Goal: Task Accomplishment & Management: Use online tool/utility

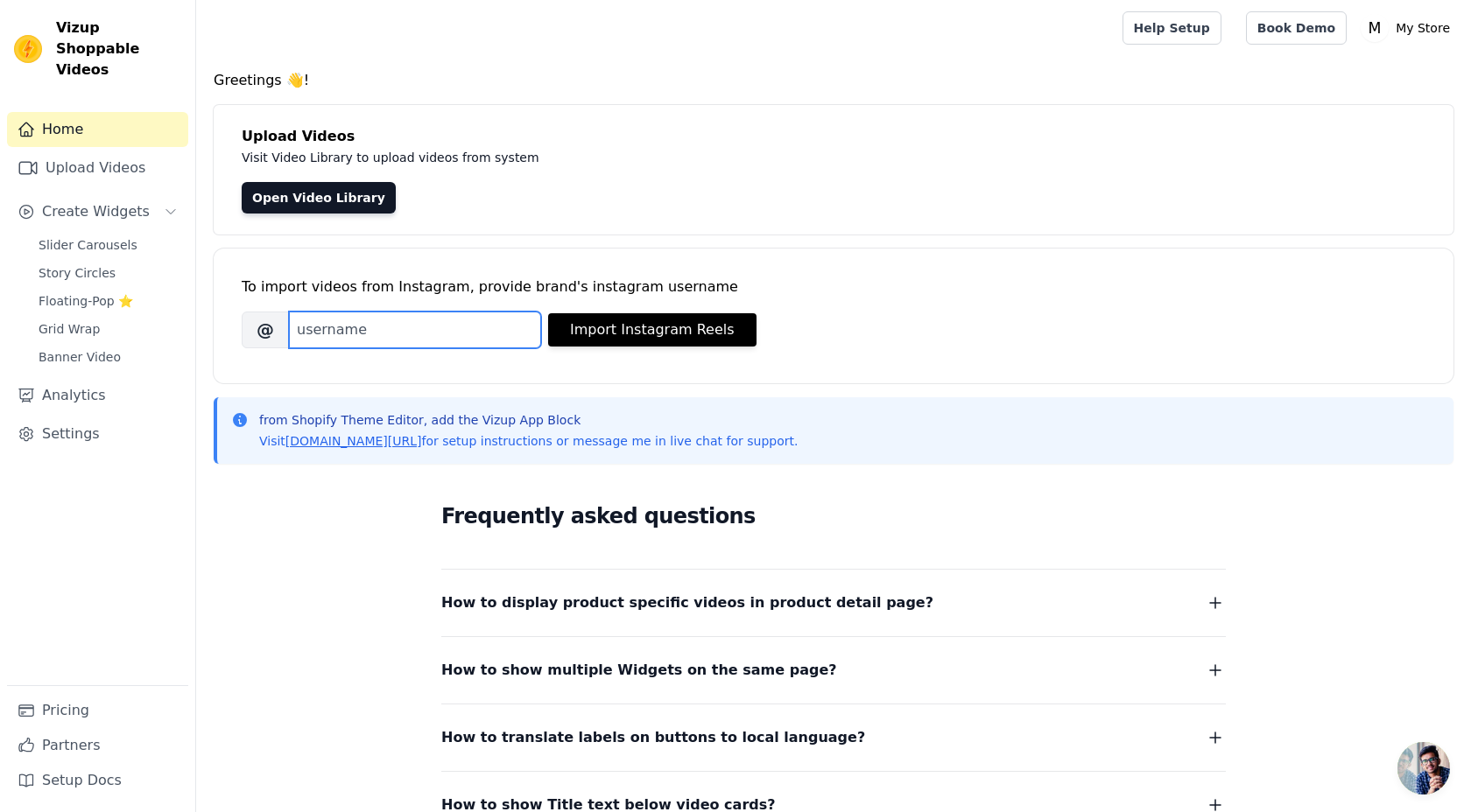
click at [449, 317] on input "Brand's Instagram Username" at bounding box center [414, 330] width 252 height 37
click at [307, 209] on link "Open Video Library" at bounding box center [319, 197] width 154 height 31
click at [90, 151] on link "Upload Videos" at bounding box center [98, 168] width 181 height 35
click at [92, 151] on link "Upload Videos" at bounding box center [98, 168] width 181 height 35
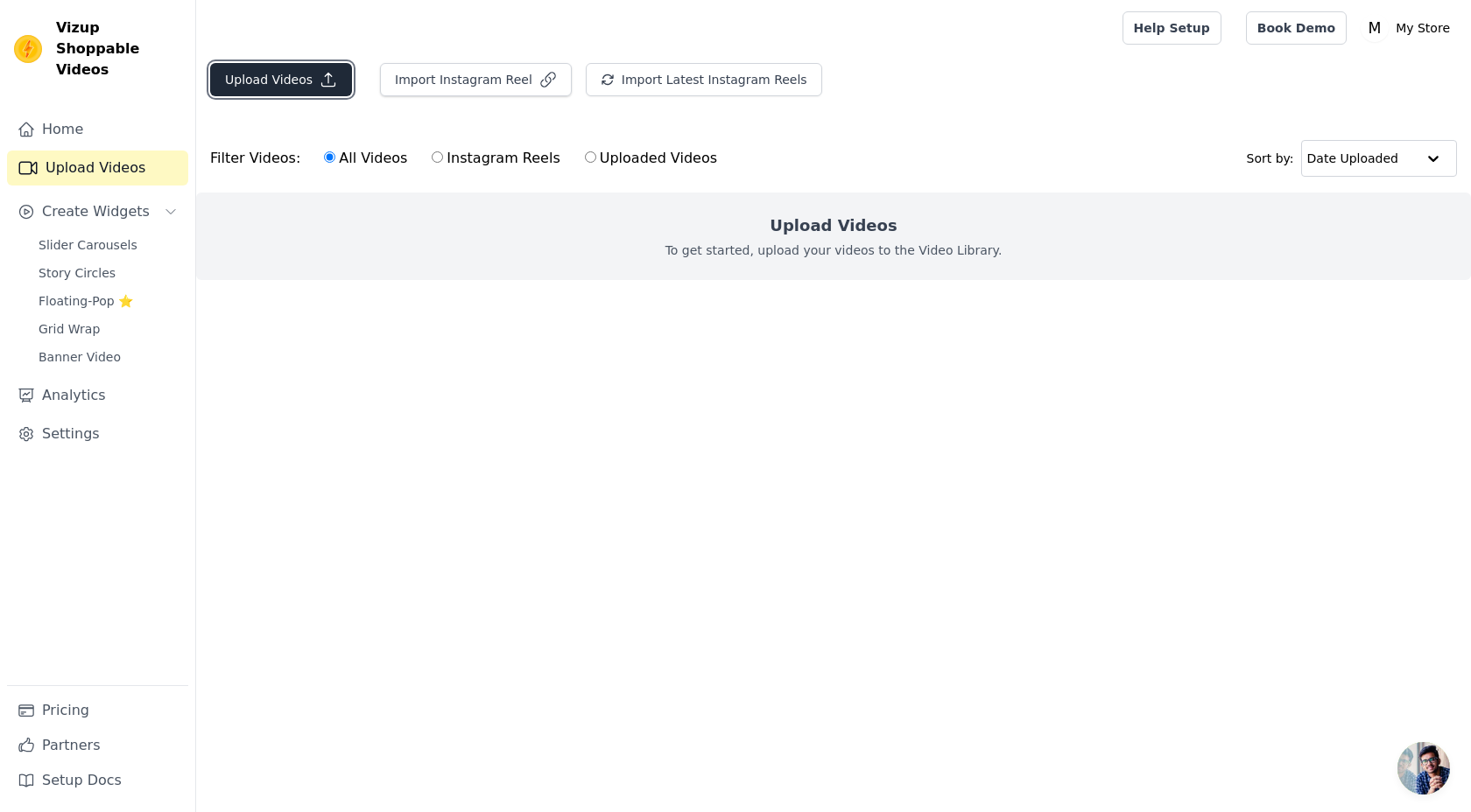
click at [301, 93] on button "Upload Videos" at bounding box center [281, 79] width 142 height 33
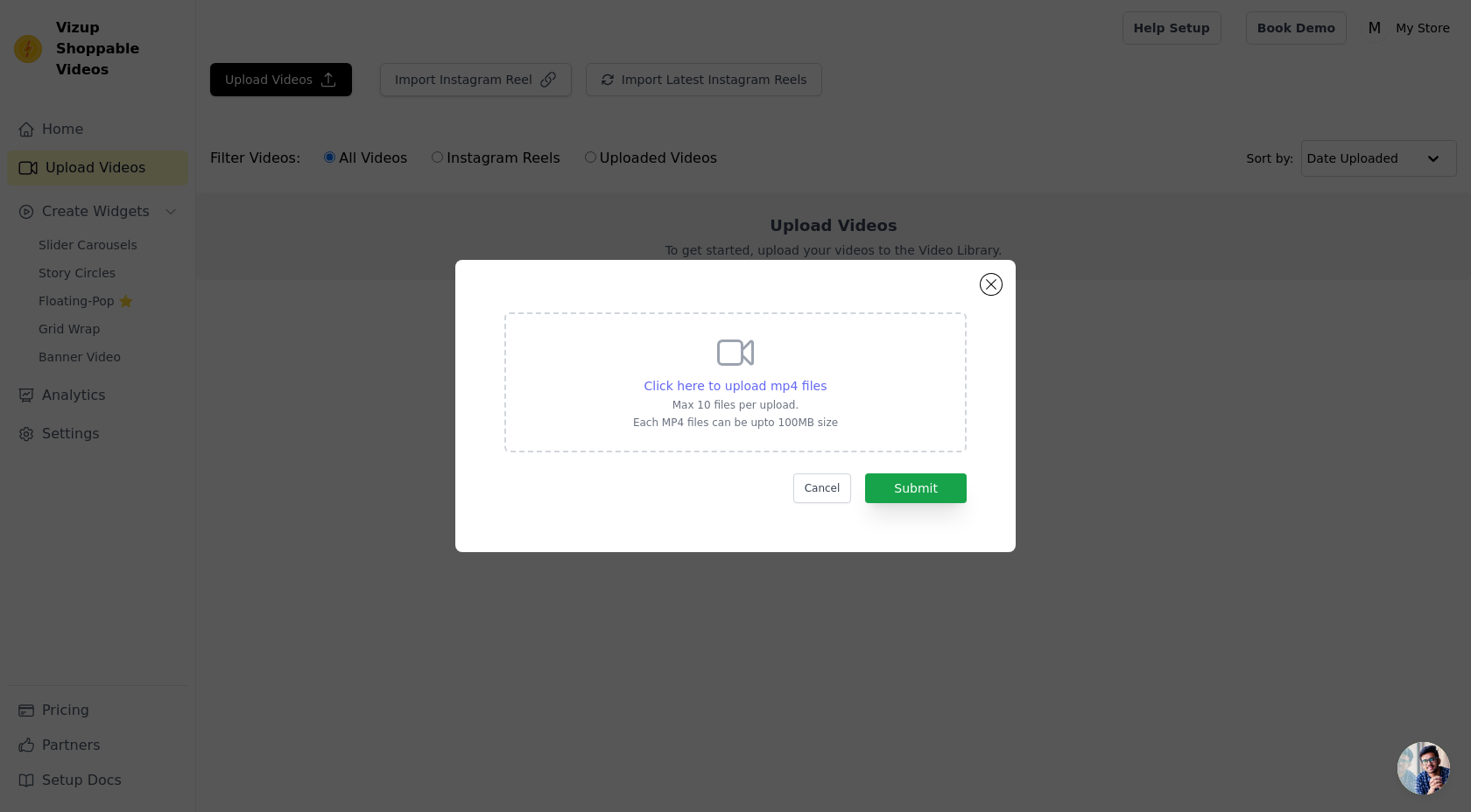
click at [765, 386] on span "Click here to upload mp4 files" at bounding box center [736, 386] width 183 height 14
click at [826, 377] on input "Click here to upload mp4 files Max 10 files per upload. Each MP4 files can be u…" at bounding box center [826, 376] width 1 height 1
type input "C:\fakepath\WhatsApp Video 2025-07-02 at 2.49.48 PM.mp4"
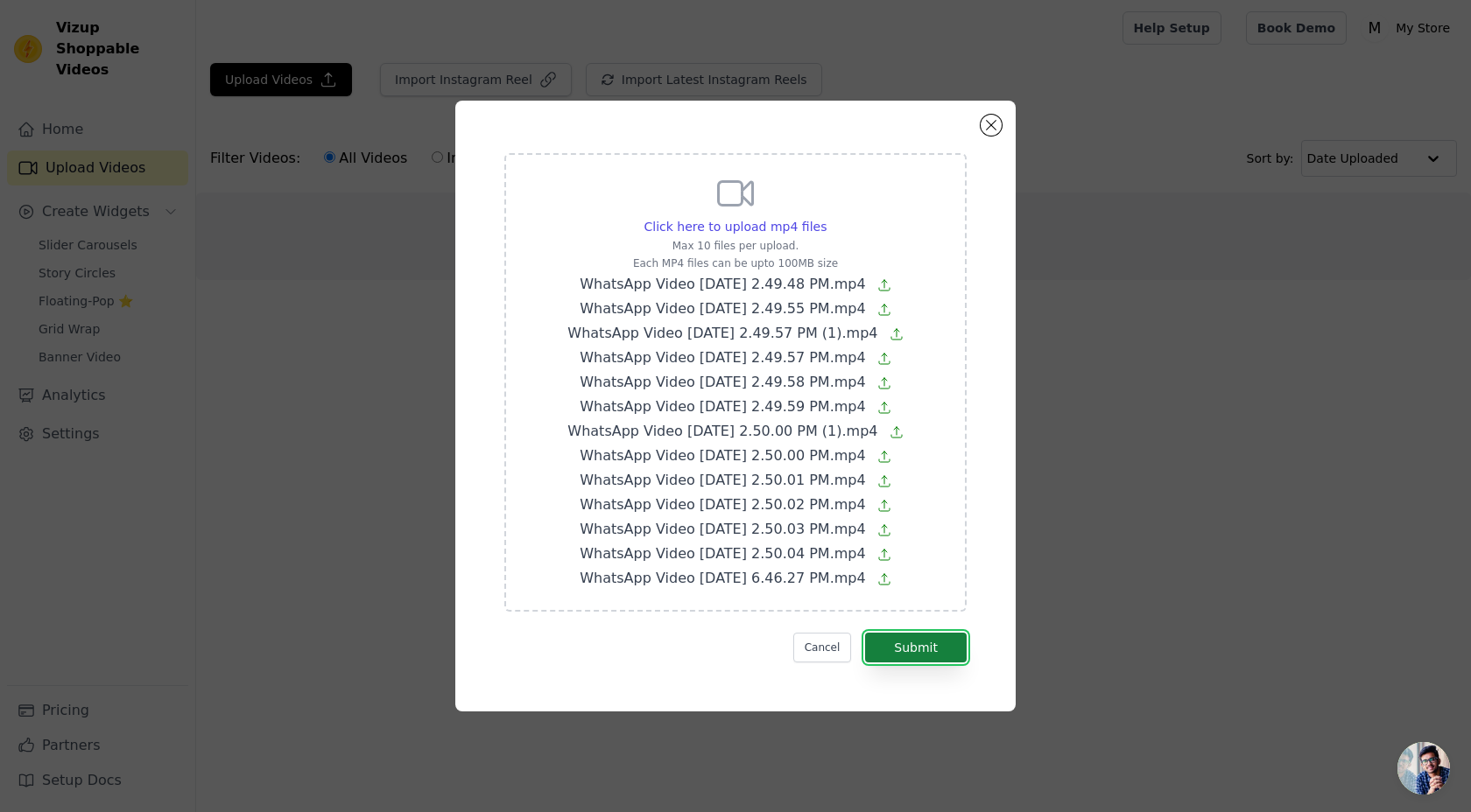
click at [924, 644] on button "Submit" at bounding box center [915, 647] width 101 height 30
click at [841, 635] on button "Cancel" at bounding box center [822, 647] width 58 height 30
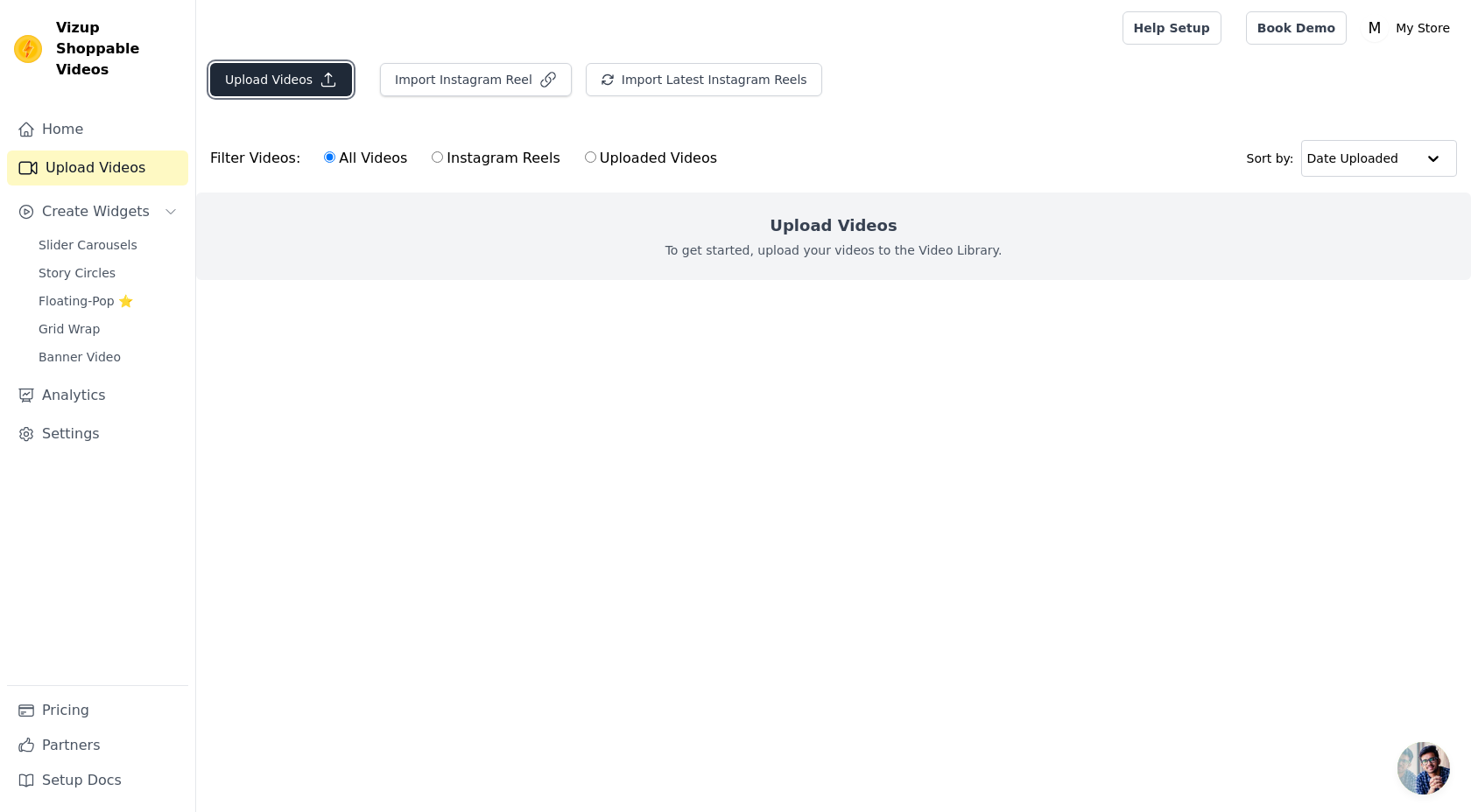
click at [269, 82] on button "Upload Videos" at bounding box center [281, 79] width 142 height 33
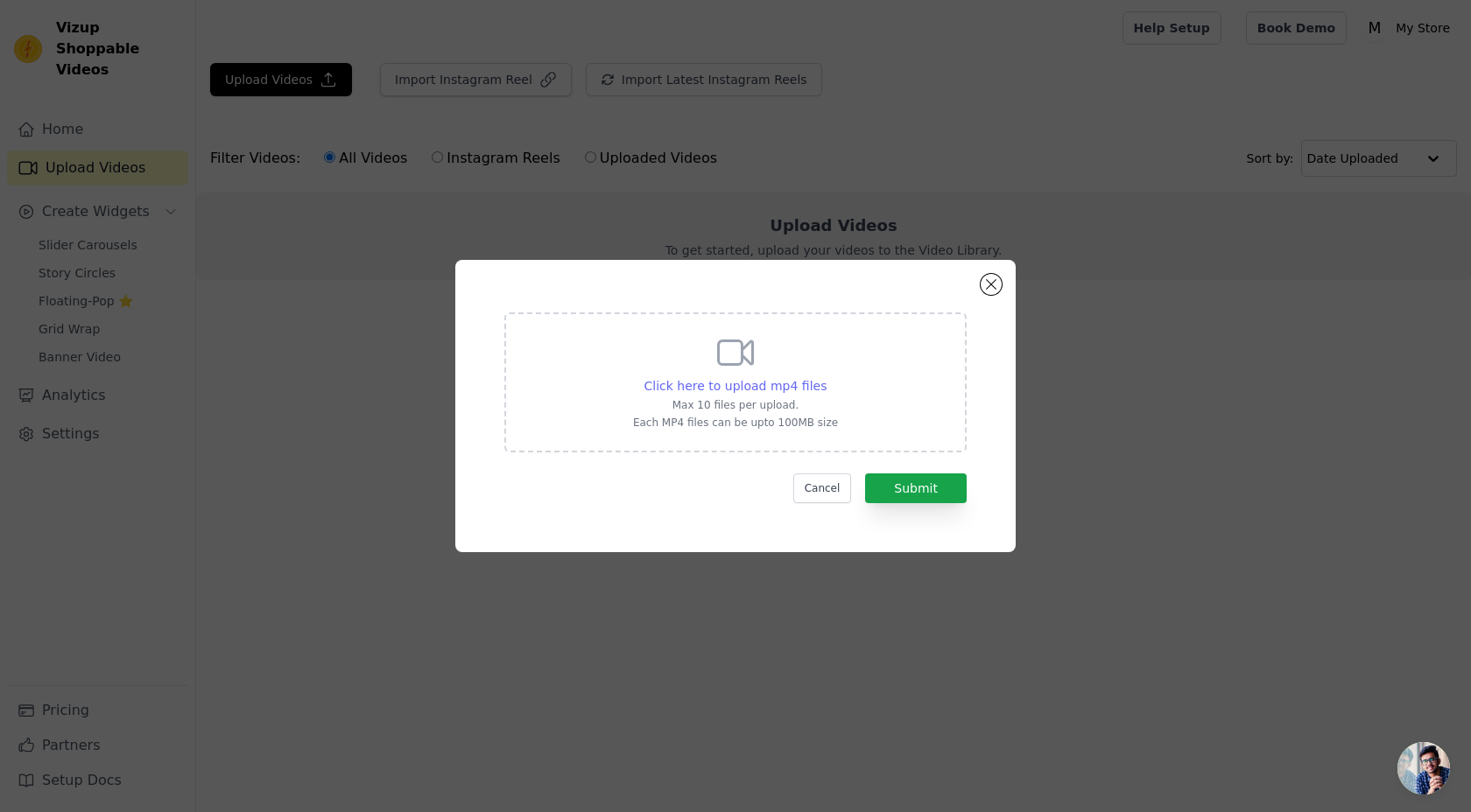
click at [699, 385] on span "Click here to upload mp4 files" at bounding box center [736, 386] width 183 height 14
click at [826, 377] on input "Click here to upload mp4 files Max 10 files per upload. Each MP4 files can be u…" at bounding box center [826, 376] width 1 height 1
type input "C:\fakepath\WhatsApp Video 2025-07-02 at 2.49.48 PM.mp4"
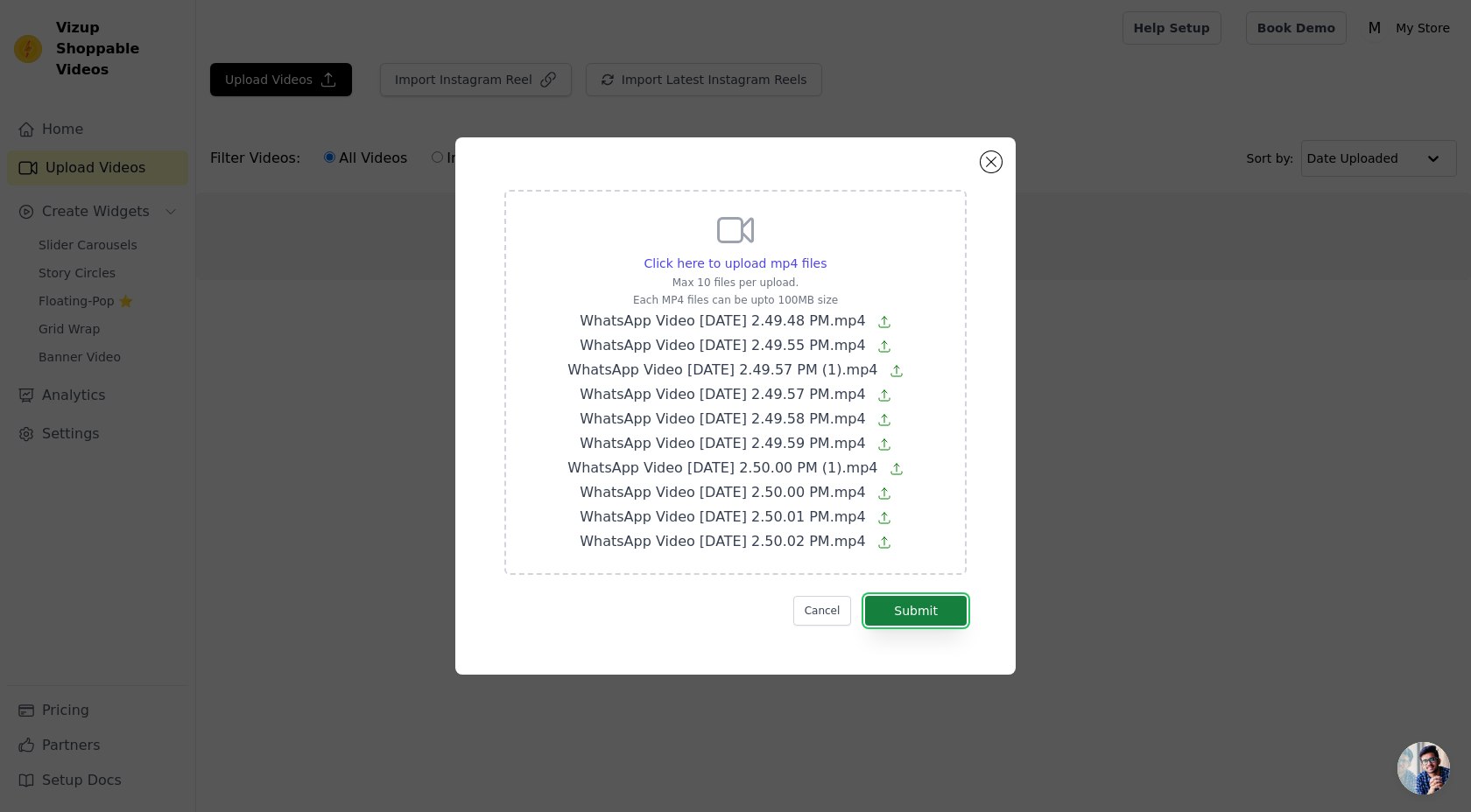
click at [946, 622] on button "Submit" at bounding box center [915, 610] width 101 height 30
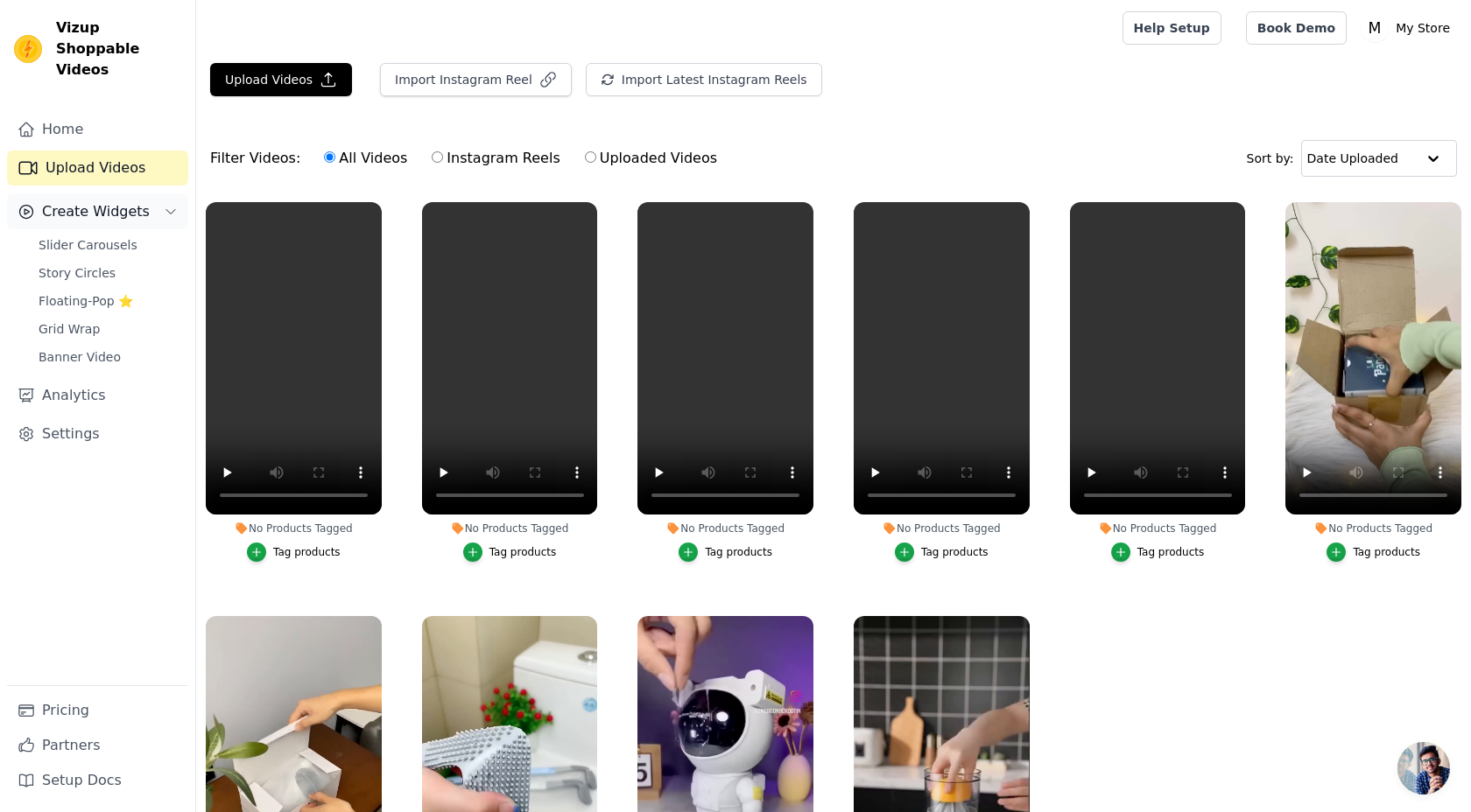
click at [118, 202] on span "Create Widgets" at bounding box center [96, 212] width 108 height 21
click at [261, 549] on icon "button" at bounding box center [256, 552] width 13 height 13
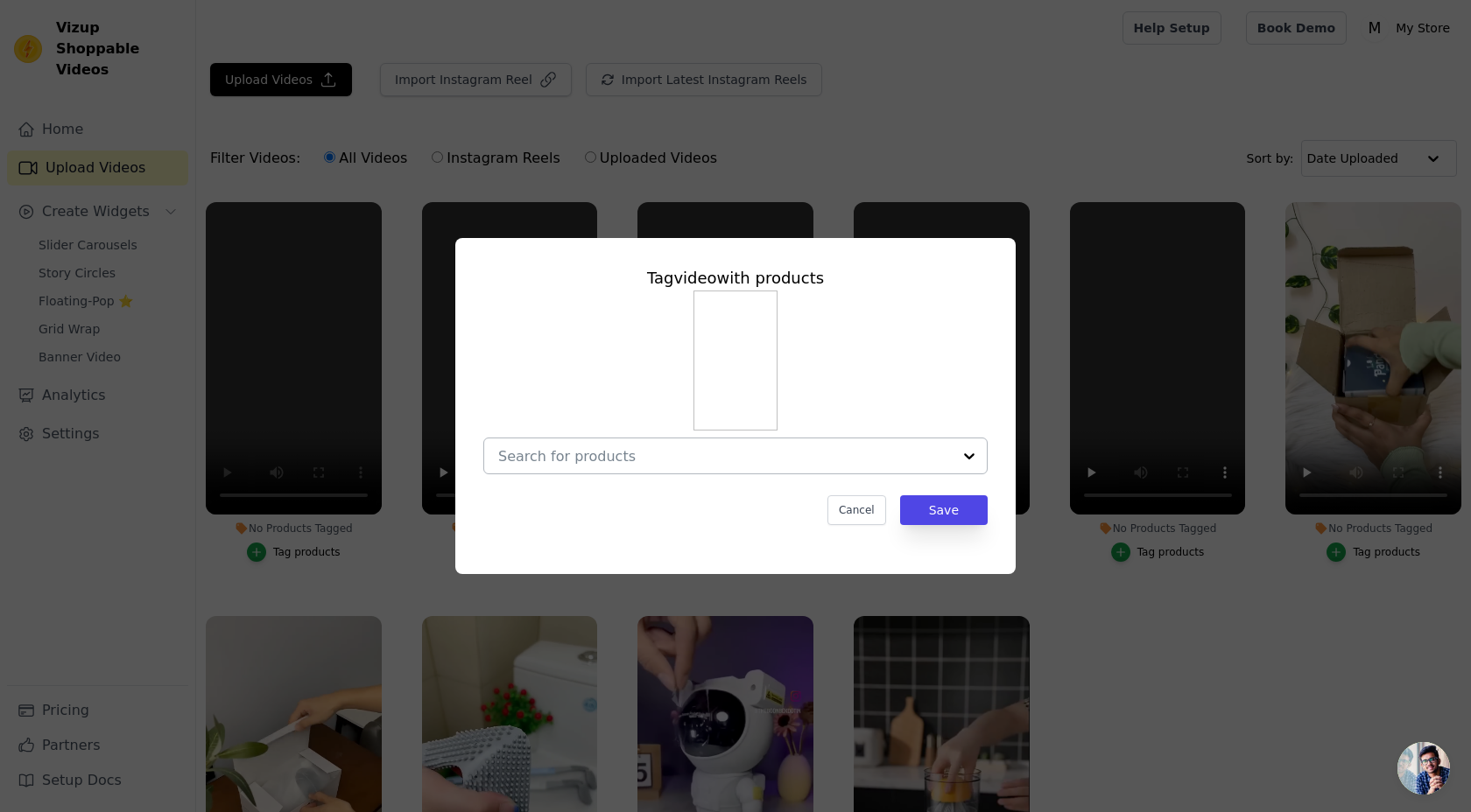
click at [568, 457] on input "No Products Tagged Tag video with products Cancel Save Tag products" at bounding box center [725, 456] width 454 height 17
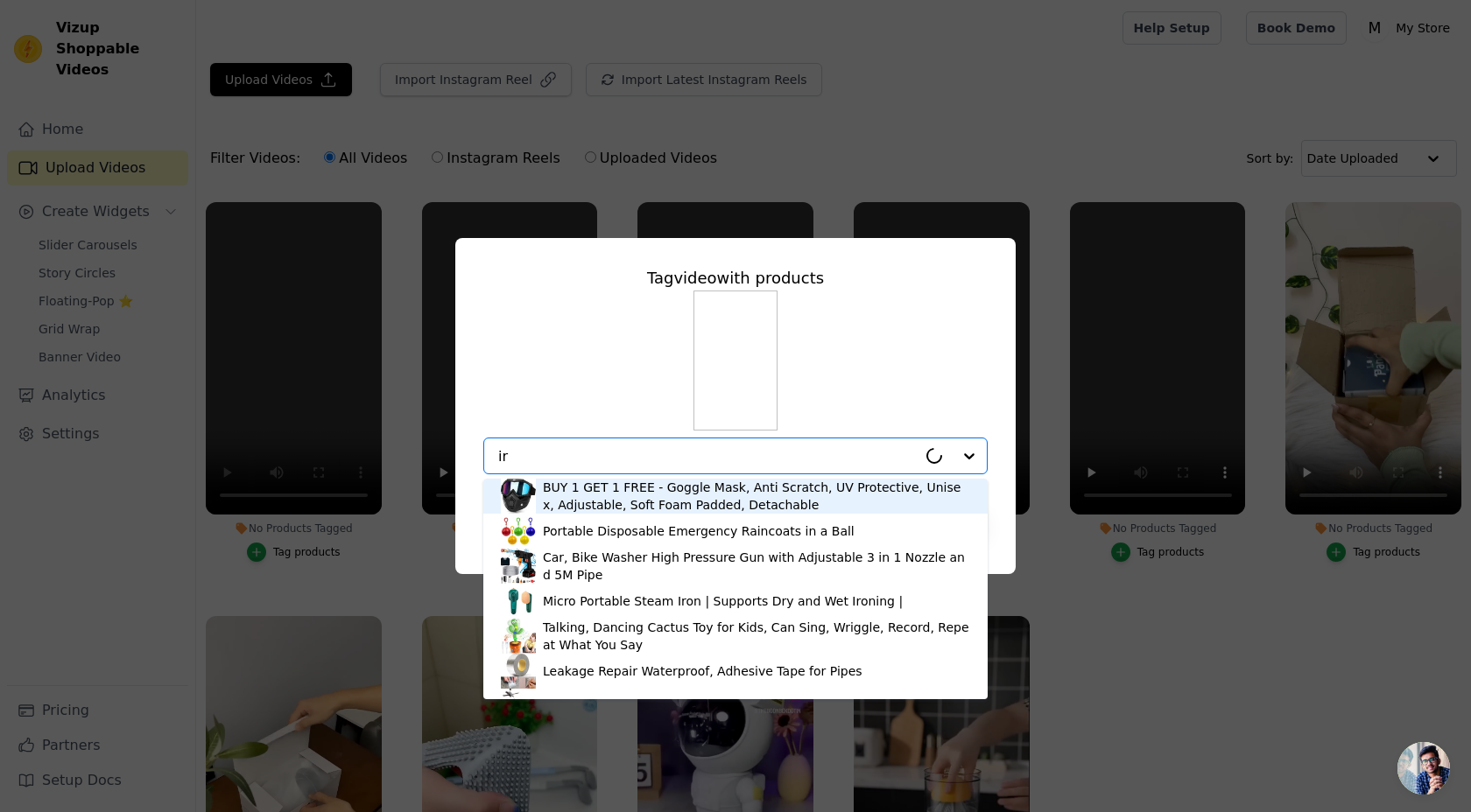
type input "iro"
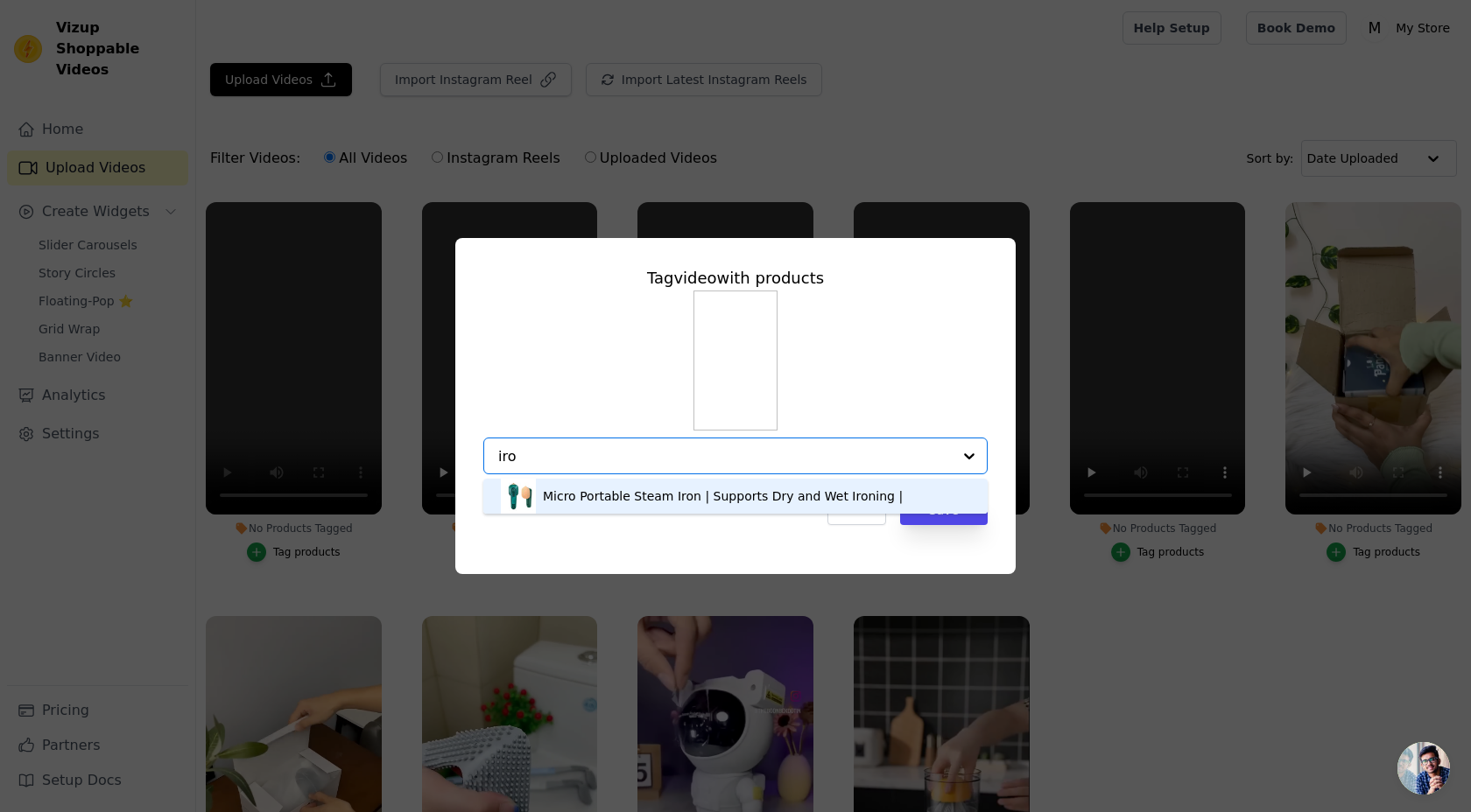
click at [737, 503] on div "Micro Portable Steam Iron | Supports Dry and Wet Ironing |" at bounding box center [722, 497] width 359 height 18
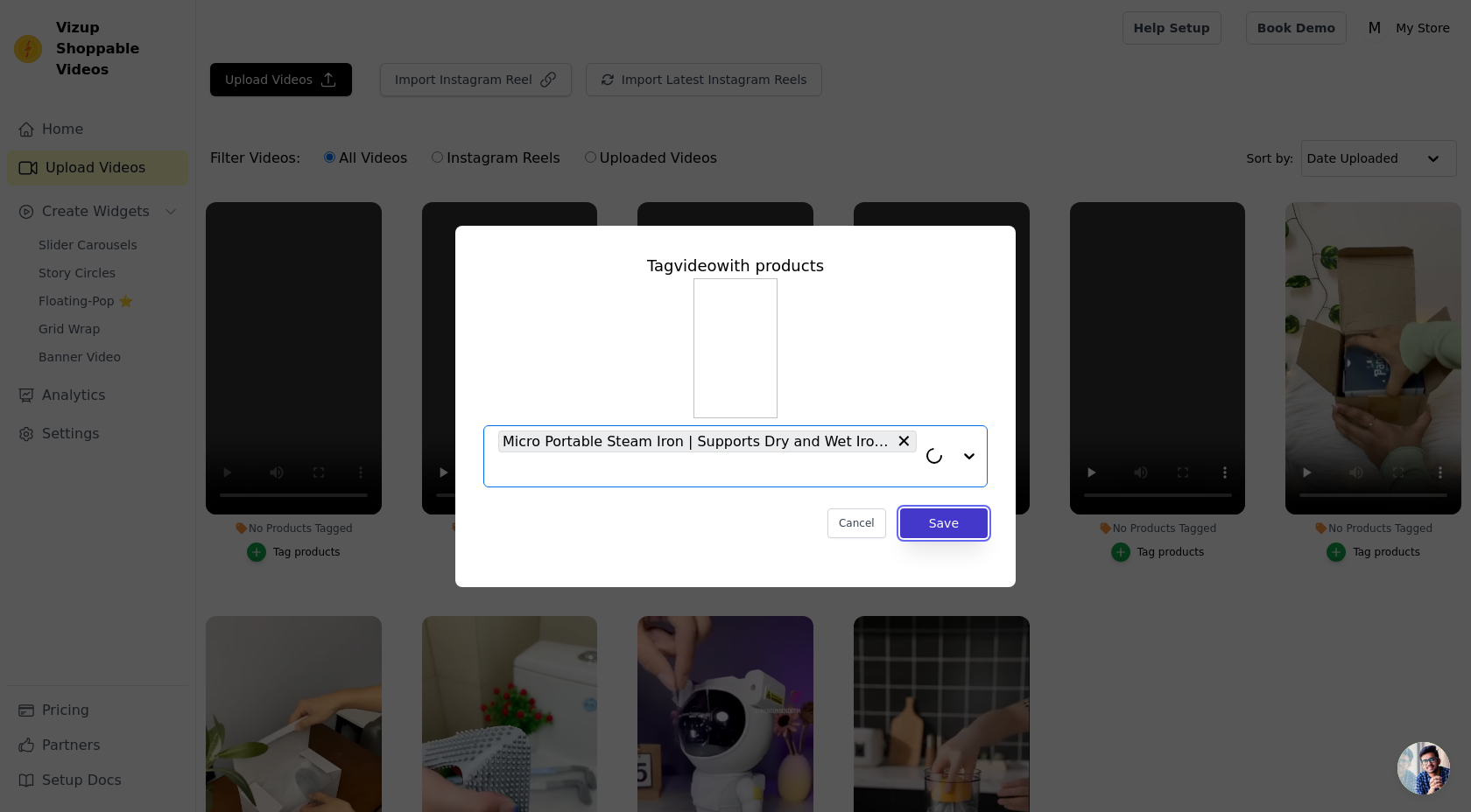
click at [923, 525] on button "Save" at bounding box center [944, 523] width 88 height 30
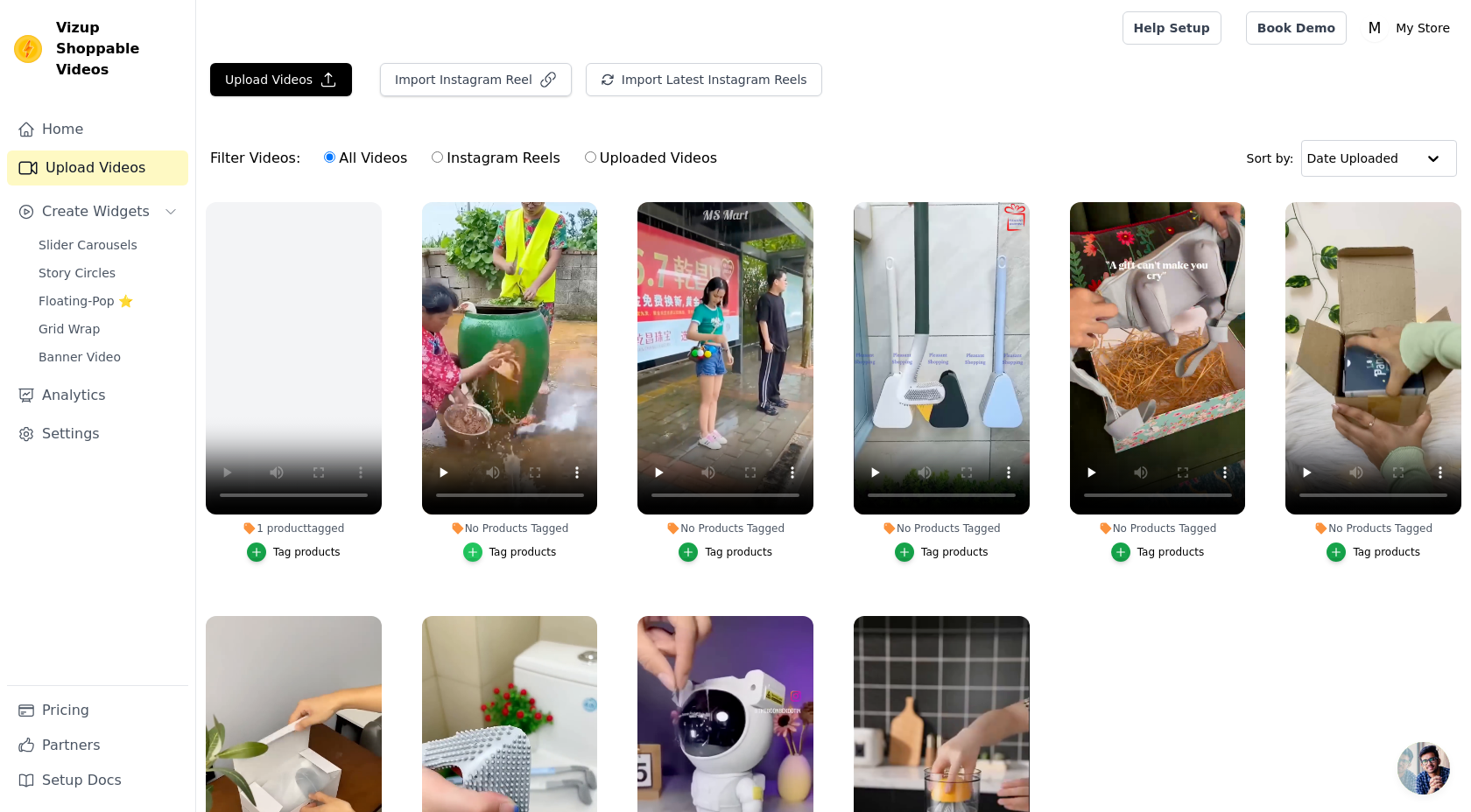
click at [473, 552] on icon "button" at bounding box center [472, 552] width 13 height 13
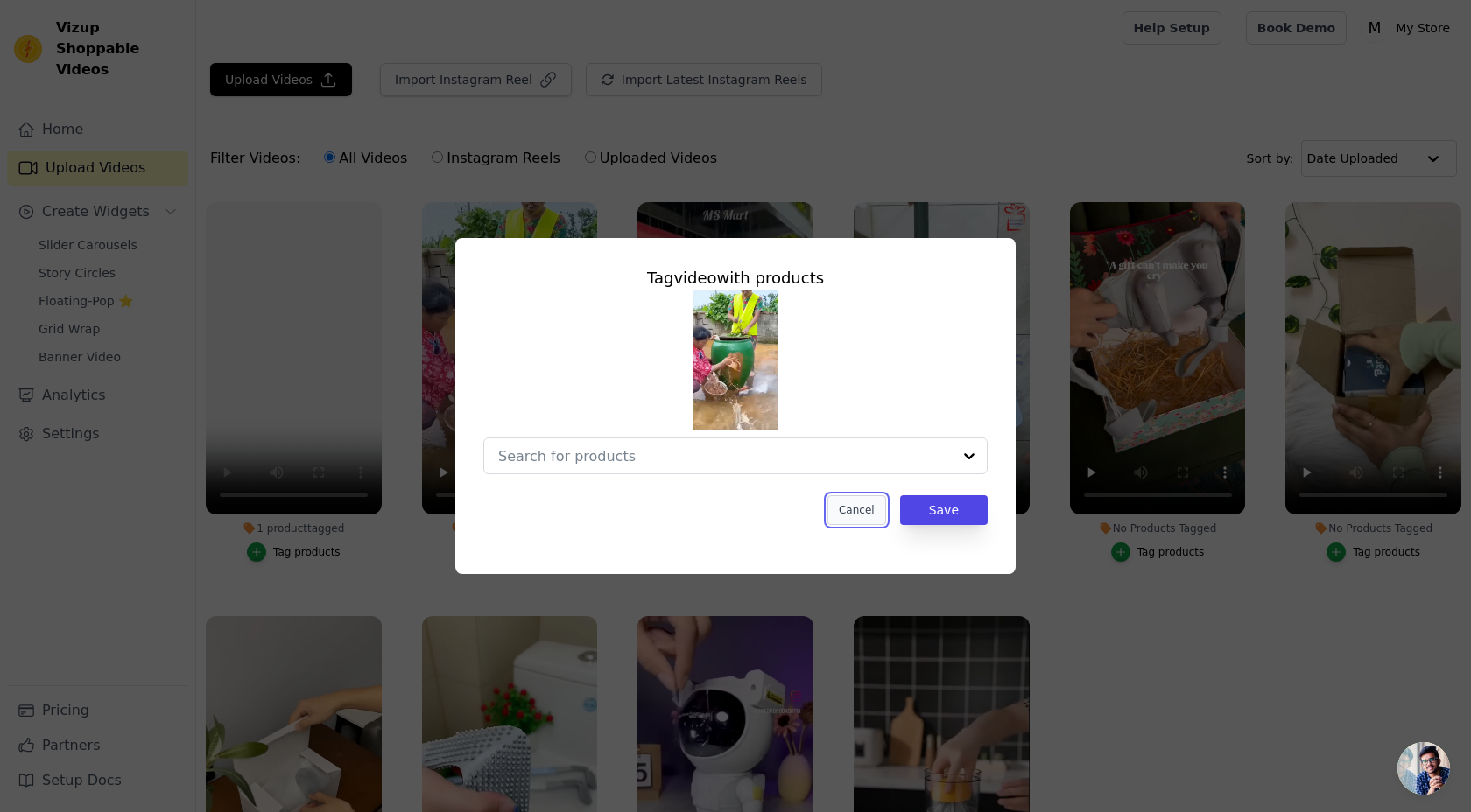
click at [863, 510] on button "Cancel" at bounding box center [856, 510] width 58 height 30
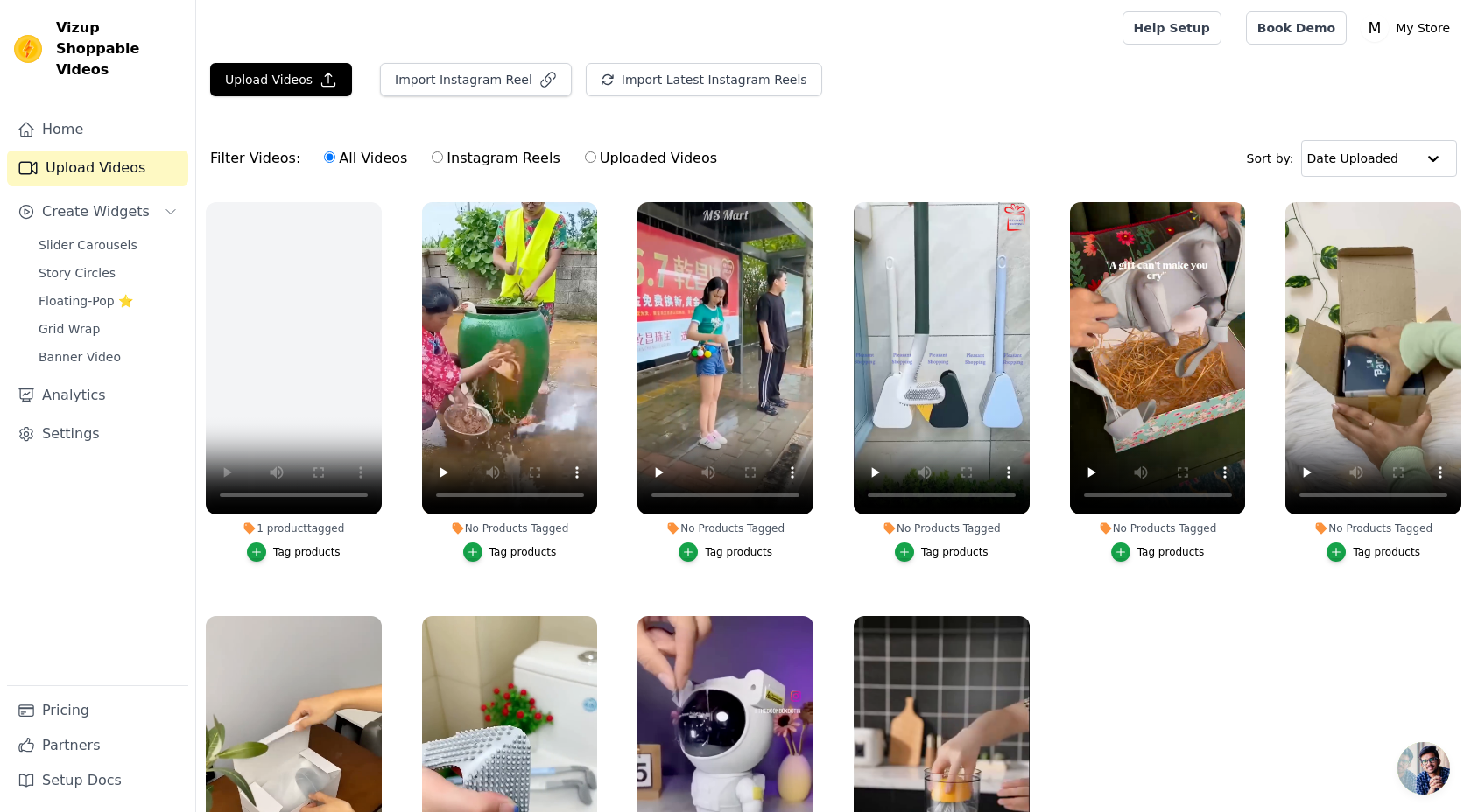
click at [503, 547] on div "Tag products" at bounding box center [523, 552] width 67 height 14
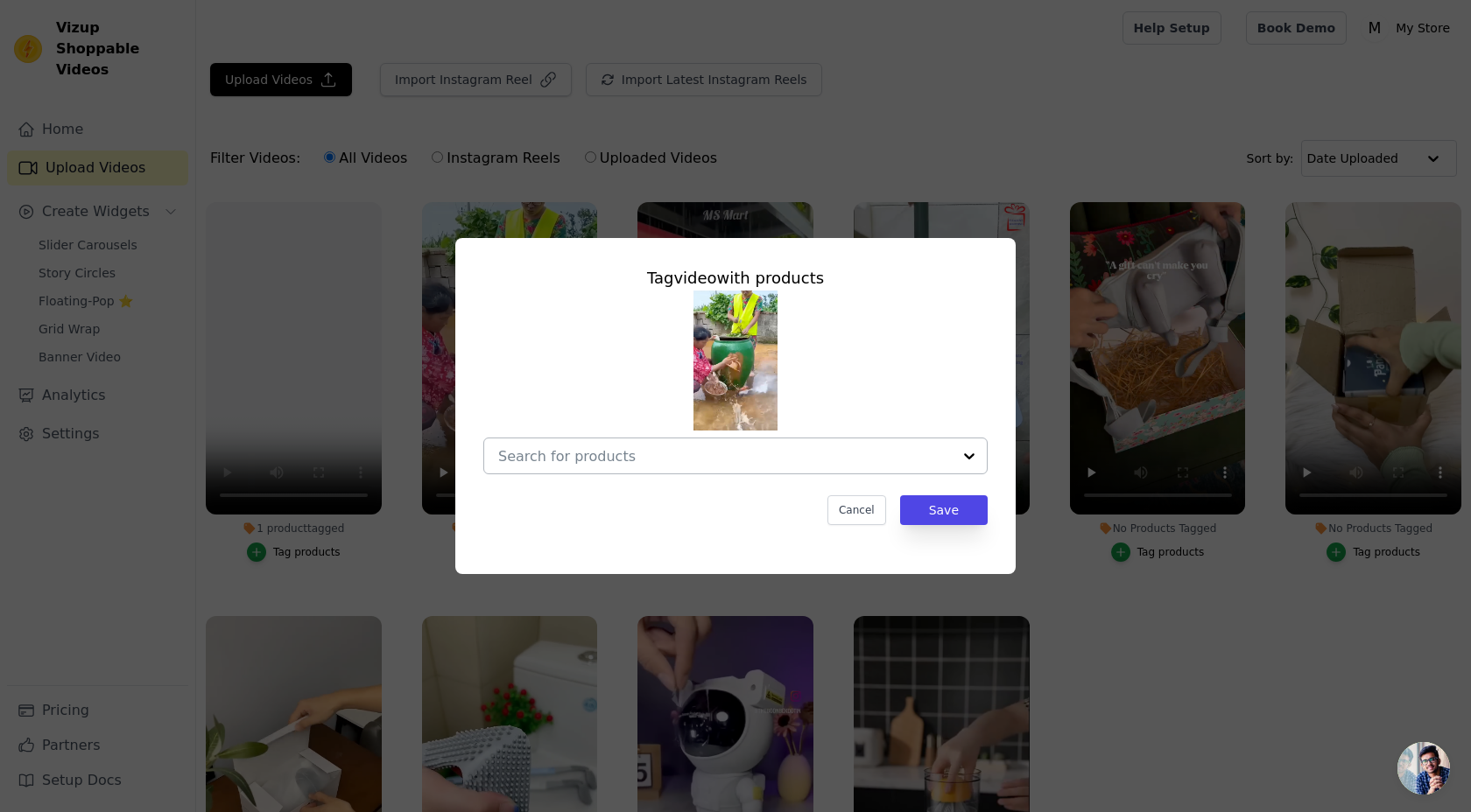
click at [669, 466] on div at bounding box center [725, 455] width 454 height 35
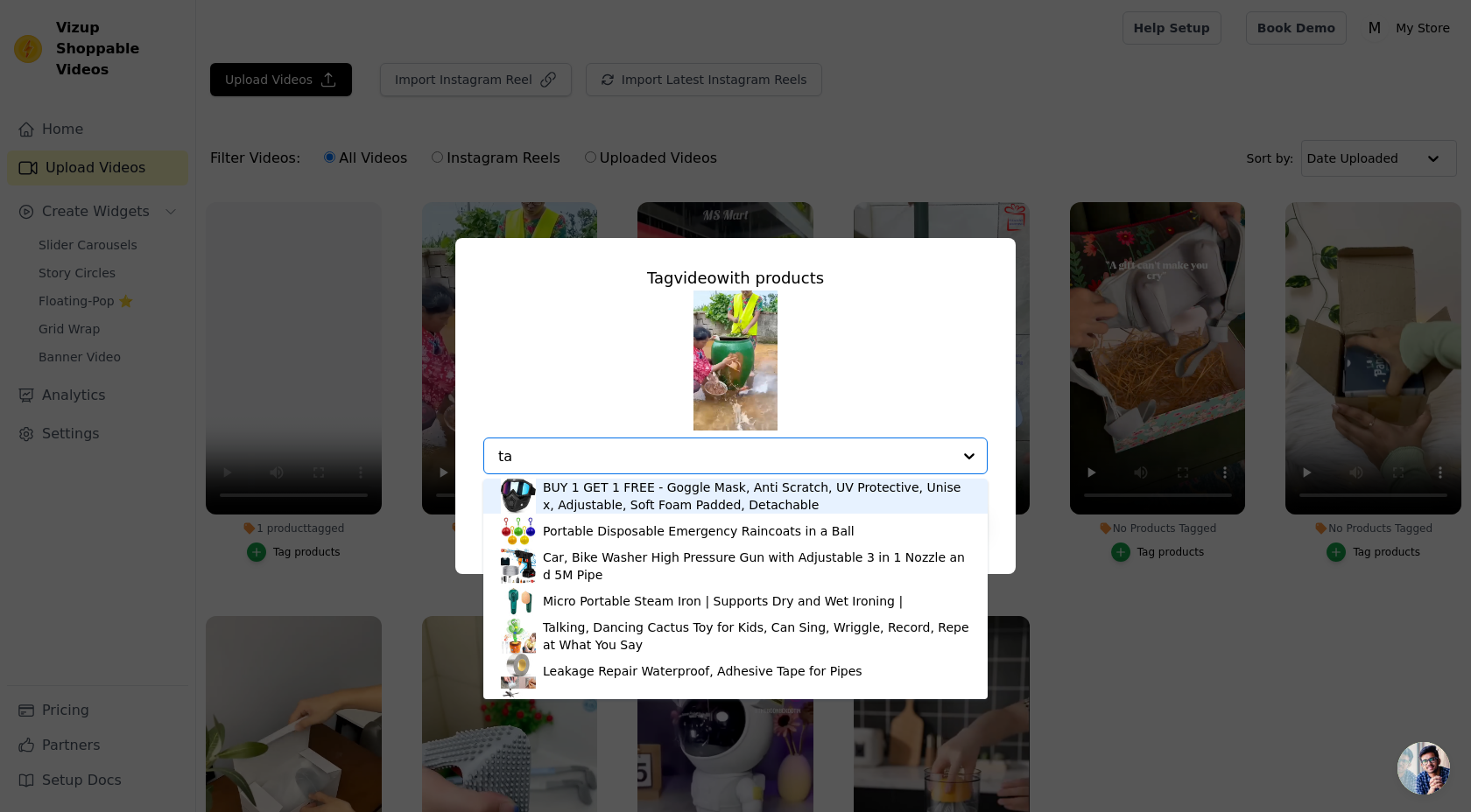
type input "tap"
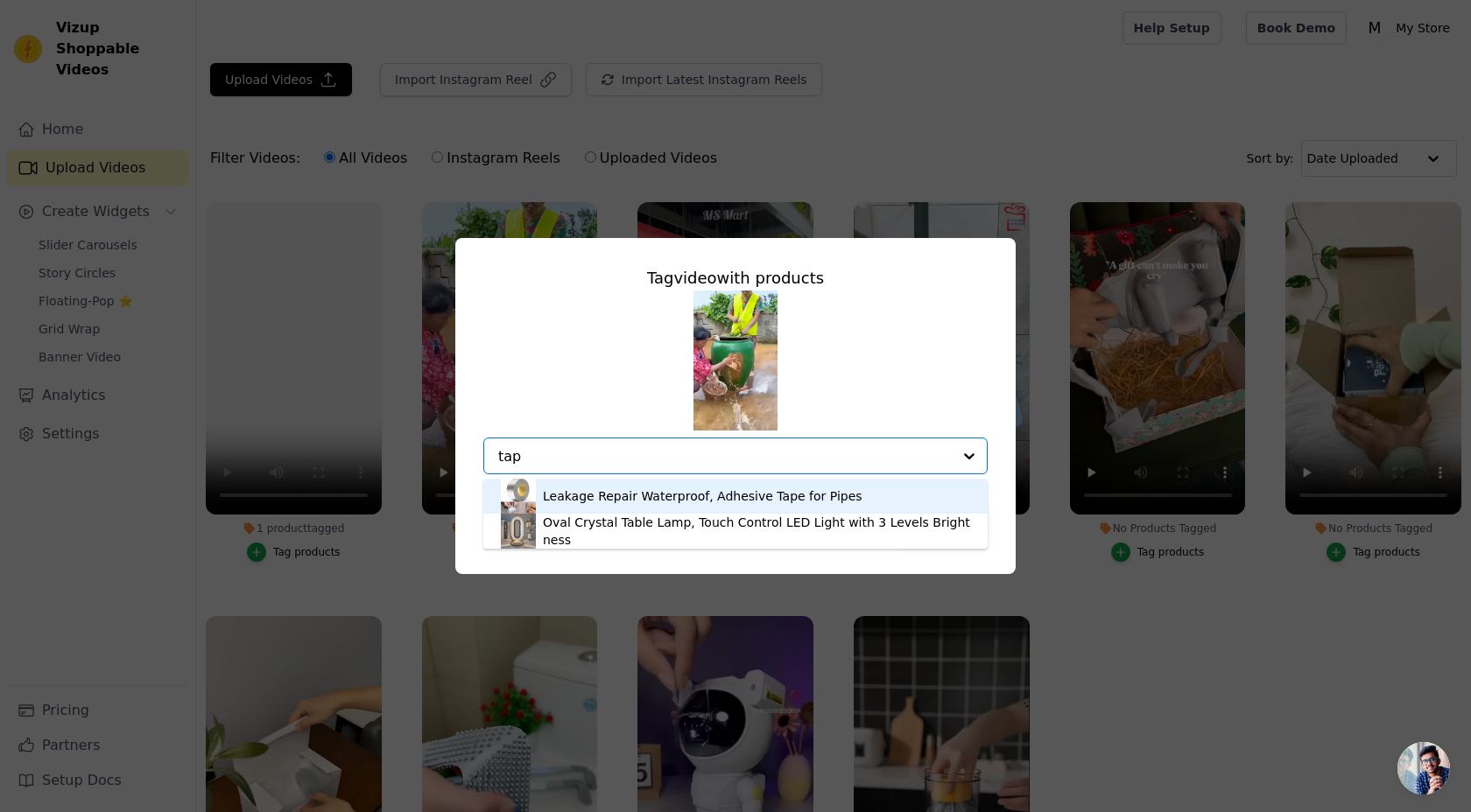
click at [658, 497] on div "Leakage Repair Waterproof, Adhesive Tape for Pipes" at bounding box center [702, 497] width 319 height 18
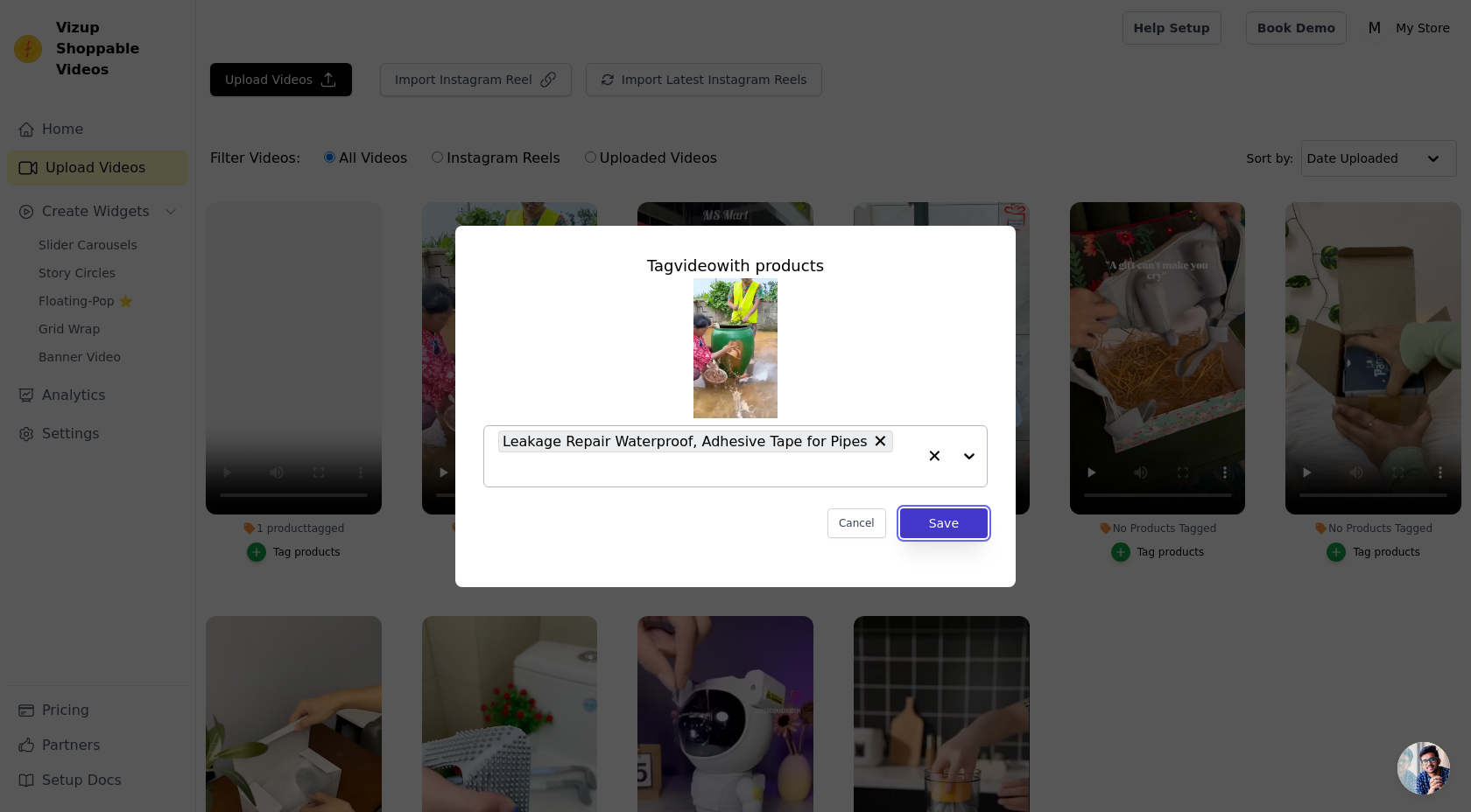
click at [930, 512] on button "Save" at bounding box center [944, 523] width 88 height 30
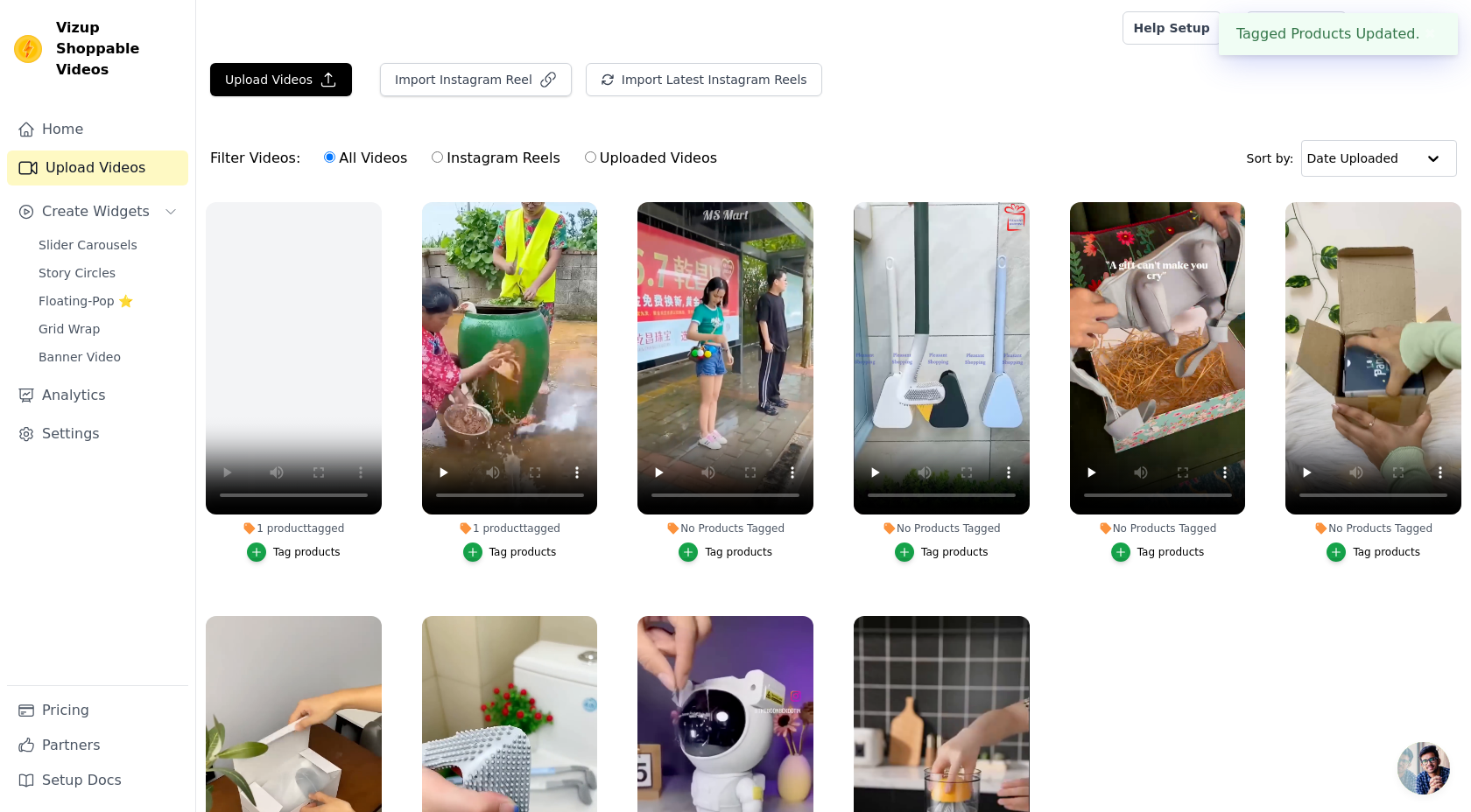
click at [711, 554] on div "Tag products" at bounding box center [738, 552] width 67 height 14
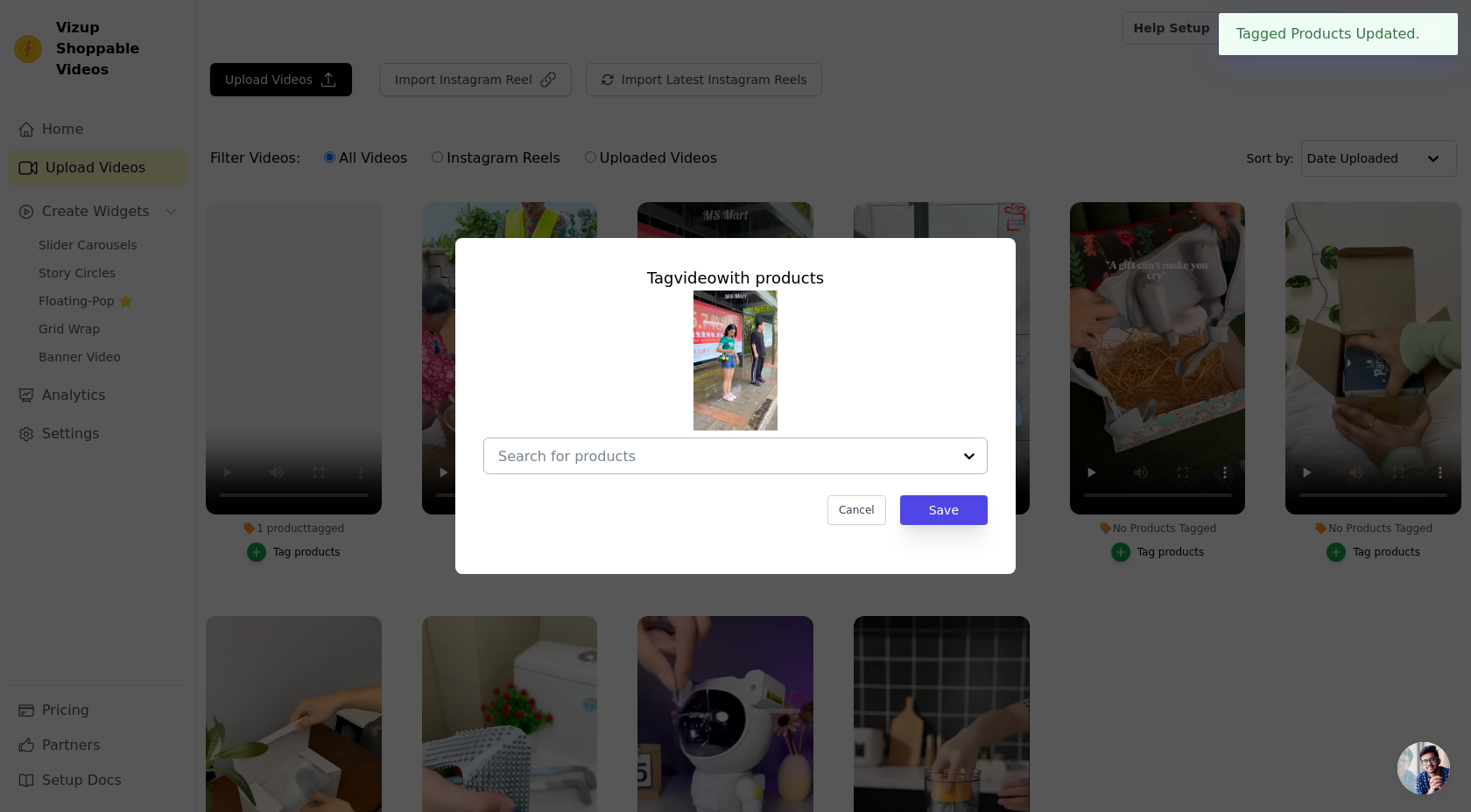
click at [702, 448] on input "No Products Tagged Tag video with products Cancel Save Tag products" at bounding box center [725, 456] width 454 height 17
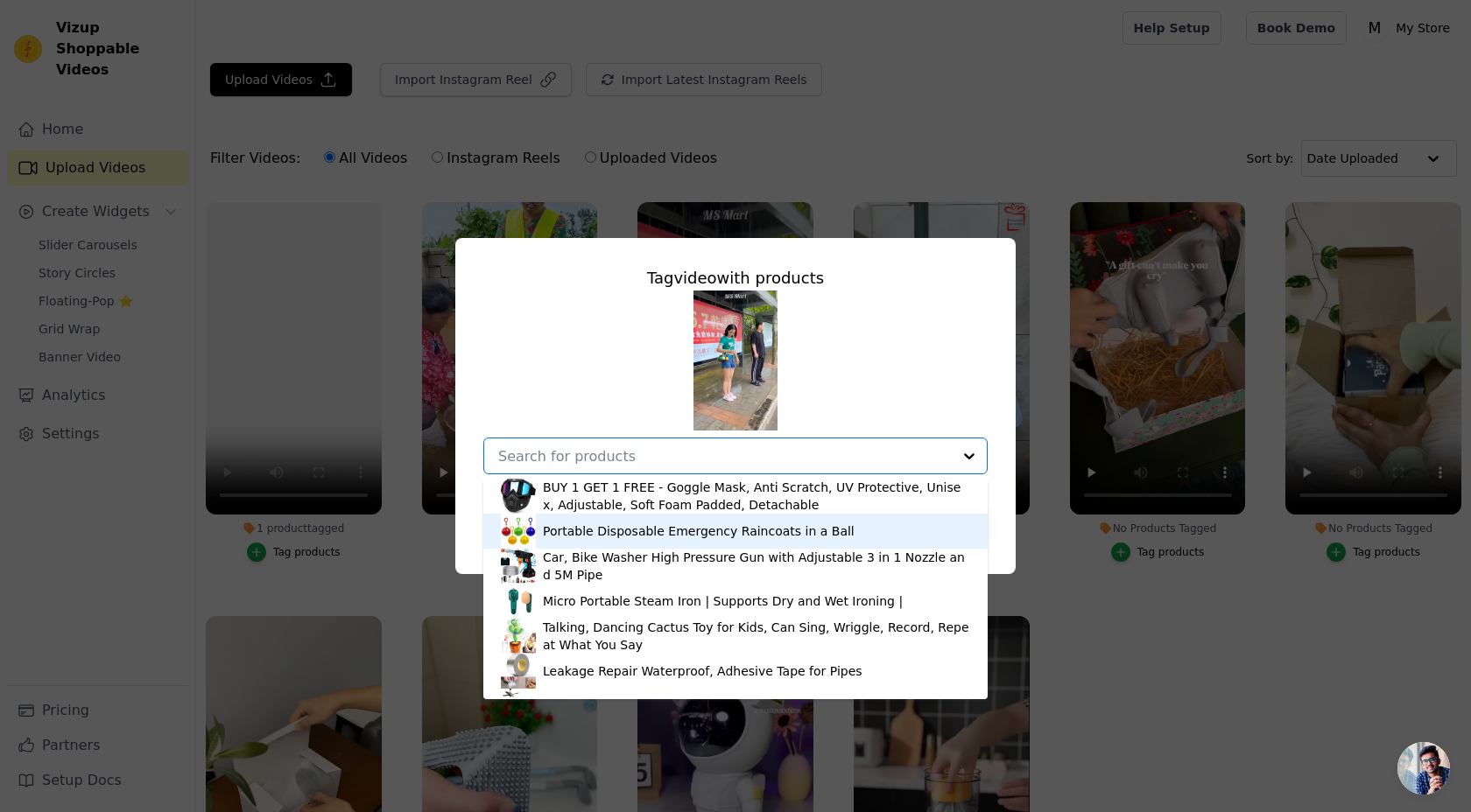
click at [661, 541] on div "Portable Disposable Emergency Raincoats in a Ball" at bounding box center [735, 531] width 469 height 35
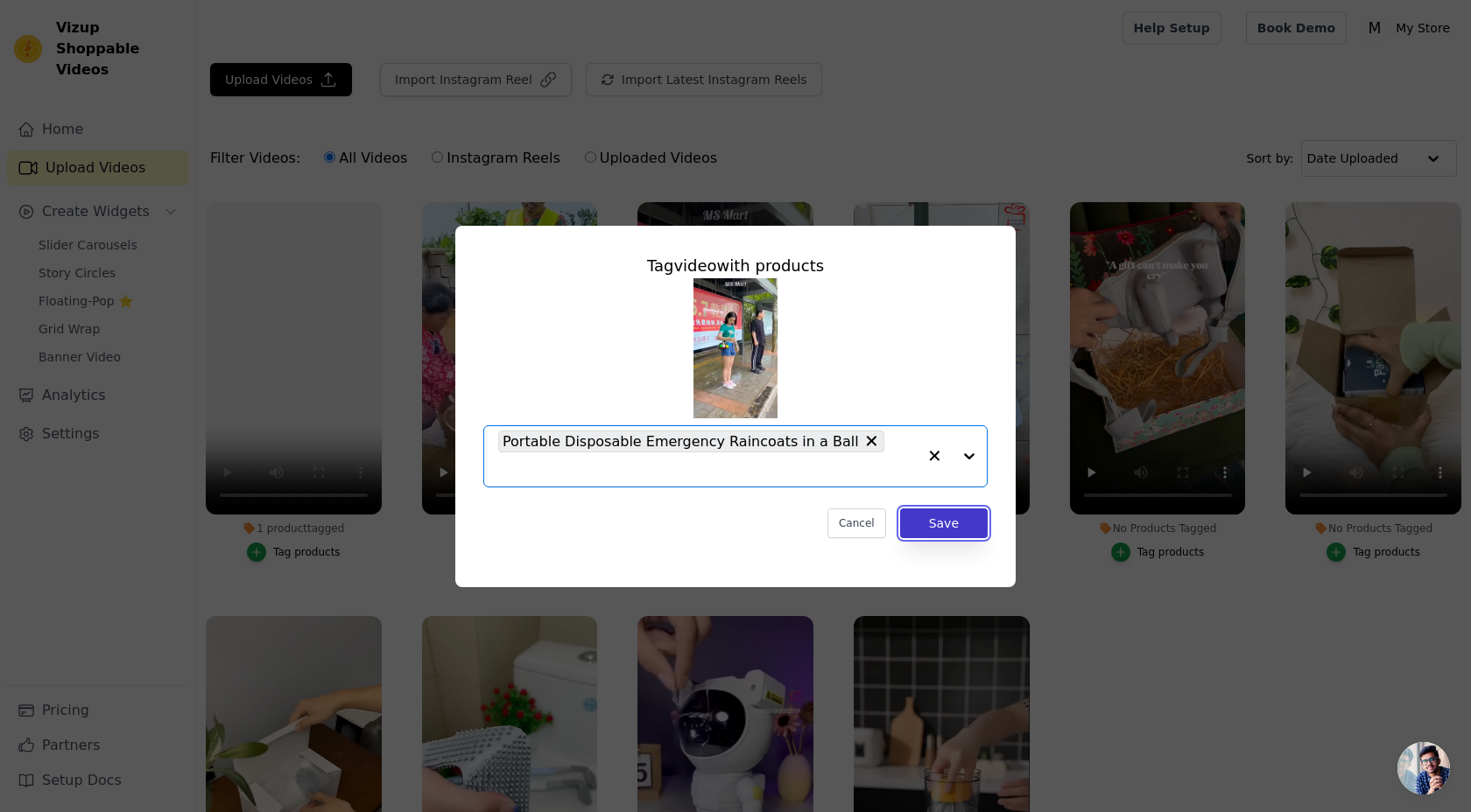
click at [952, 509] on button "Save" at bounding box center [944, 523] width 88 height 30
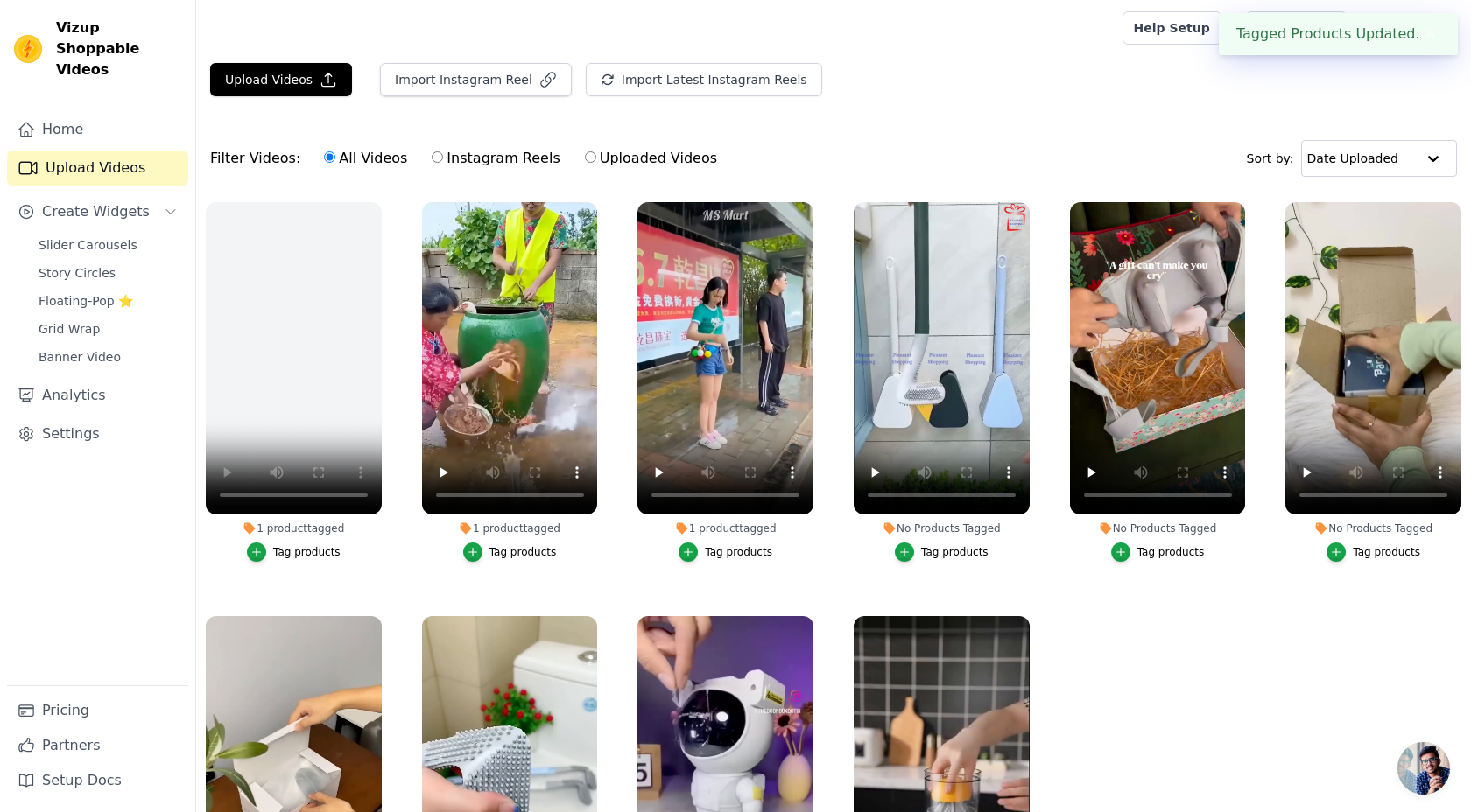
click at [930, 552] on div "Tag products" at bounding box center [954, 552] width 67 height 14
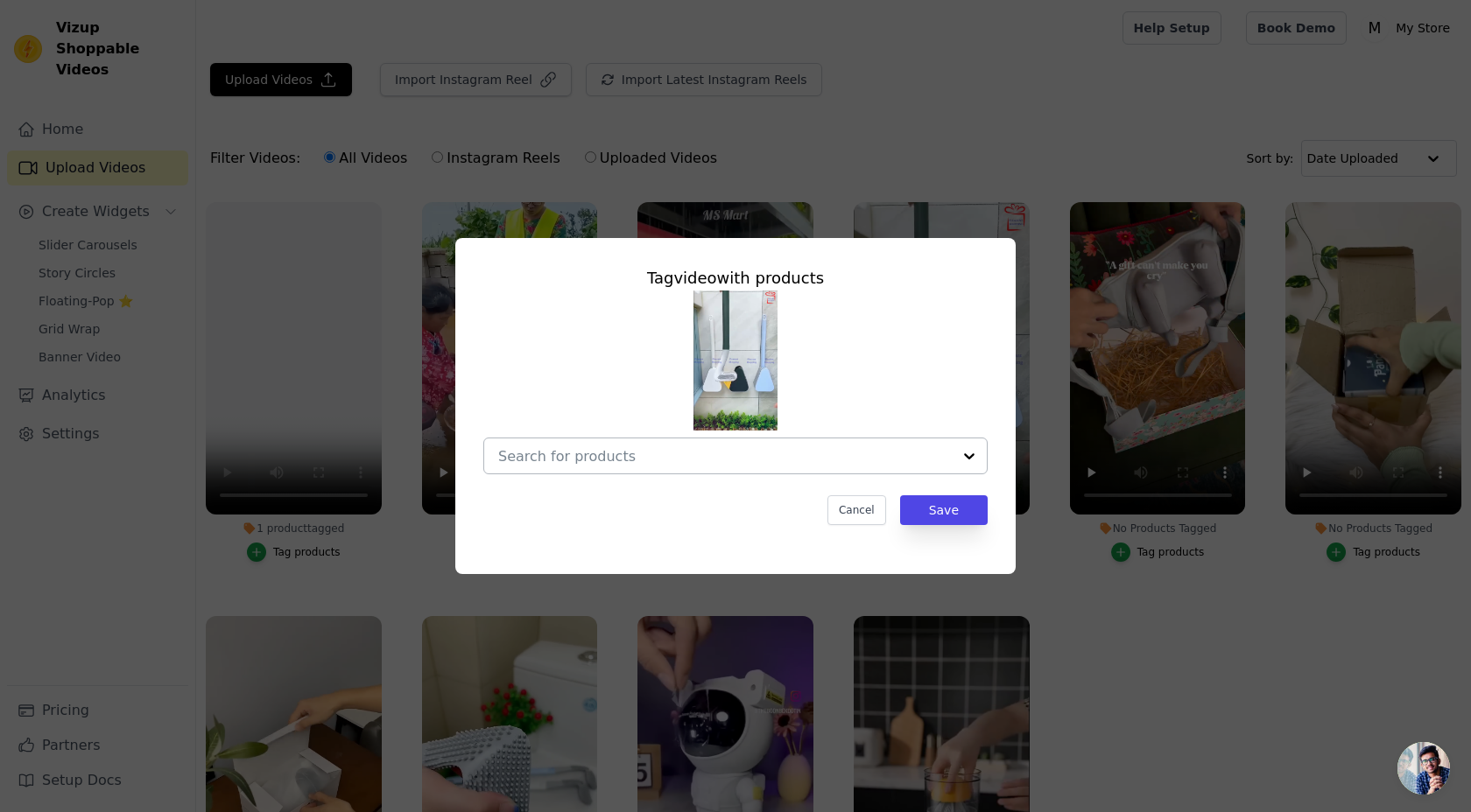
click at [726, 452] on input "No Products Tagged Tag video with products Cancel Save Tag products" at bounding box center [725, 456] width 454 height 17
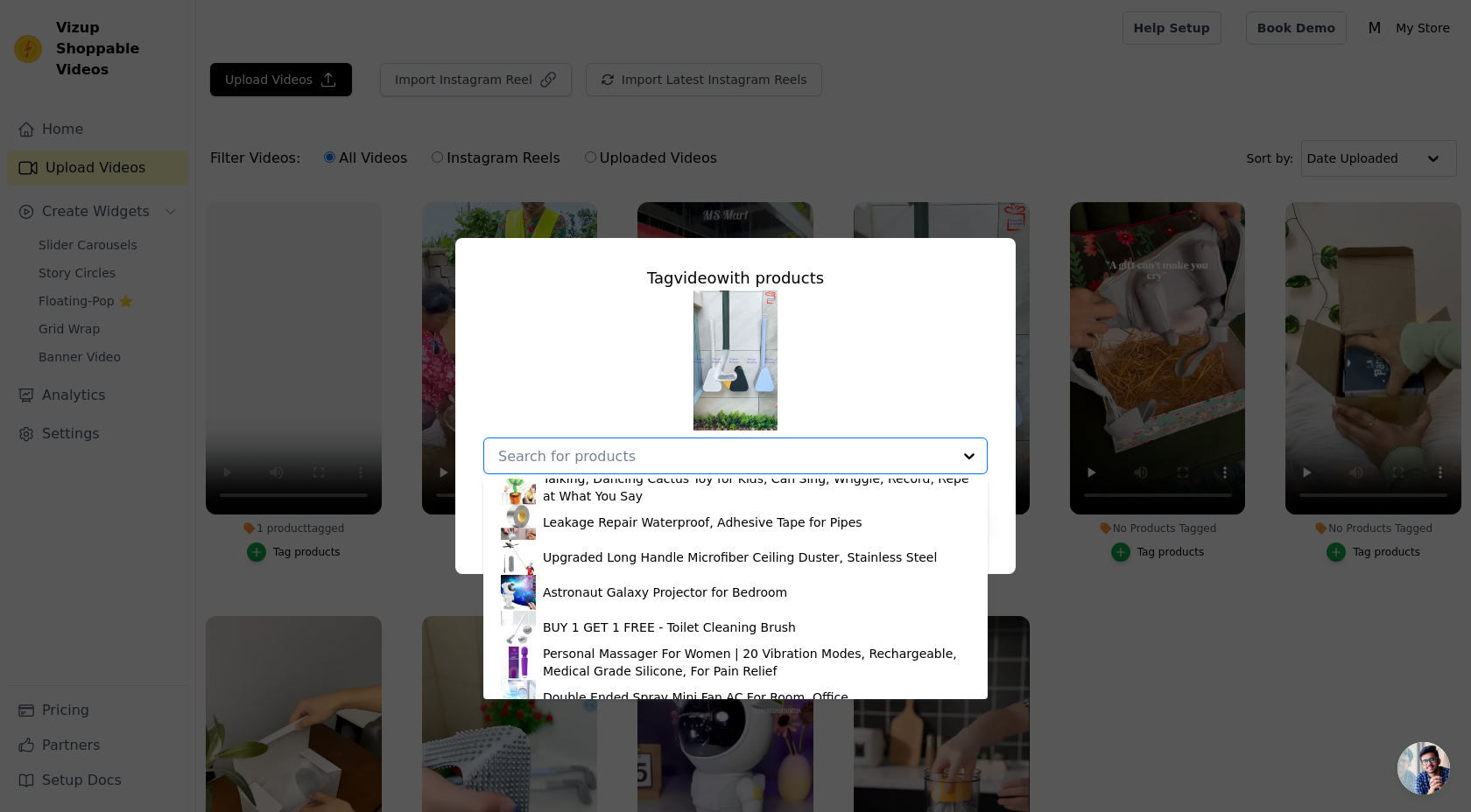
scroll to position [151, 0]
click at [666, 630] on div "BUY 1 GET 1 FREE - Toilet Cleaning Brush" at bounding box center [669, 626] width 253 height 18
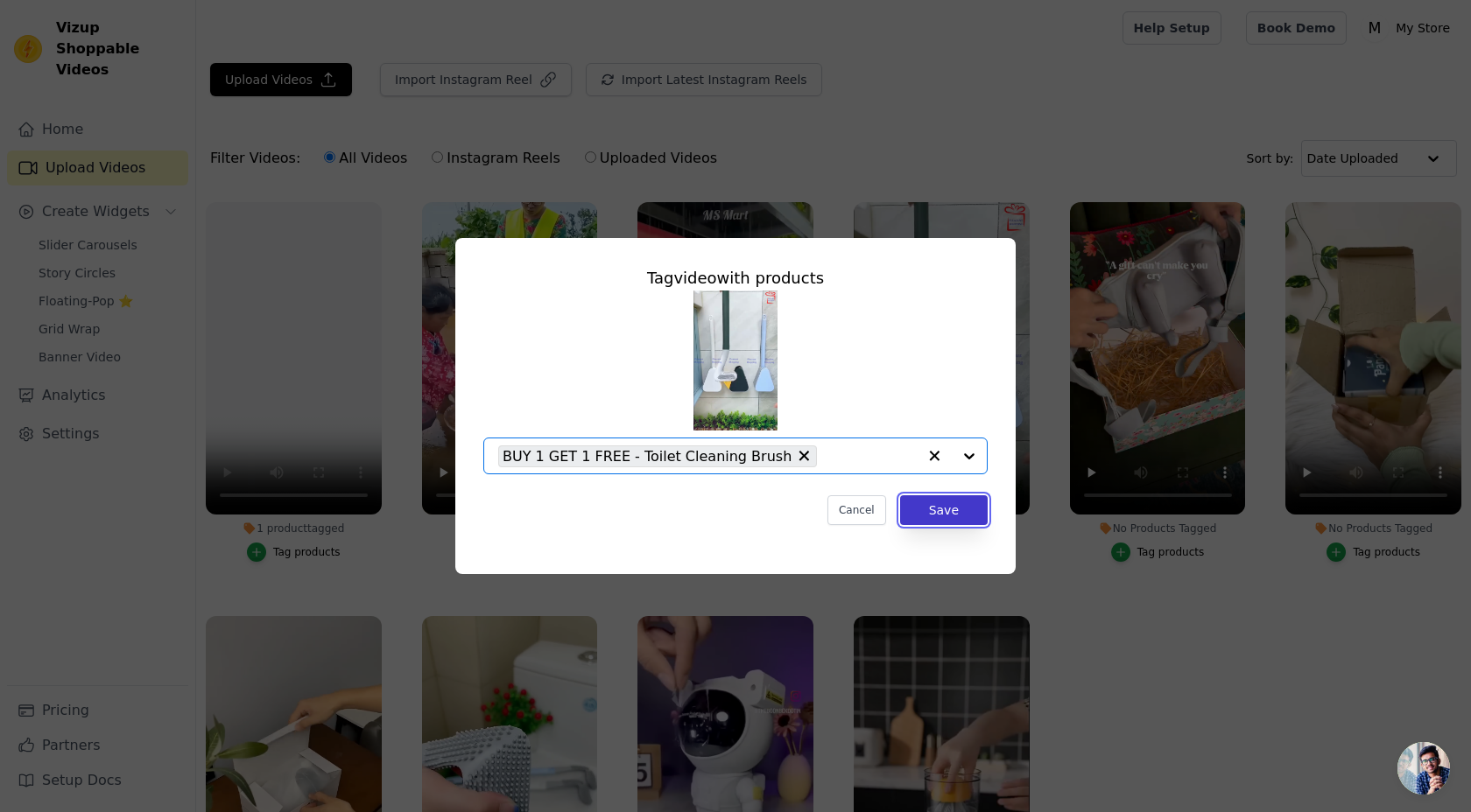
click at [954, 513] on button "Save" at bounding box center [944, 510] width 88 height 30
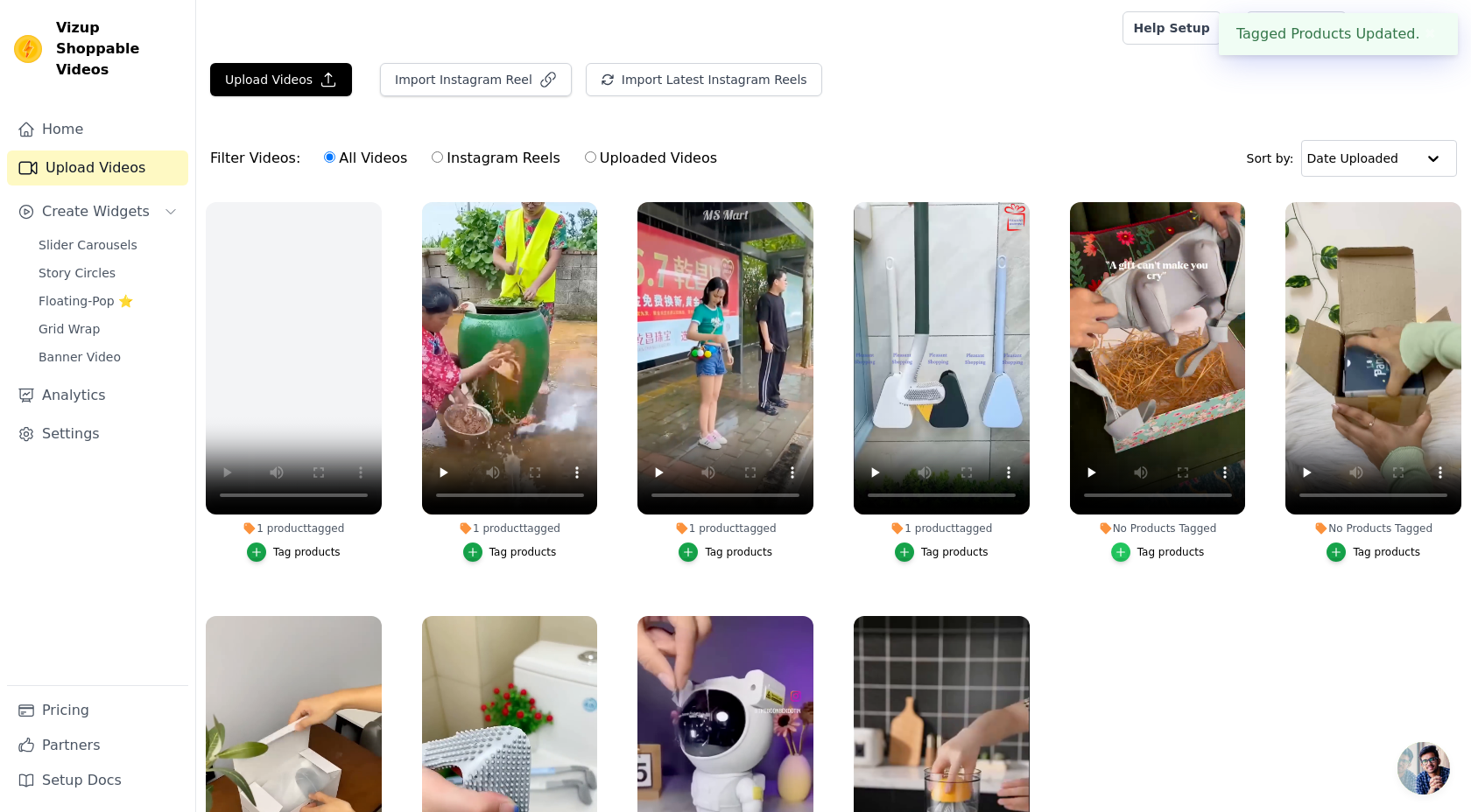
click at [1121, 559] on div "button" at bounding box center [1120, 551] width 19 height 19
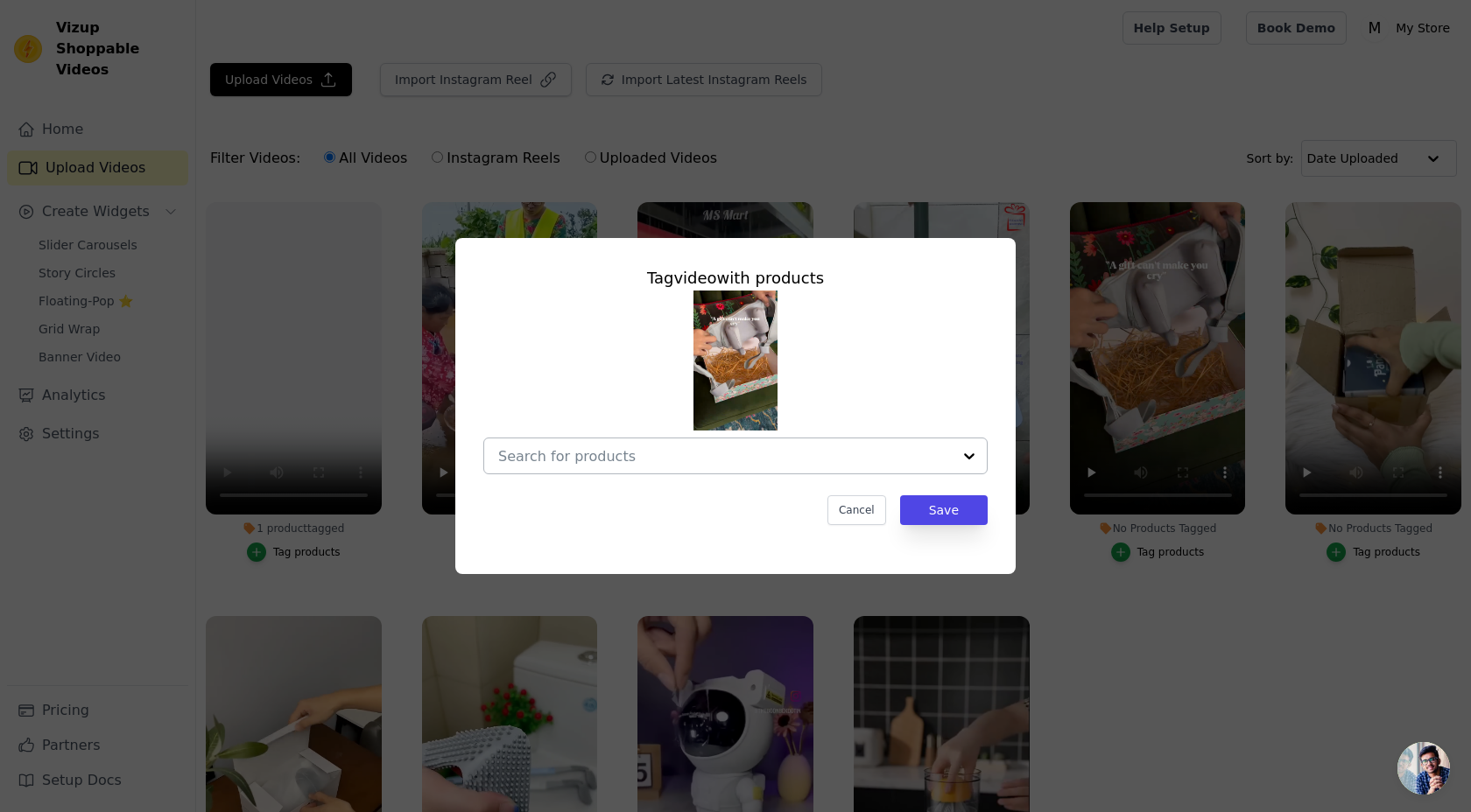
click at [846, 454] on input "No Products Tagged Tag video with products Cancel Save Tag products" at bounding box center [725, 456] width 454 height 17
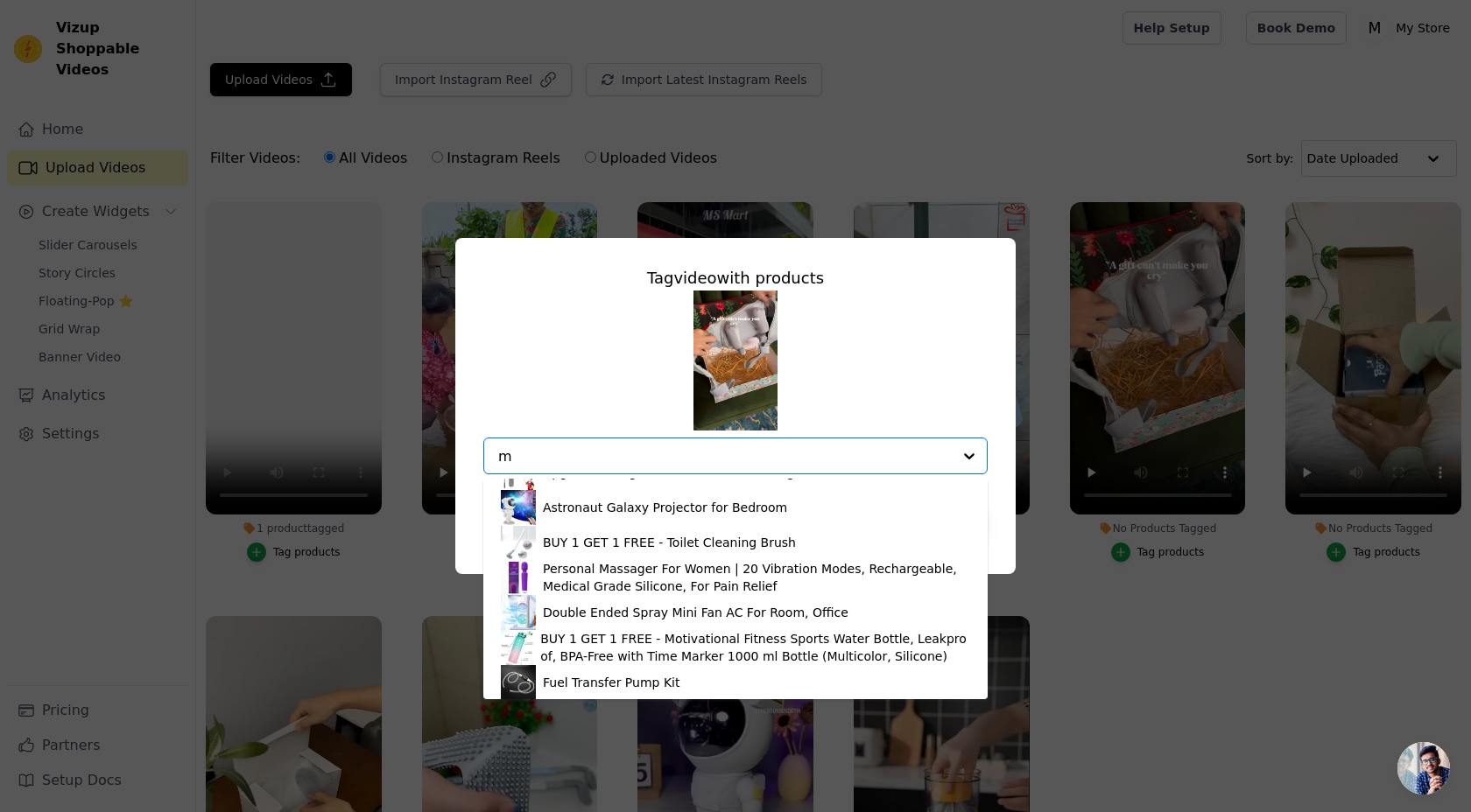
scroll to position [0, 0]
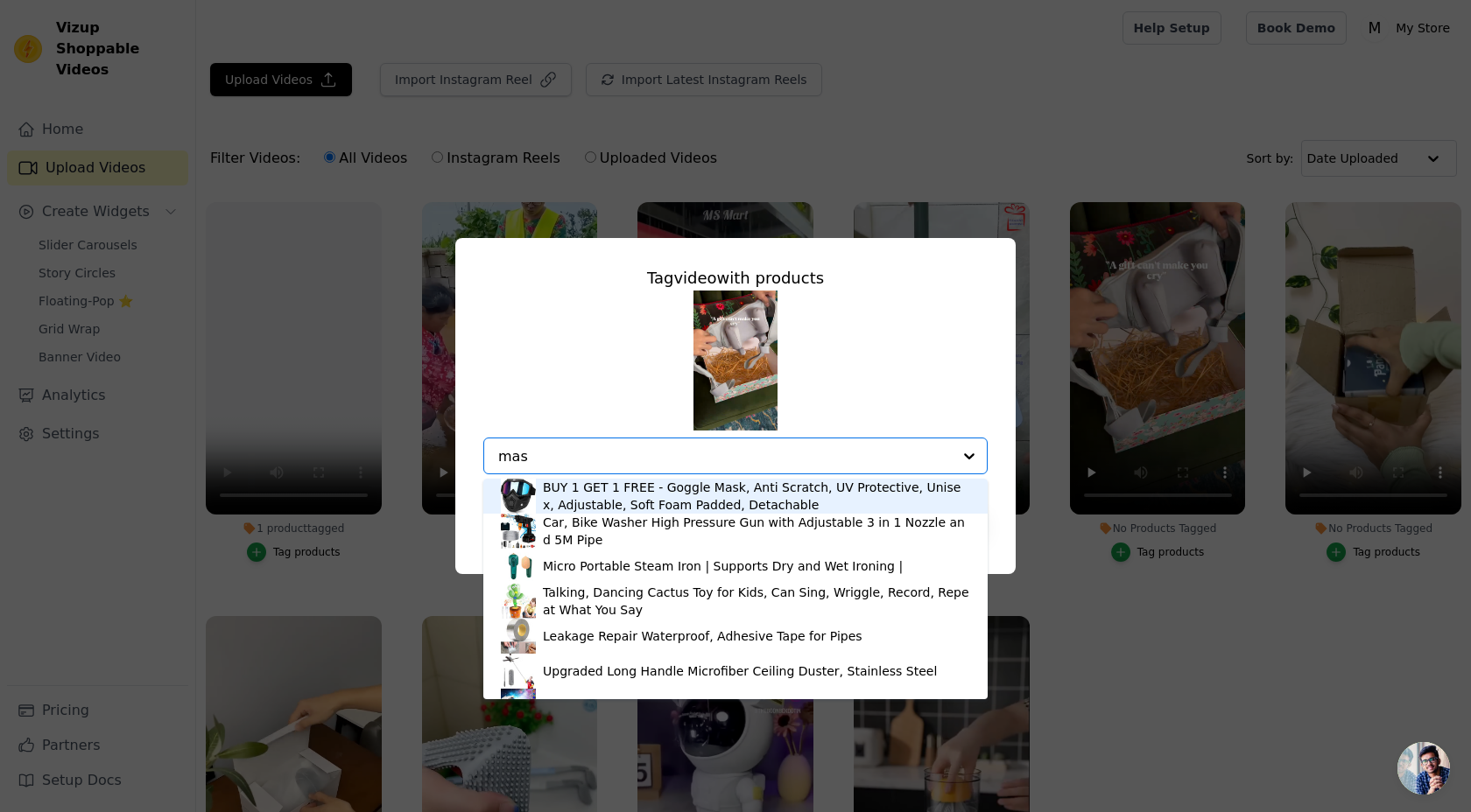
type input "mass"
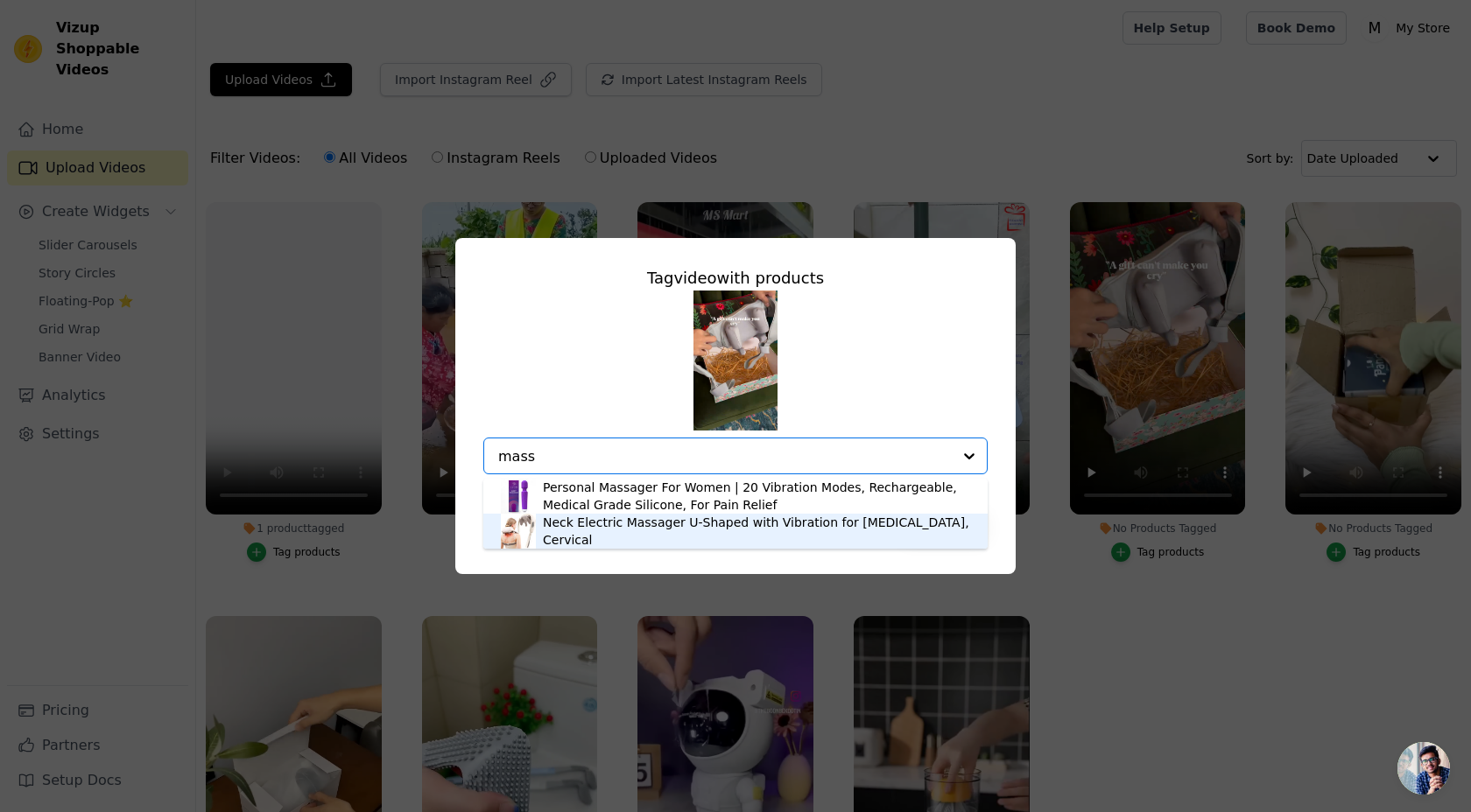
click at [655, 535] on div "Neck Electric Massager U-Shaped with Vibration for [MEDICAL_DATA], Cervical" at bounding box center [756, 531] width 428 height 35
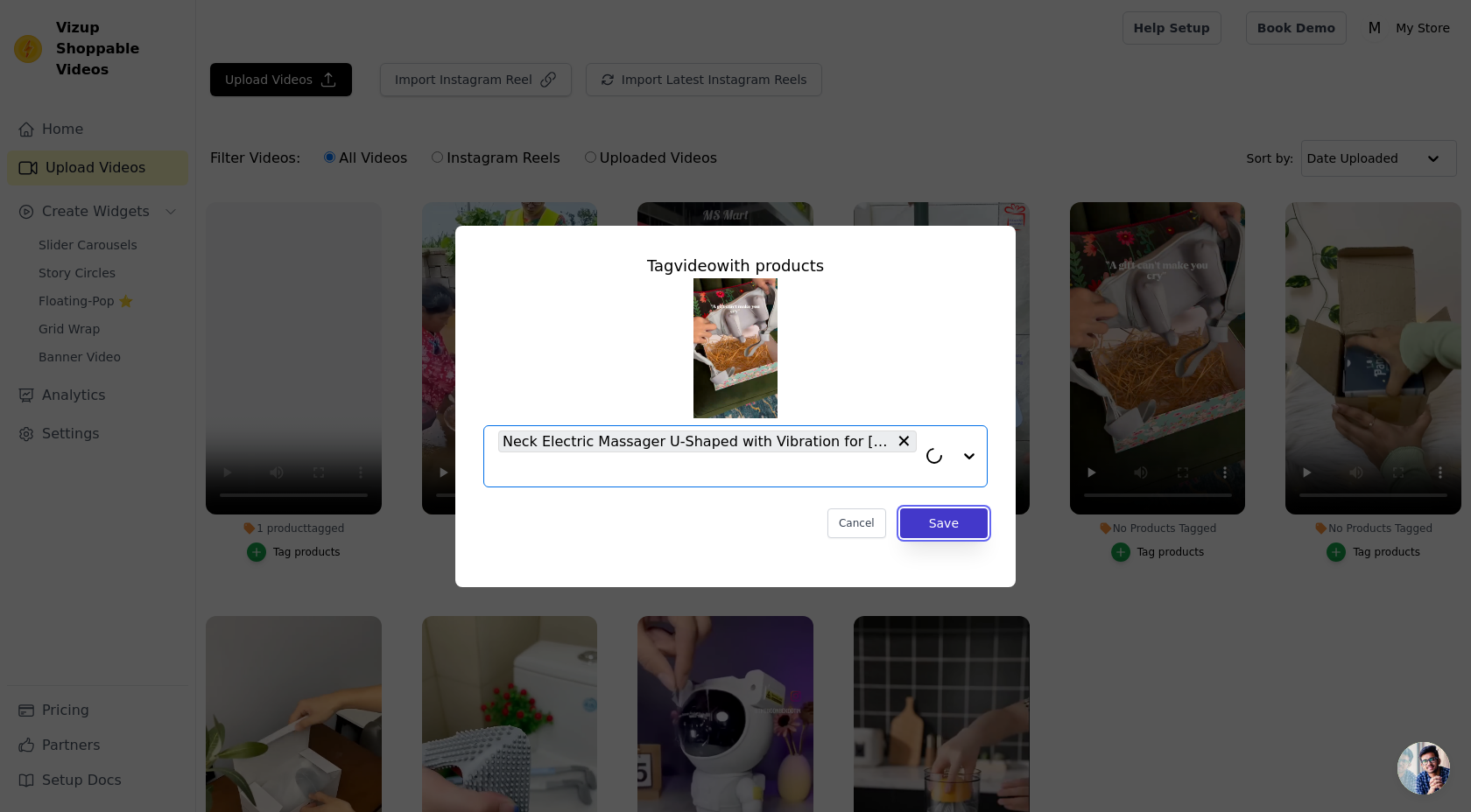
click at [930, 528] on button "Save" at bounding box center [944, 523] width 88 height 30
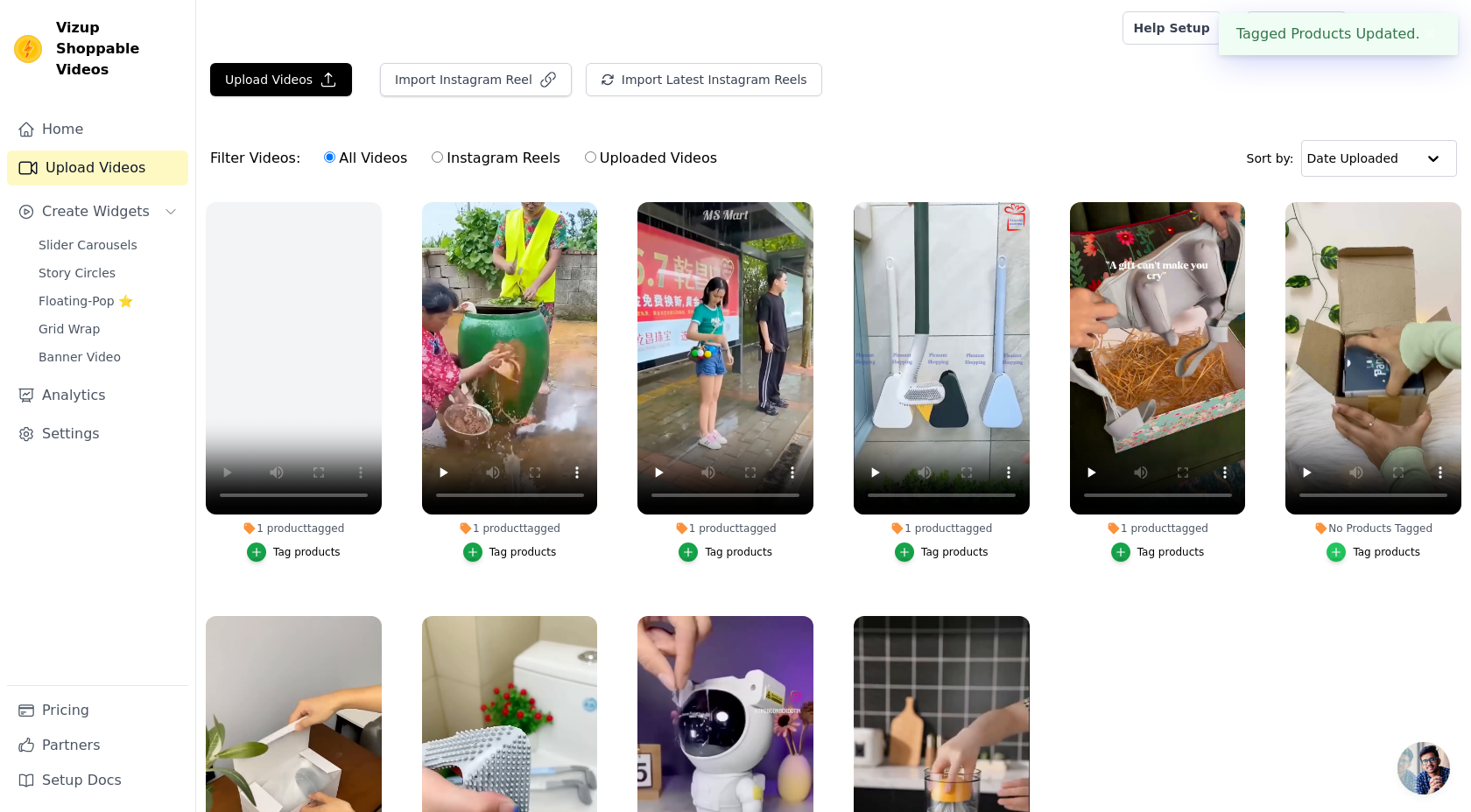
click at [1338, 546] on icon "button" at bounding box center [1336, 552] width 13 height 13
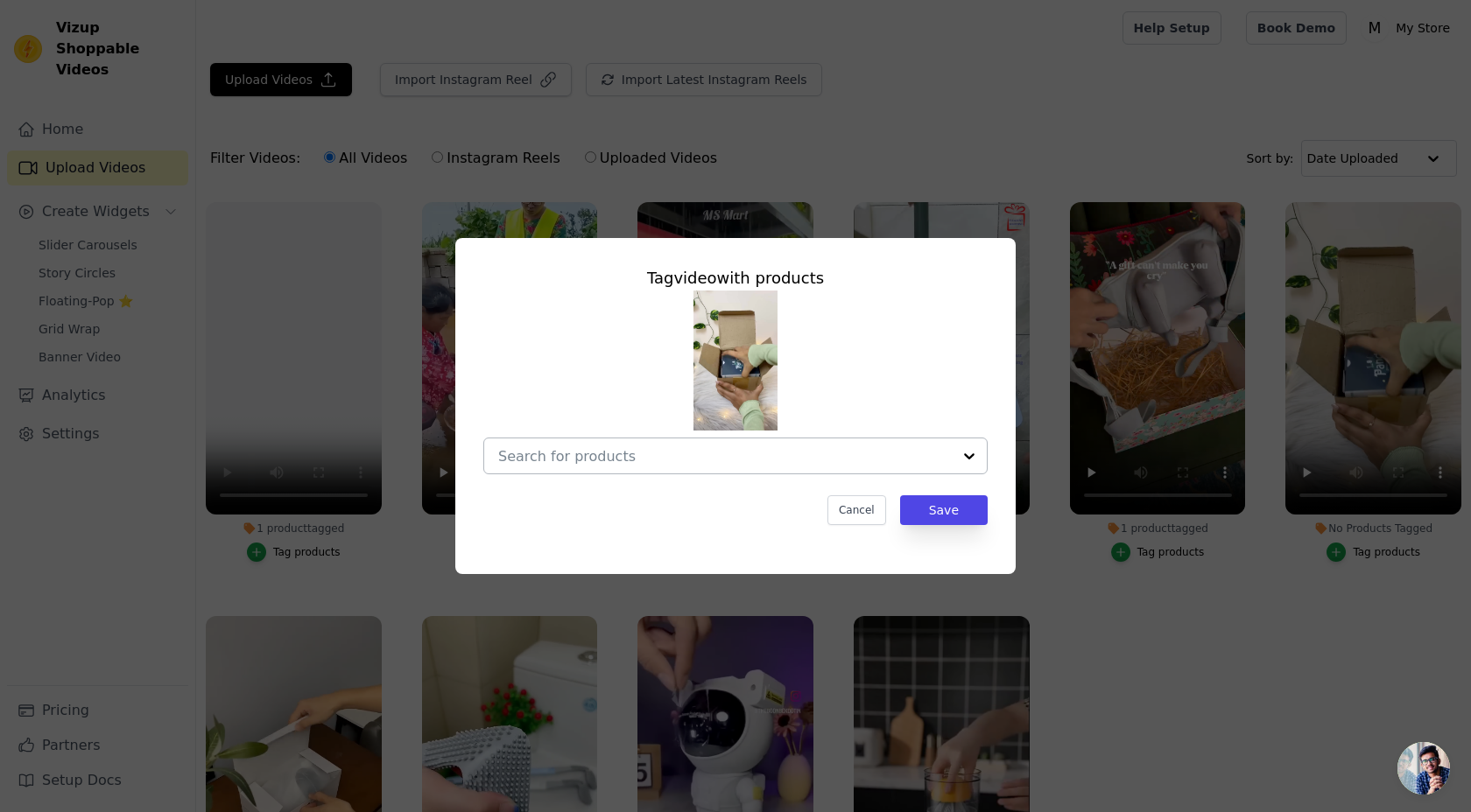
click at [876, 456] on input "No Products Tagged Tag video with products Cancel Save Tag products" at bounding box center [725, 456] width 454 height 17
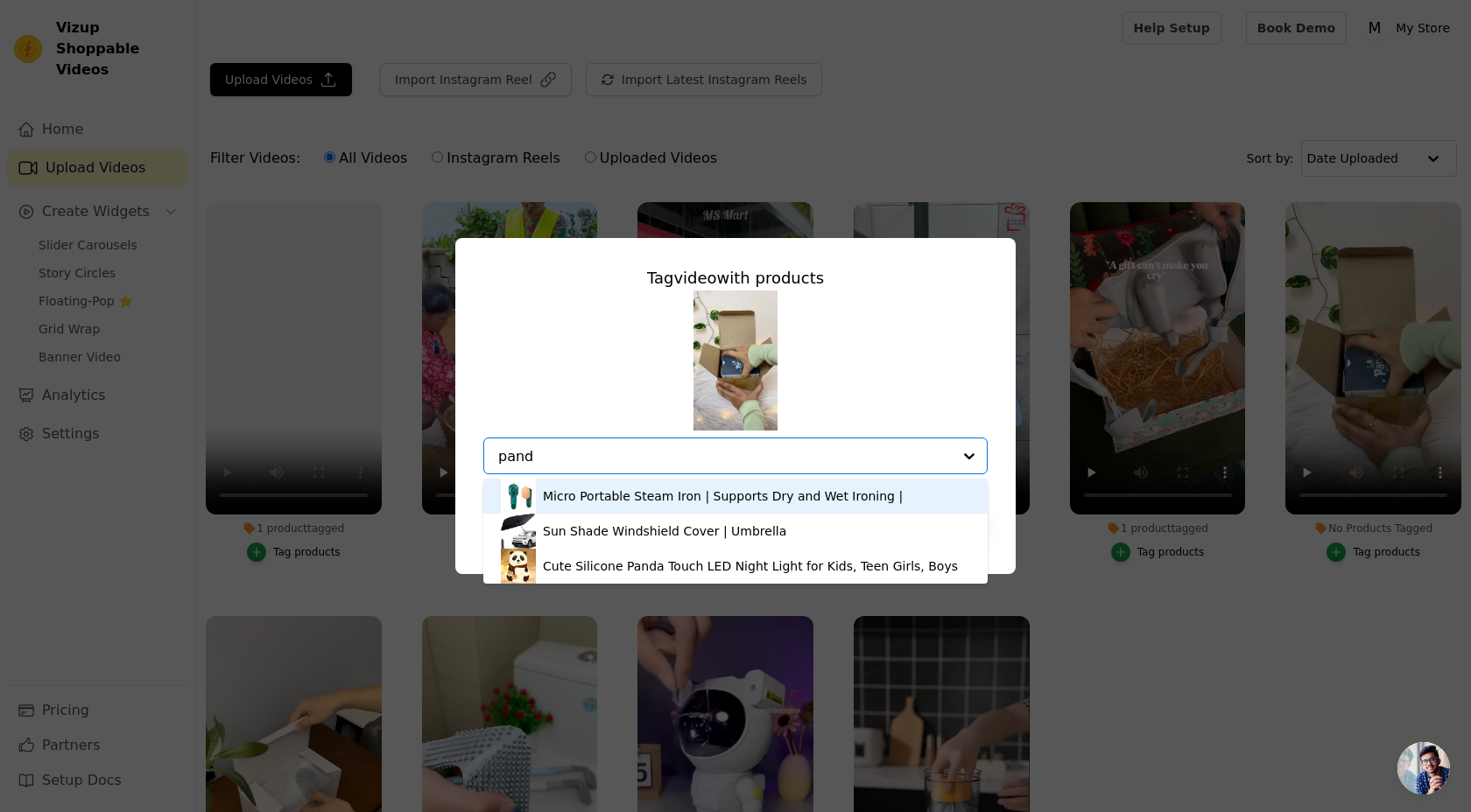
type input "panda"
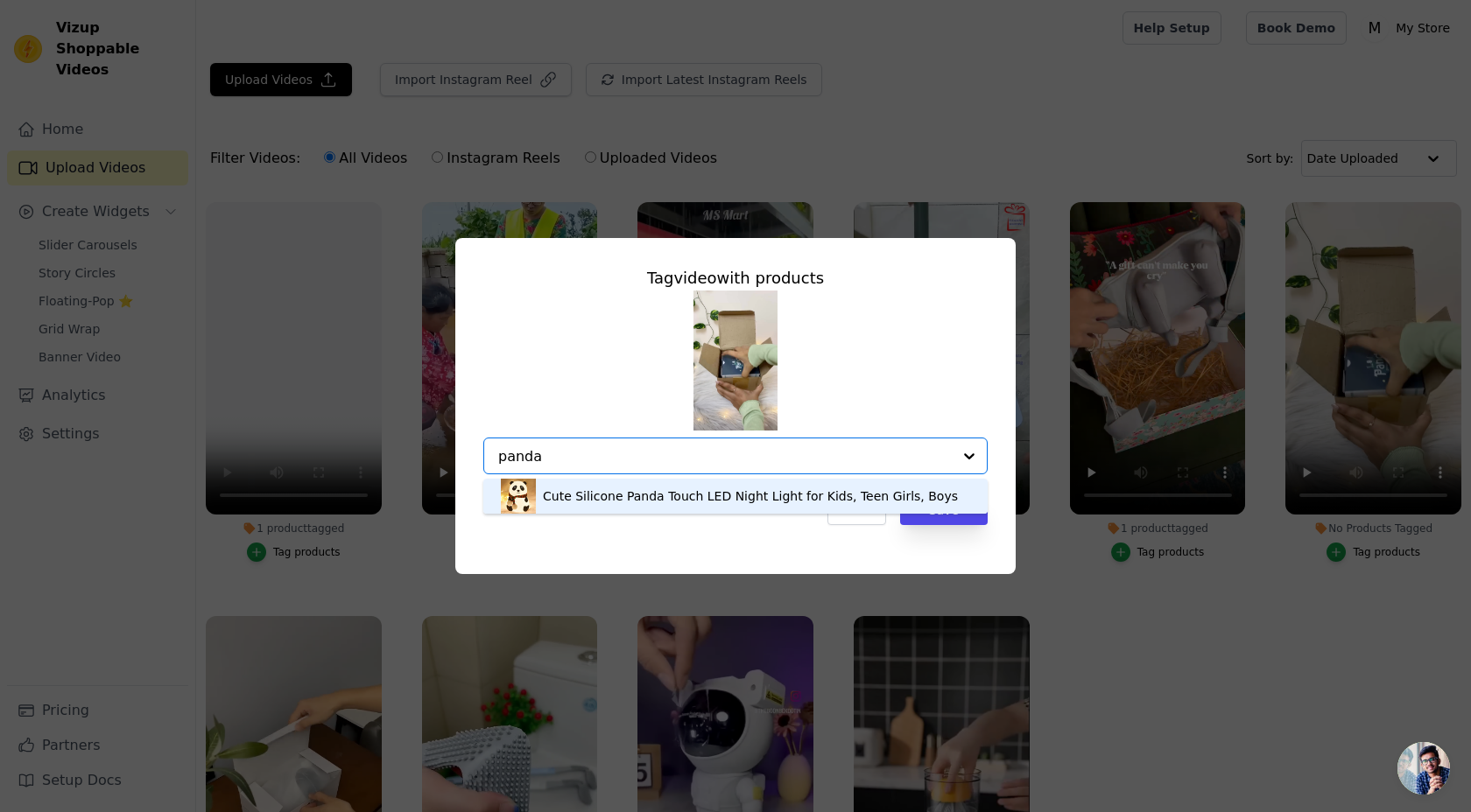
click at [818, 503] on div "Cute Silicone Panda Touch LED Night Light for Kids, Teen Girls, Boys" at bounding box center [749, 497] width 415 height 18
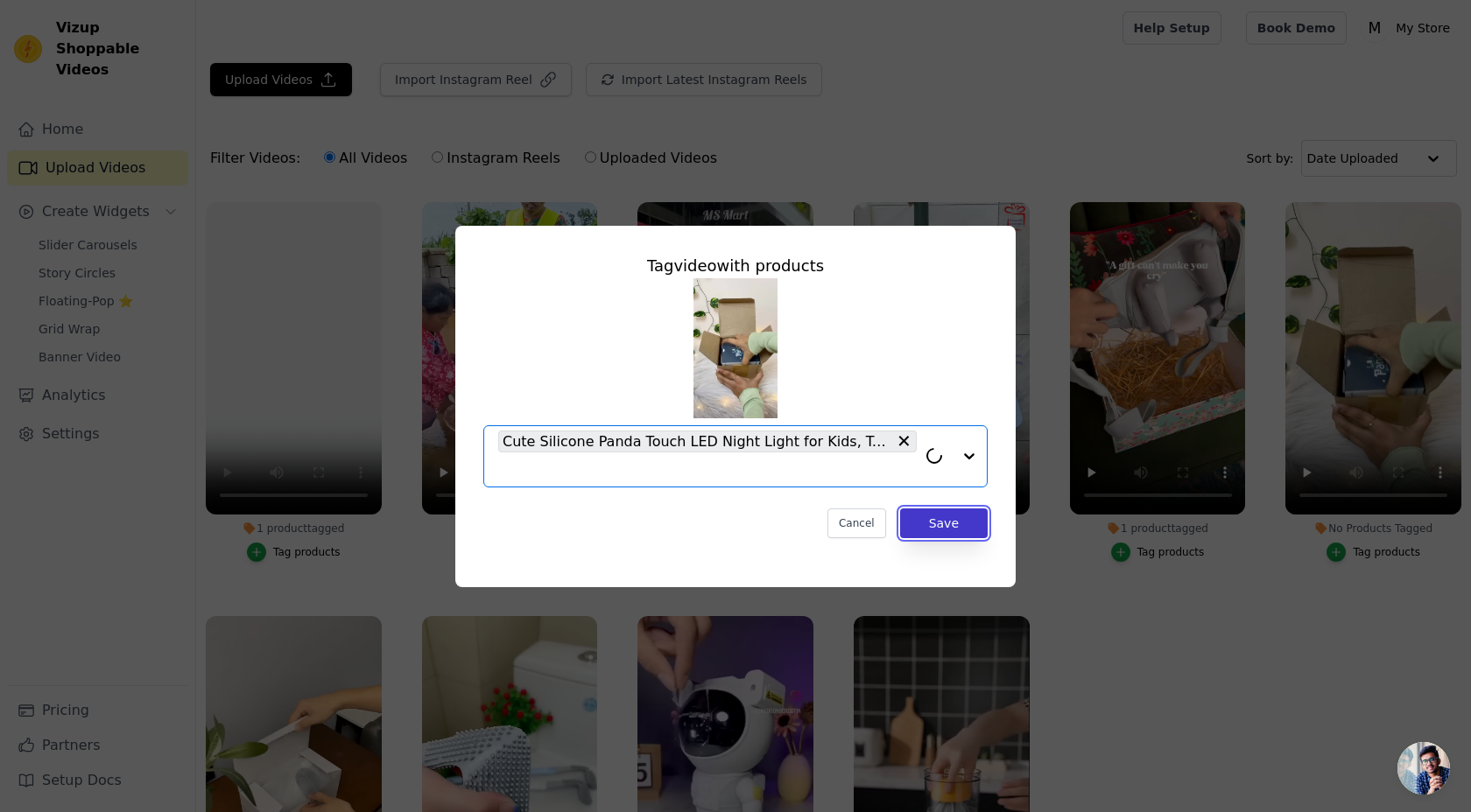
click at [930, 536] on button "Save" at bounding box center [944, 523] width 88 height 30
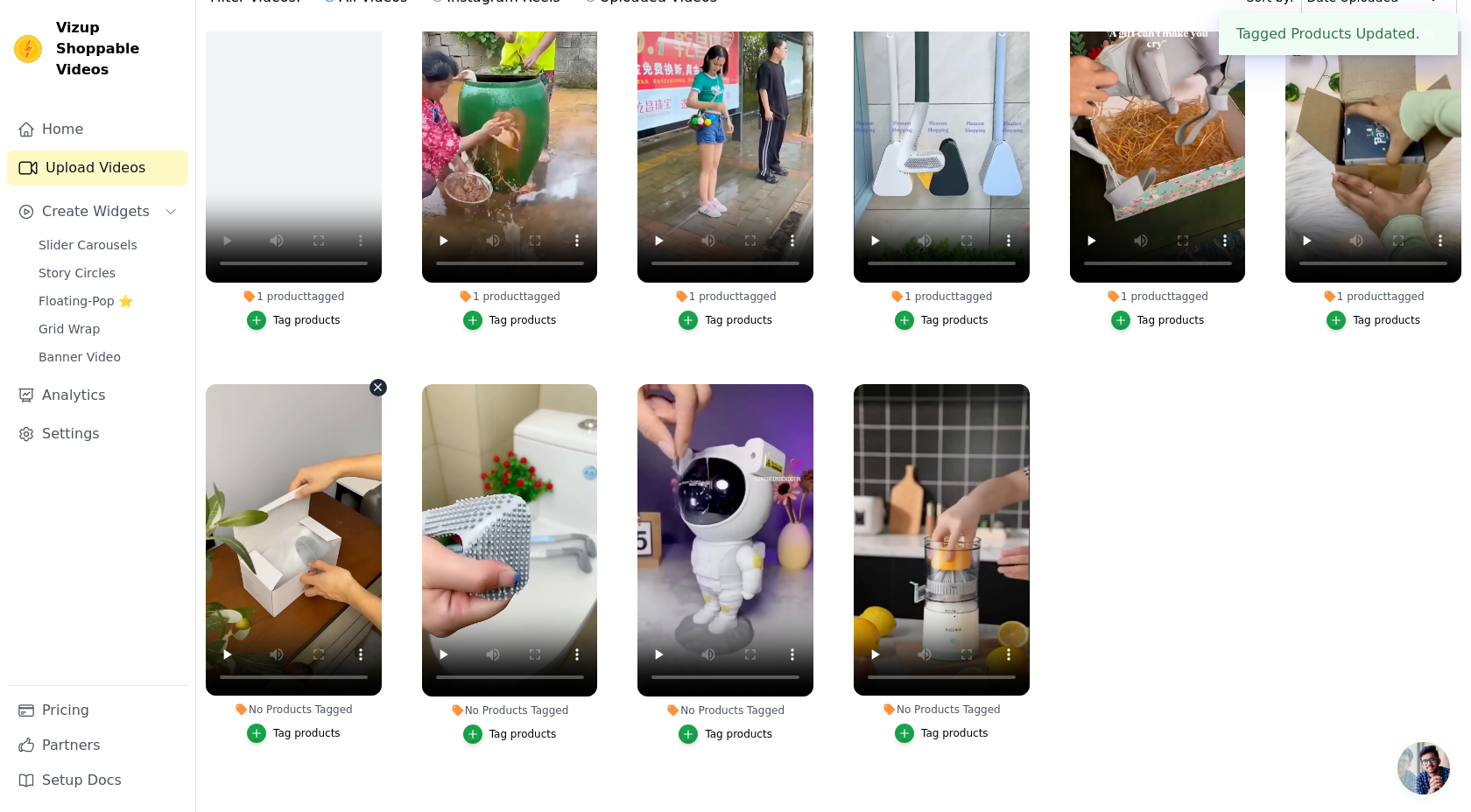
scroll to position [178, 0]
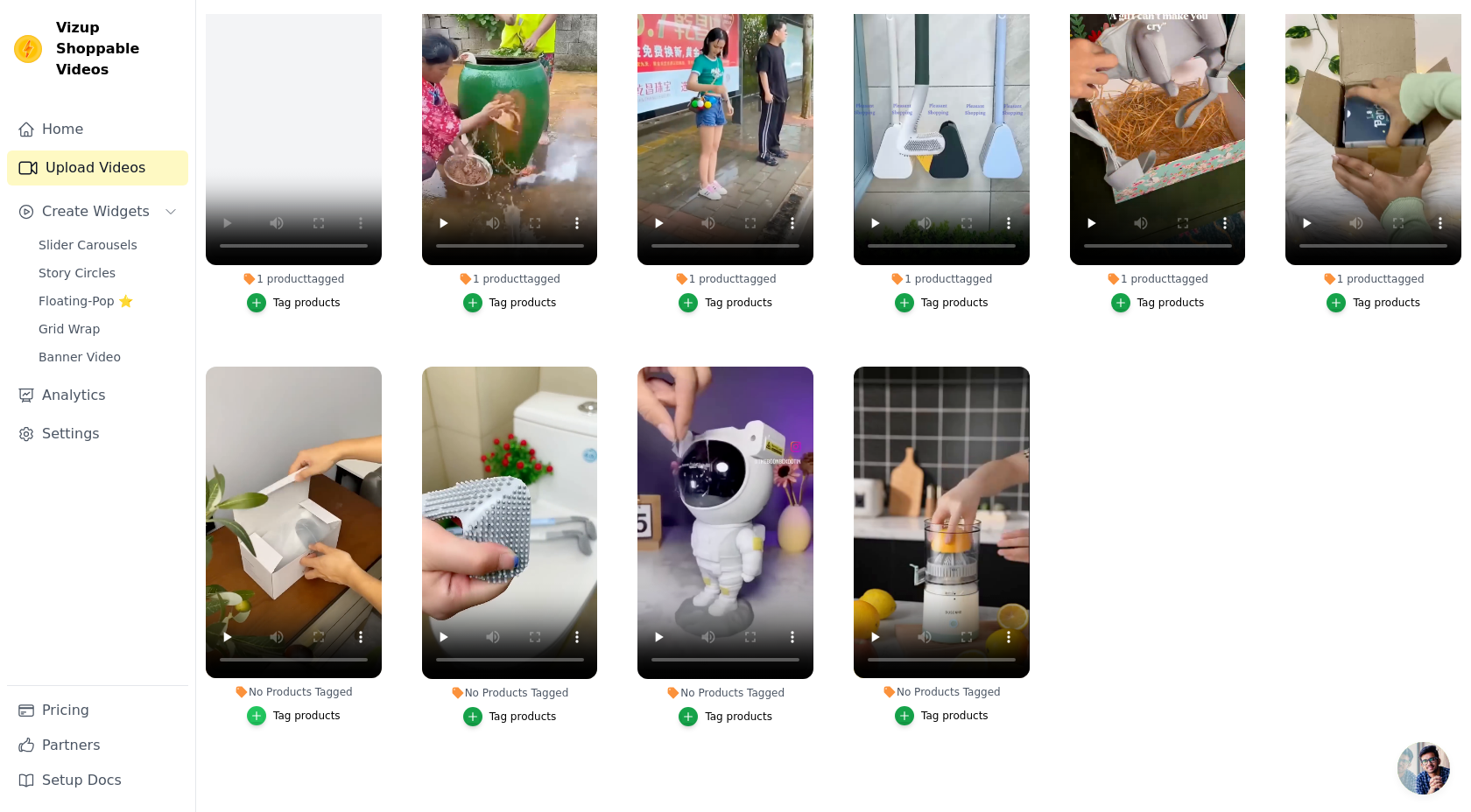
click at [264, 719] on div "button" at bounding box center [255, 715] width 19 height 19
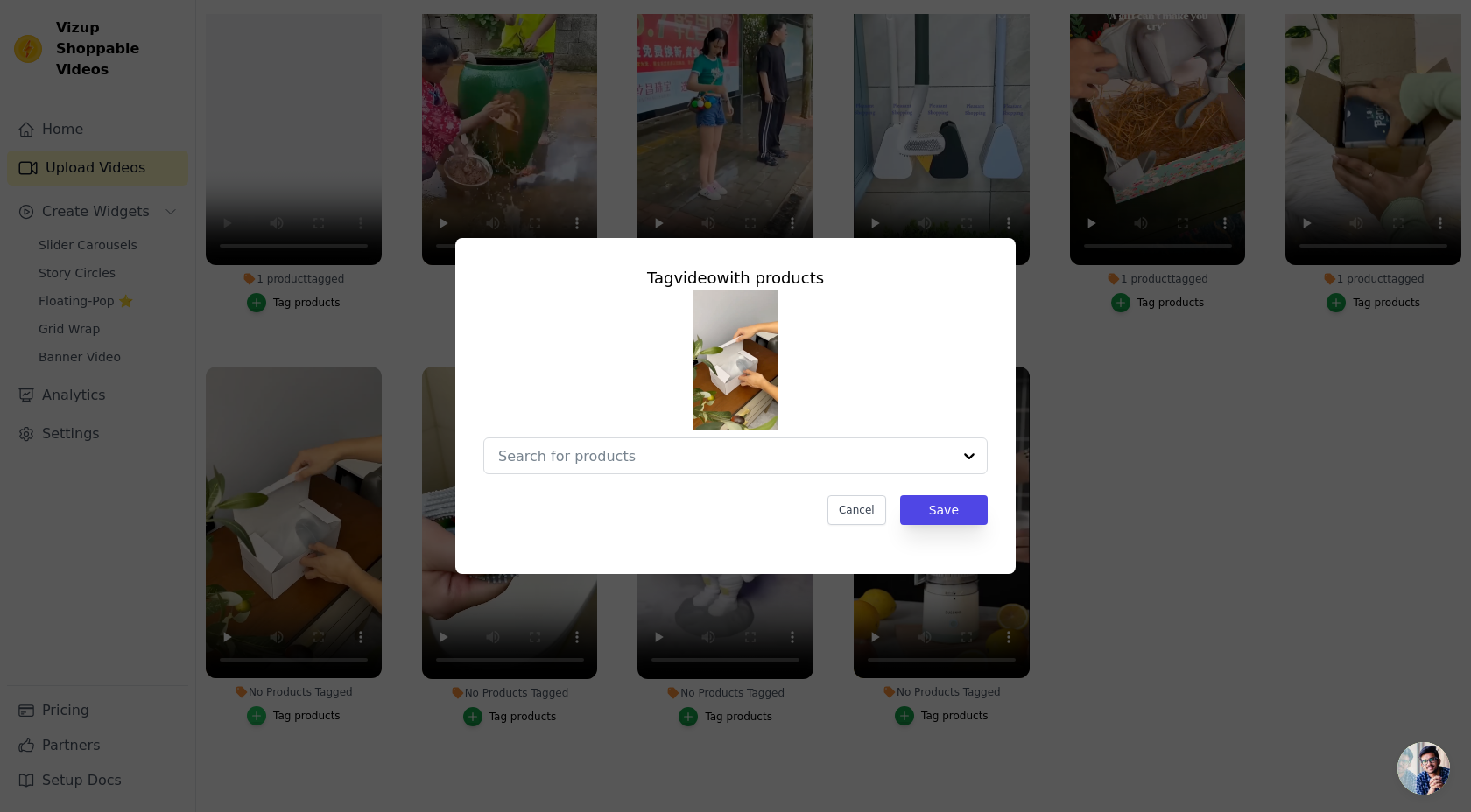
scroll to position [0, 0]
click at [593, 455] on input "No Products Tagged Tag video with products Cancel Save Tag products" at bounding box center [725, 456] width 454 height 17
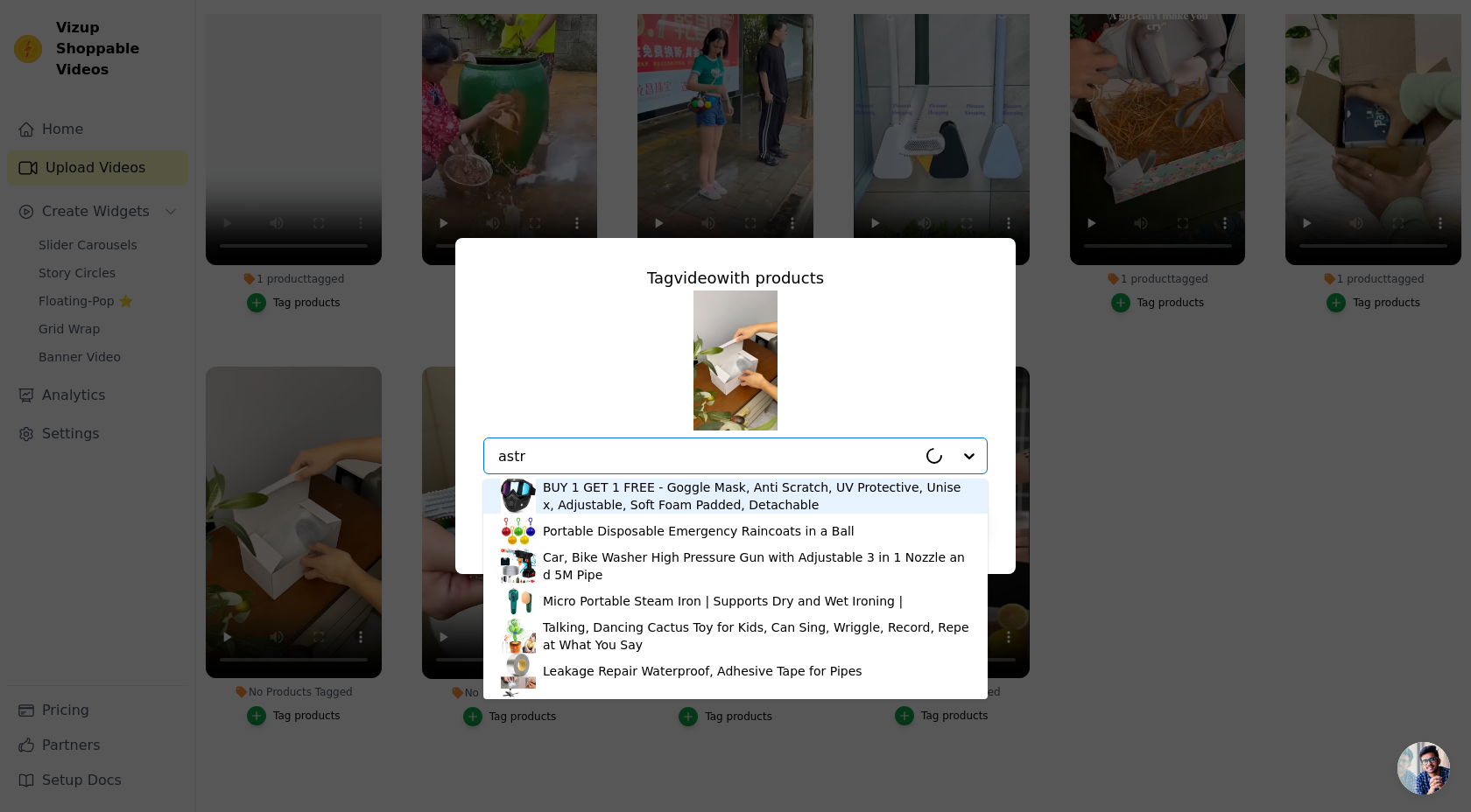
type input "astro"
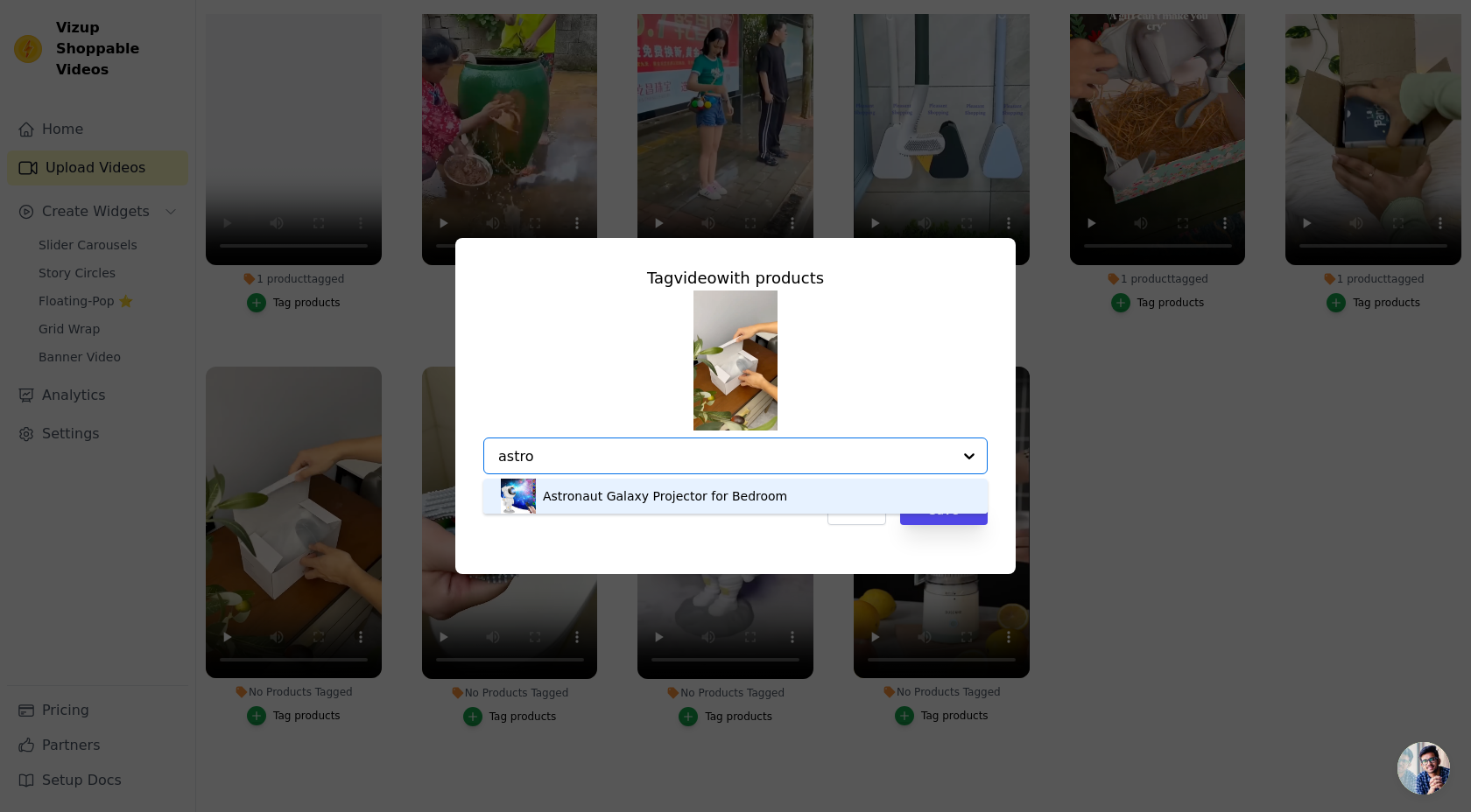
click at [610, 500] on div "Astronaut Galaxy Projector for Bedroom" at bounding box center [664, 497] width 244 height 18
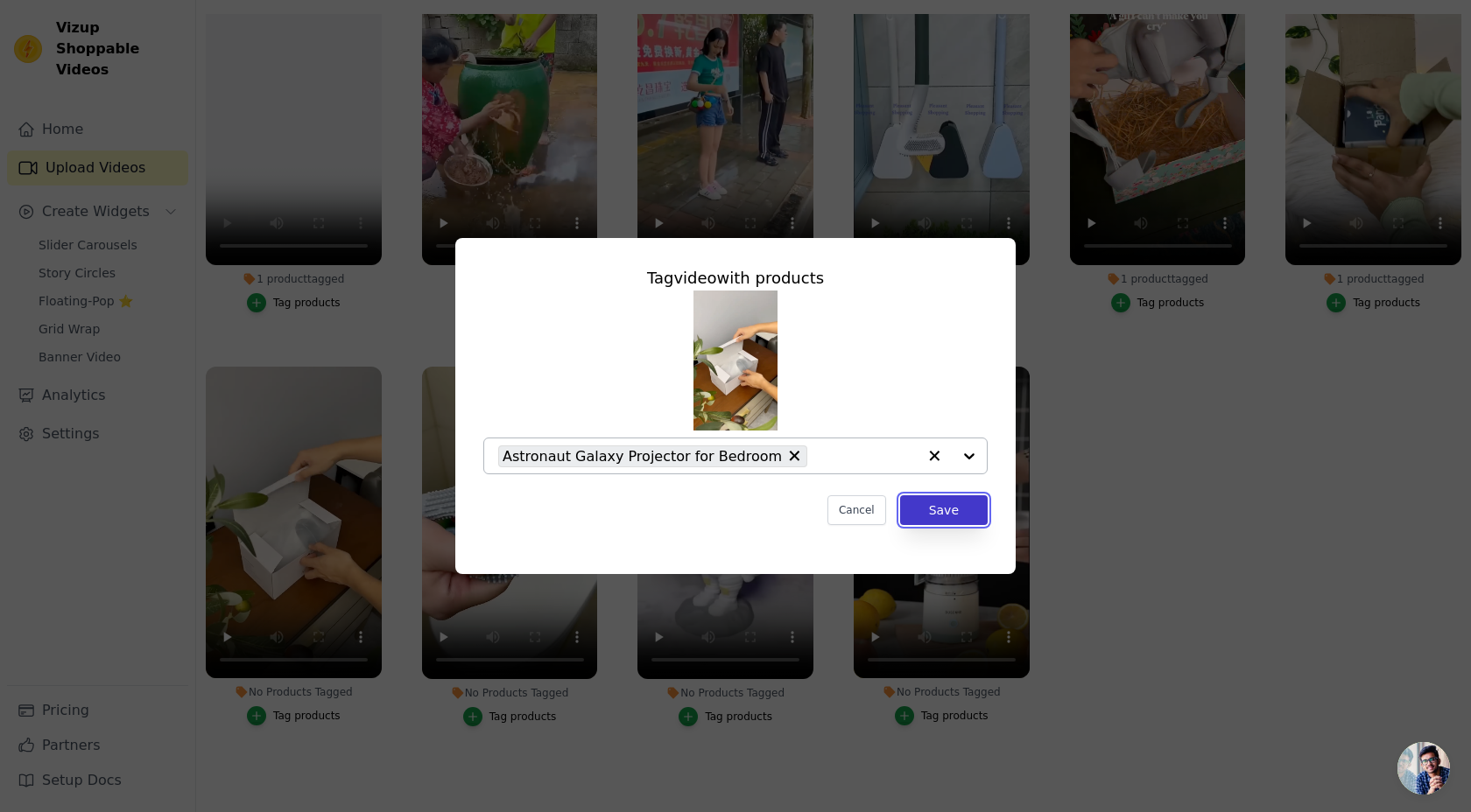
click at [956, 509] on button "Save" at bounding box center [944, 510] width 88 height 30
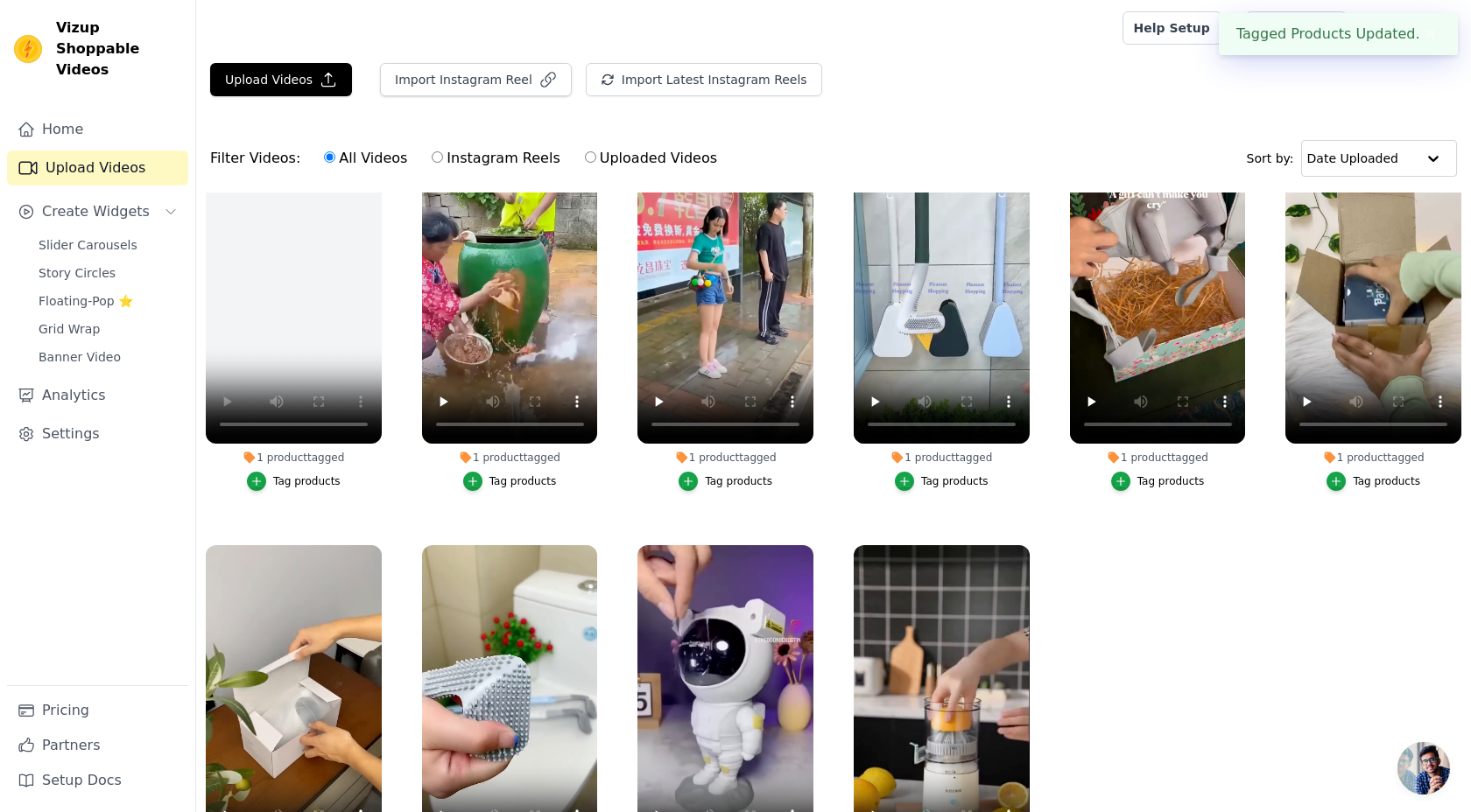
scroll to position [178, 0]
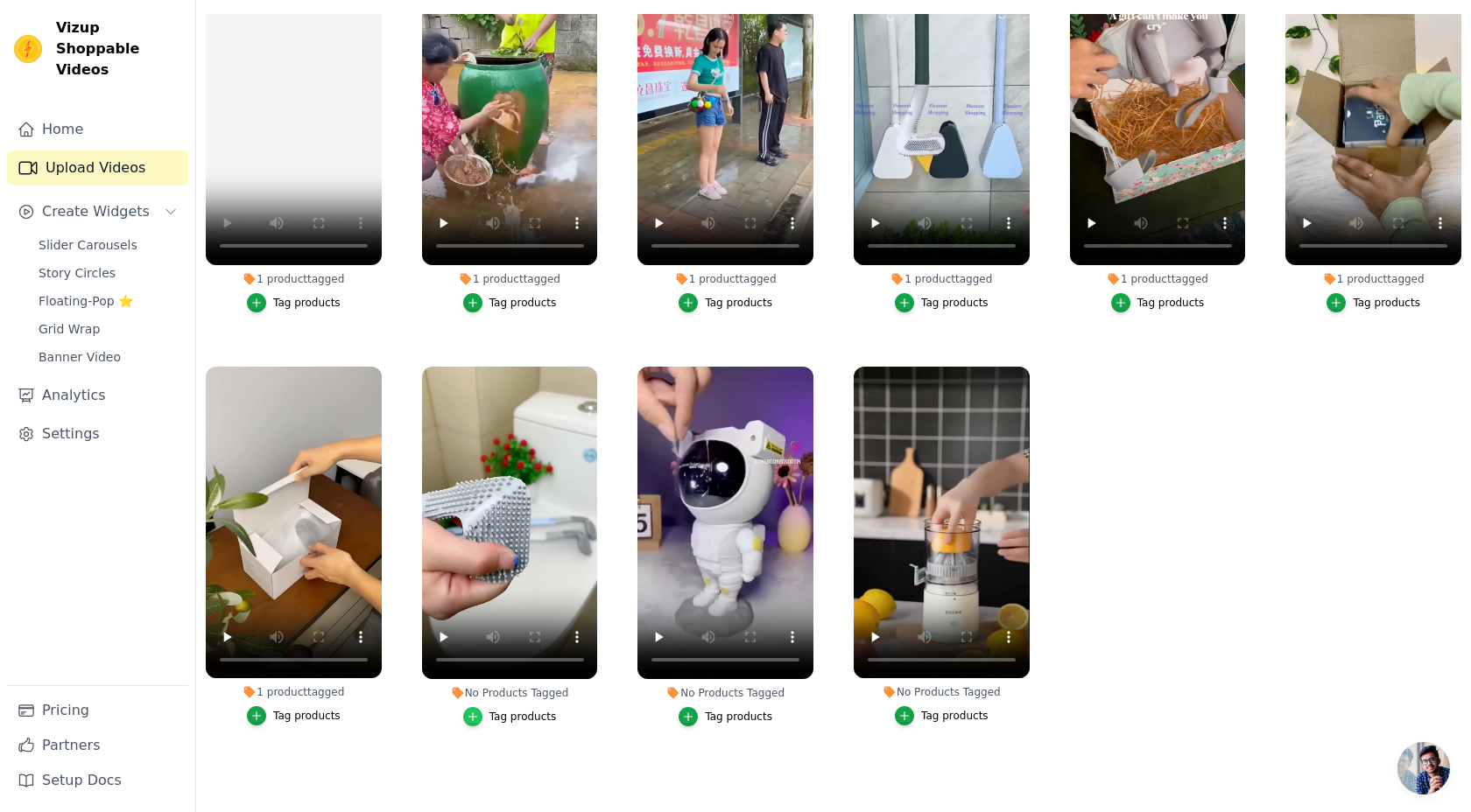
click at [477, 713] on icon "button" at bounding box center [472, 717] width 13 height 13
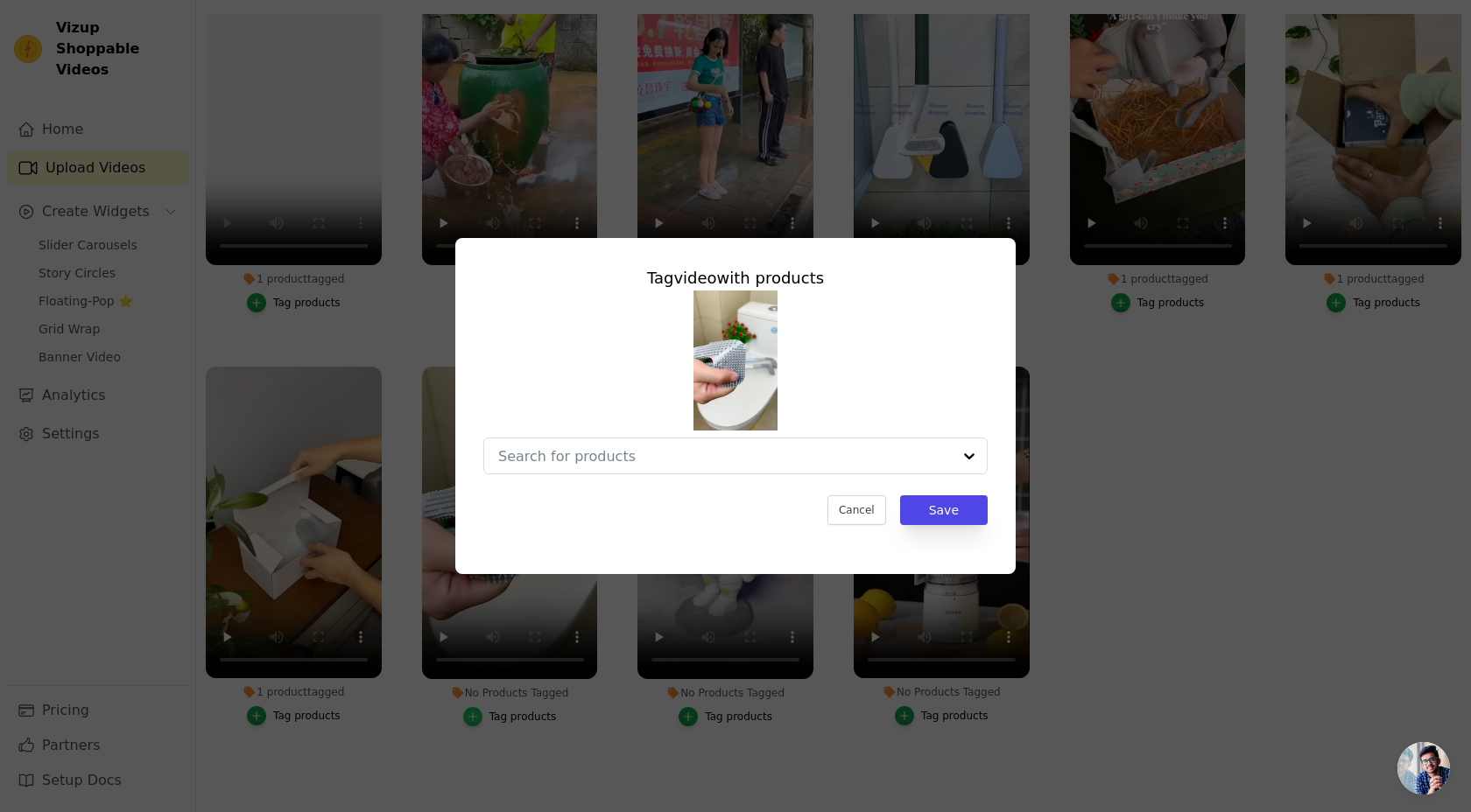
scroll to position [0, 0]
click at [589, 452] on input "No Products Tagged Tag video with products Cancel Save Tag products" at bounding box center [725, 456] width 454 height 17
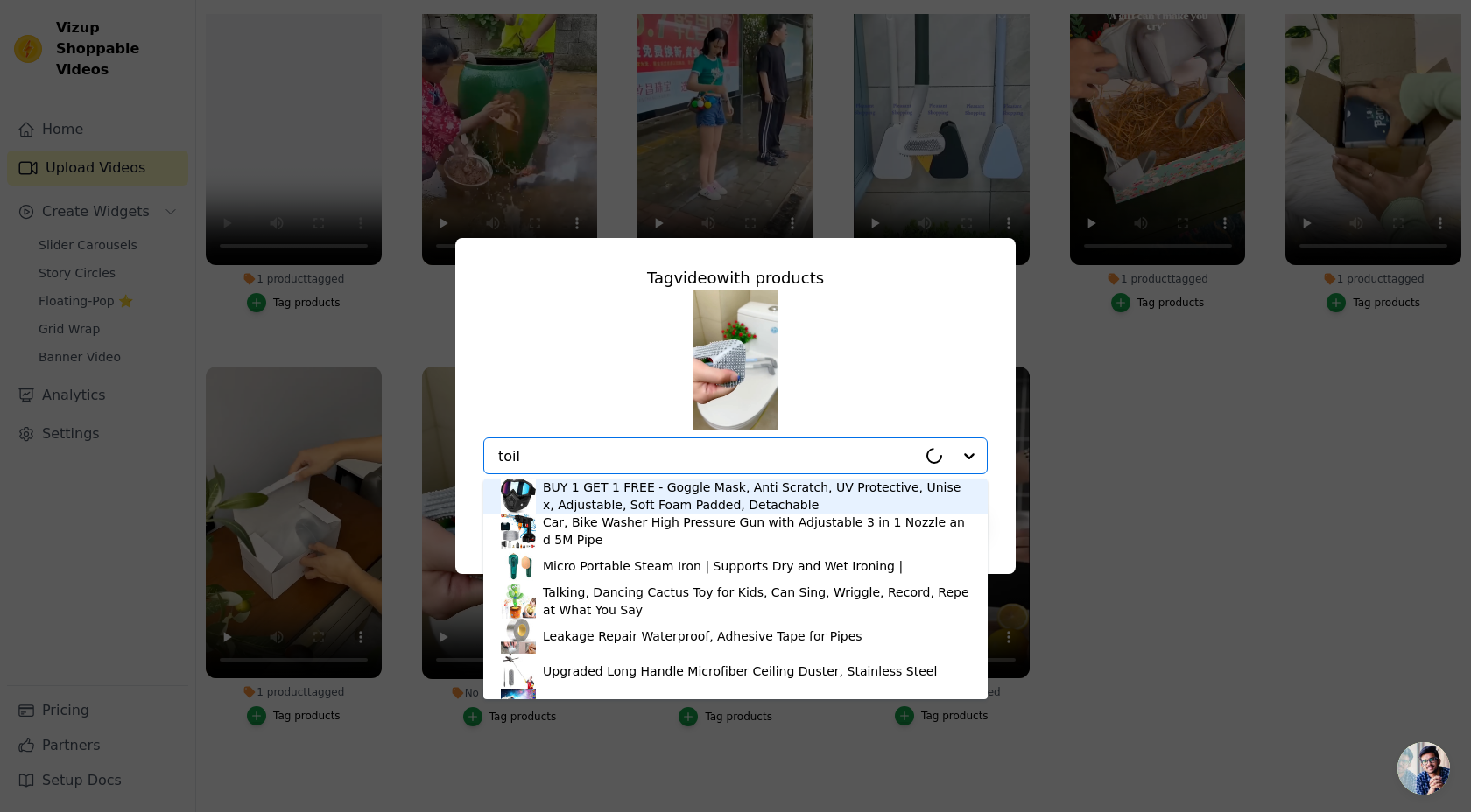
type input "toile"
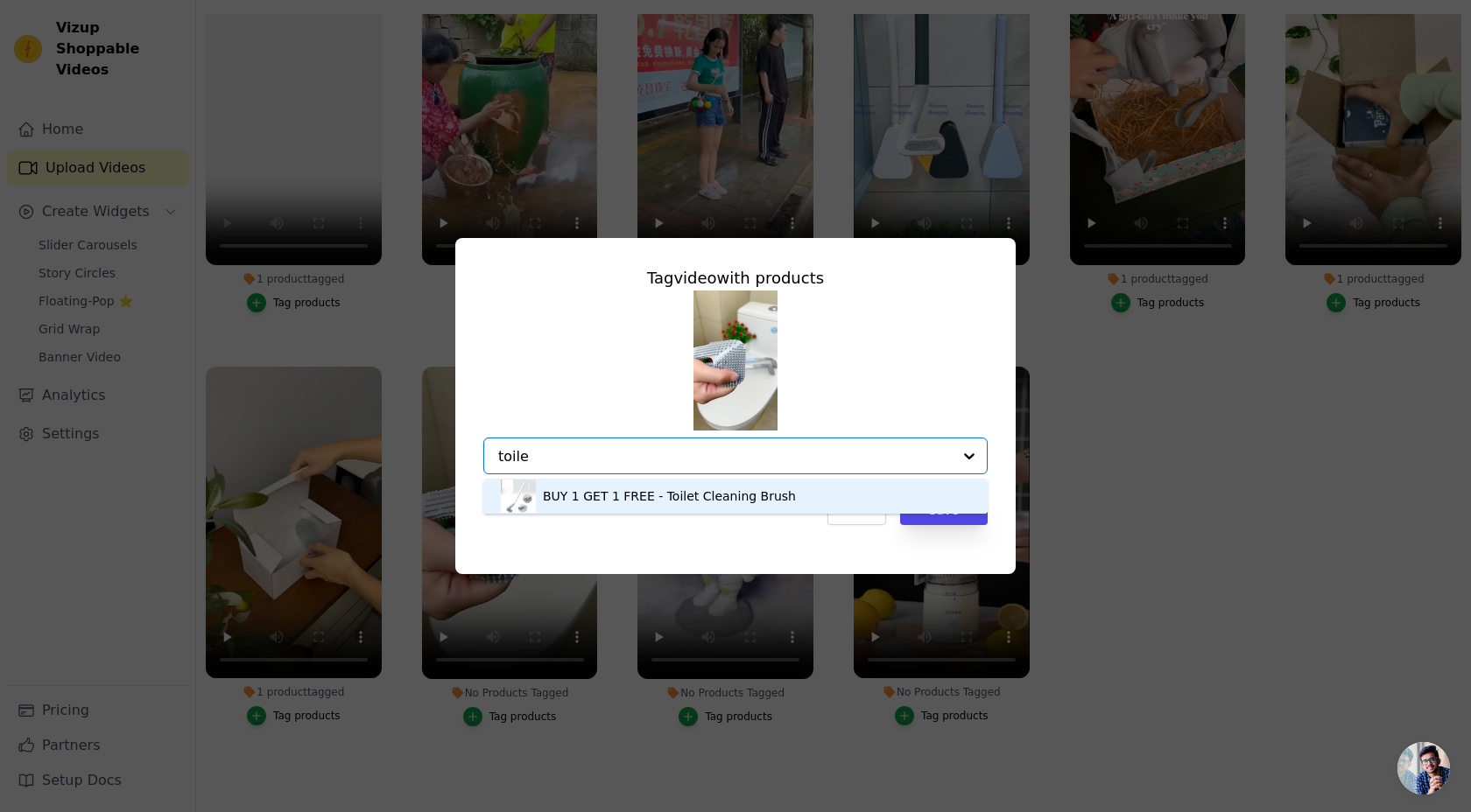
click at [570, 505] on div "BUY 1 GET 1 FREE - Toilet Cleaning Brush" at bounding box center [735, 496] width 469 height 35
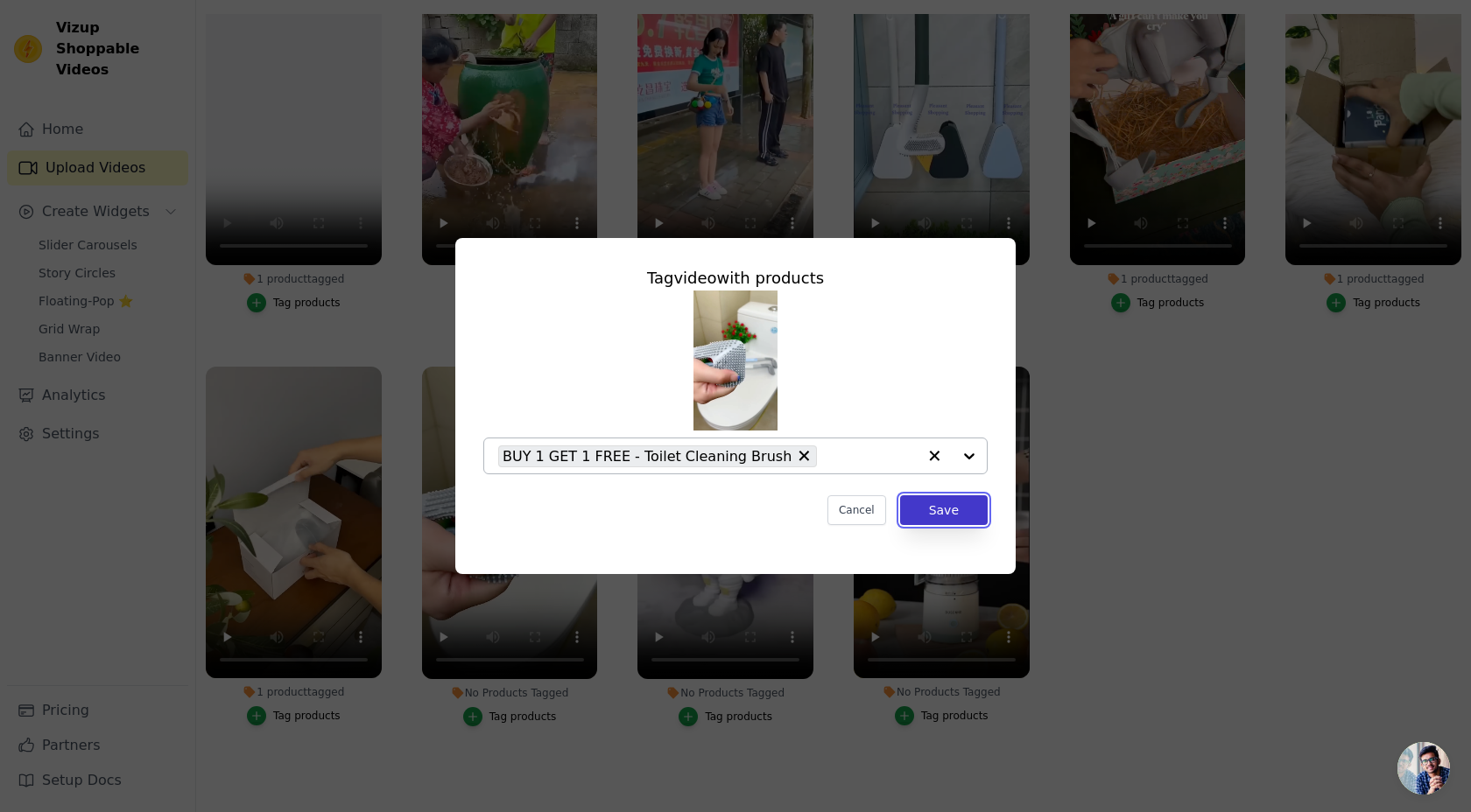
click at [923, 513] on button "Save" at bounding box center [944, 510] width 88 height 30
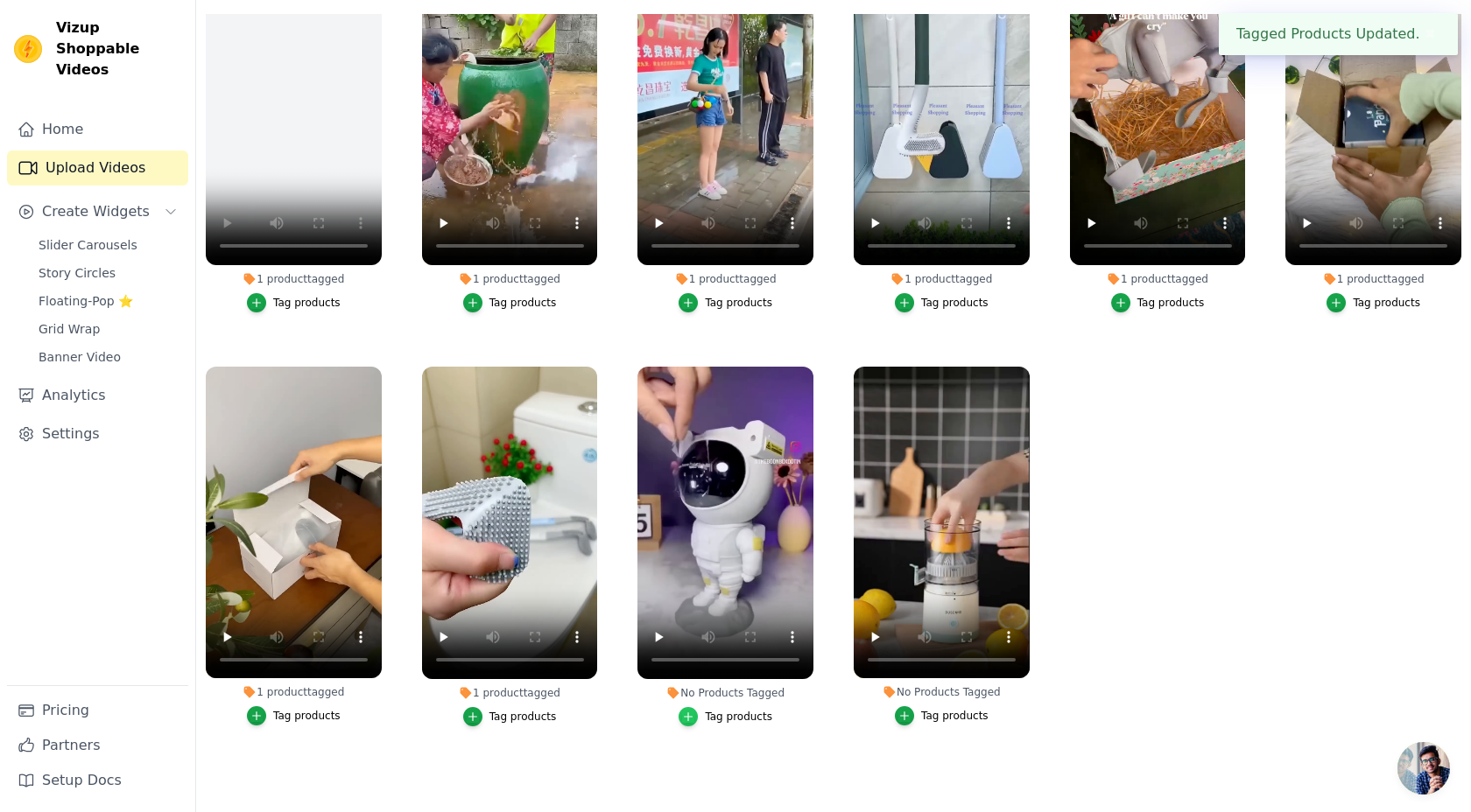
click at [690, 713] on icon "button" at bounding box center [688, 717] width 13 height 13
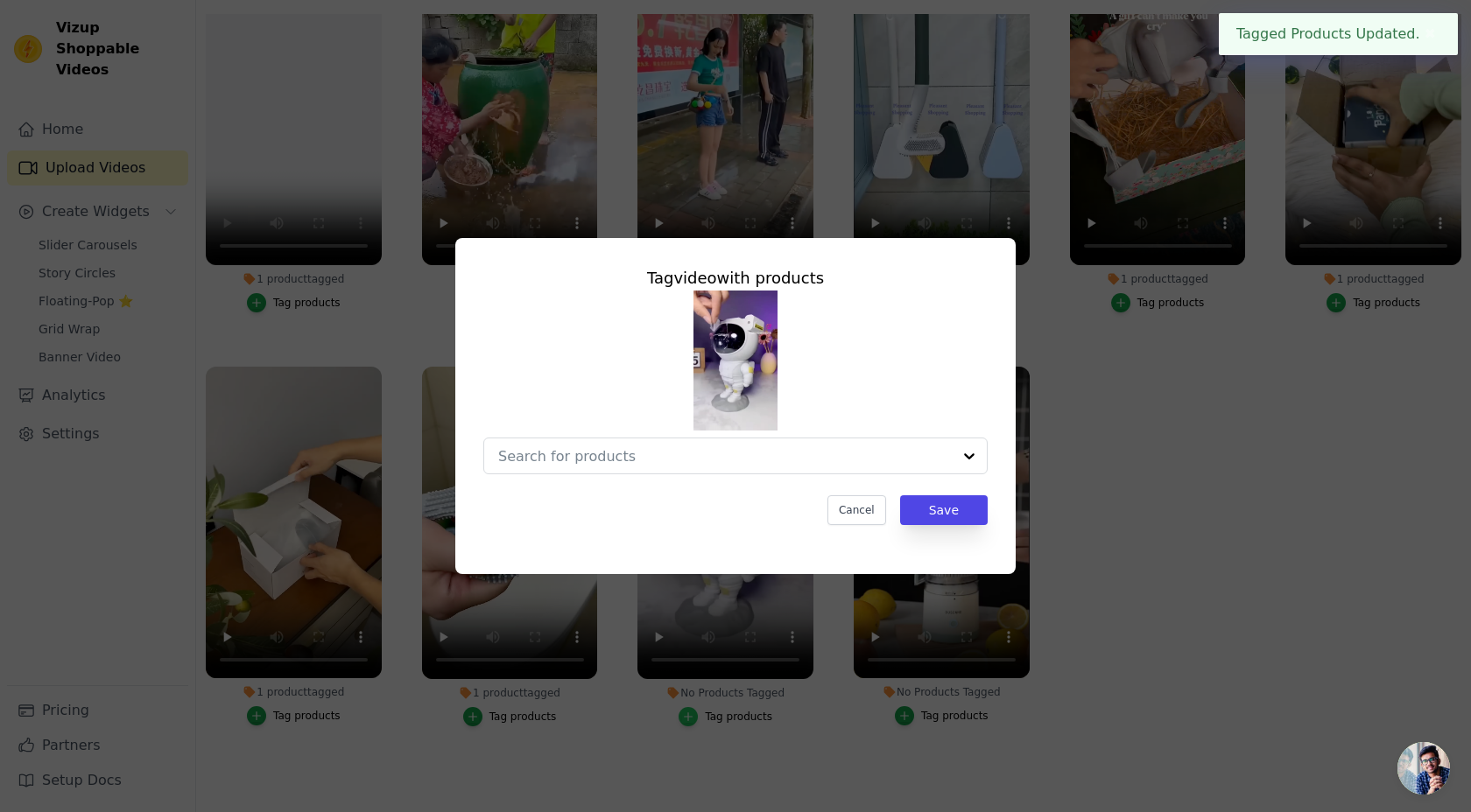
scroll to position [0, 0]
click at [644, 445] on div at bounding box center [725, 455] width 454 height 35
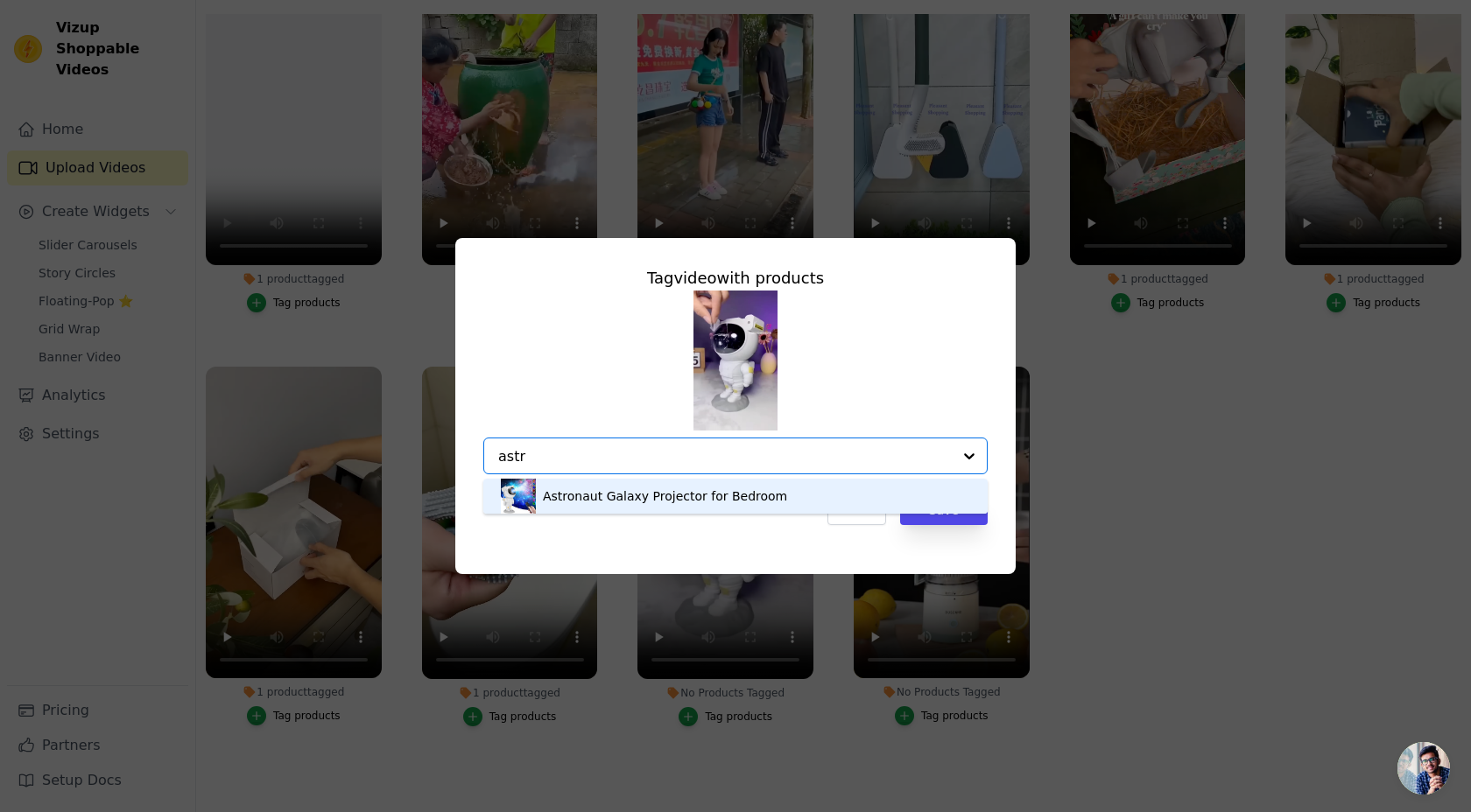
type input "astro"
click at [633, 496] on div "Astronaut Galaxy Projector for Bedroom" at bounding box center [664, 497] width 244 height 18
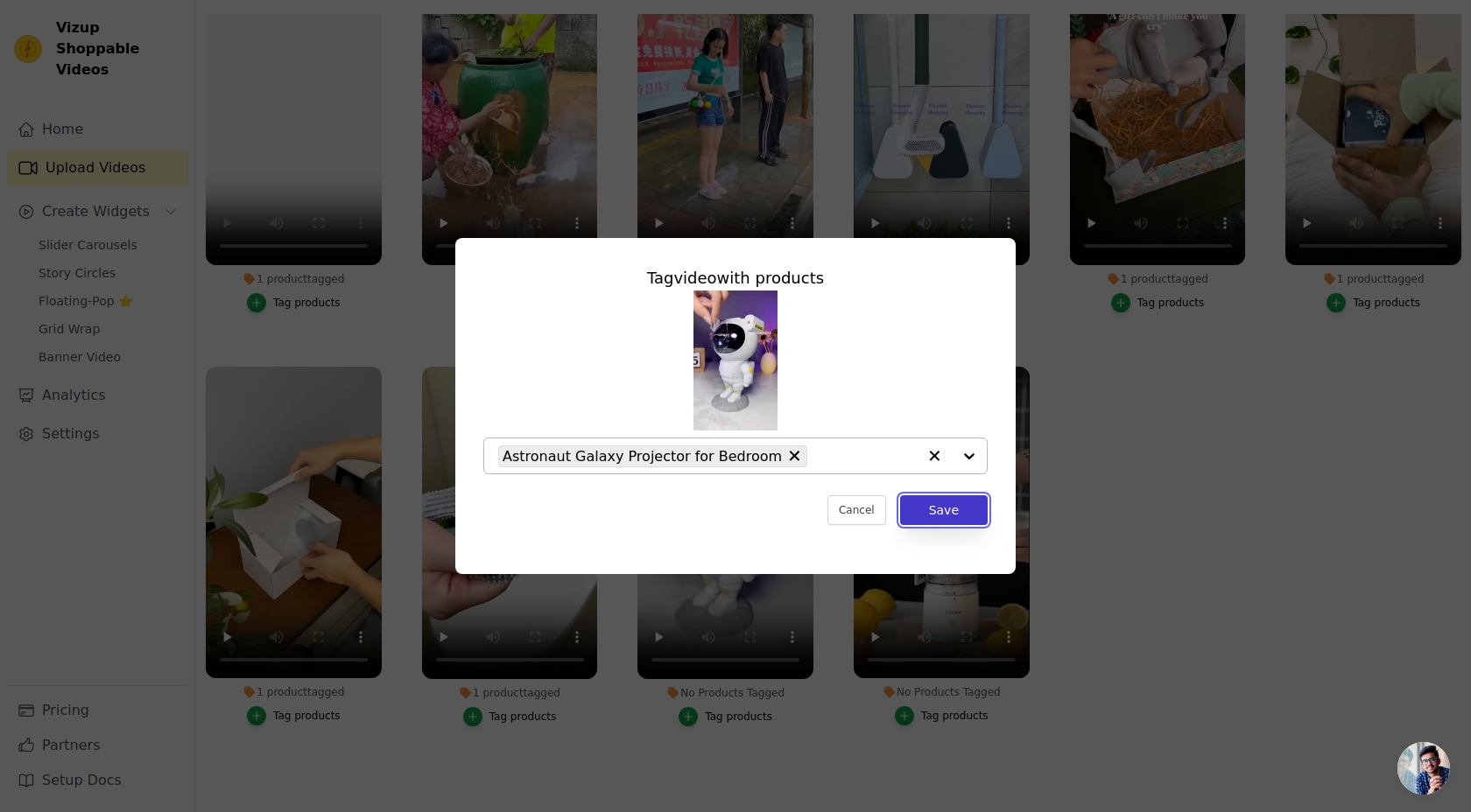
click at [976, 515] on button "Save" at bounding box center [944, 510] width 88 height 30
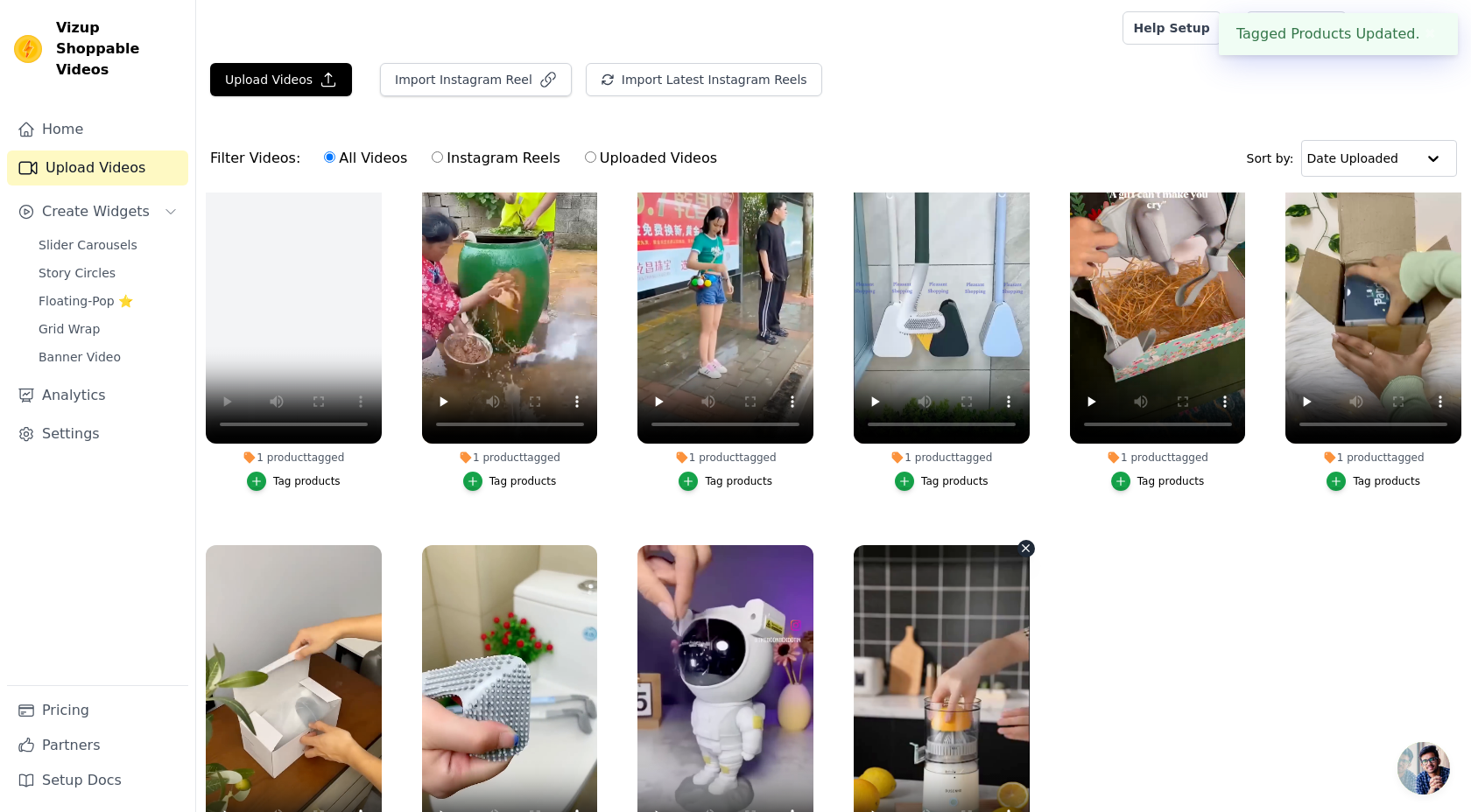
scroll to position [178, 0]
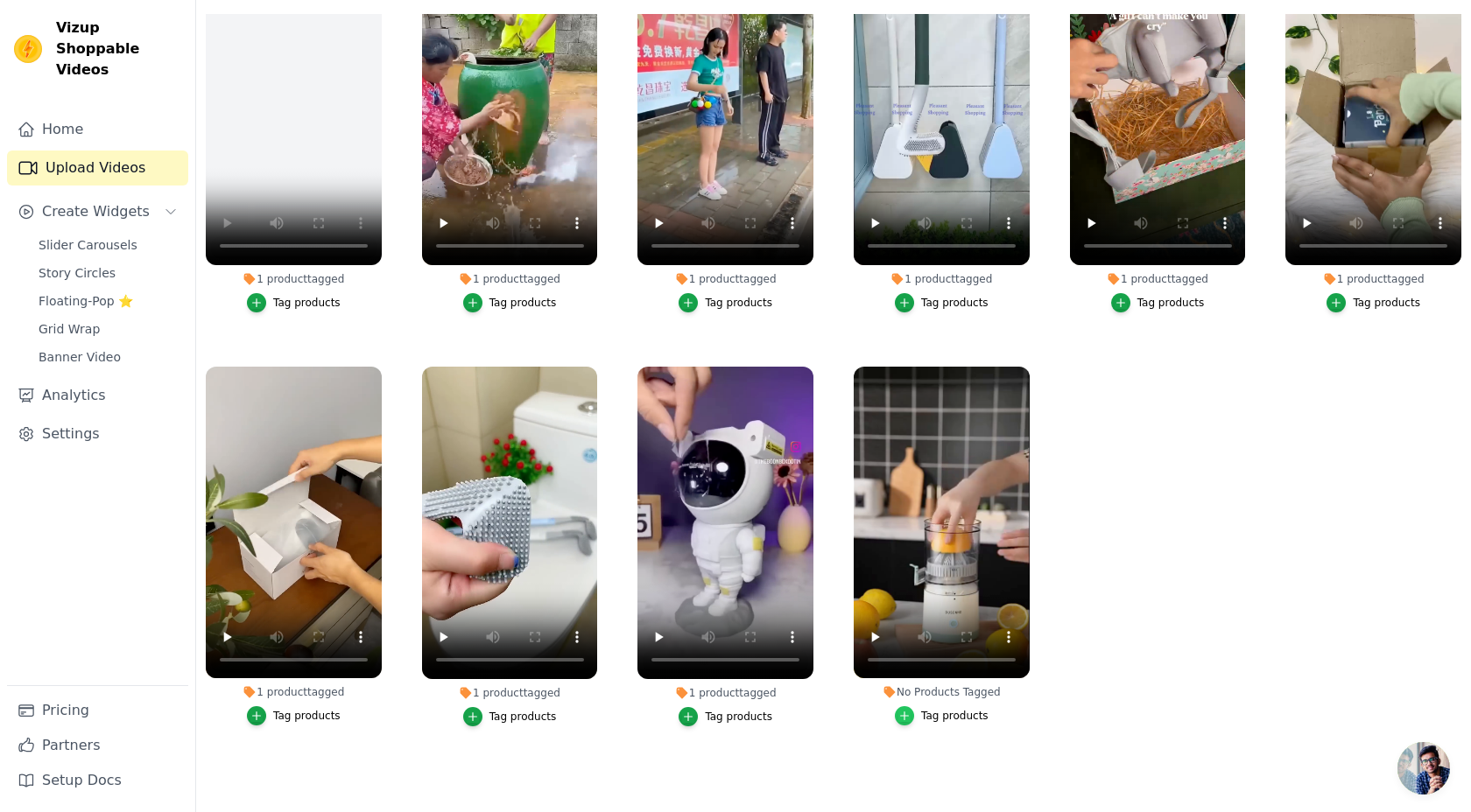
click at [910, 722] on div "button" at bounding box center [904, 715] width 19 height 19
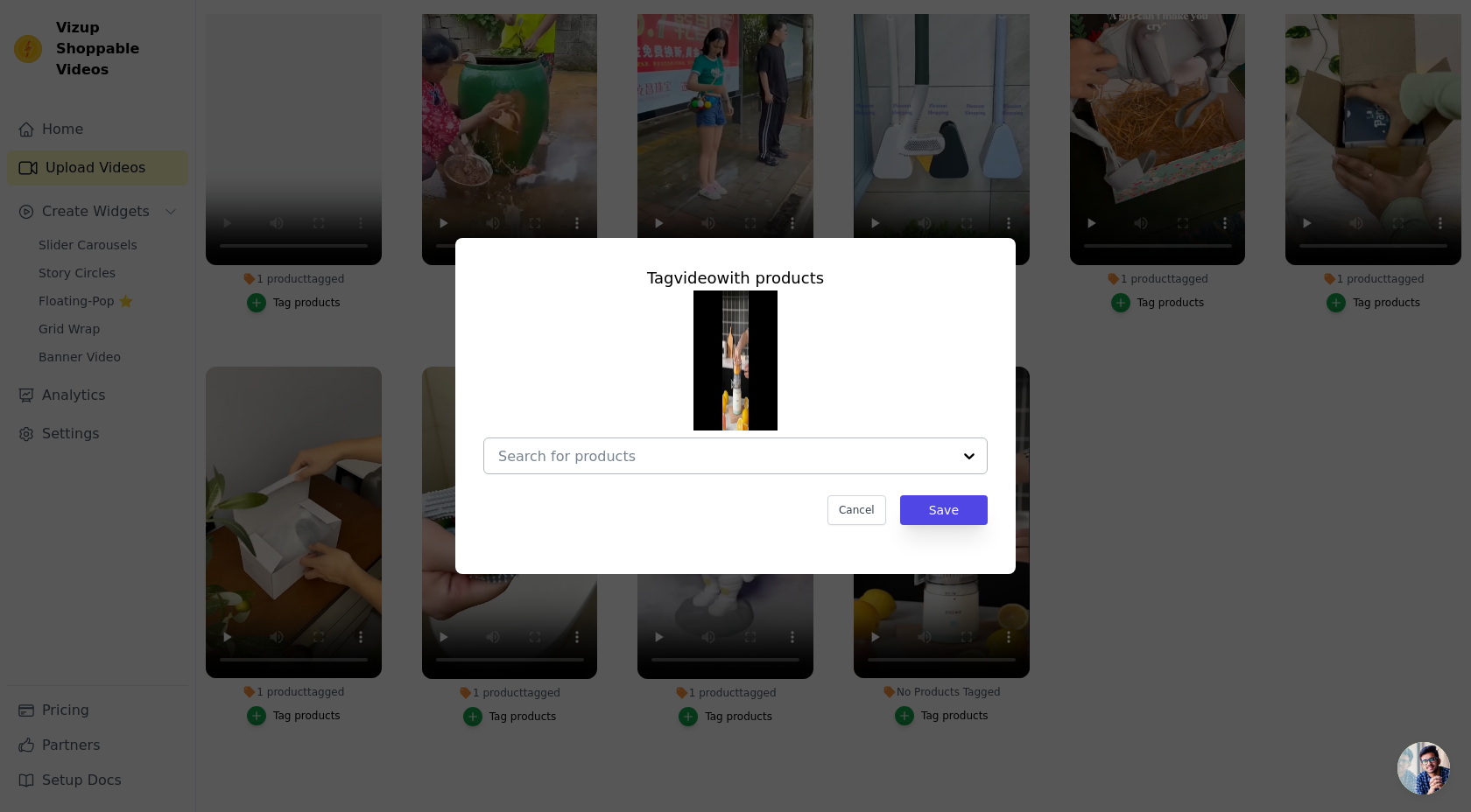
click at [774, 457] on input "No Products Tagged Tag video with products Cancel Save Tag products" at bounding box center [725, 456] width 454 height 17
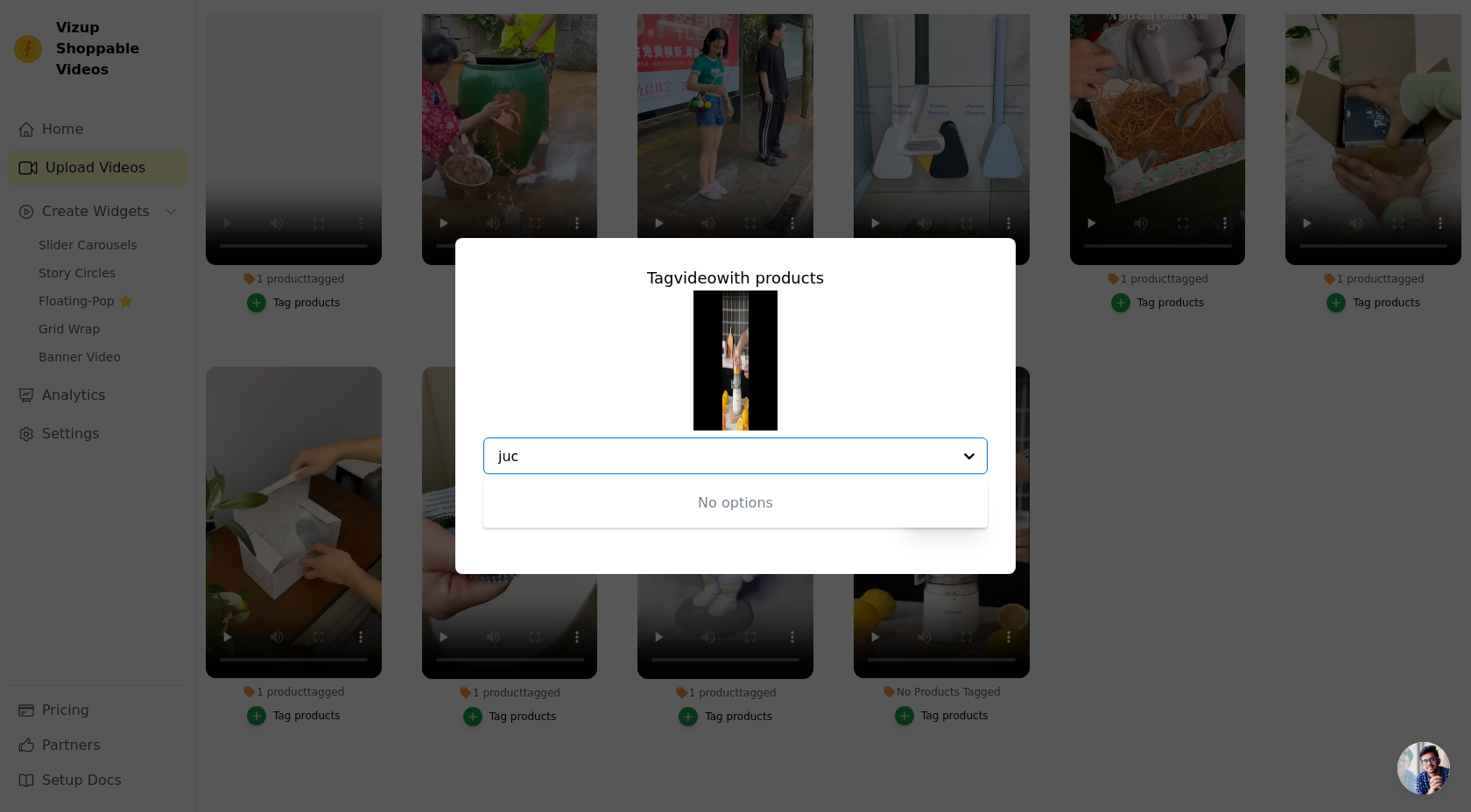
type input "ju"
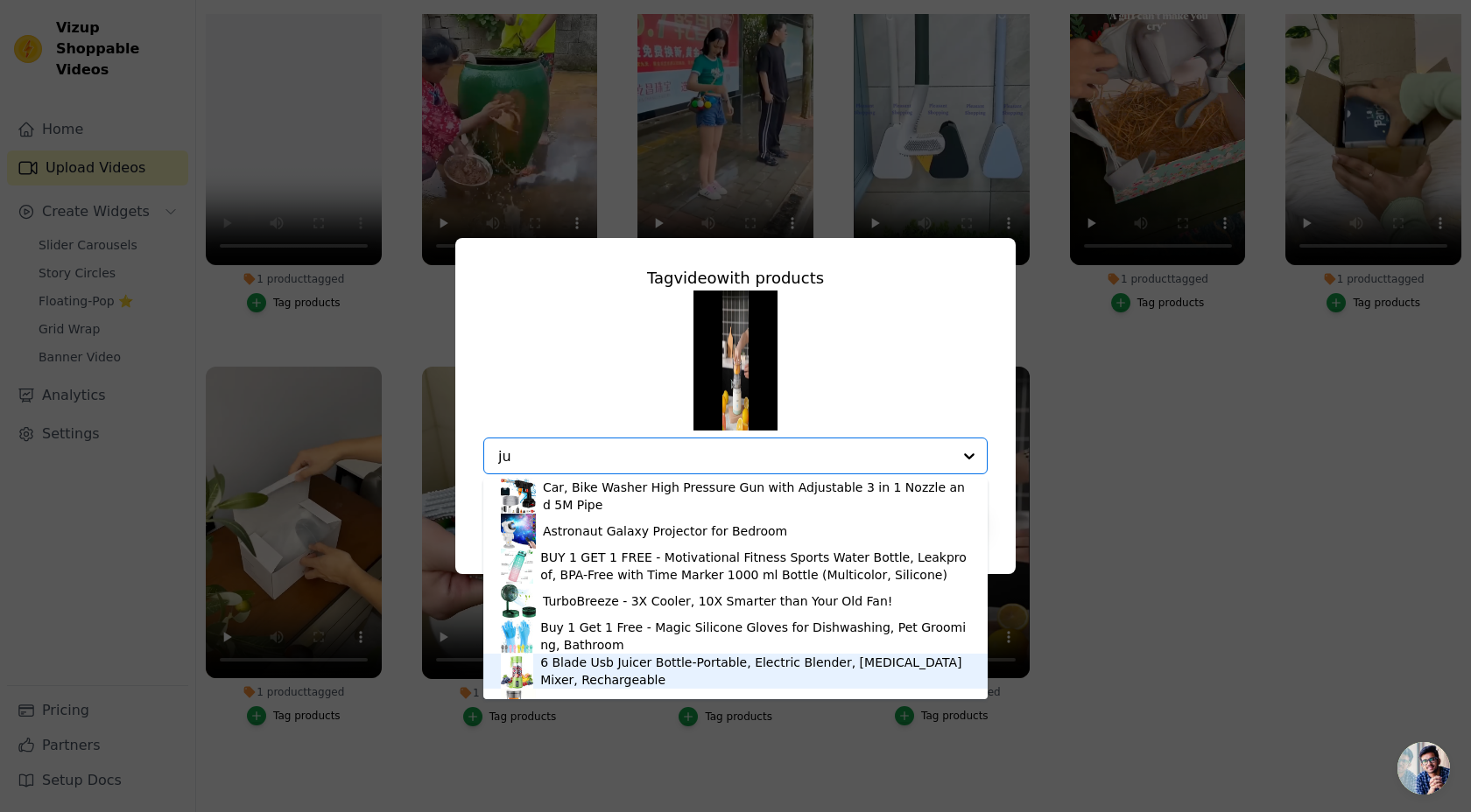
click at [653, 671] on div "6 Blade Usb Juicer Bottle-Portable, Electric Blender, [MEDICAL_DATA] Mixer, Rec…" at bounding box center [755, 670] width 429 height 35
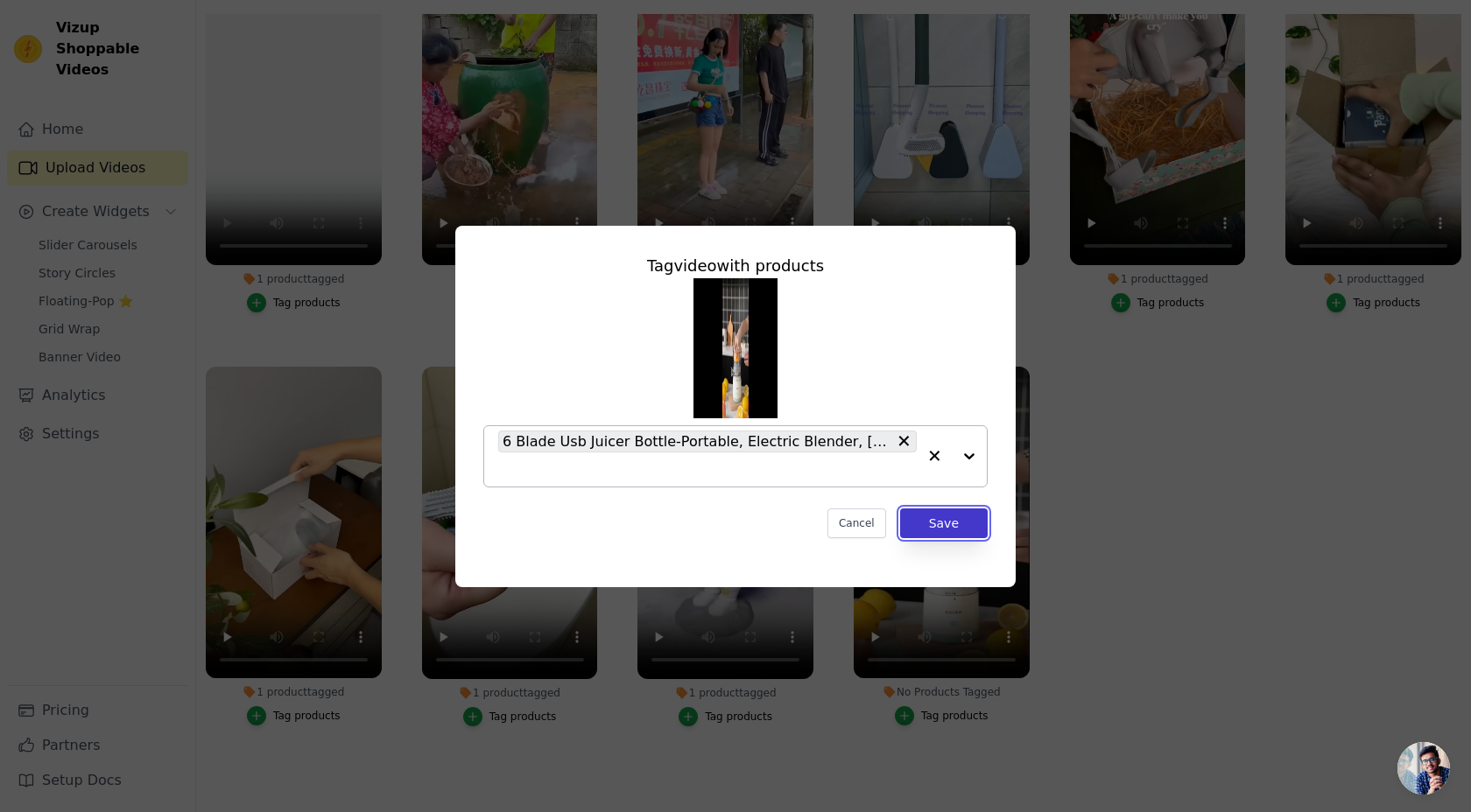
click at [947, 519] on button "Save" at bounding box center [944, 523] width 88 height 30
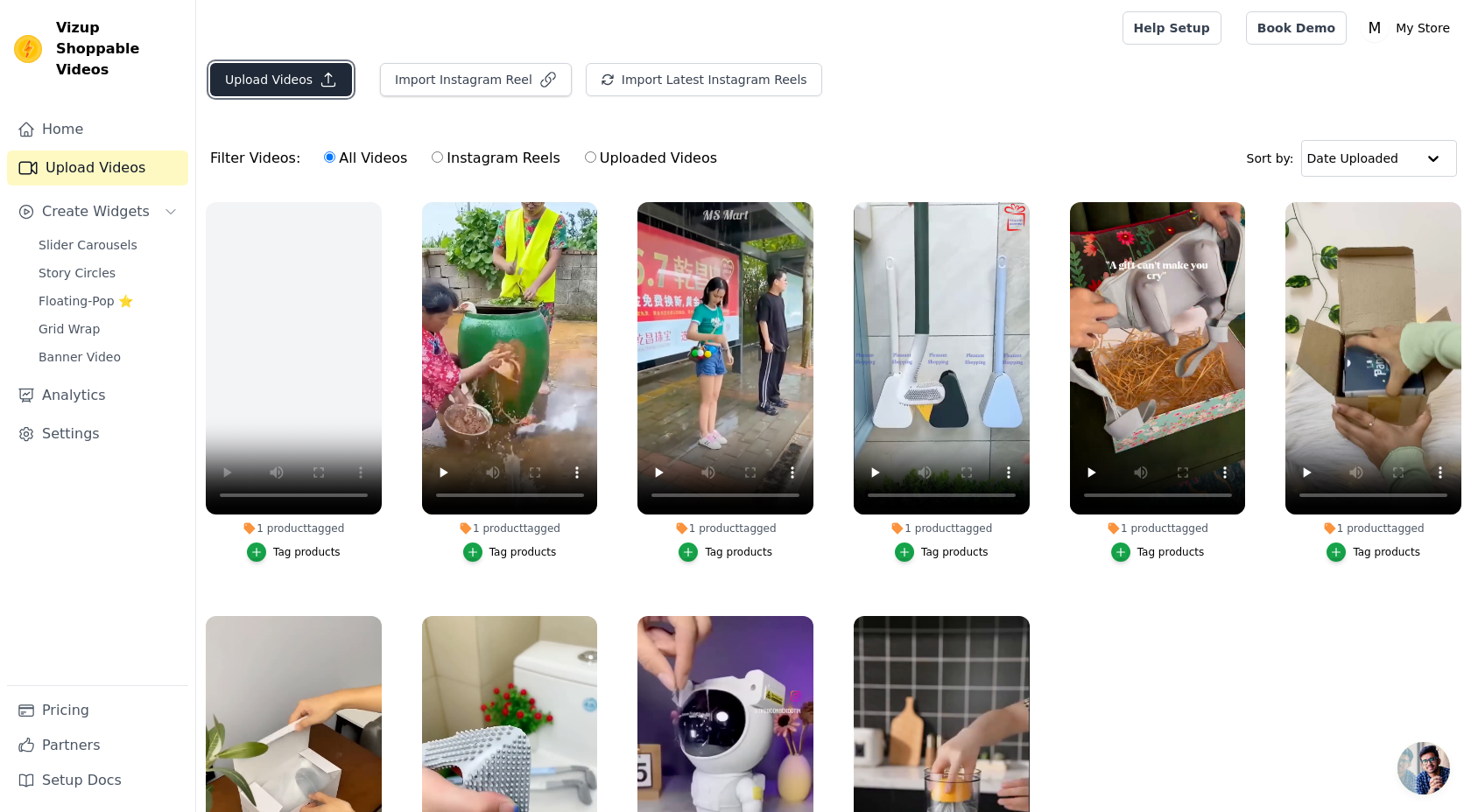
click at [275, 91] on button "Upload Videos" at bounding box center [281, 79] width 142 height 33
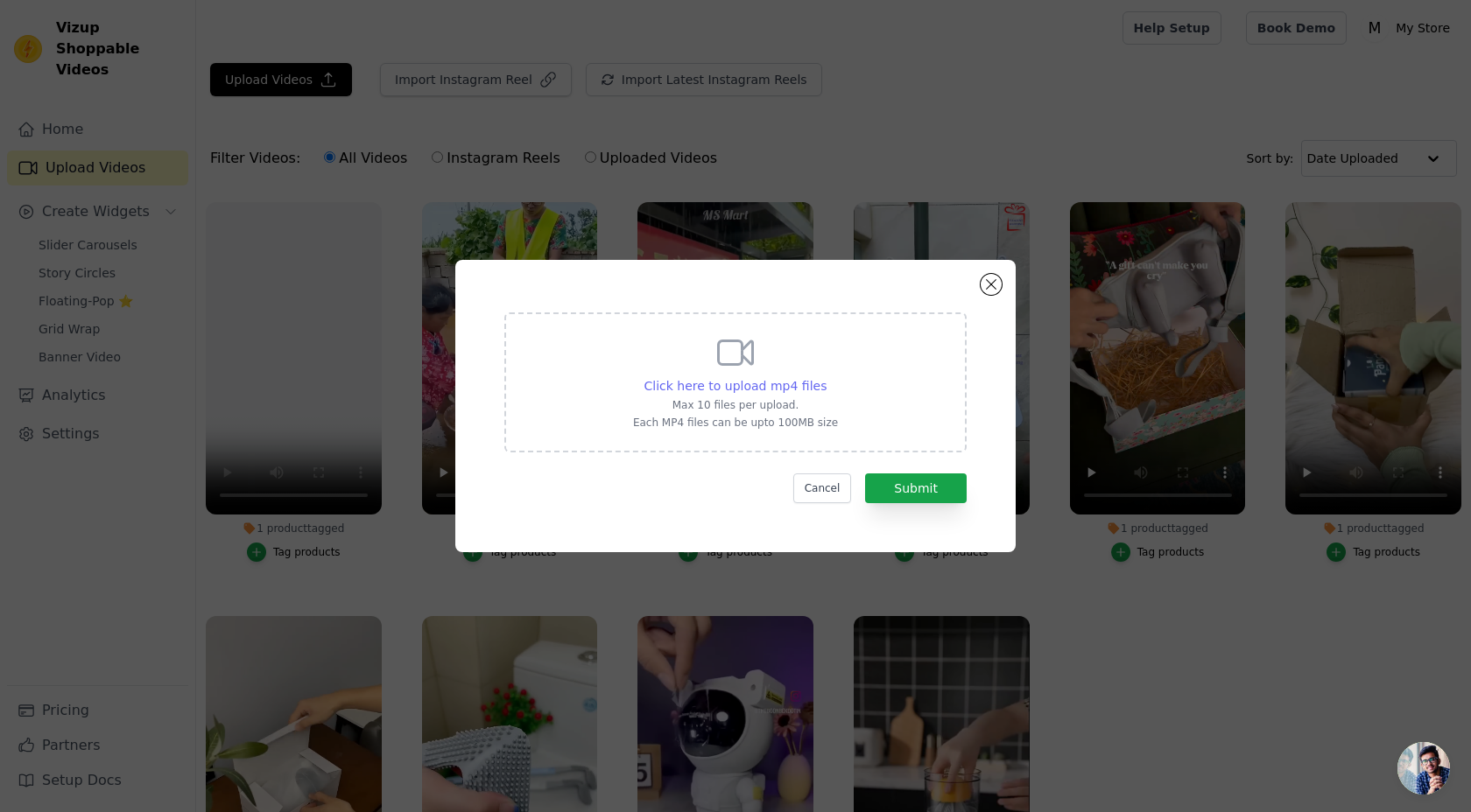
click at [753, 387] on span "Click here to upload mp4 files" at bounding box center [736, 386] width 183 height 14
click at [826, 377] on input "Click here to upload mp4 files Max 10 files per upload. Each MP4 files can be u…" at bounding box center [826, 376] width 1 height 1
type input "C:\fakepath\WhatsApp Video 2025-07-02 at 2.50.04 PM.mp4"
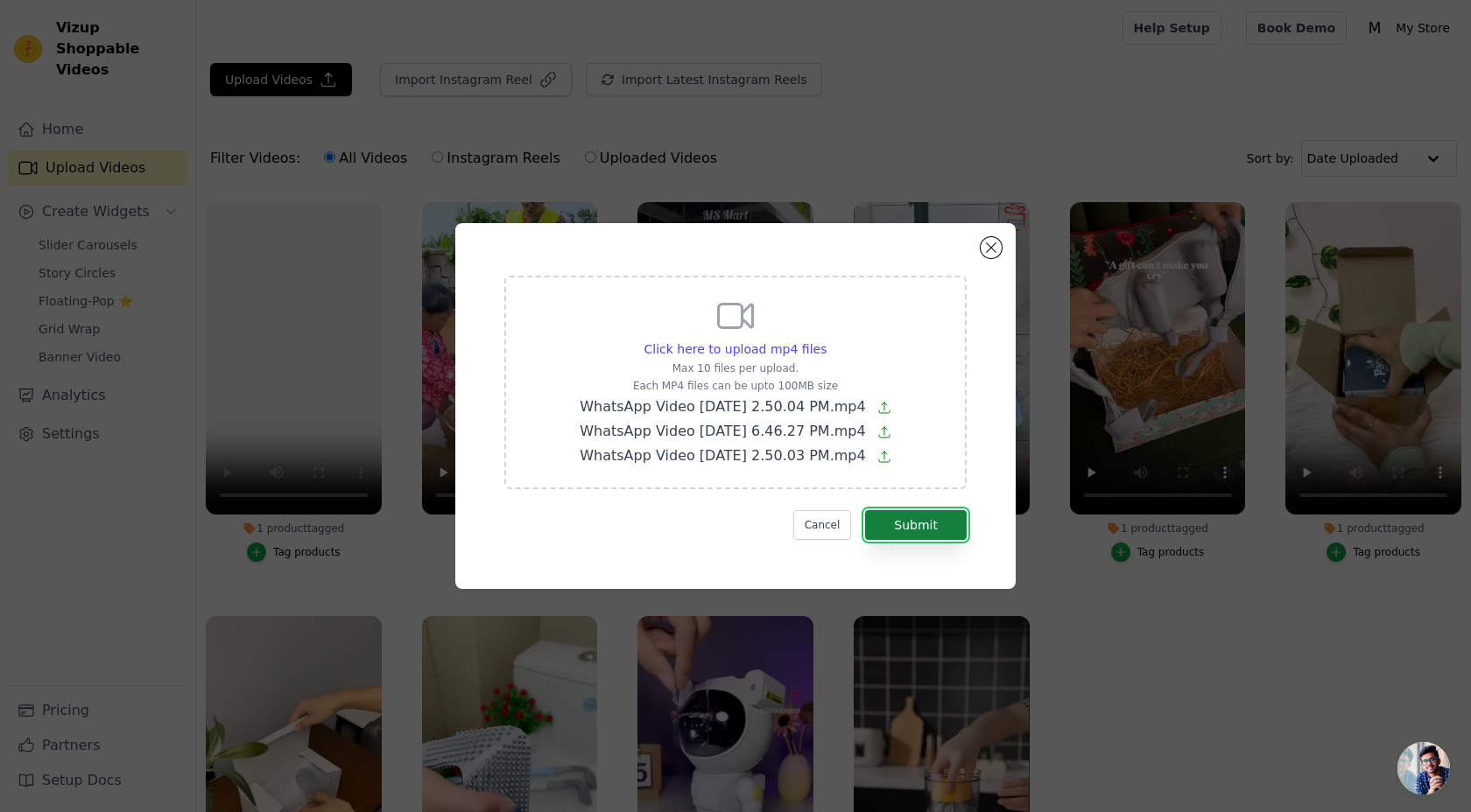
click at [940, 526] on button "Submit" at bounding box center [915, 524] width 101 height 30
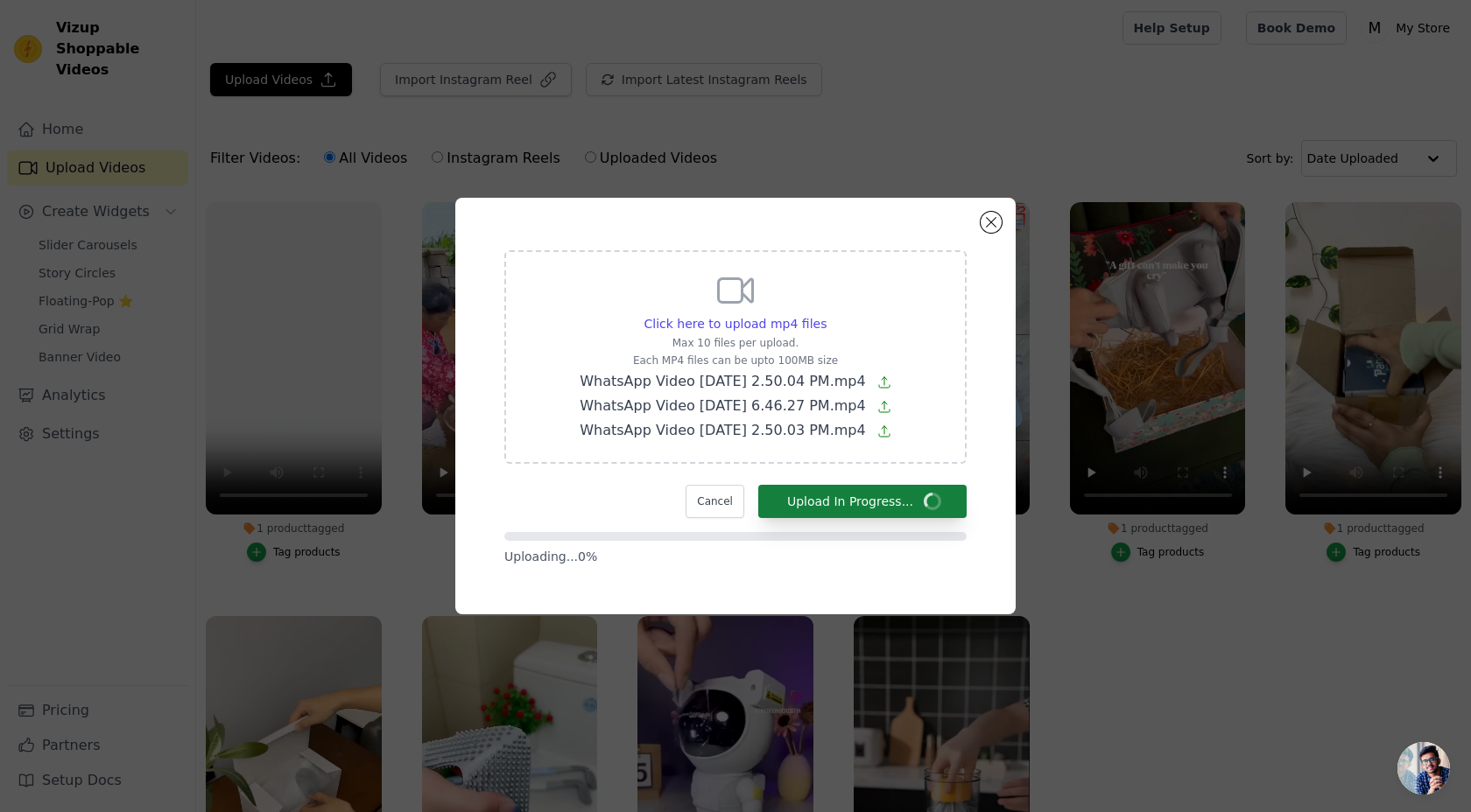
click at [940, 526] on form "Click here to upload mp4 files Max 10 files per upload. Each MP4 files can be u…" at bounding box center [735, 408] width 463 height 315
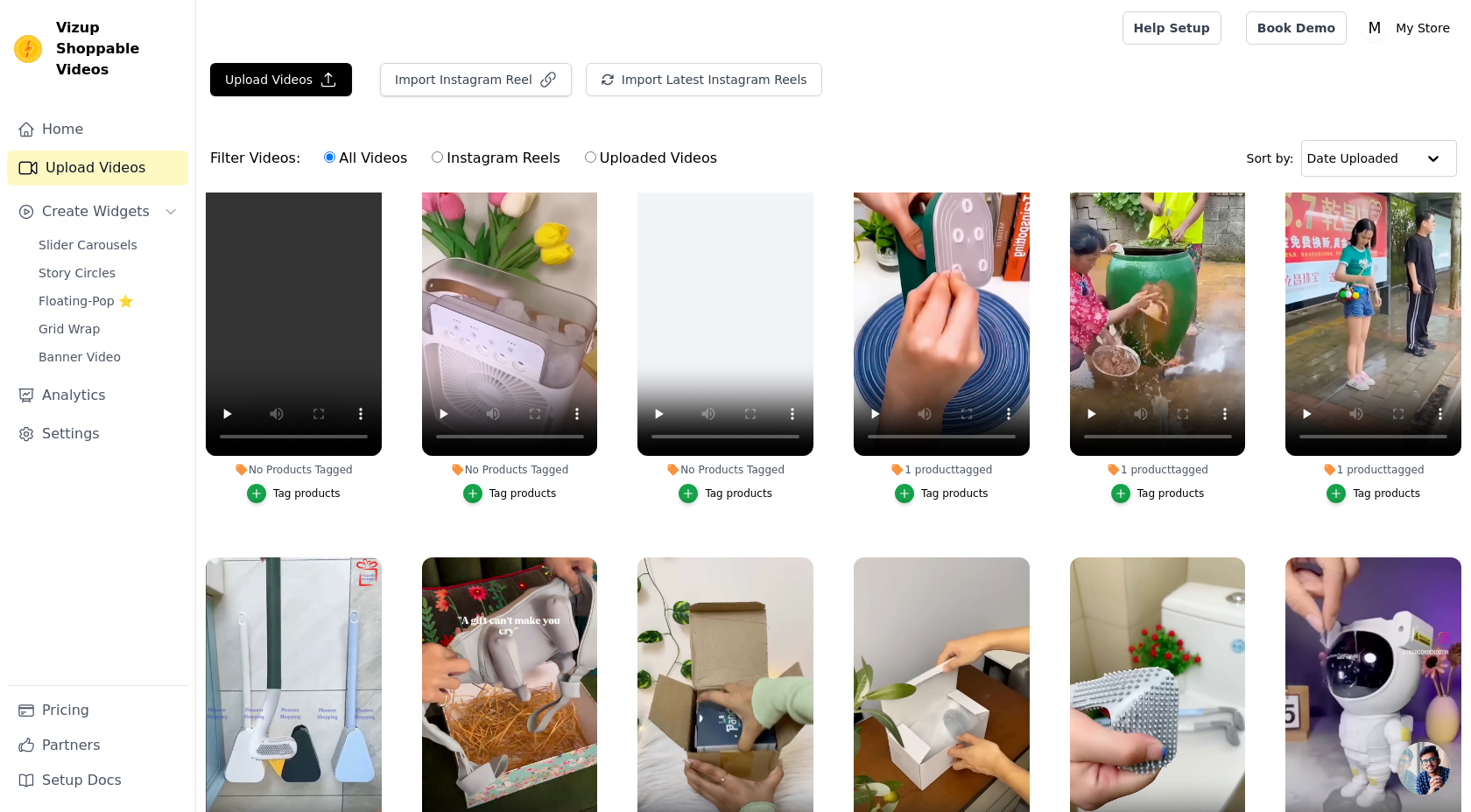
scroll to position [60, 0]
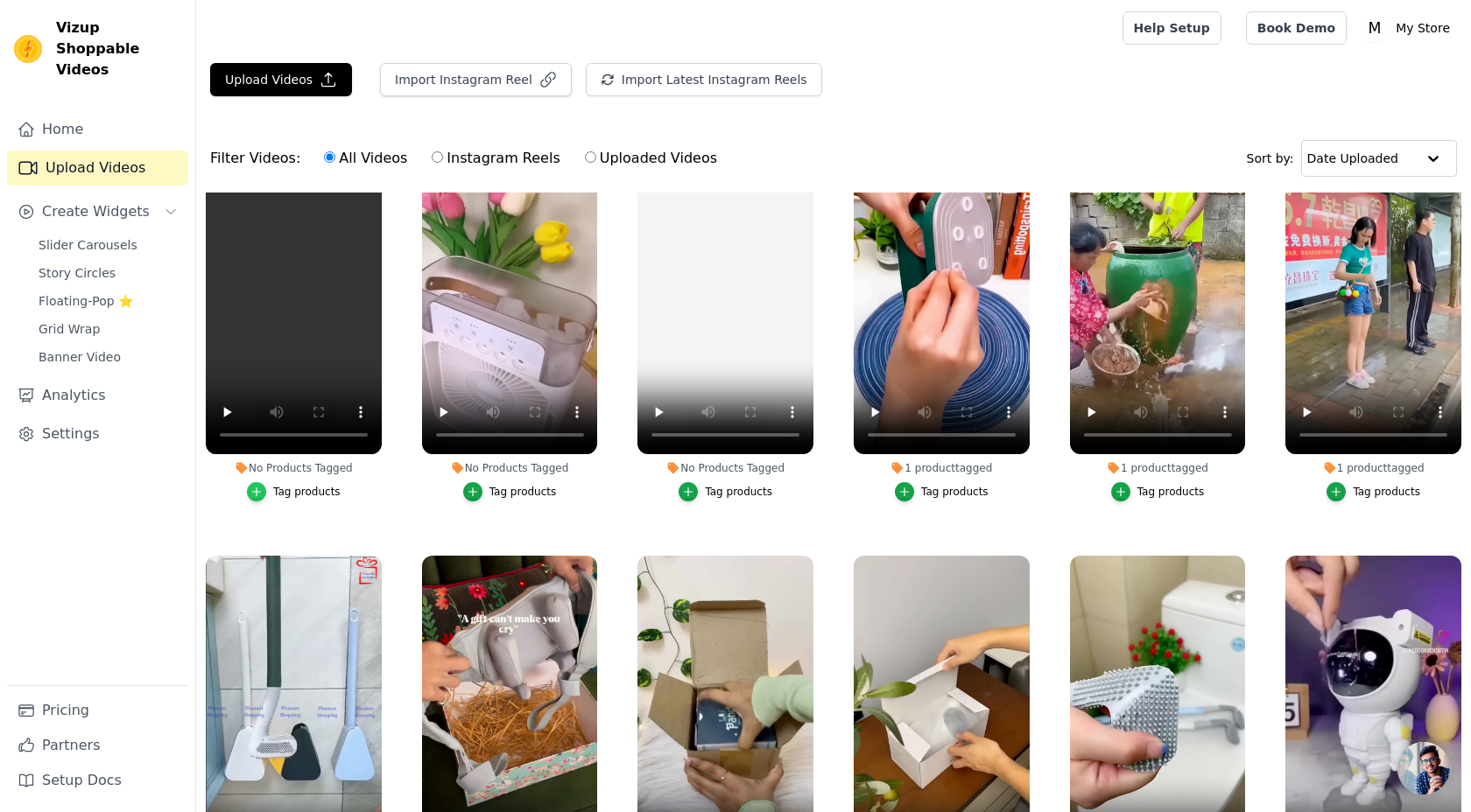
click at [262, 497] on icon "button" at bounding box center [256, 492] width 13 height 13
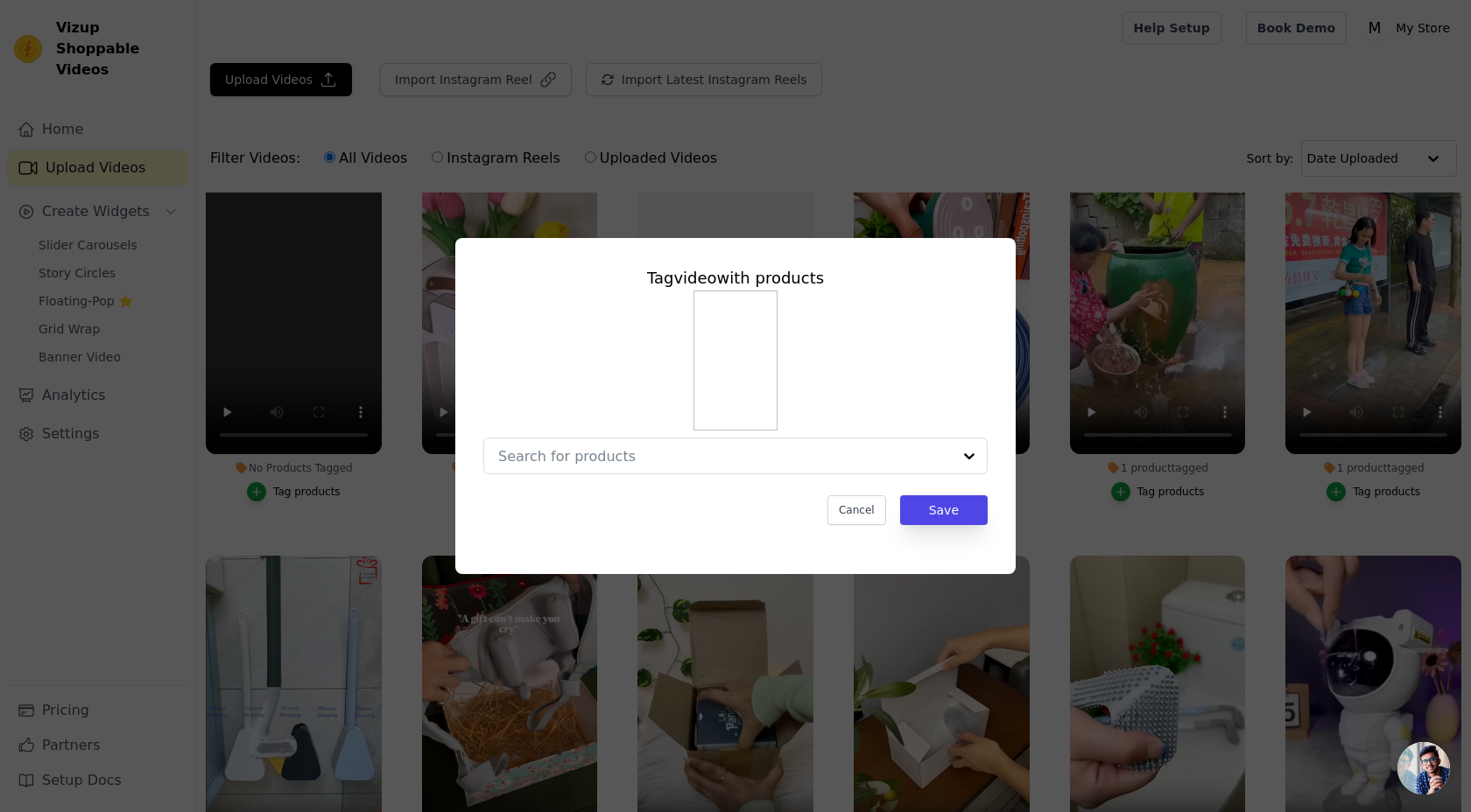
click at [239, 429] on div "Tag video with products Cancel Save" at bounding box center [735, 405] width 1415 height 392
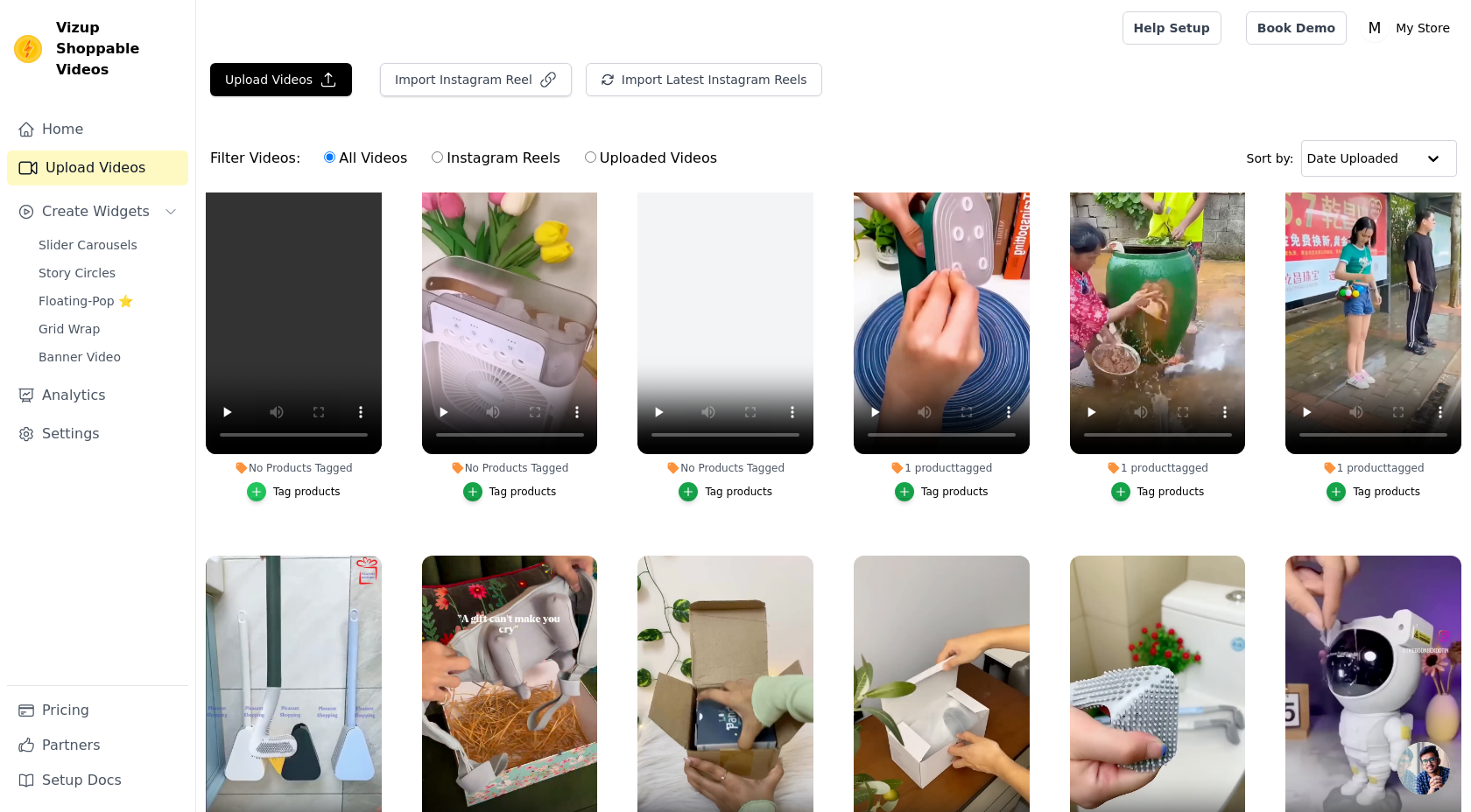
click at [262, 492] on icon "button" at bounding box center [256, 492] width 13 height 13
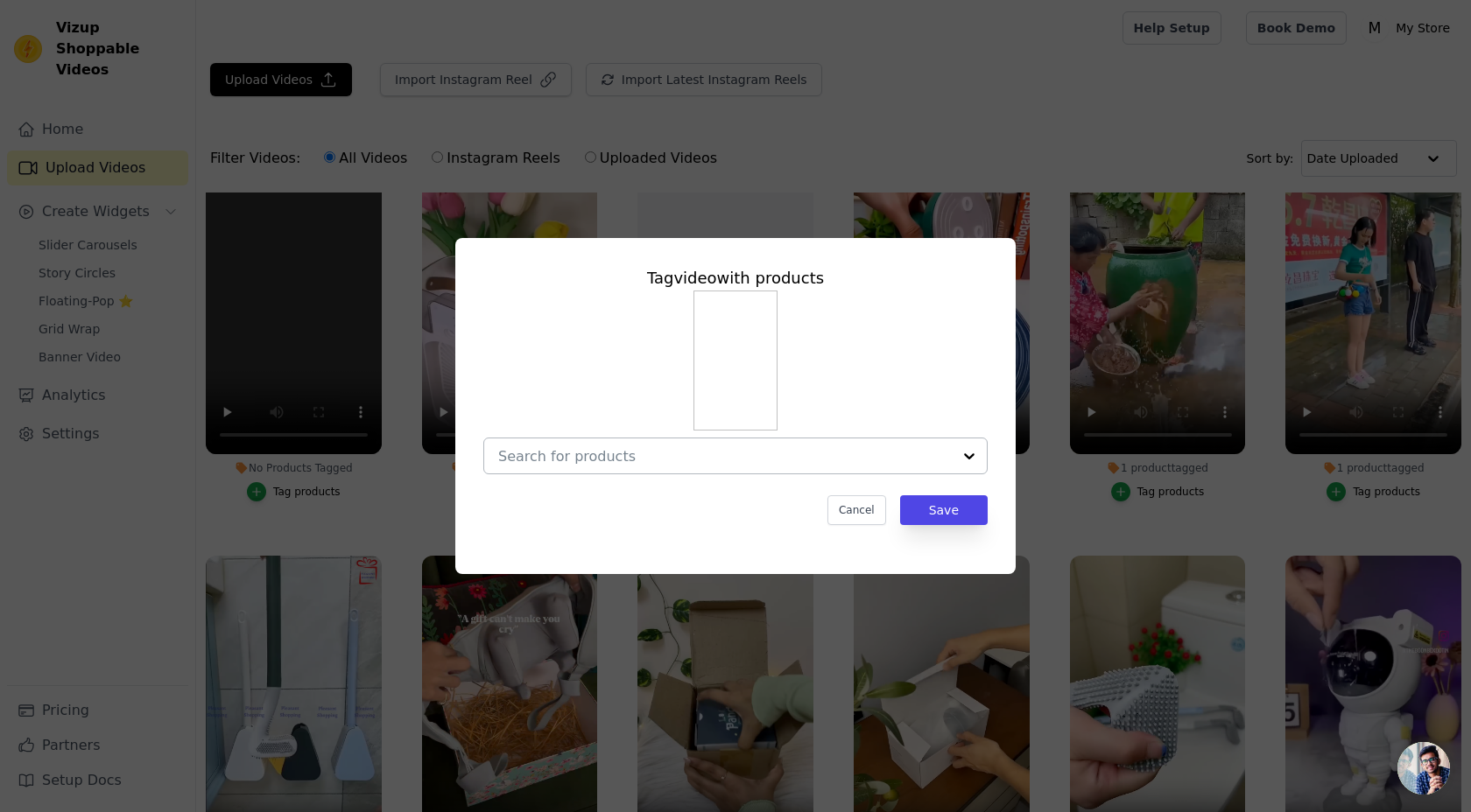
click at [542, 460] on input "No Products Tagged Tag video with products Cancel Save Tag products" at bounding box center [725, 456] width 454 height 17
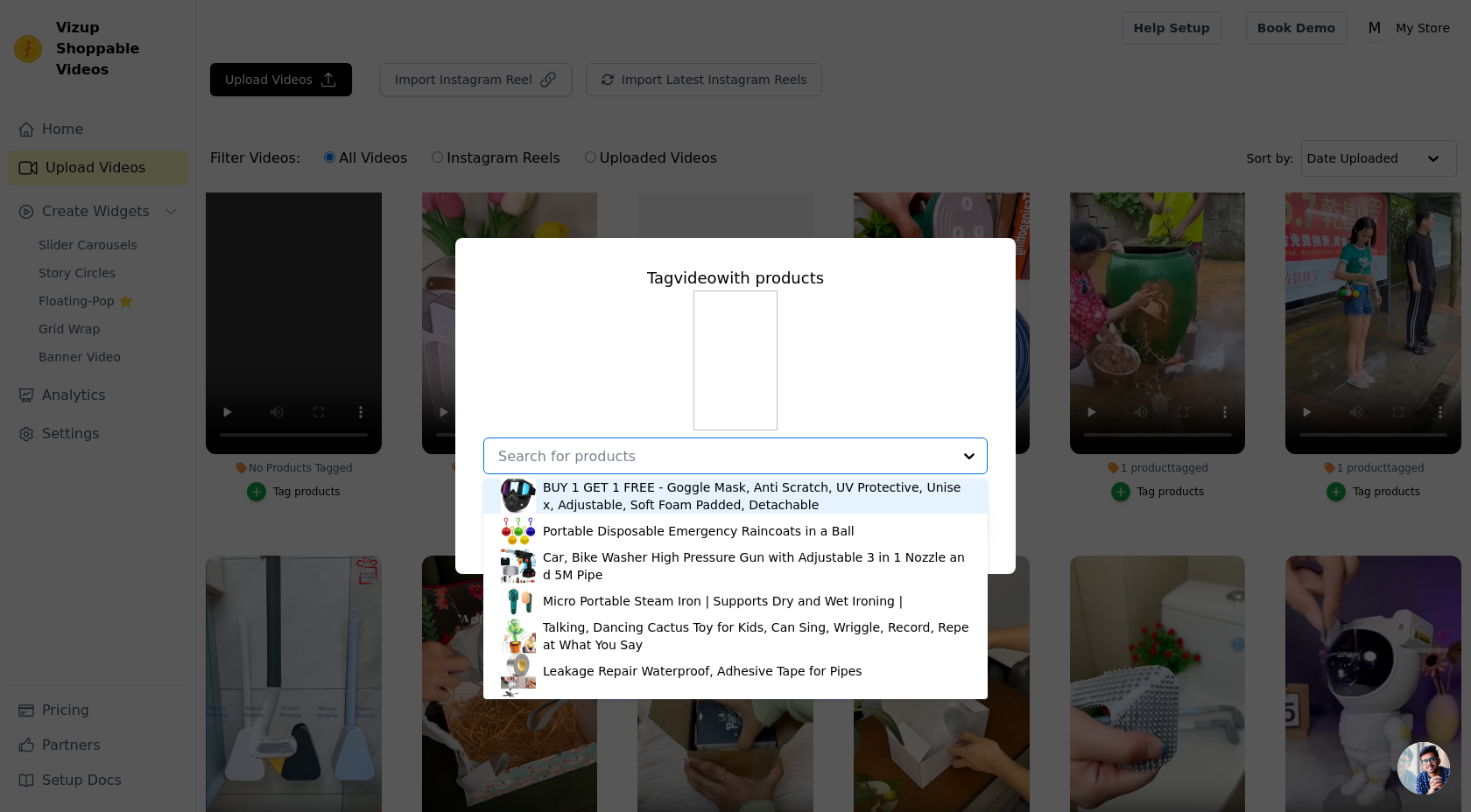
click at [247, 365] on div "Tag video with products BUY 1 GET 1 FREE - Goggle Mask, Anti Scratch, UV Protec…" at bounding box center [735, 405] width 1415 height 392
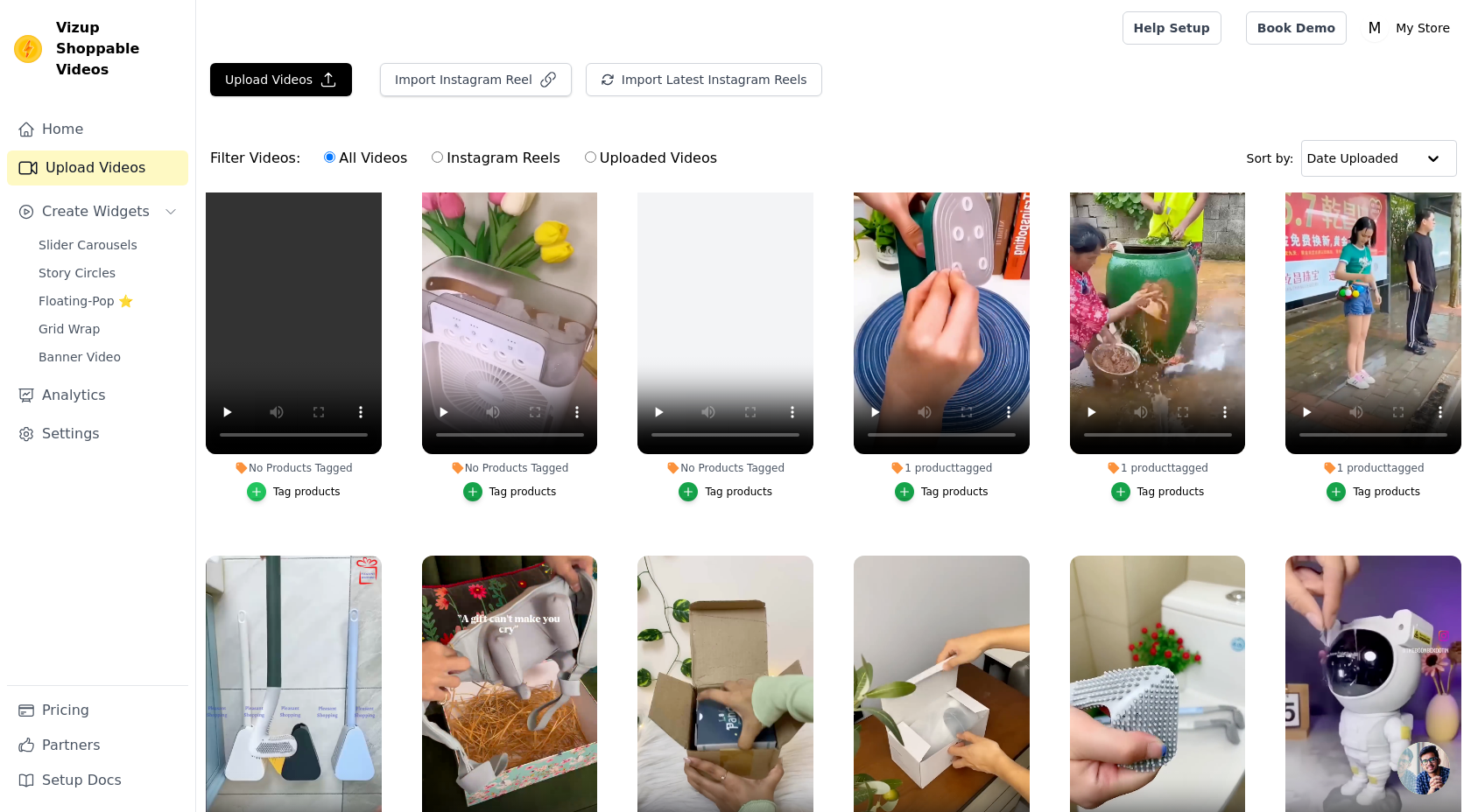
click at [255, 483] on div "button" at bounding box center [255, 491] width 19 height 19
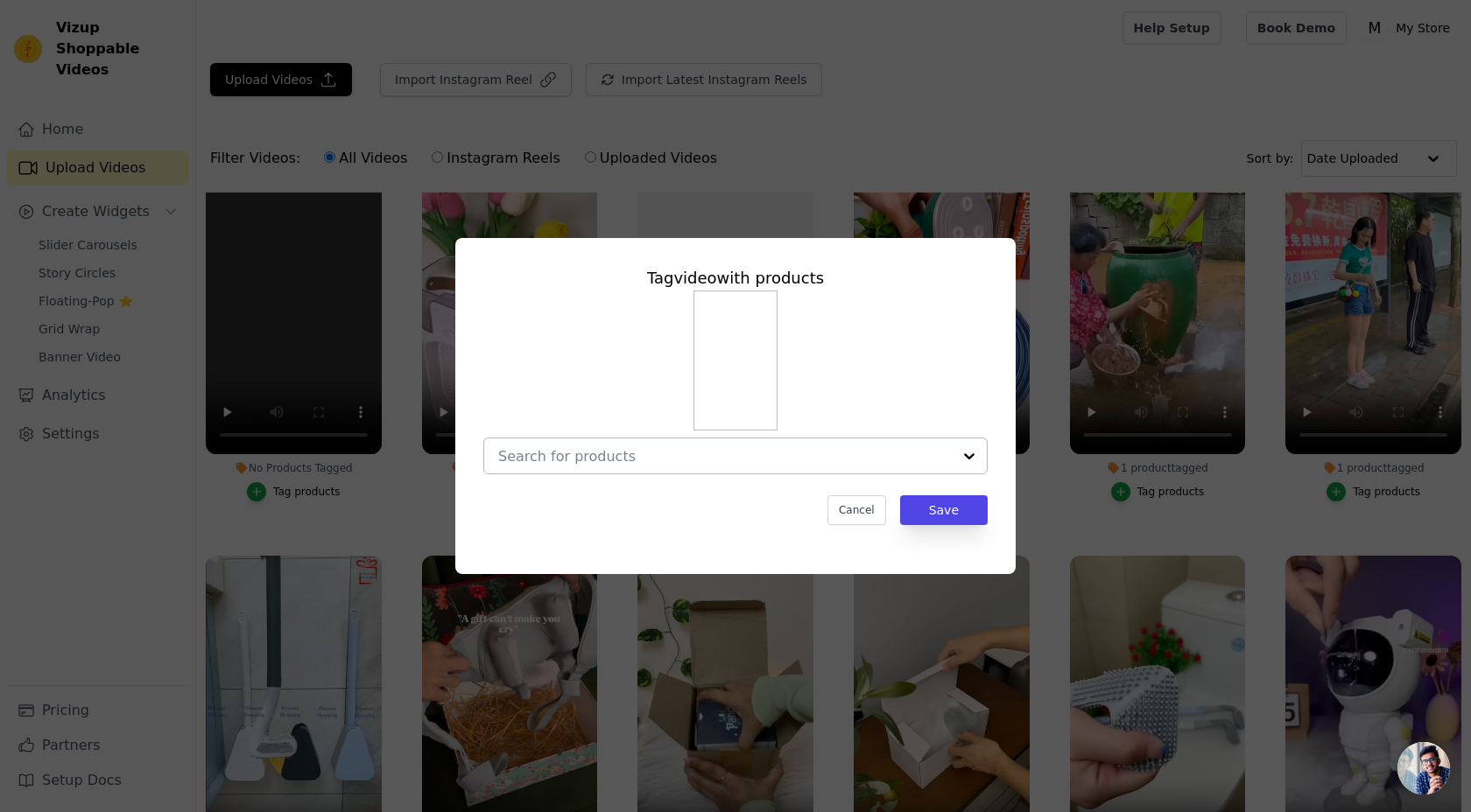
click at [513, 451] on input "No Products Tagged Tag video with products Cancel Save Tag products" at bounding box center [725, 456] width 454 height 17
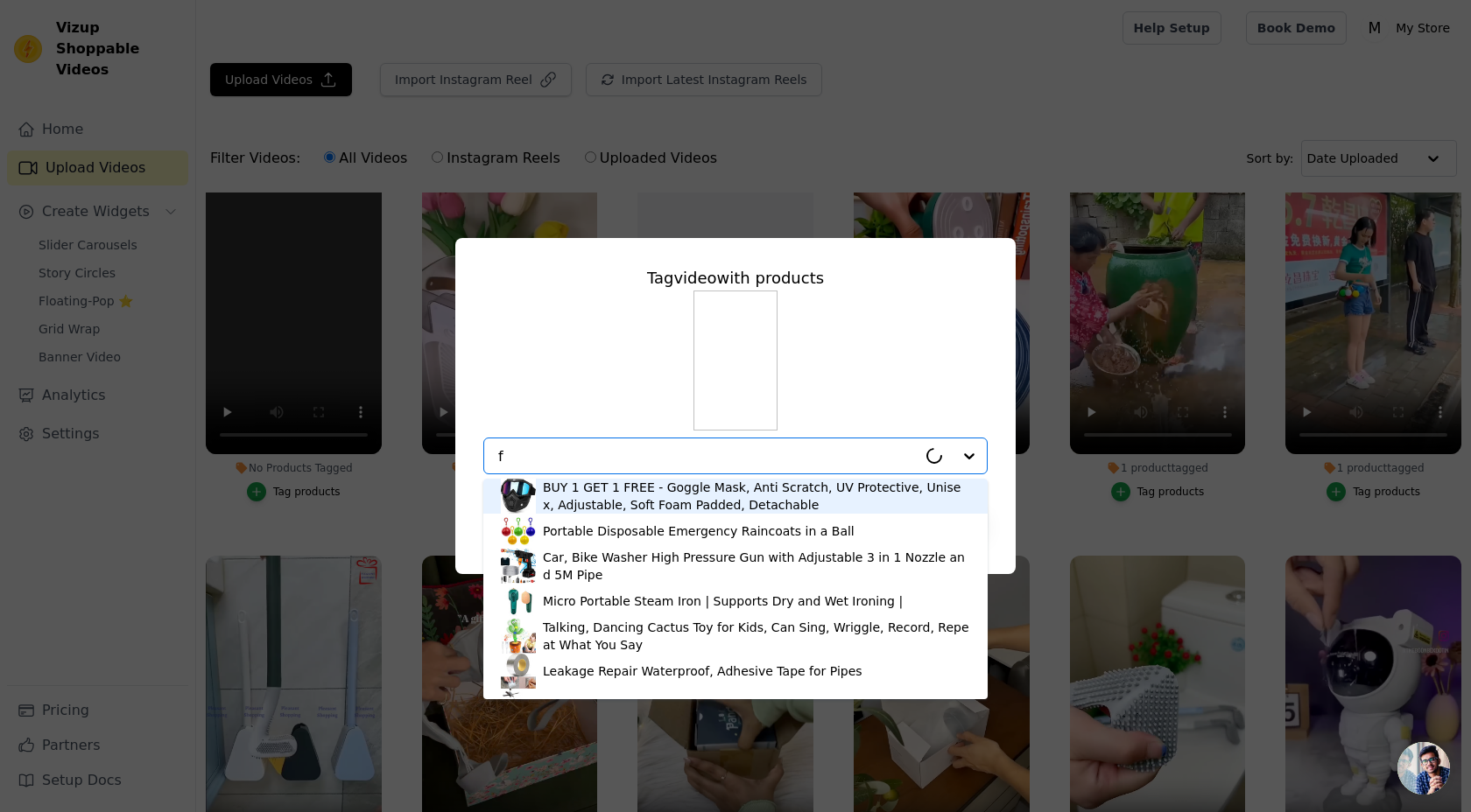
type input "fa"
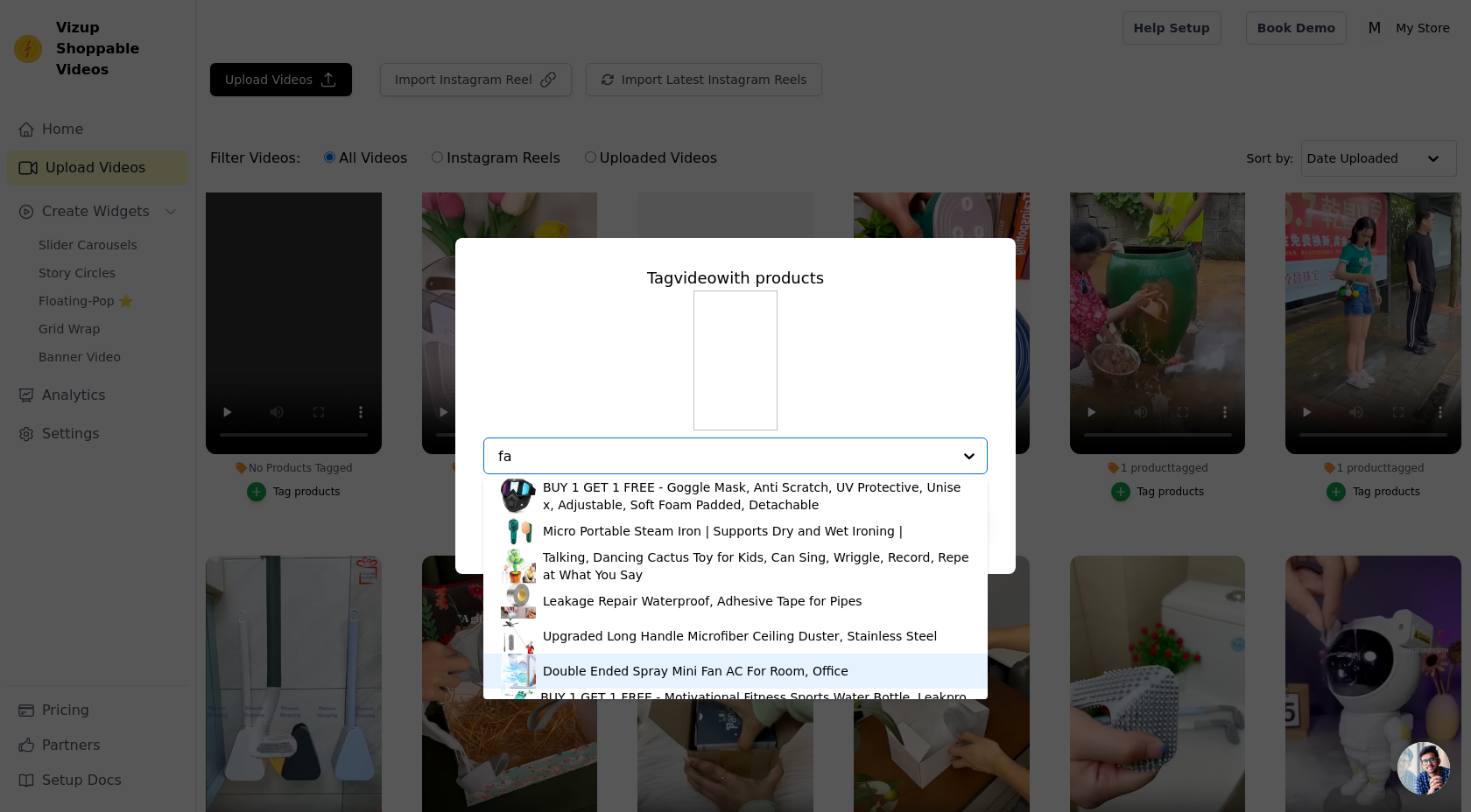
click at [579, 678] on div "Double Ended Spray Mini Fan AC For Room, Office" at bounding box center [695, 671] width 306 height 18
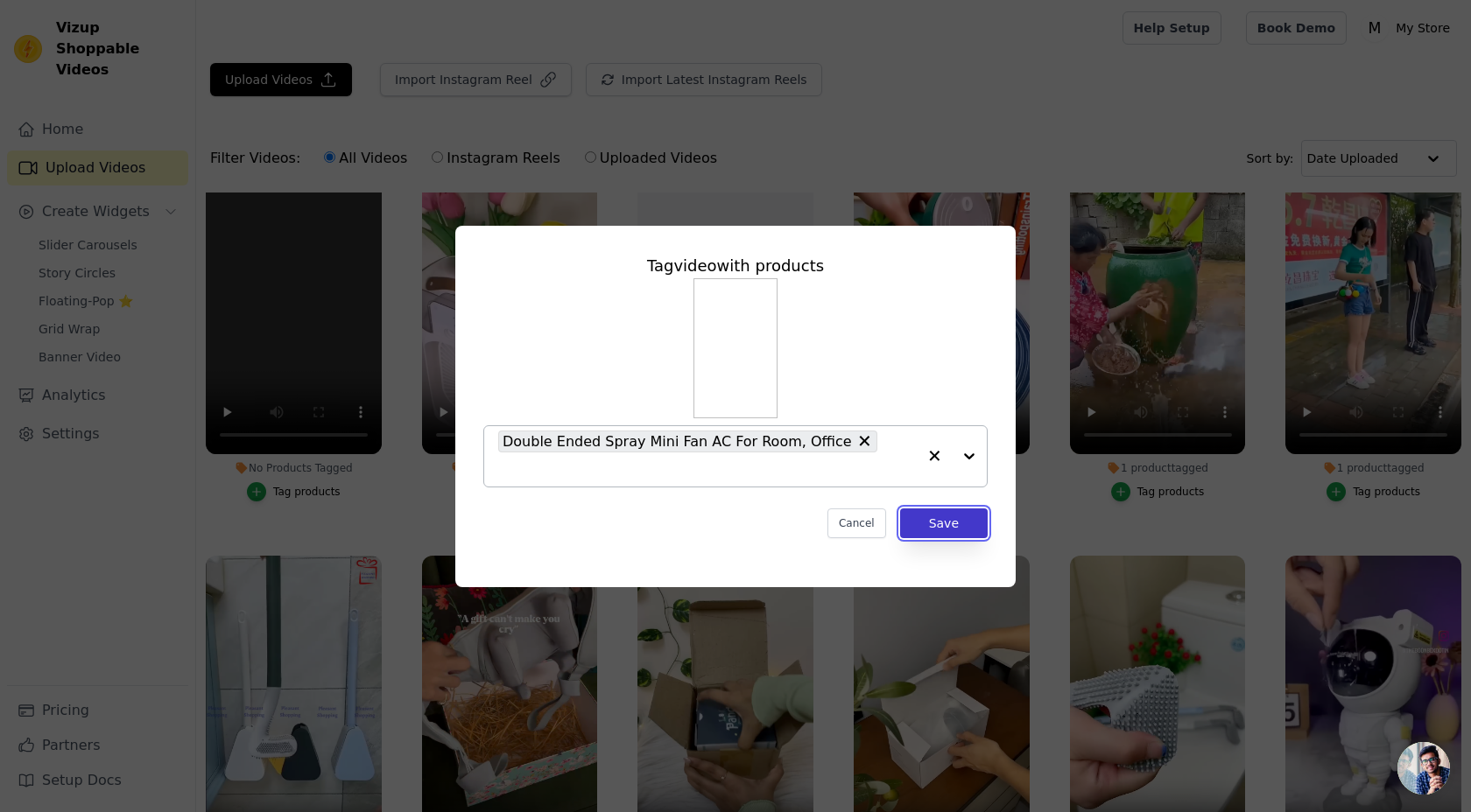
click at [965, 513] on button "Save" at bounding box center [944, 523] width 88 height 30
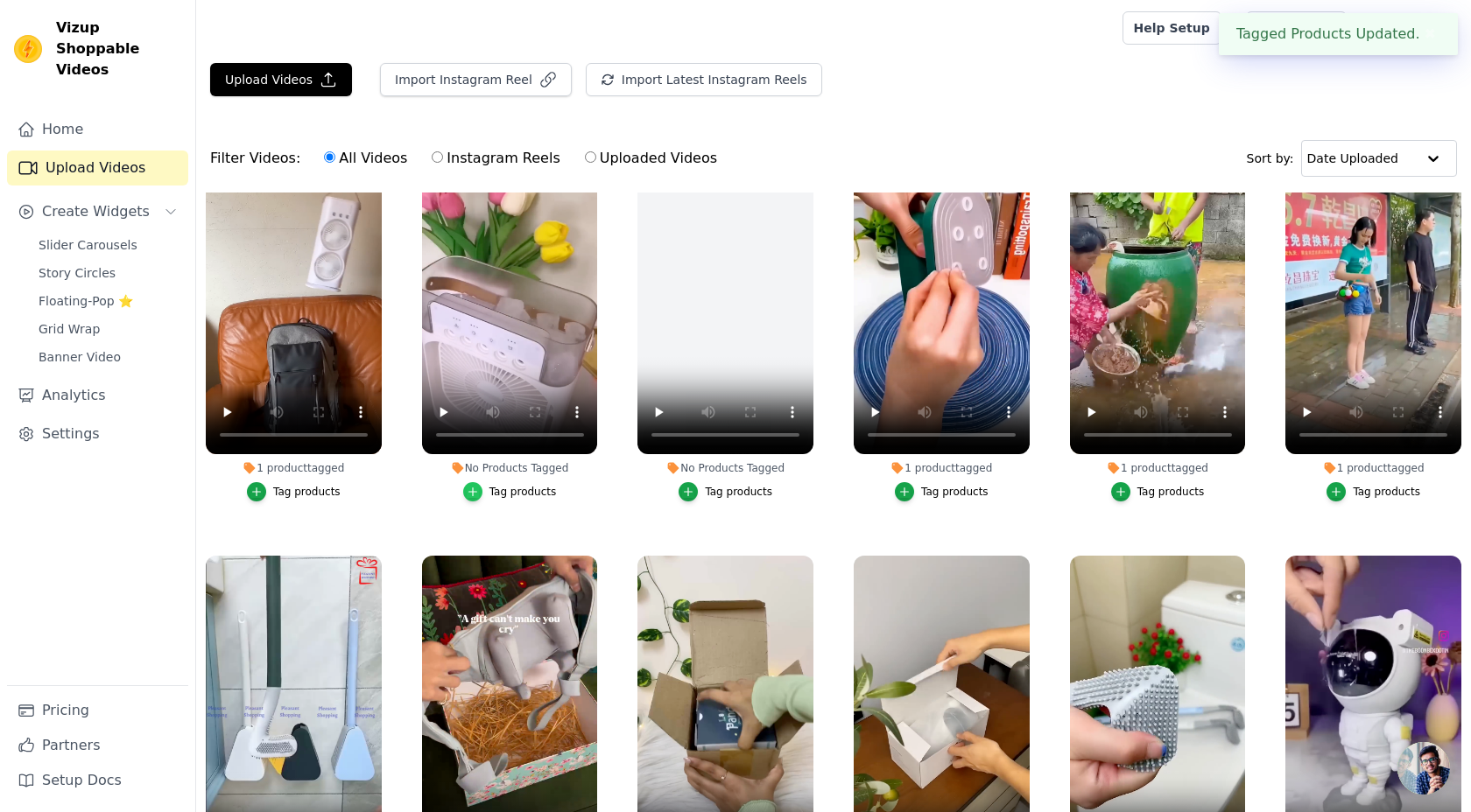
click at [472, 489] on icon "button" at bounding box center [472, 492] width 13 height 13
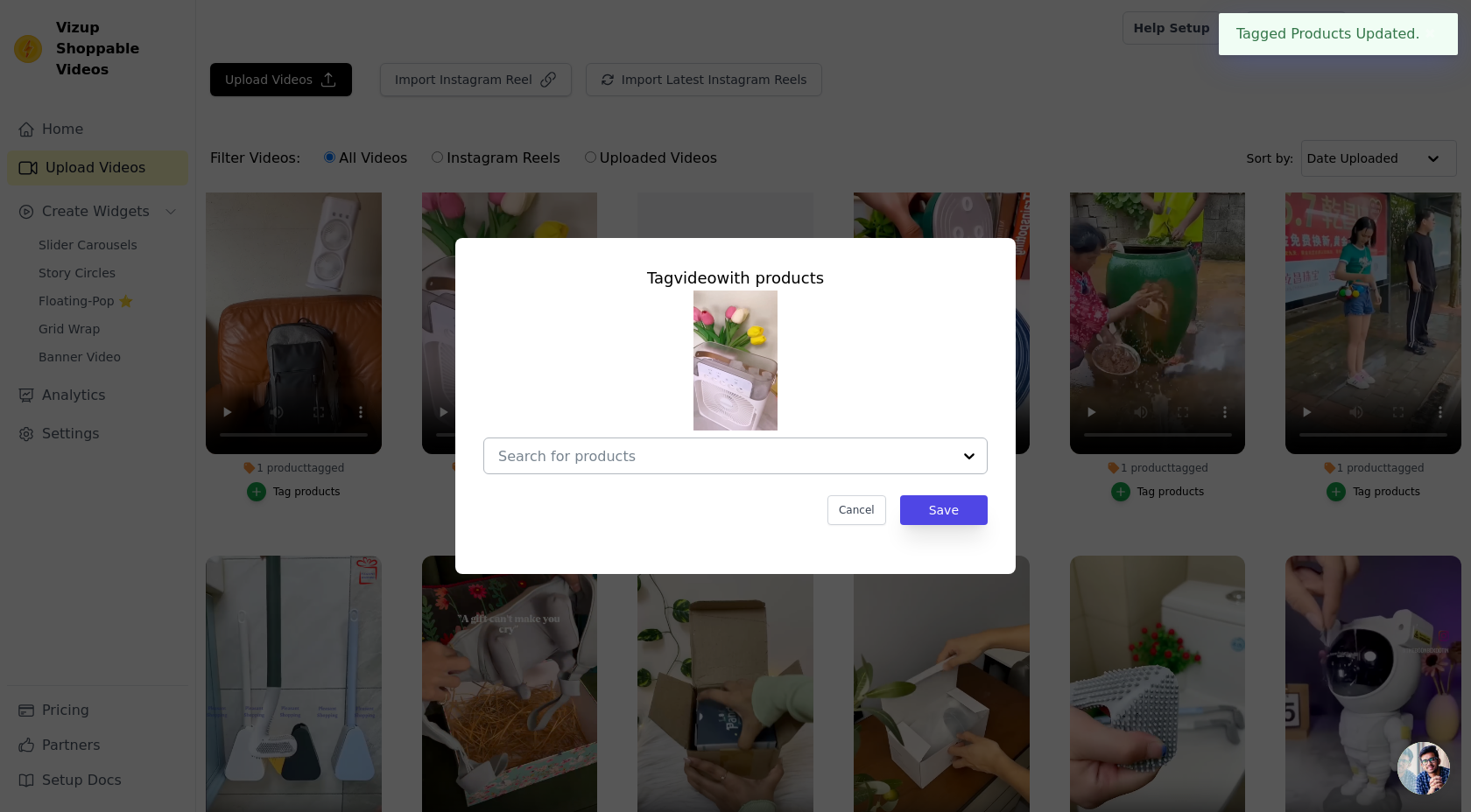
click at [543, 461] on input "No Products Tagged Tag video with products Cancel Save Tag products" at bounding box center [725, 456] width 454 height 17
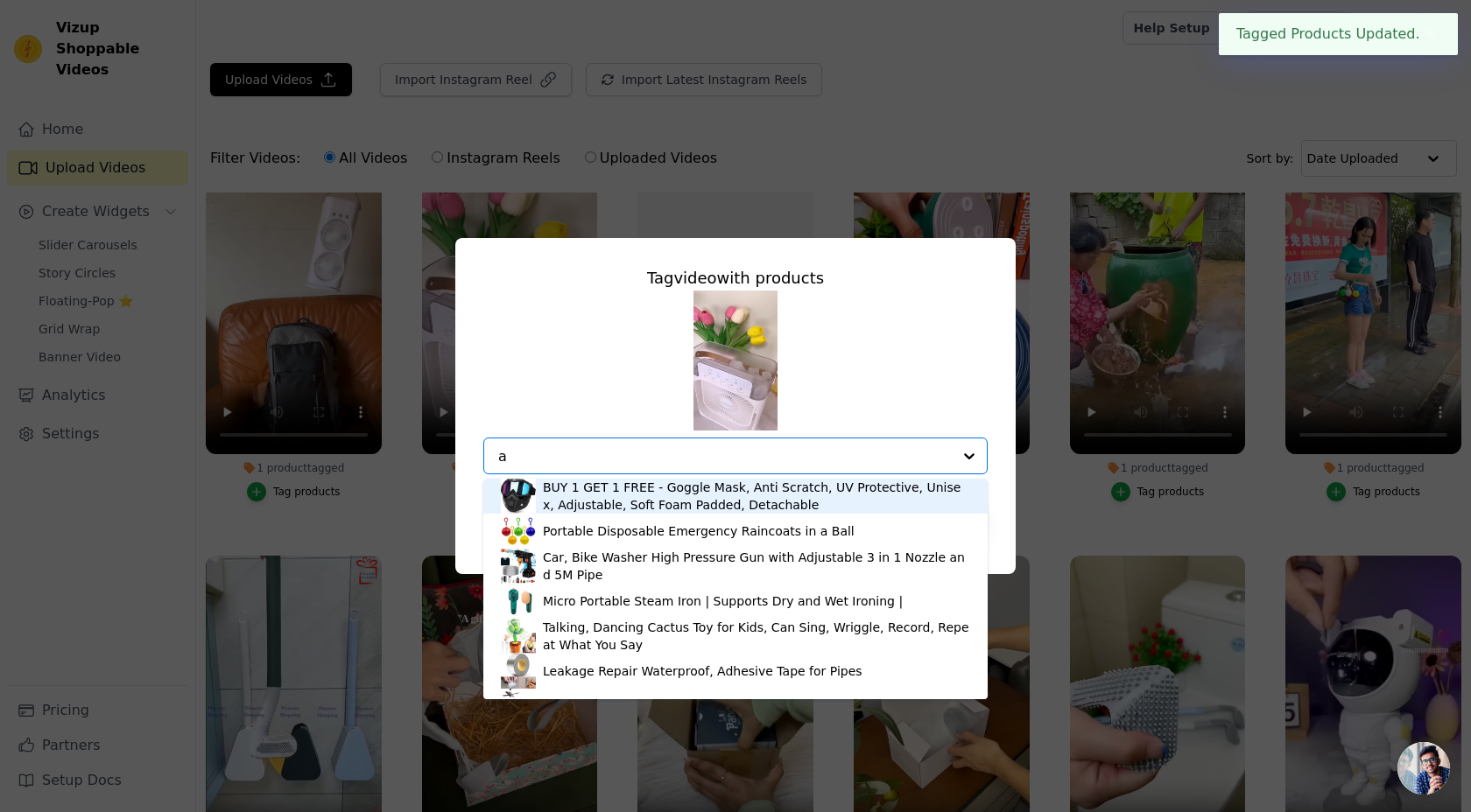
type input "ac"
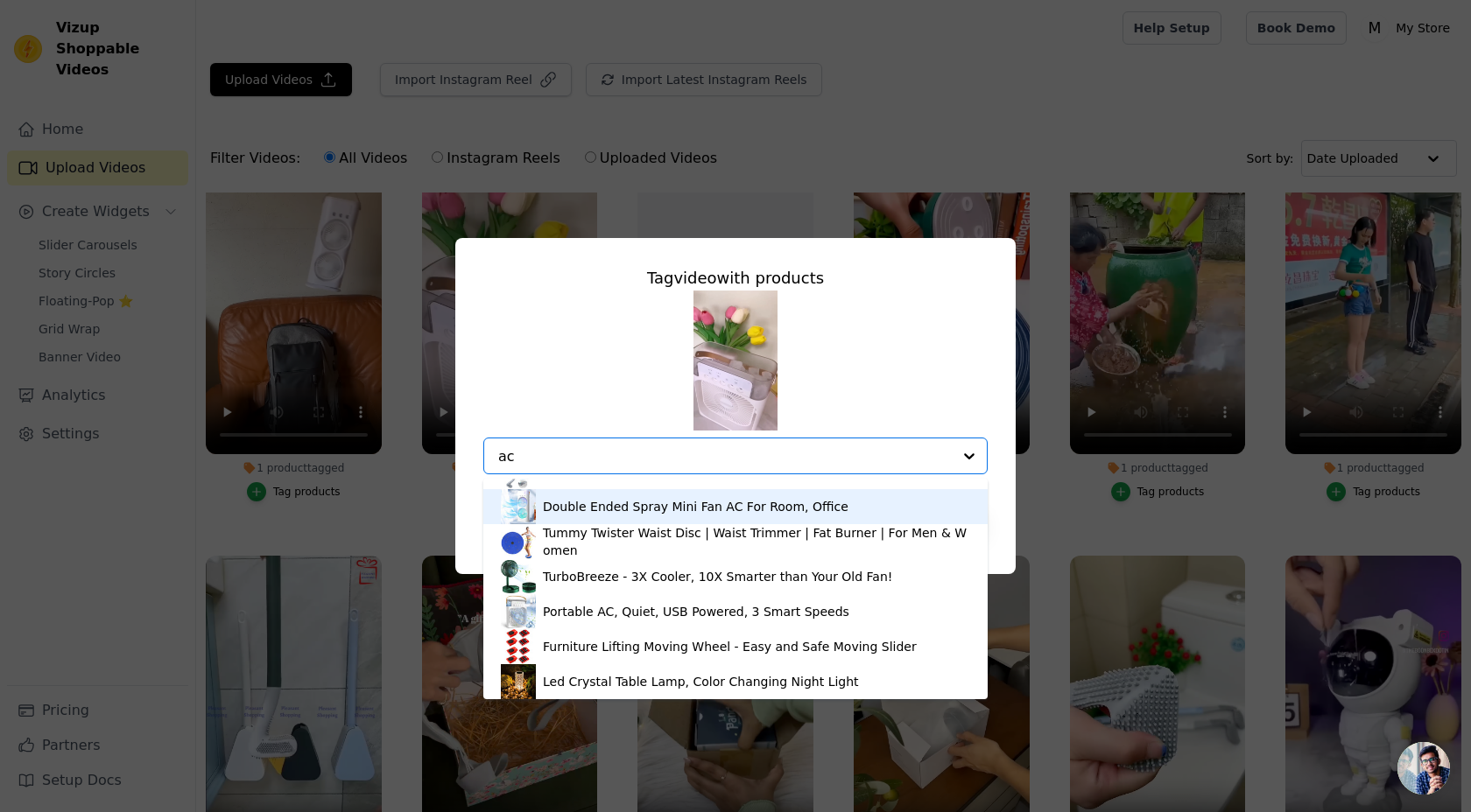
scroll to position [97, 0]
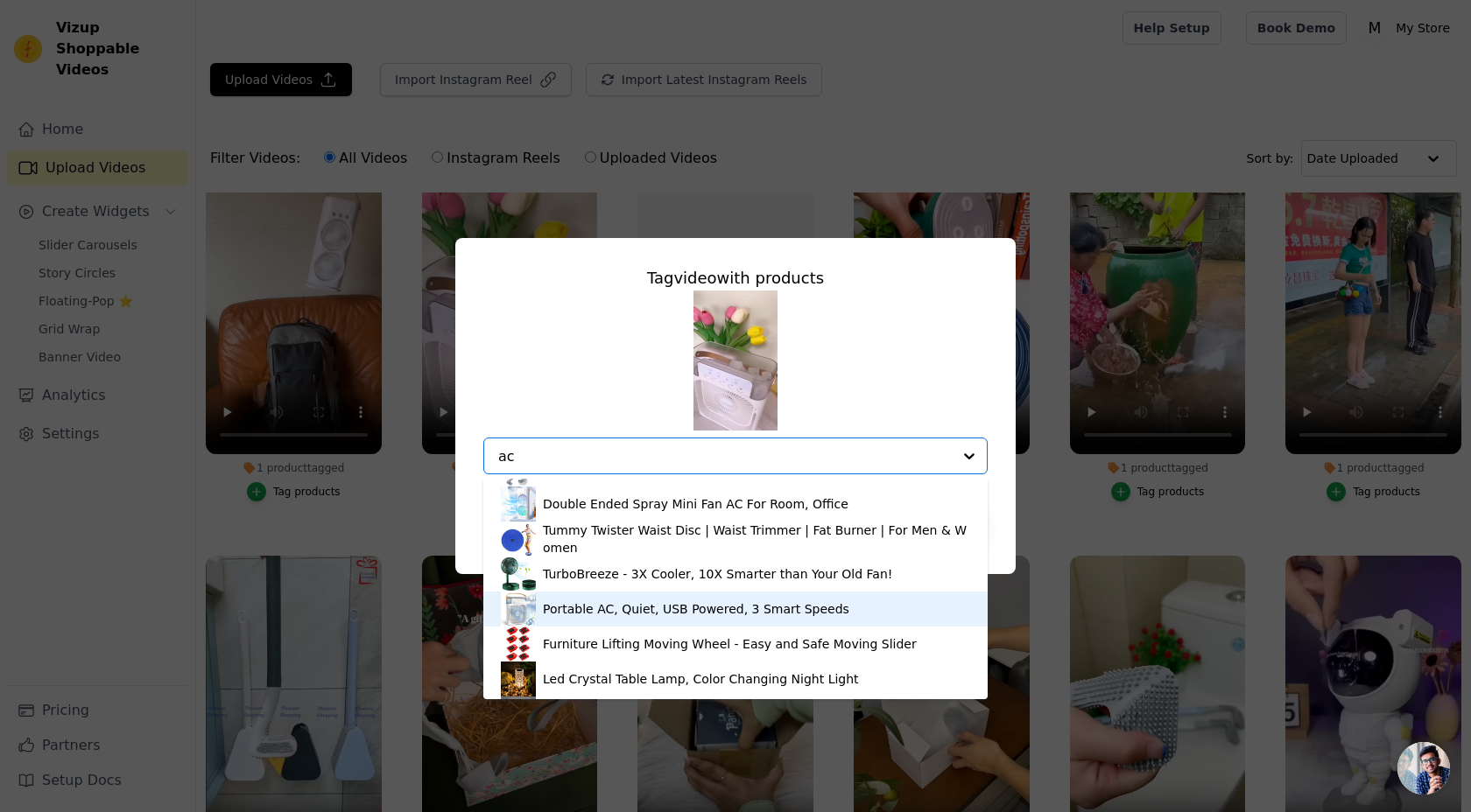
click at [575, 609] on div "Portable AC, Quiet, USB Powered, 3 Smart Speeds" at bounding box center [696, 609] width 307 height 18
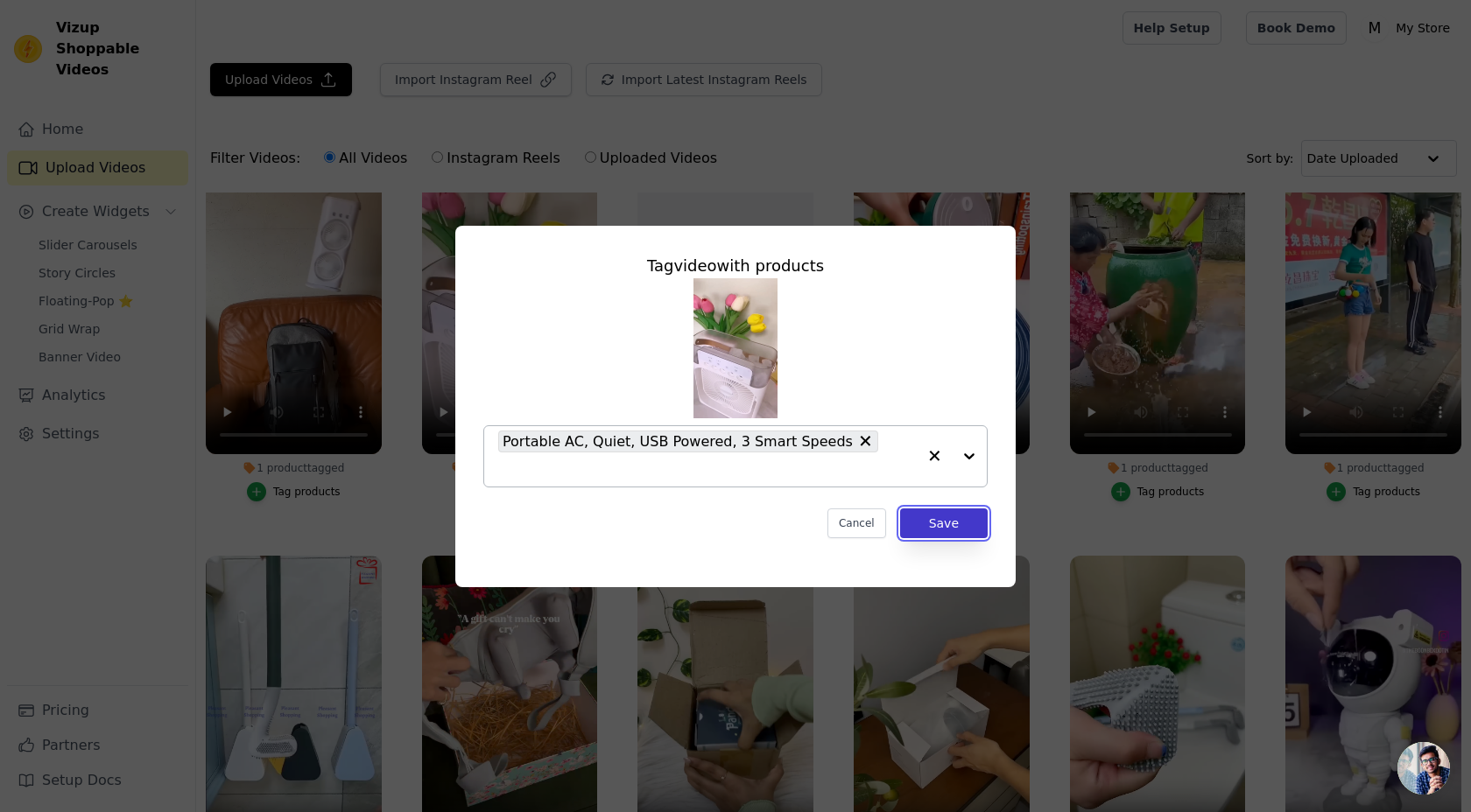
click at [957, 508] on button "Save" at bounding box center [944, 523] width 88 height 30
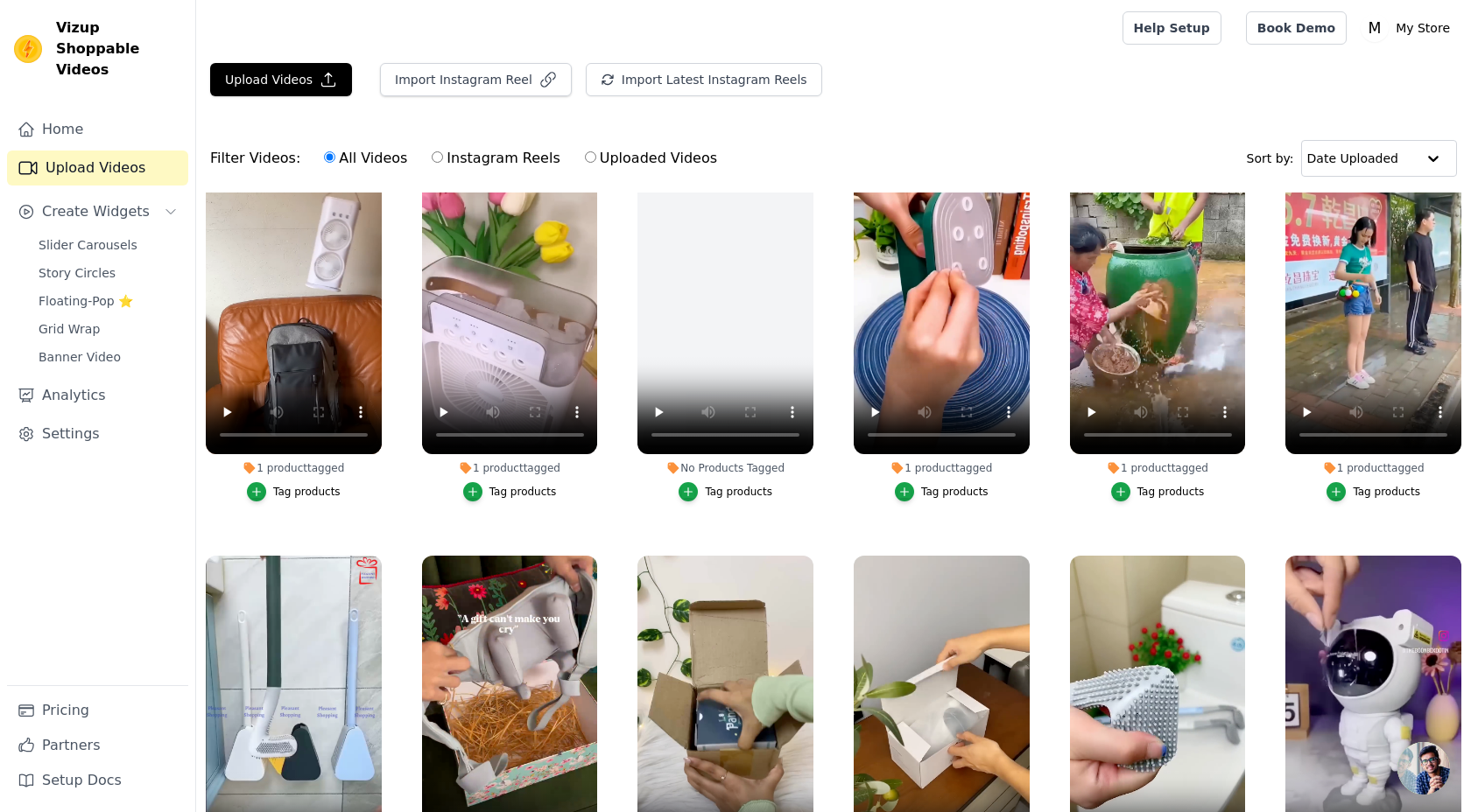
click at [763, 505] on label "No Products Tagged Tag products" at bounding box center [725, 324] width 177 height 368
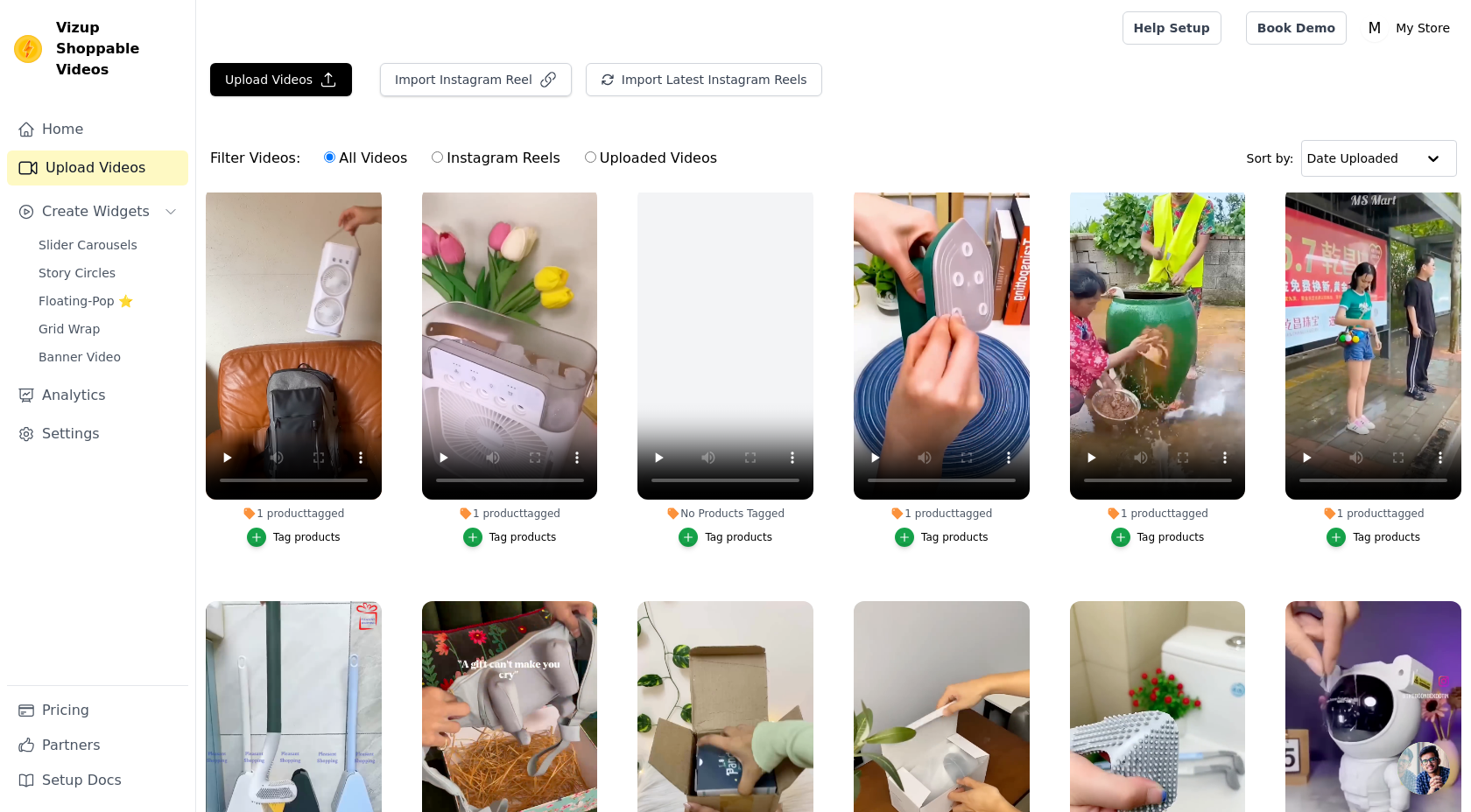
scroll to position [0, 0]
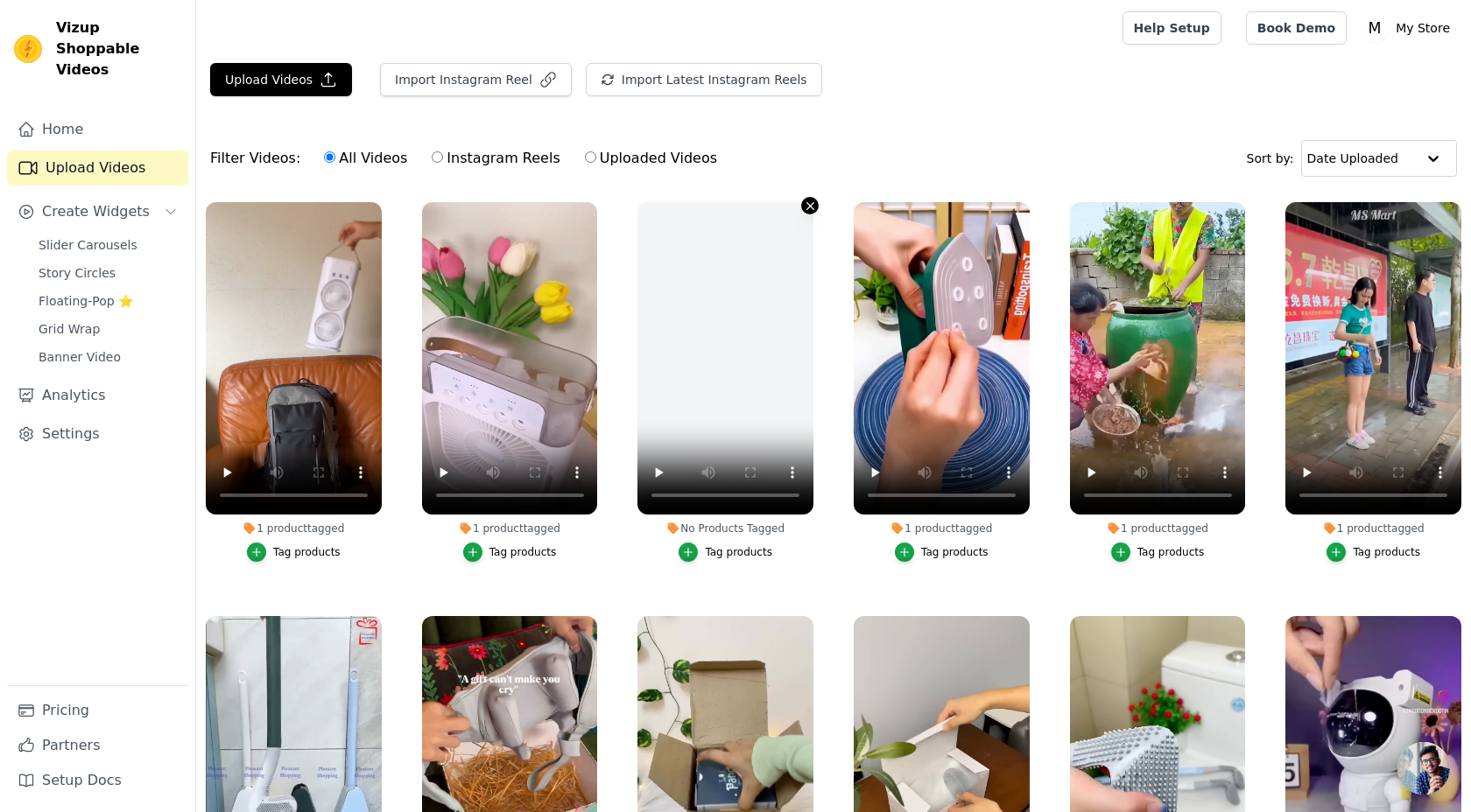
click at [810, 208] on icon "button" at bounding box center [809, 206] width 13 height 13
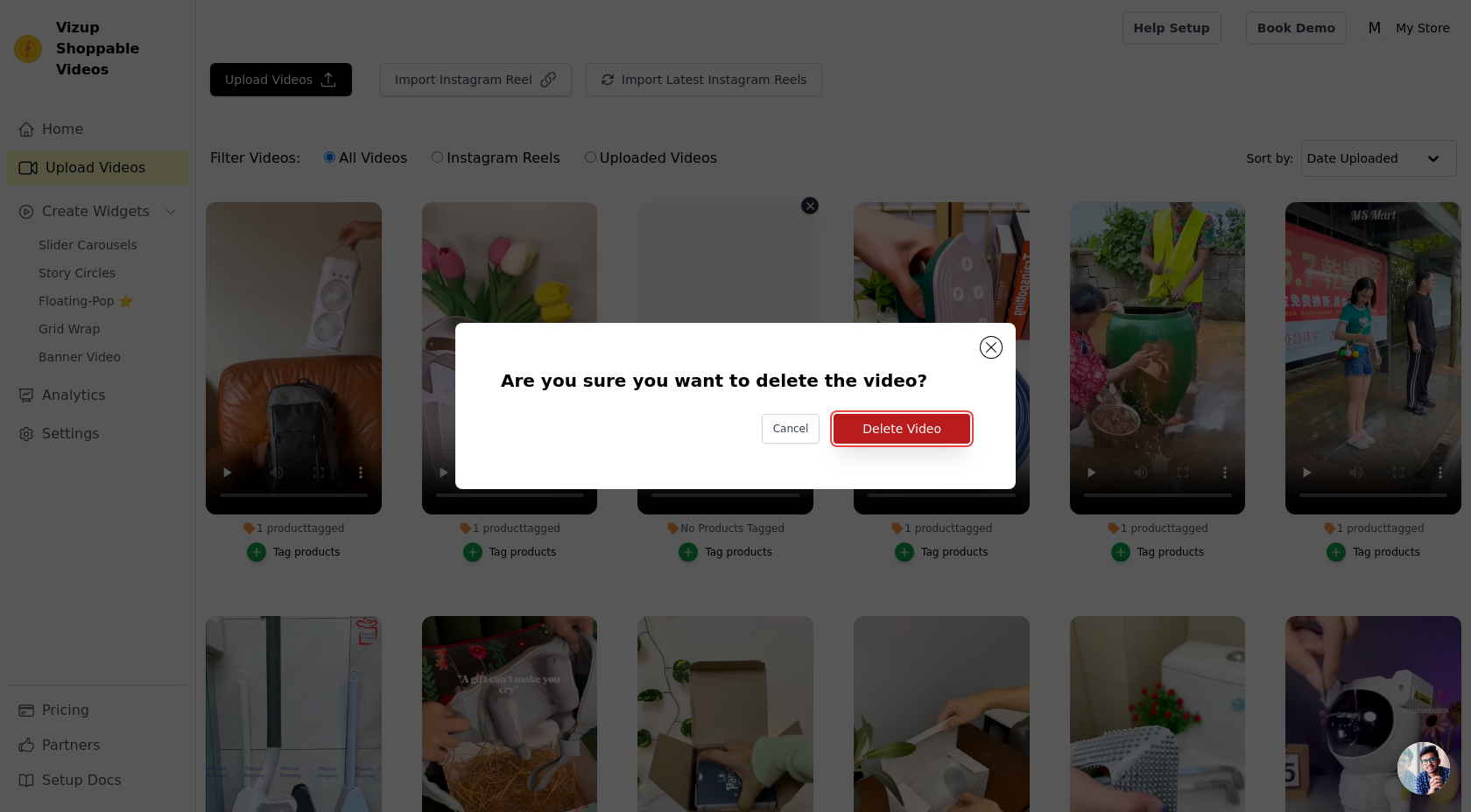
click at [884, 426] on button "Delete Video" at bounding box center [902, 428] width 136 height 30
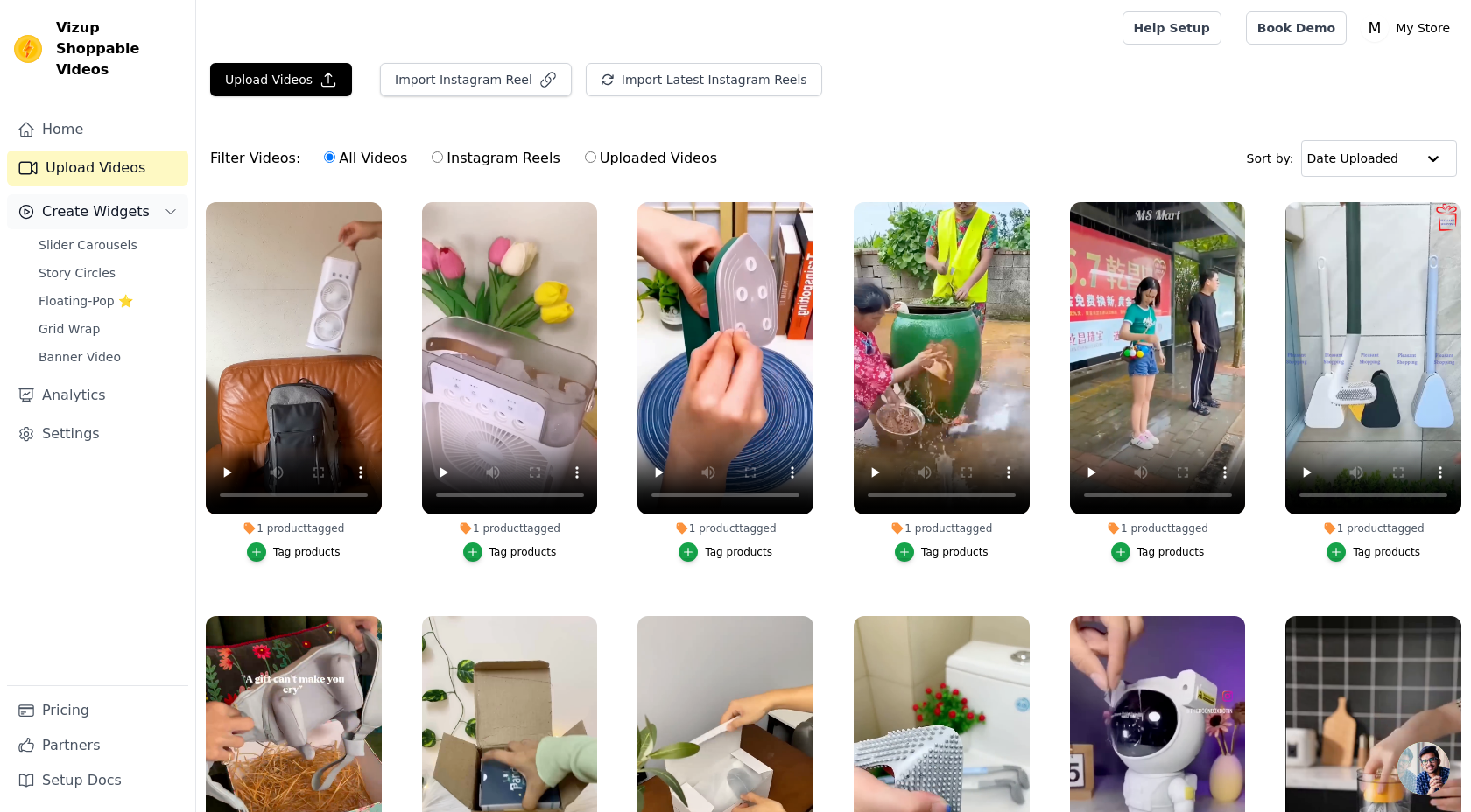
click at [125, 202] on span "Create Widgets" at bounding box center [96, 212] width 108 height 21
click at [123, 202] on span "Create Widgets" at bounding box center [96, 212] width 108 height 21
click at [110, 237] on span "Slider Carousels" at bounding box center [88, 246] width 99 height 18
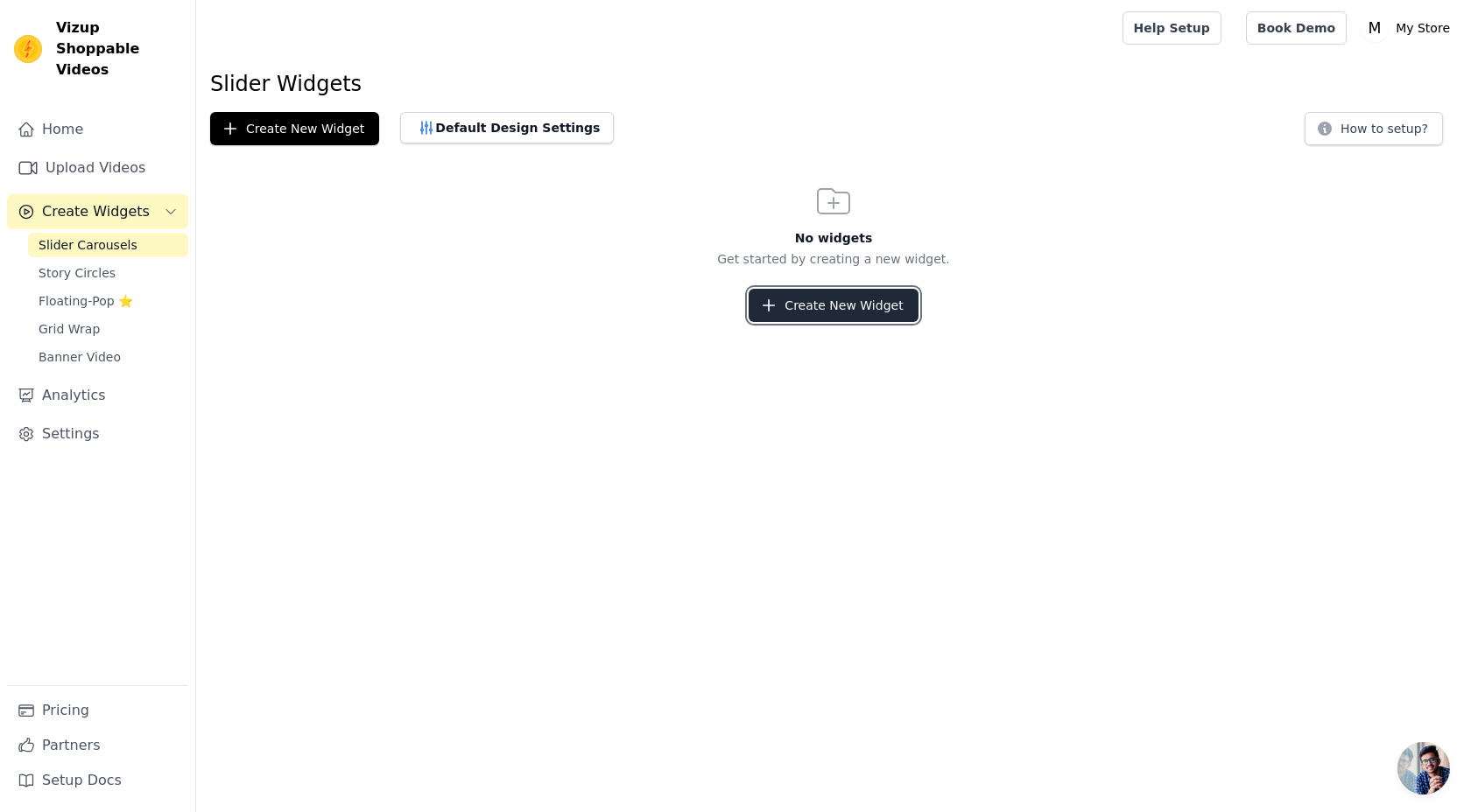
click at [835, 310] on button "Create New Widget" at bounding box center [833, 305] width 169 height 33
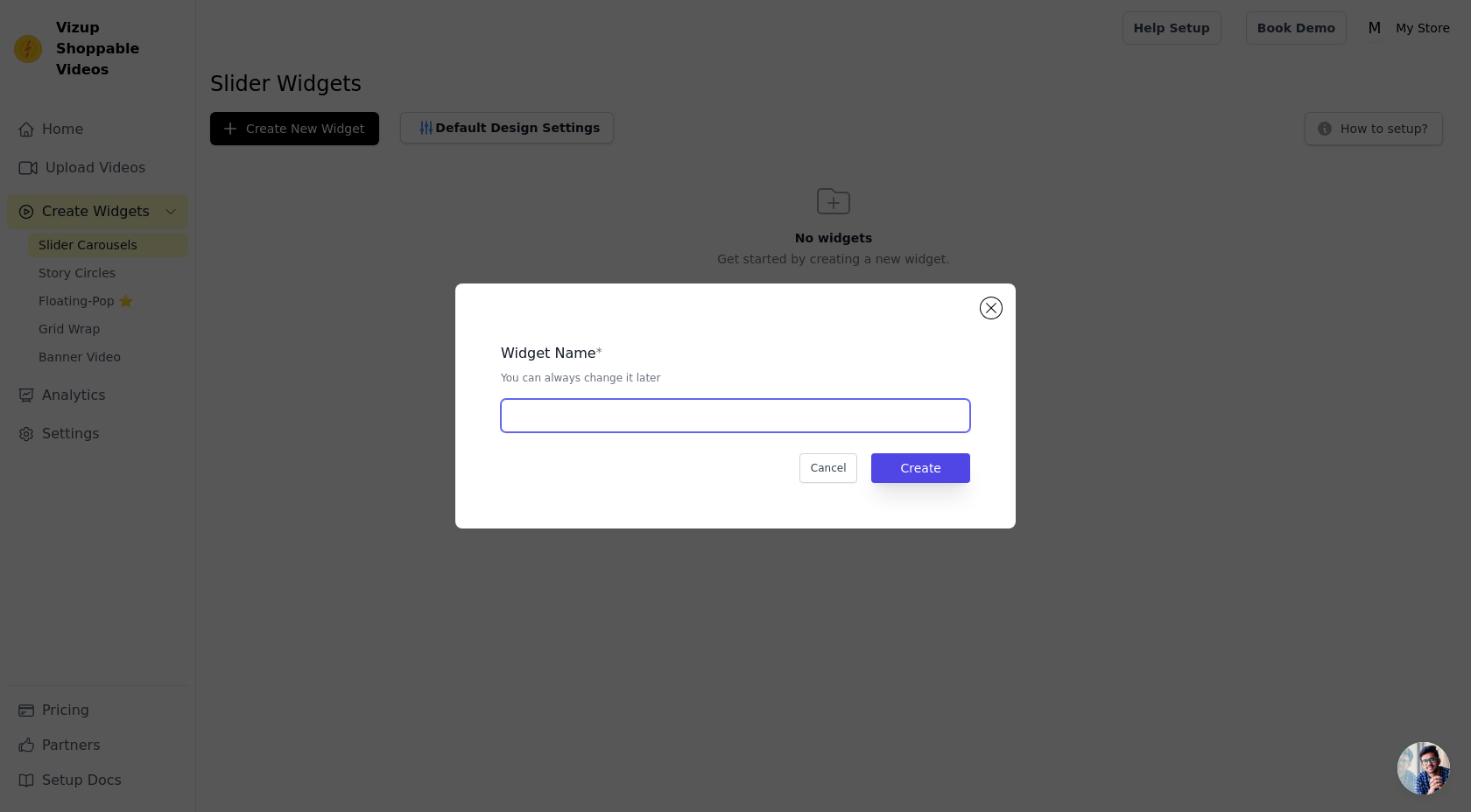
click at [632, 419] on input "text" at bounding box center [735, 415] width 469 height 33
type input "Insta"
click at [933, 465] on button "Create" at bounding box center [921, 468] width 99 height 30
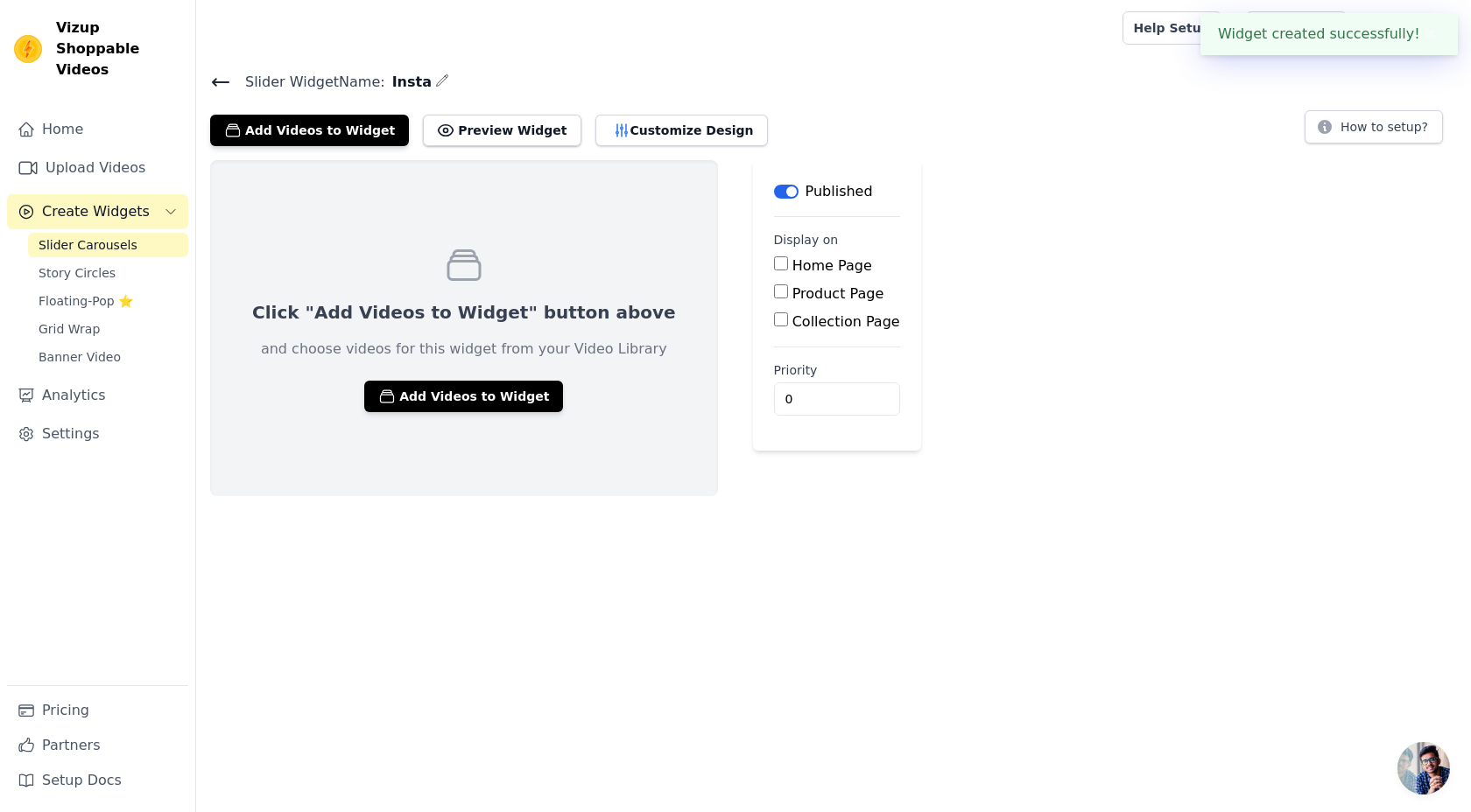
click at [774, 271] on div "Home Page" at bounding box center [836, 265] width 126 height 21
click at [774, 260] on input "Home Page" at bounding box center [781, 263] width 14 height 14
checkbox input "true"
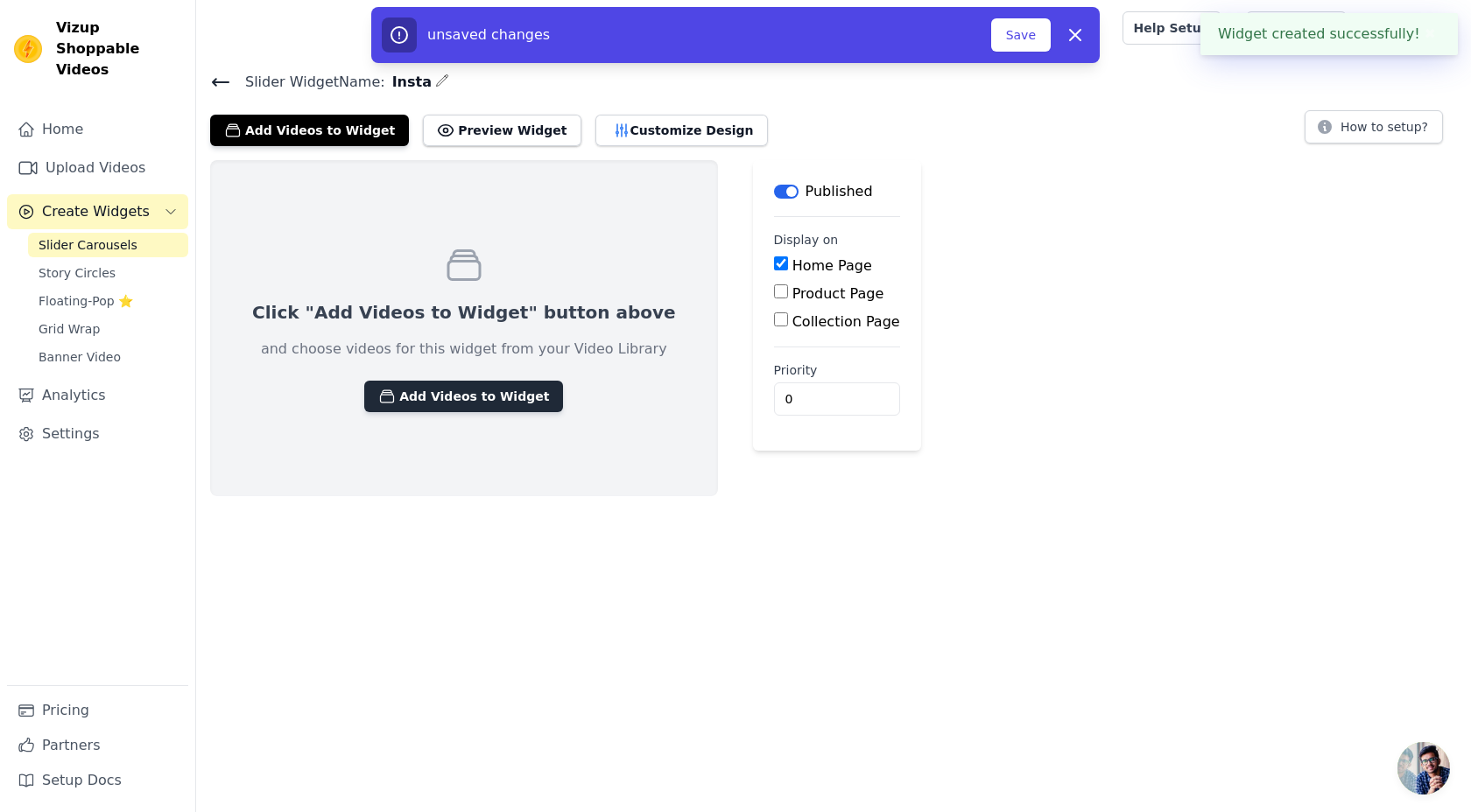
click at [492, 397] on button "Add Videos to Widget" at bounding box center [463, 396] width 199 height 31
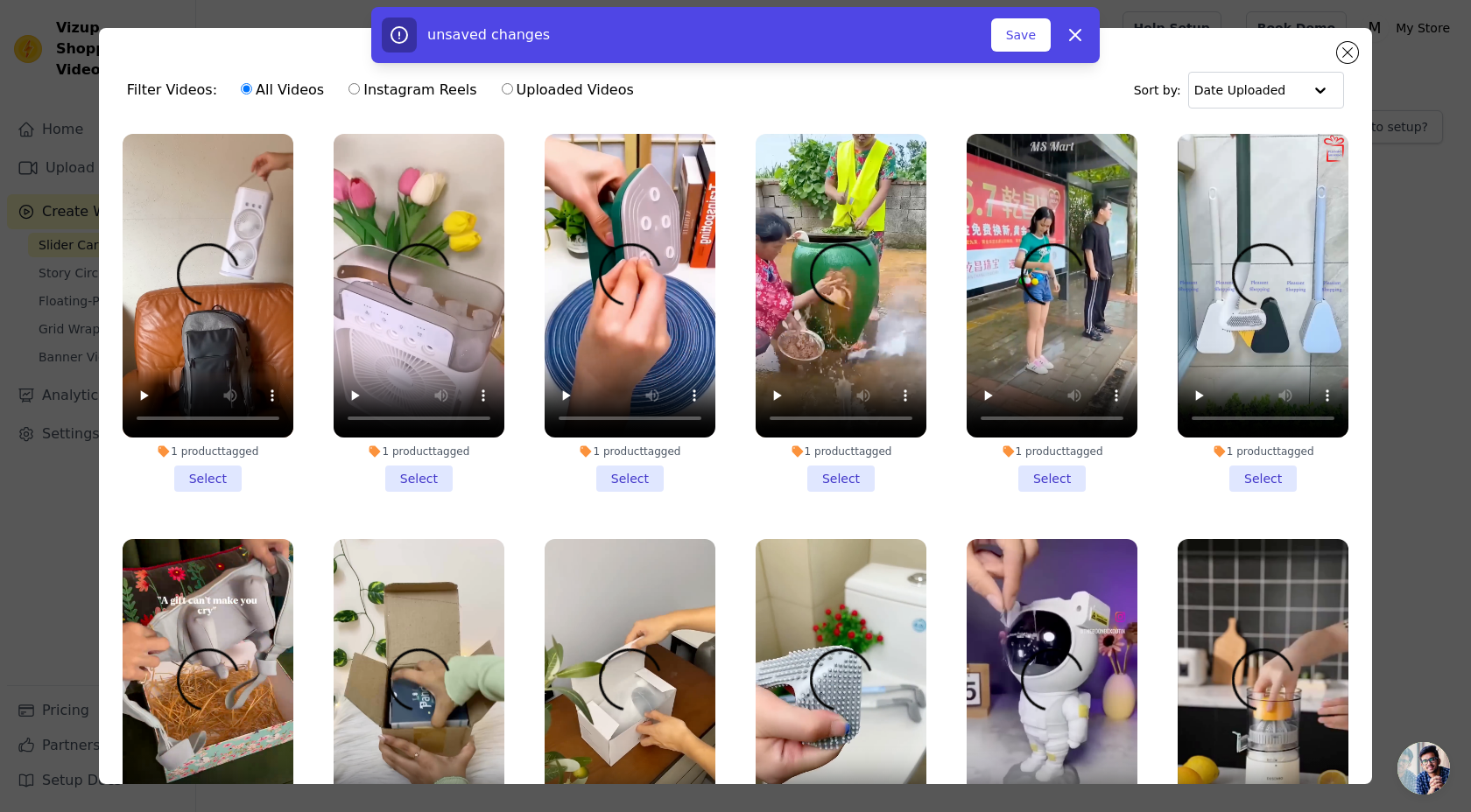
click at [217, 484] on li "1 product tagged Select" at bounding box center [208, 312] width 170 height 358
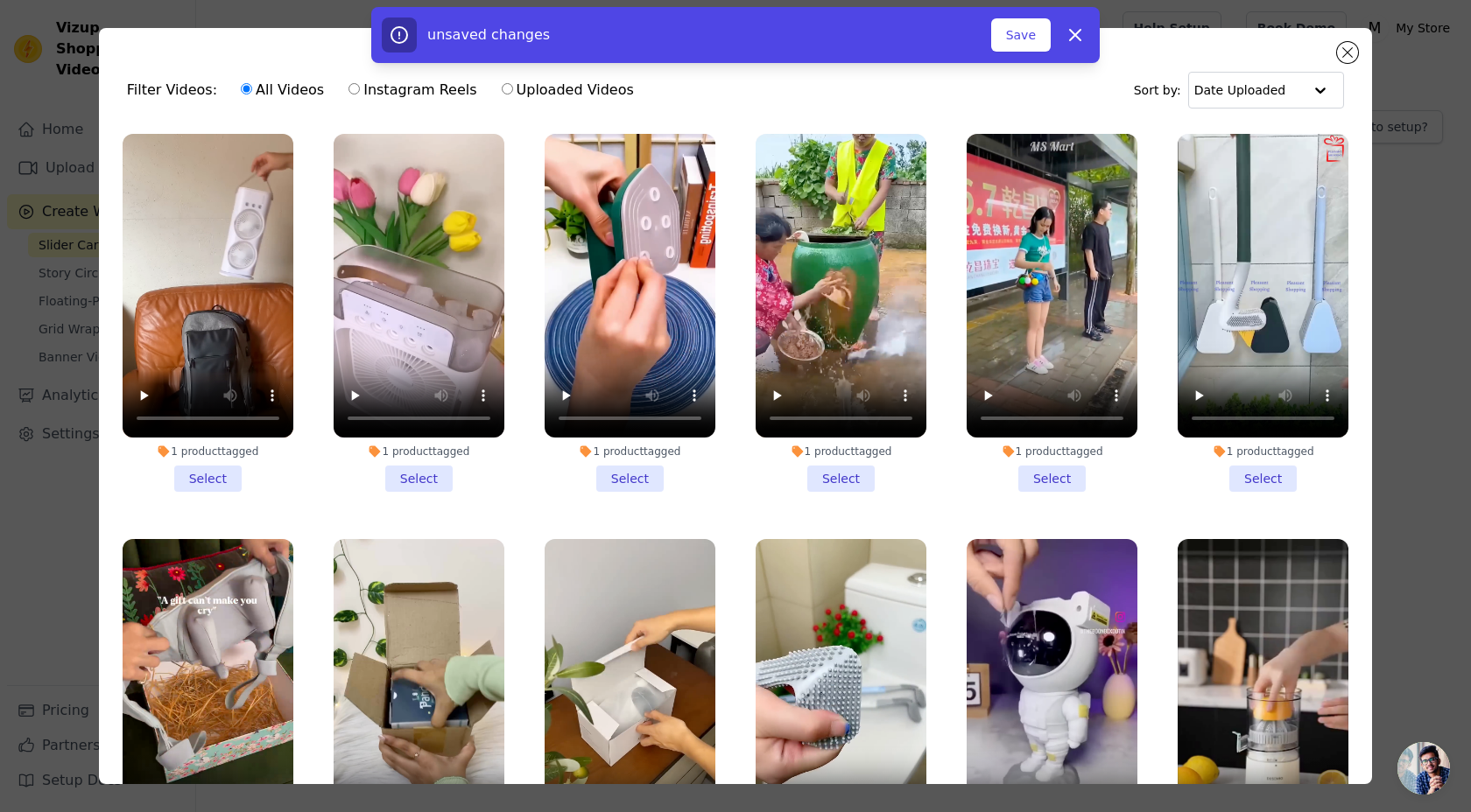
click at [0, 0] on input "1 product tagged Select" at bounding box center [0, 0] width 0 height 0
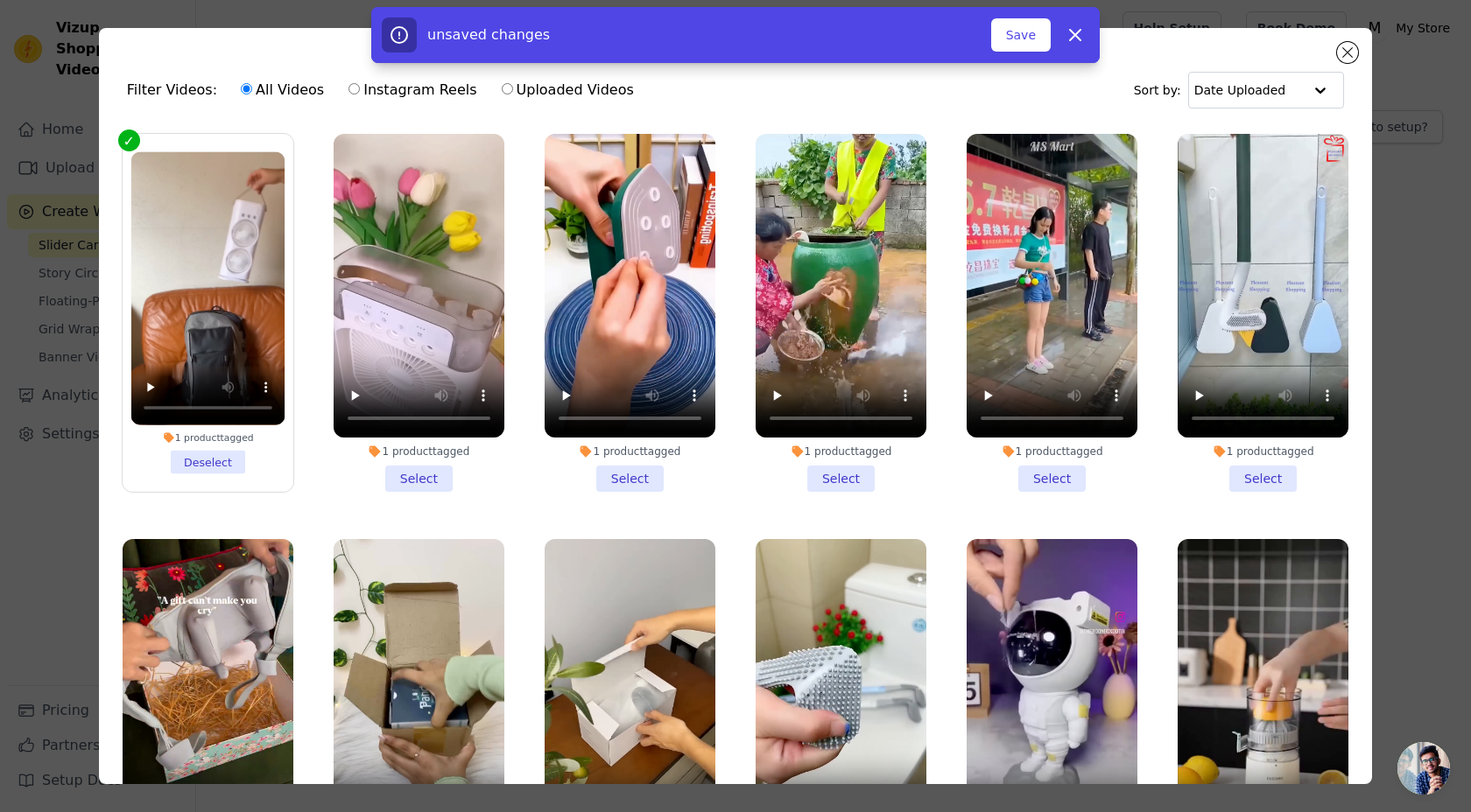
click at [383, 481] on li "1 product tagged Select" at bounding box center [419, 312] width 170 height 358
click at [0, 0] on input "1 product tagged Select" at bounding box center [0, 0] width 0 height 0
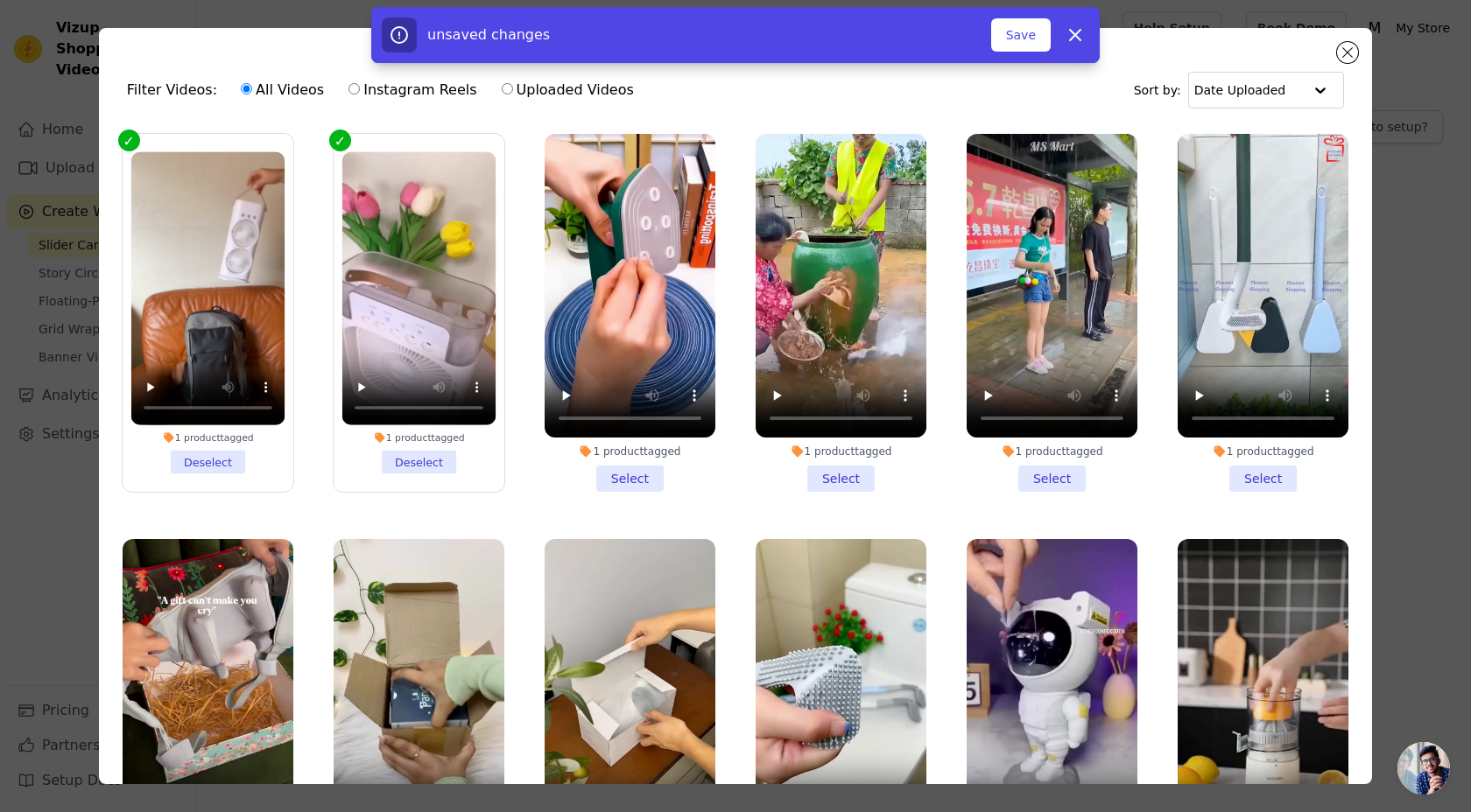
click at [643, 493] on div "1 product tagged Select" at bounding box center [630, 313] width 190 height 377
click at [654, 488] on li "1 product tagged Select" at bounding box center [629, 312] width 170 height 358
click at [0, 0] on input "1 product tagged Select" at bounding box center [0, 0] width 0 height 0
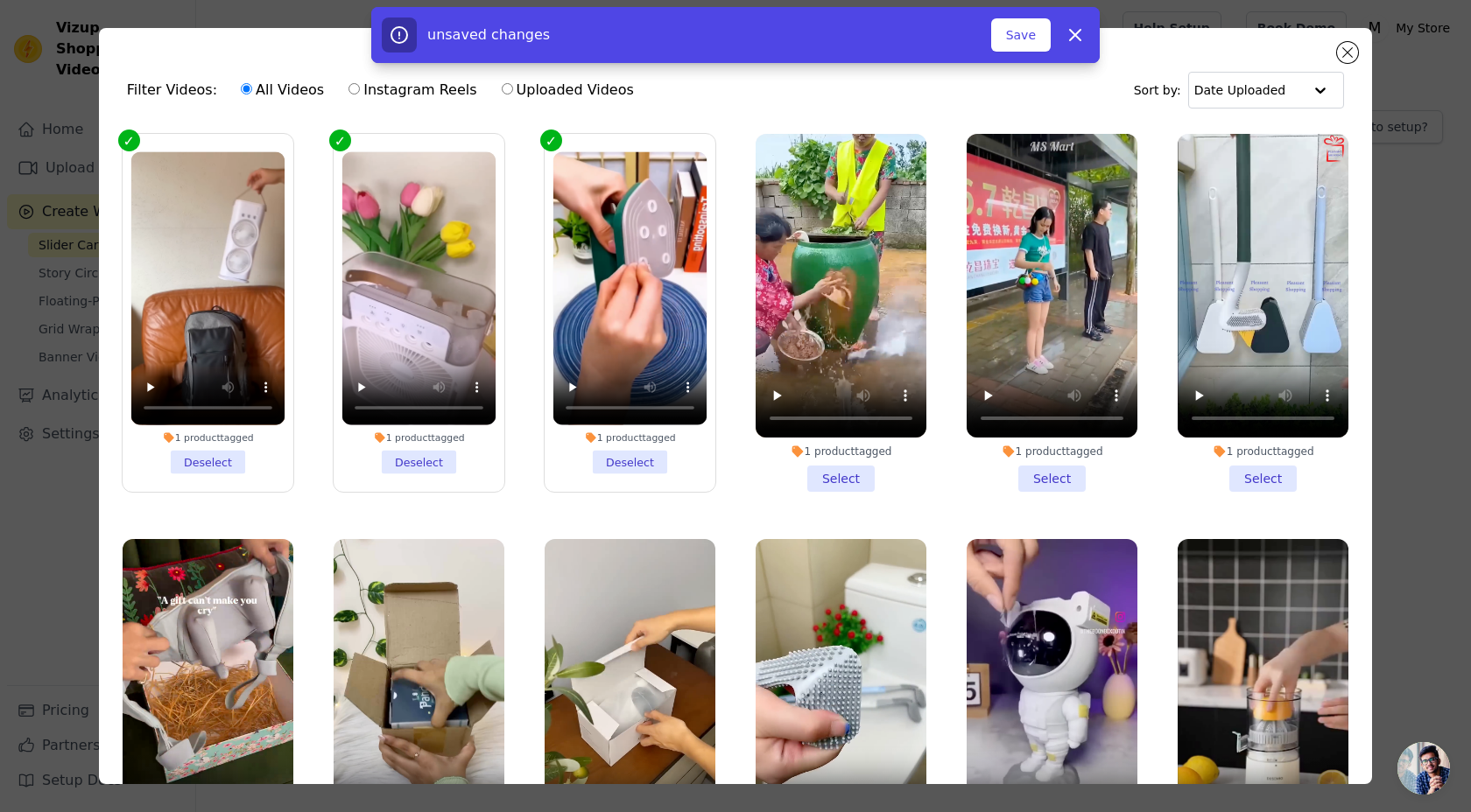
click at [851, 485] on li "1 product tagged Select" at bounding box center [841, 312] width 170 height 358
click at [0, 0] on input "1 product tagged Select" at bounding box center [0, 0] width 0 height 0
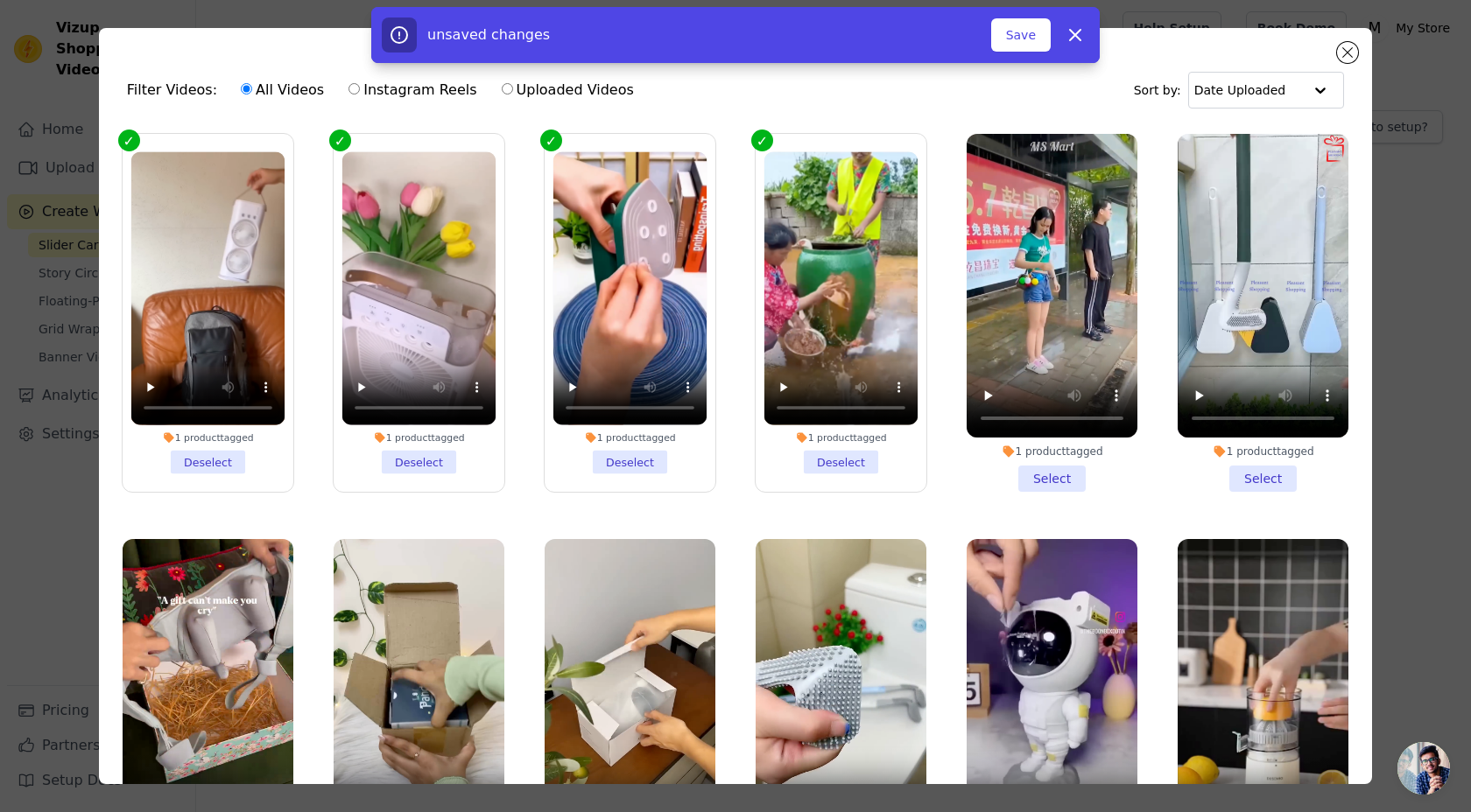
click at [1046, 491] on label "1 product tagged Select" at bounding box center [1051, 312] width 172 height 359
click at [0, 0] on input "1 product tagged Select" at bounding box center [0, 0] width 0 height 0
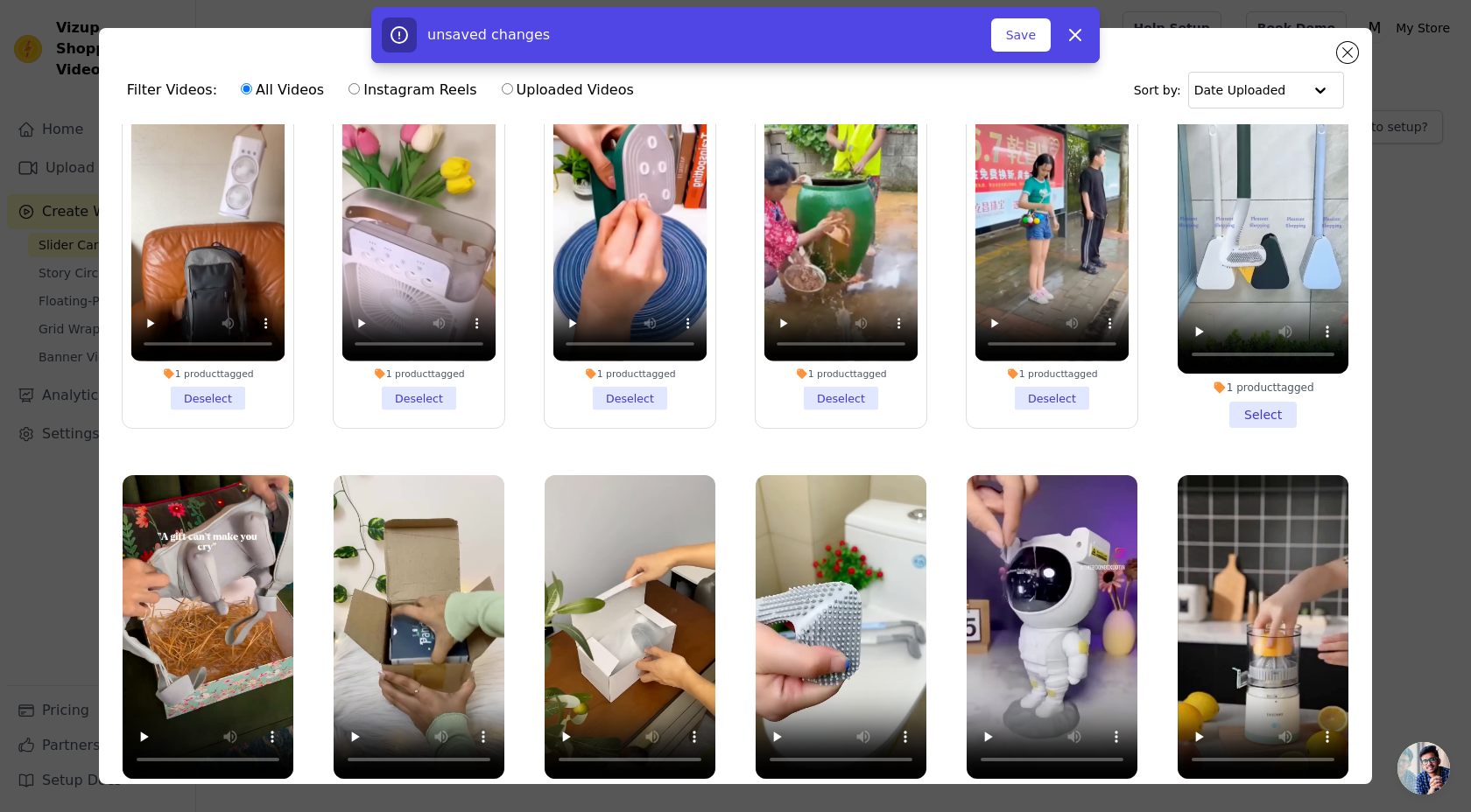
scroll to position [82, 0]
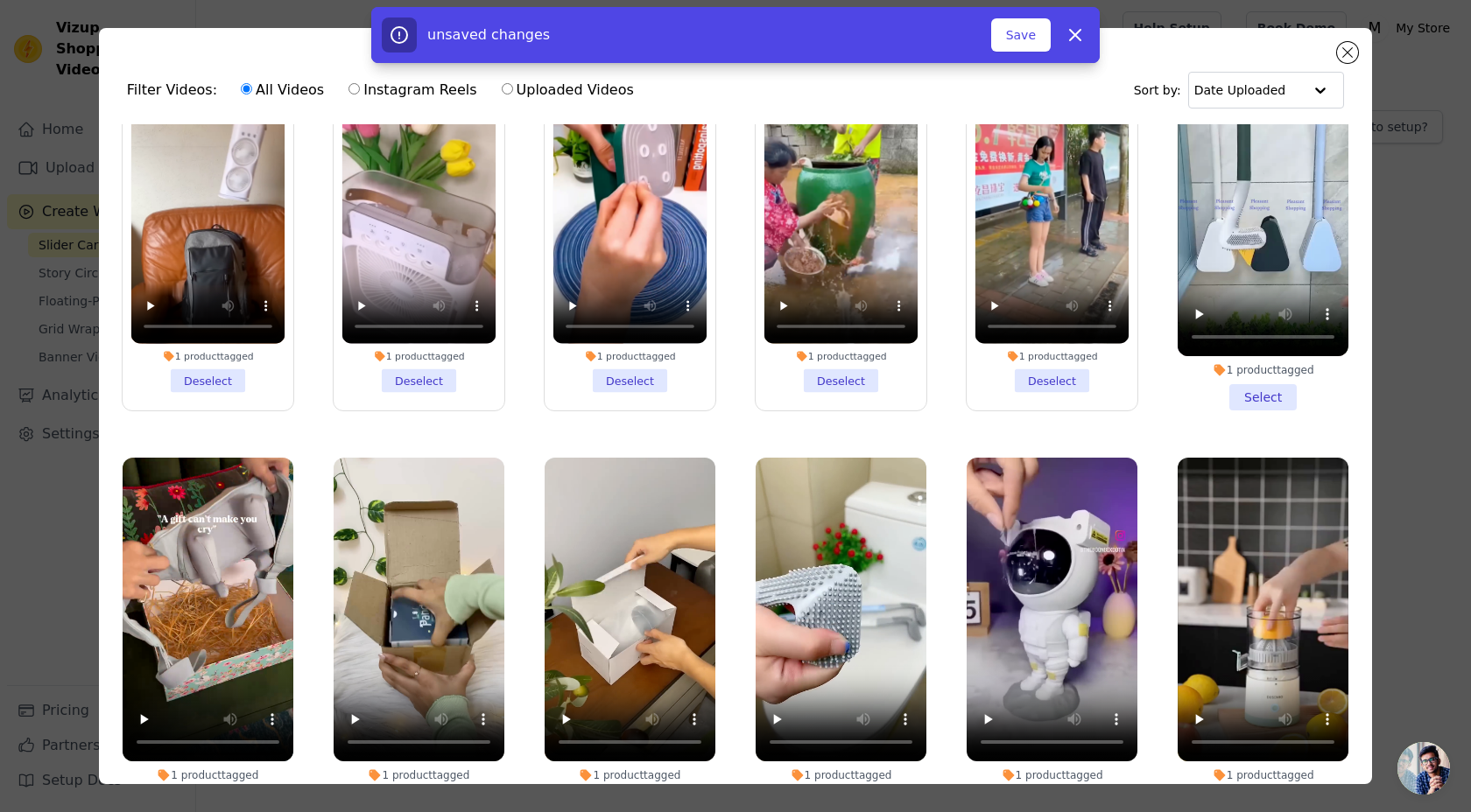
click at [1259, 397] on li "1 product tagged Select" at bounding box center [1262, 231] width 170 height 358
click at [0, 0] on input "1 product tagged Select" at bounding box center [0, 0] width 0 height 0
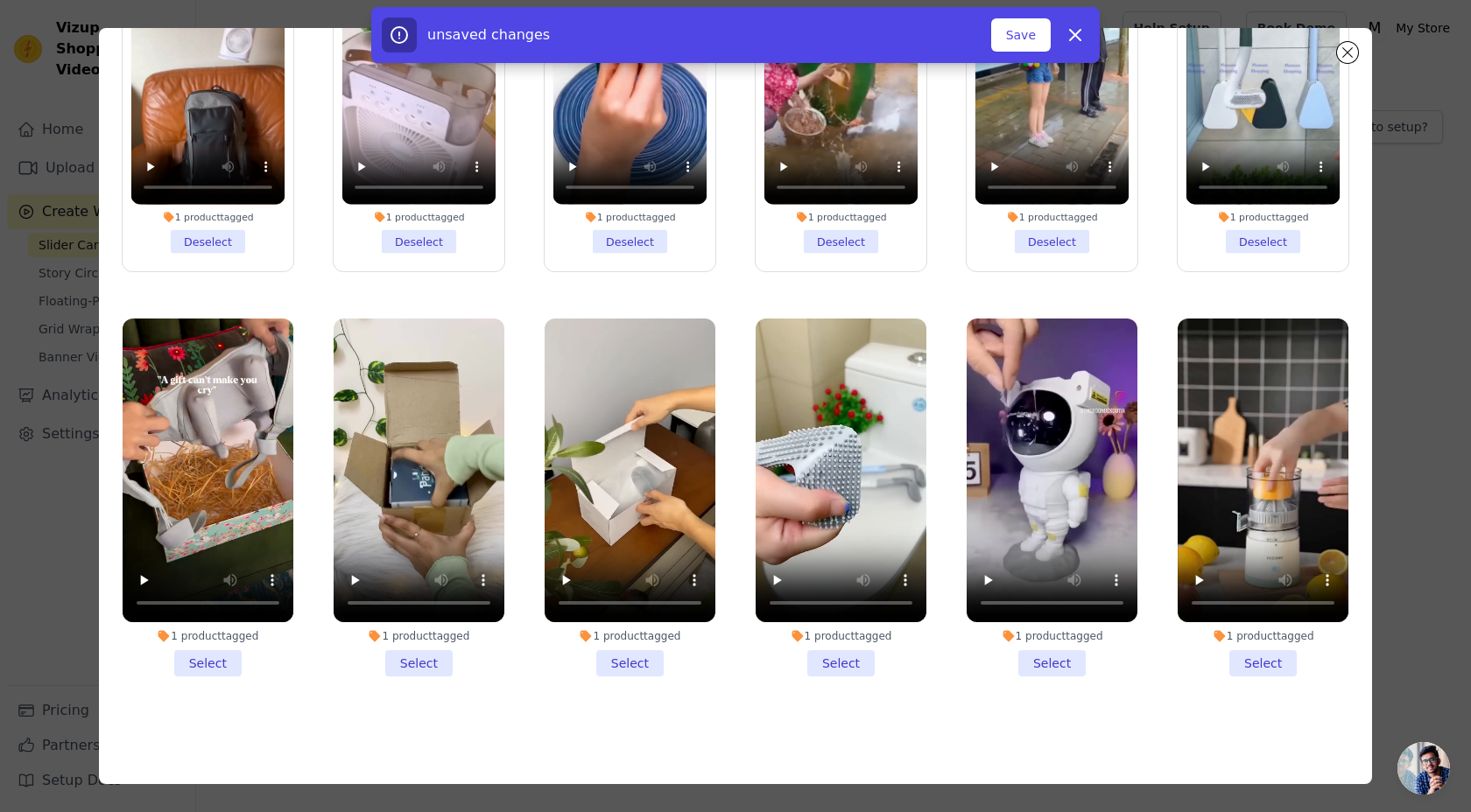
scroll to position [143, 0]
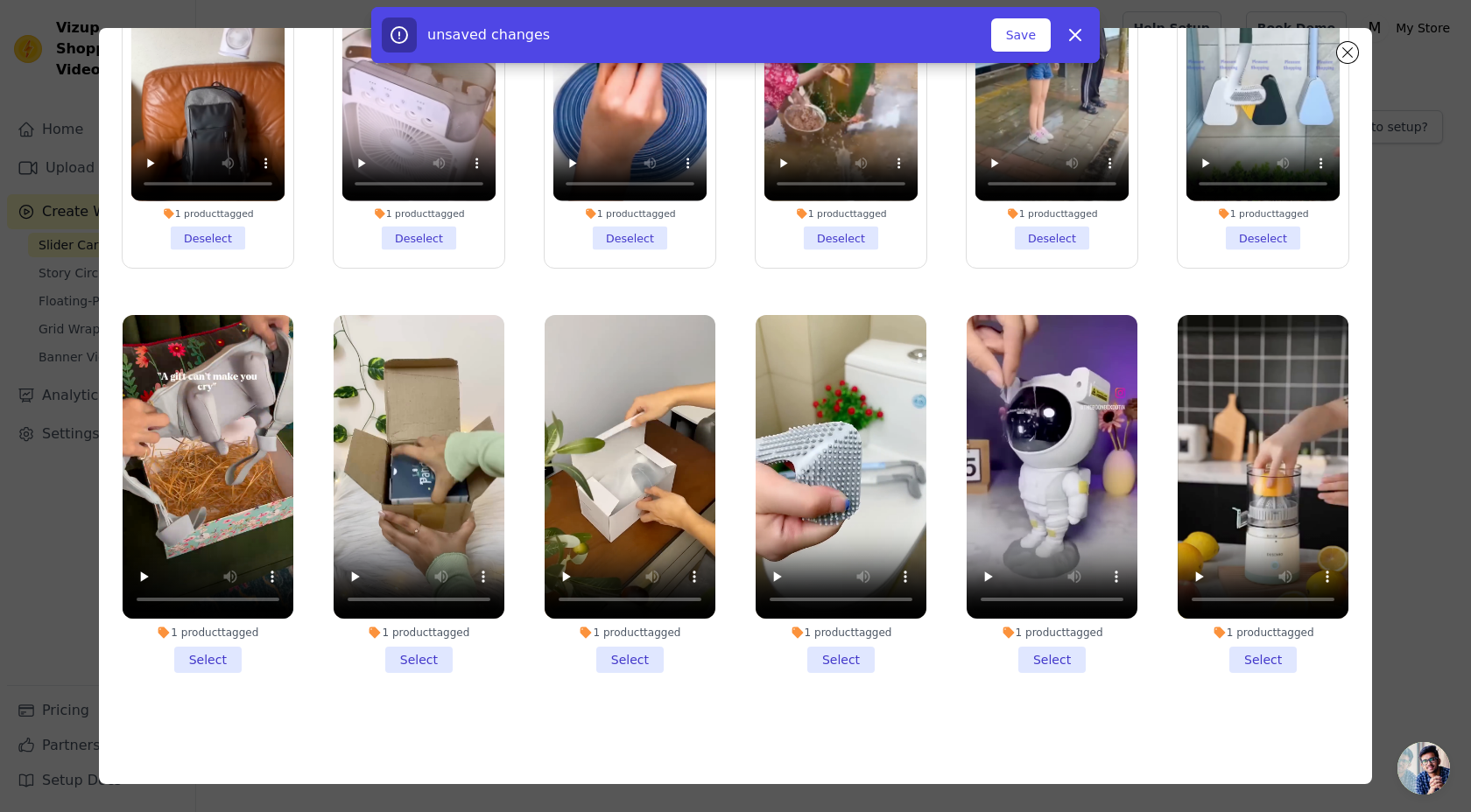
click at [1259, 653] on li "1 product tagged Select" at bounding box center [1262, 494] width 170 height 358
click at [0, 0] on input "1 product tagged Select" at bounding box center [0, 0] width 0 height 0
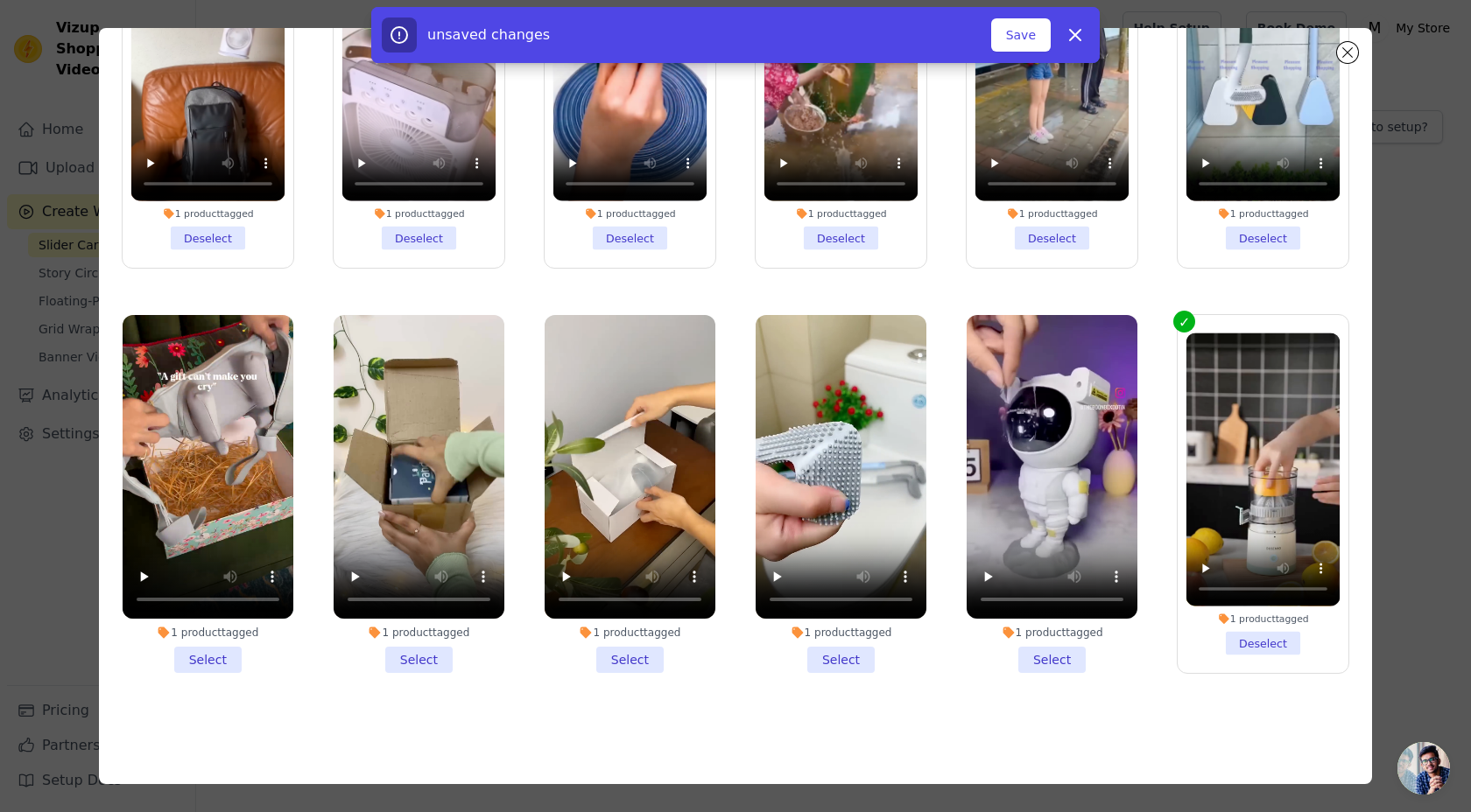
click at [1071, 654] on li "1 product tagged Select" at bounding box center [1051, 494] width 170 height 358
click at [0, 0] on input "1 product tagged Select" at bounding box center [0, 0] width 0 height 0
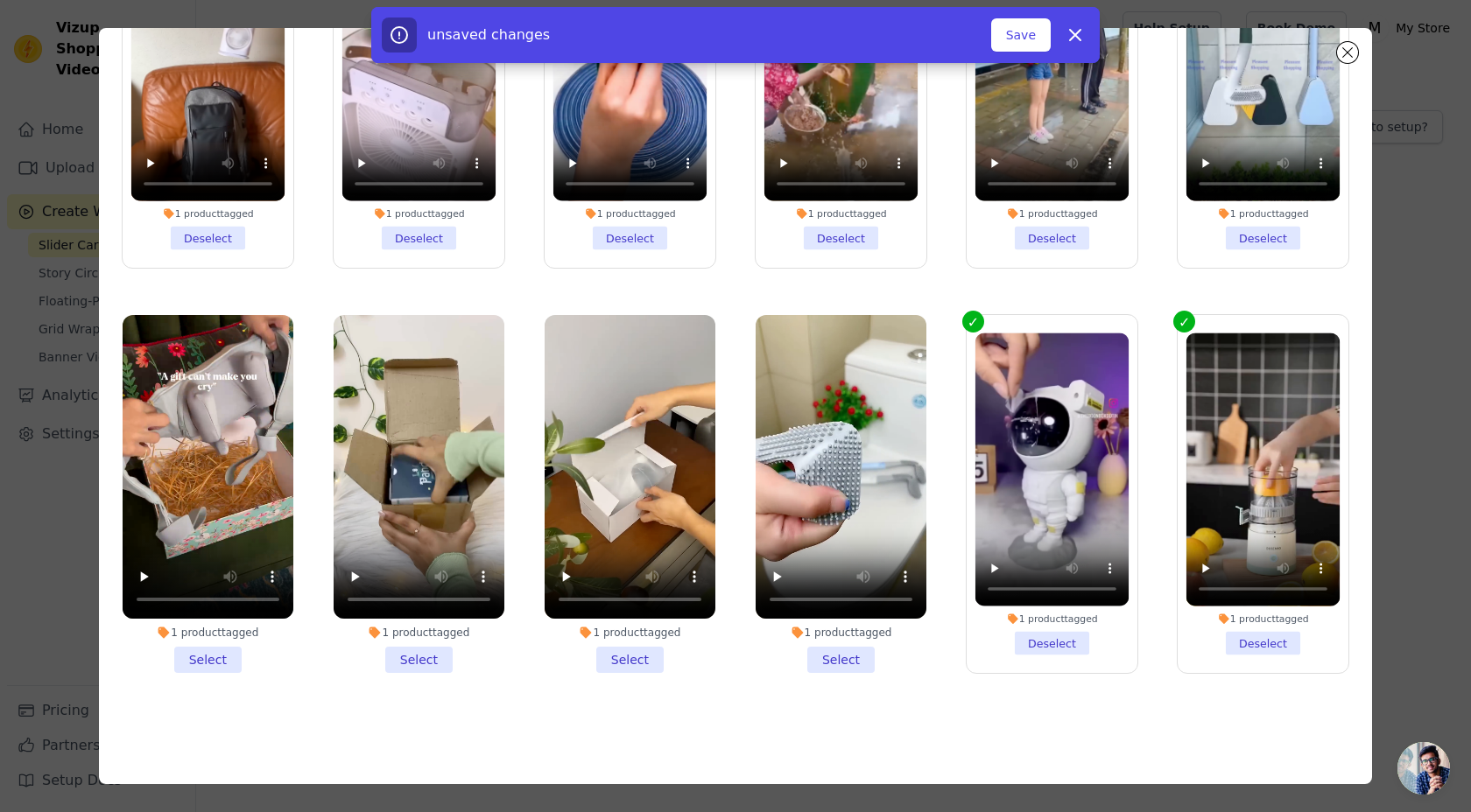
click at [844, 652] on li "1 product tagged Select" at bounding box center [841, 494] width 170 height 358
click at [0, 0] on input "1 product tagged Select" at bounding box center [0, 0] width 0 height 0
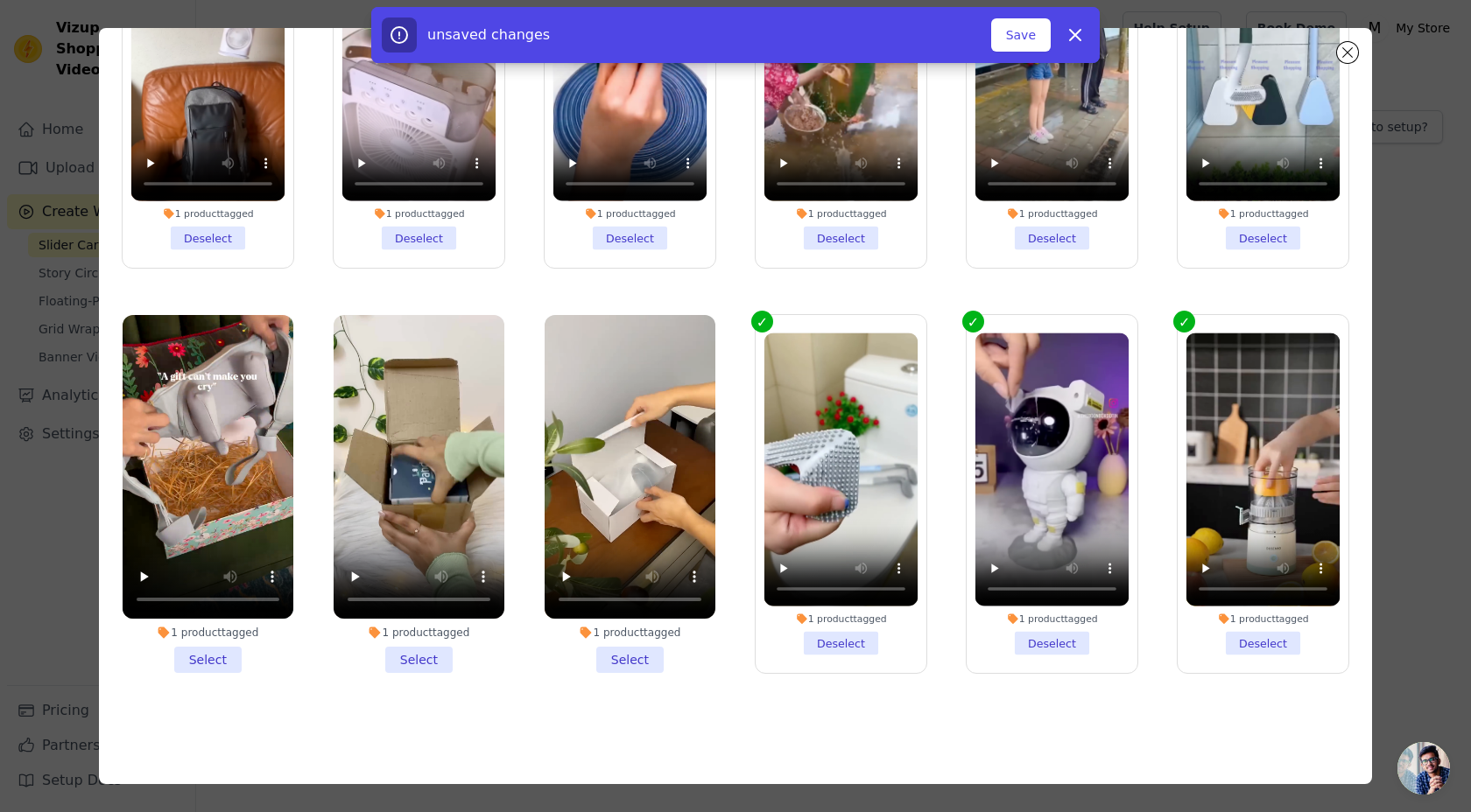
click at [620, 661] on li "1 product tagged Select" at bounding box center [629, 494] width 170 height 358
click at [0, 0] on input "1 product tagged Select" at bounding box center [0, 0] width 0 height 0
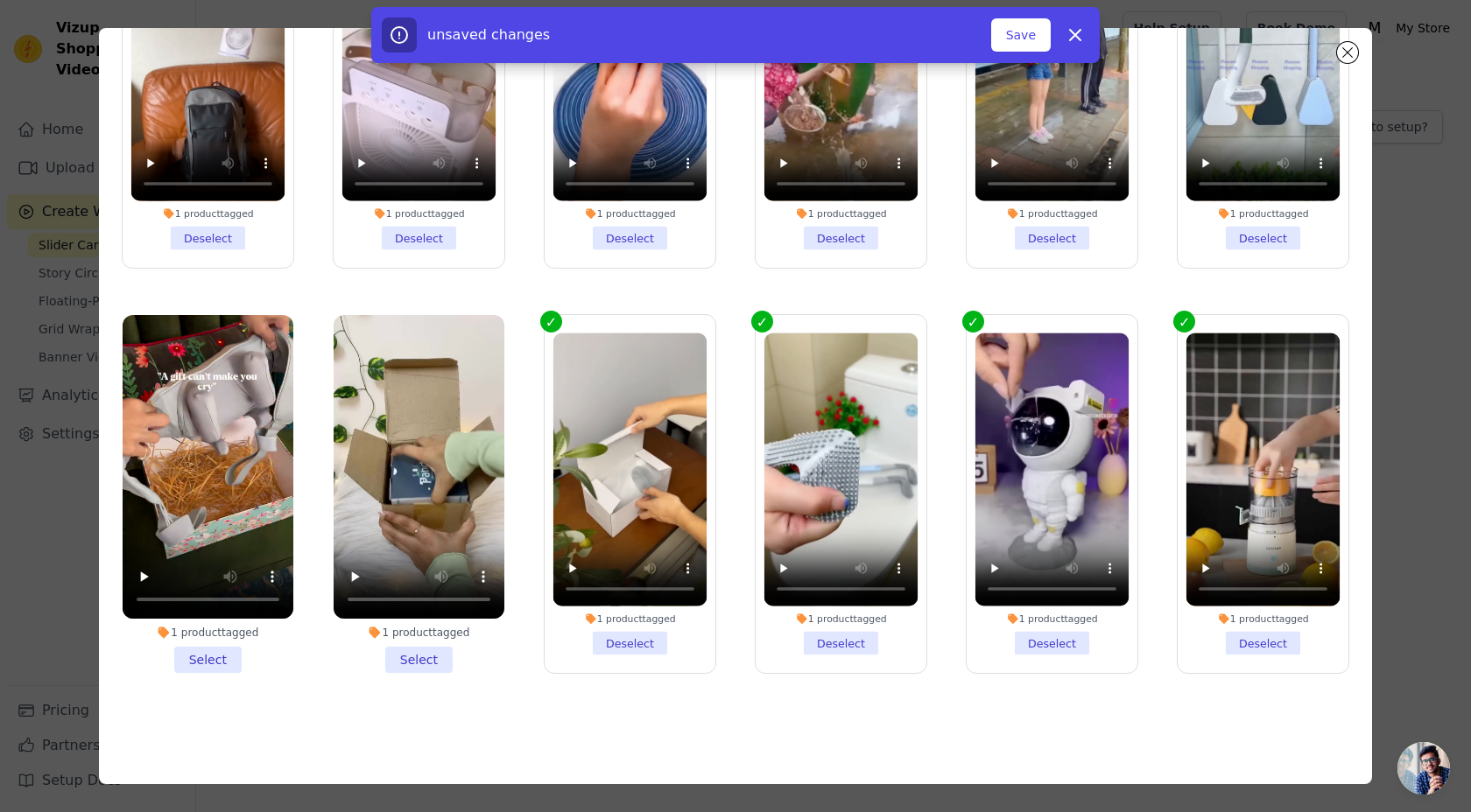
click at [431, 662] on li "1 product tagged Select" at bounding box center [419, 494] width 170 height 358
click at [0, 0] on input "1 product tagged Select" at bounding box center [0, 0] width 0 height 0
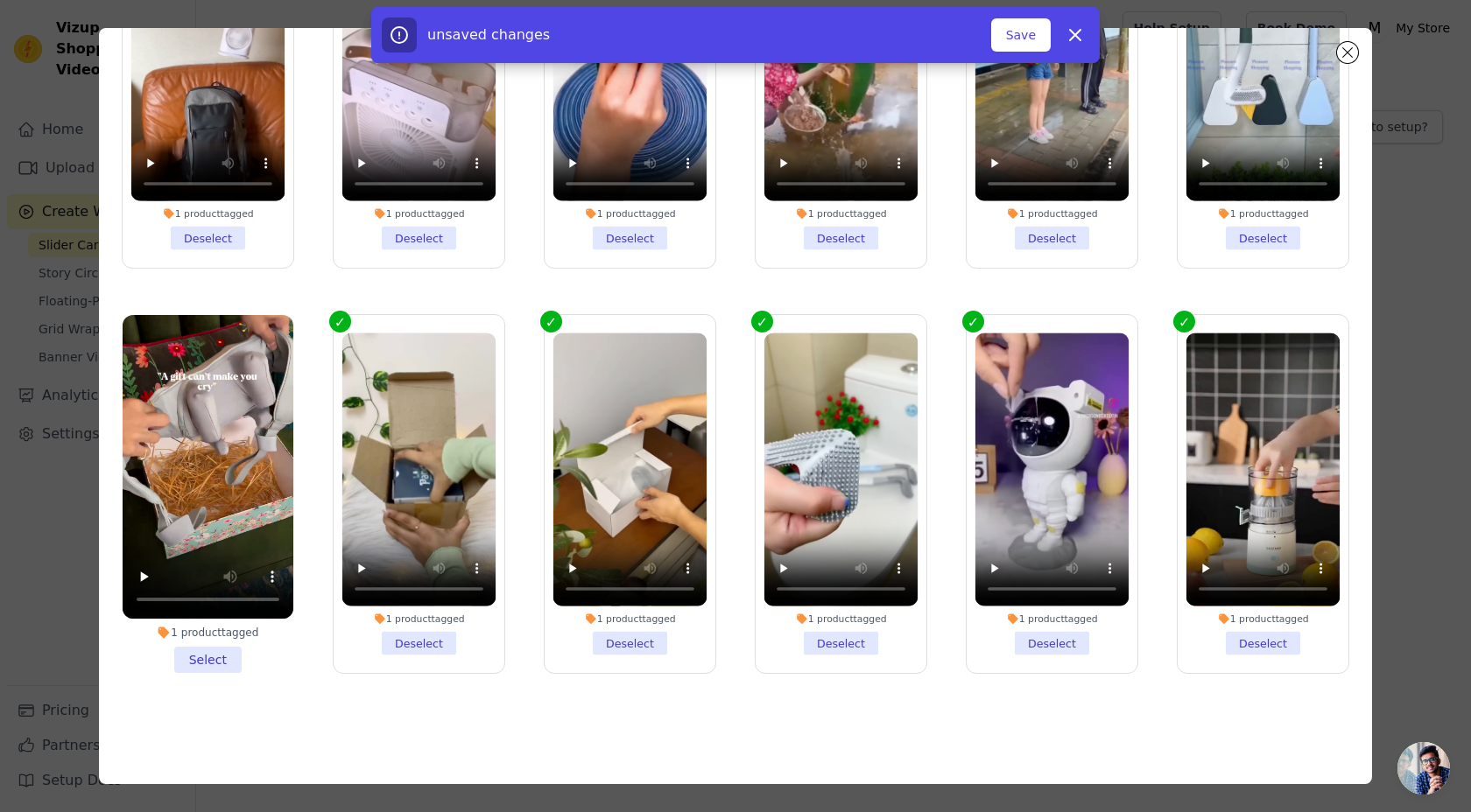
click at [185, 663] on li "1 product tagged Select" at bounding box center [208, 494] width 170 height 358
click at [0, 0] on input "1 product tagged Select" at bounding box center [0, 0] width 0 height 0
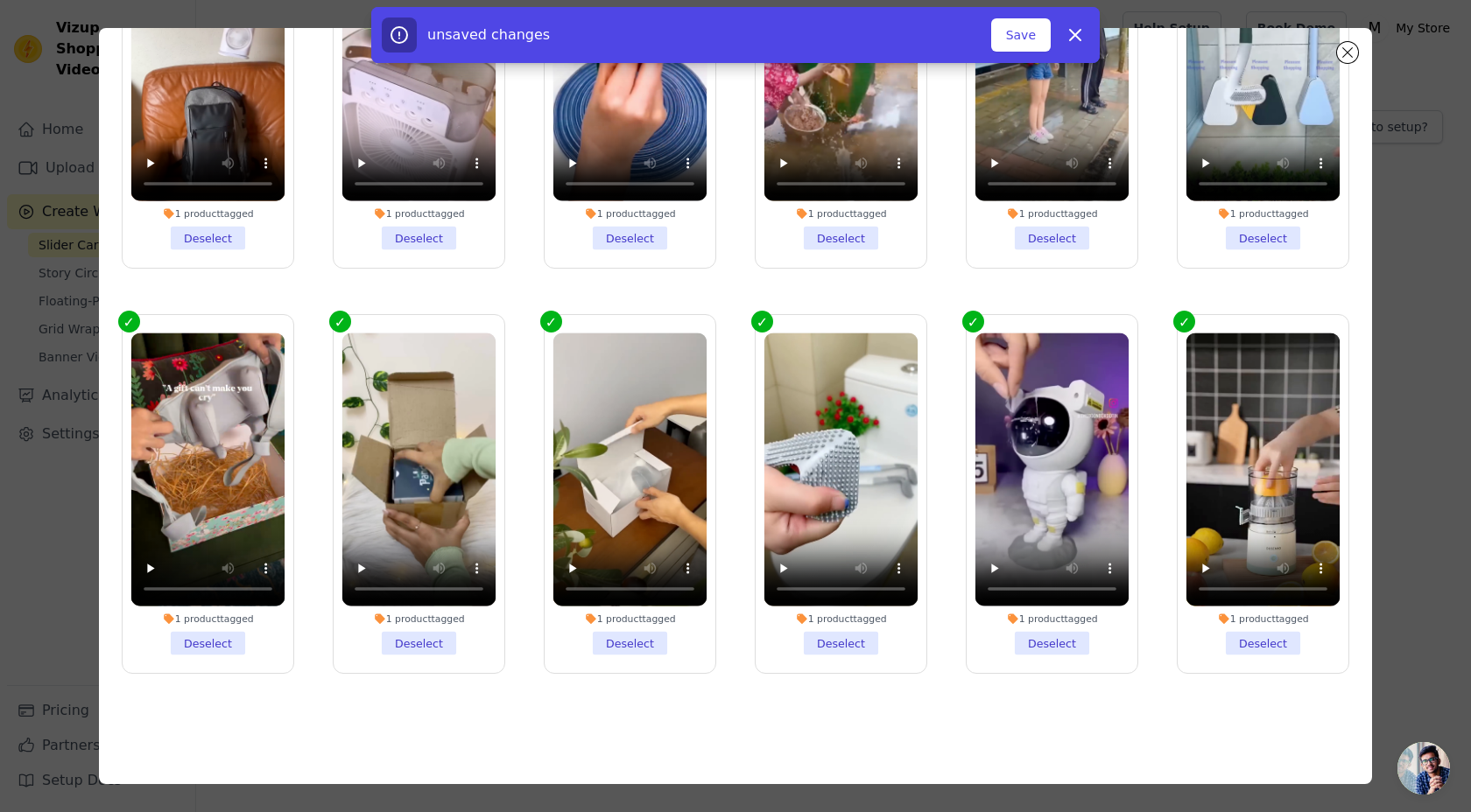
scroll to position [0, 0]
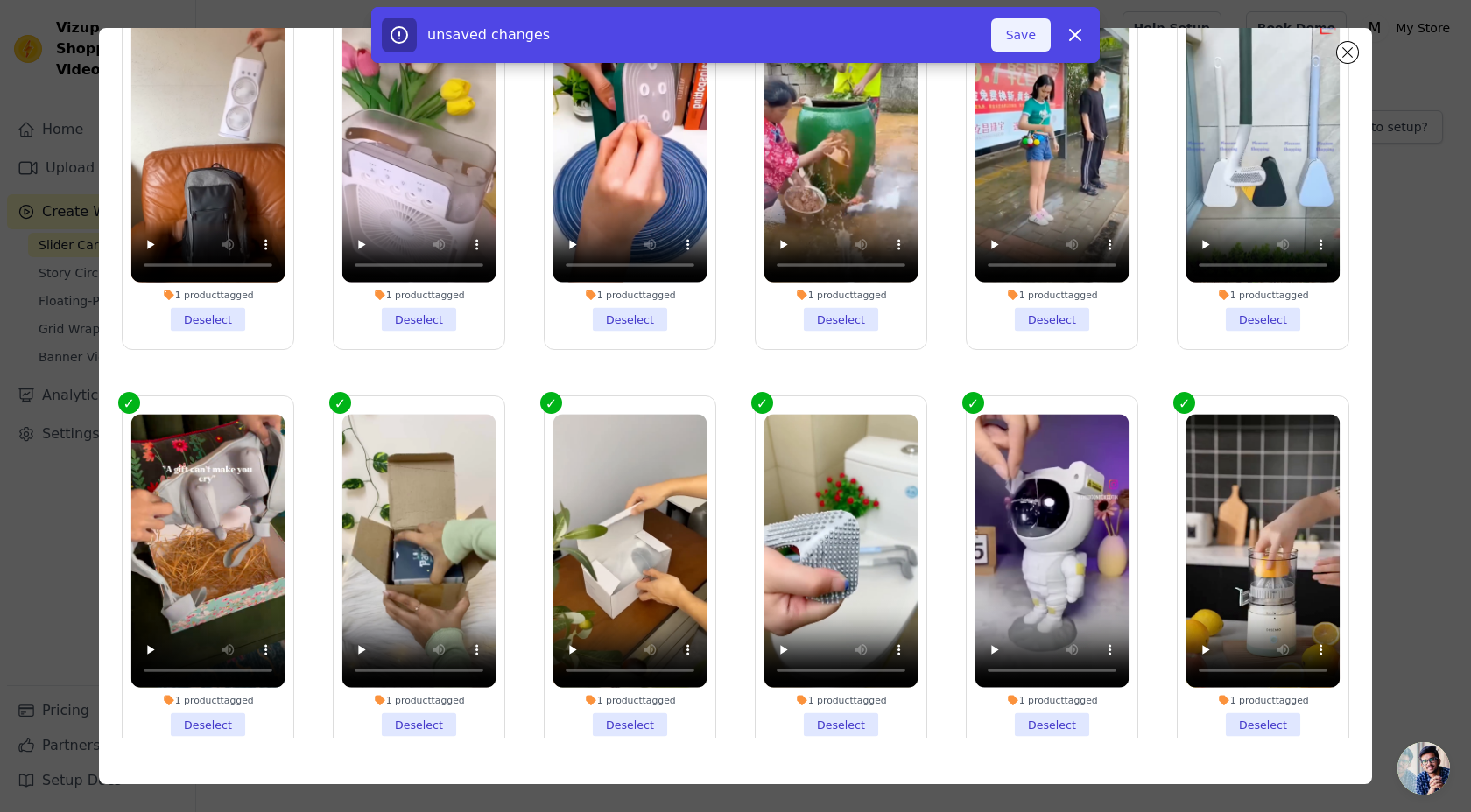
click at [1021, 32] on button "Save" at bounding box center [1020, 35] width 59 height 33
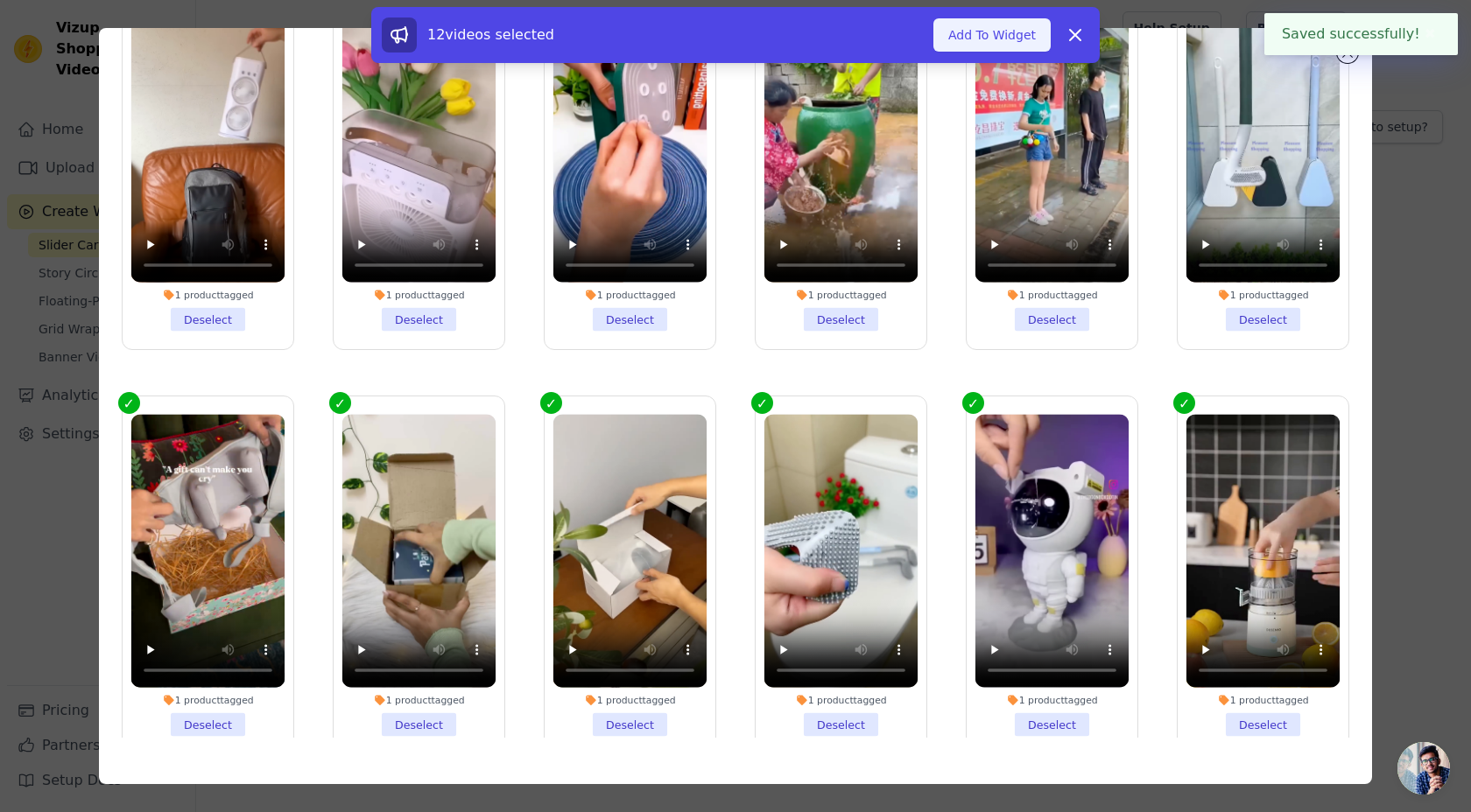
click at [999, 36] on button "Add To Widget" at bounding box center [991, 35] width 117 height 33
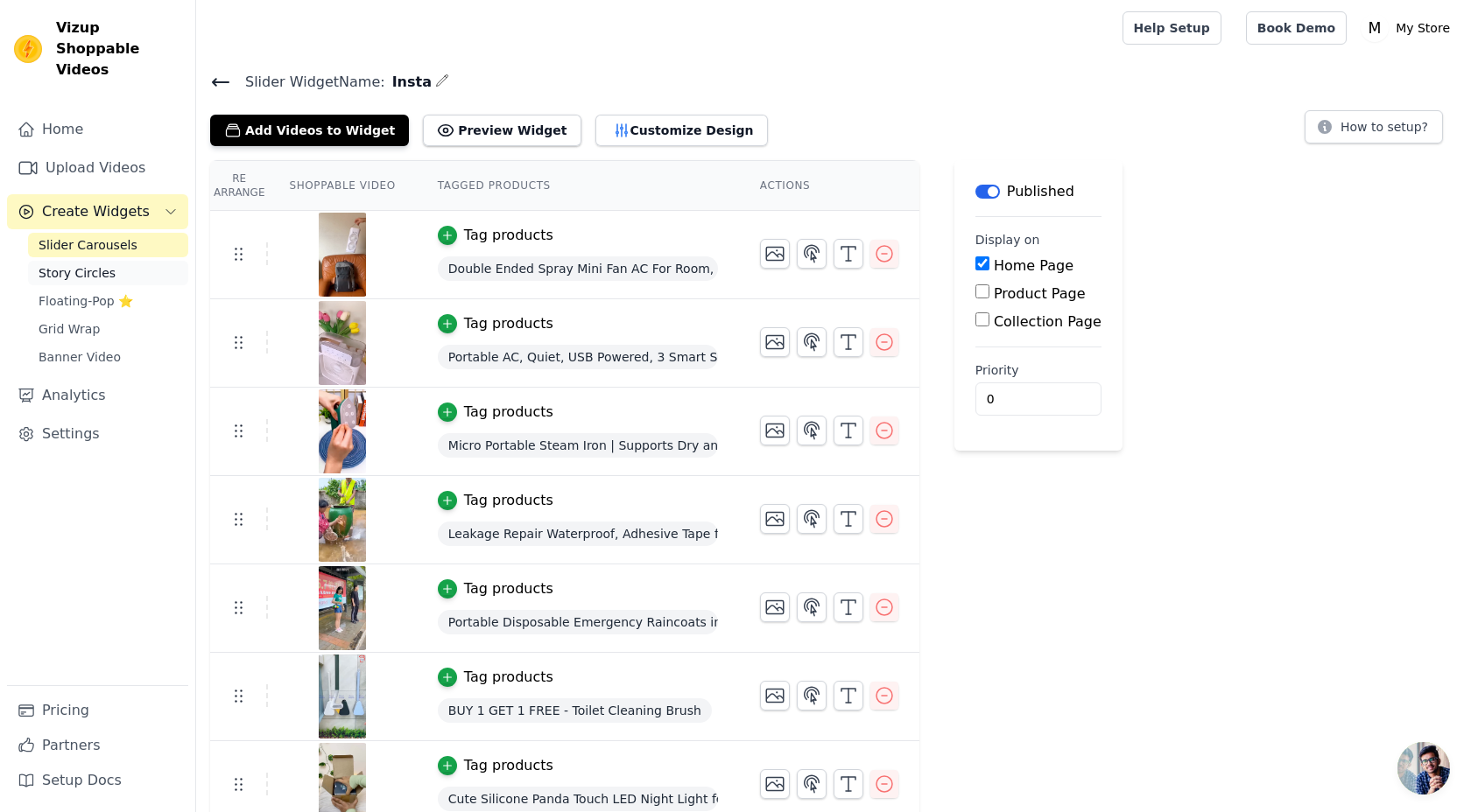
click at [94, 264] on span "Story Circles" at bounding box center [77, 273] width 77 height 18
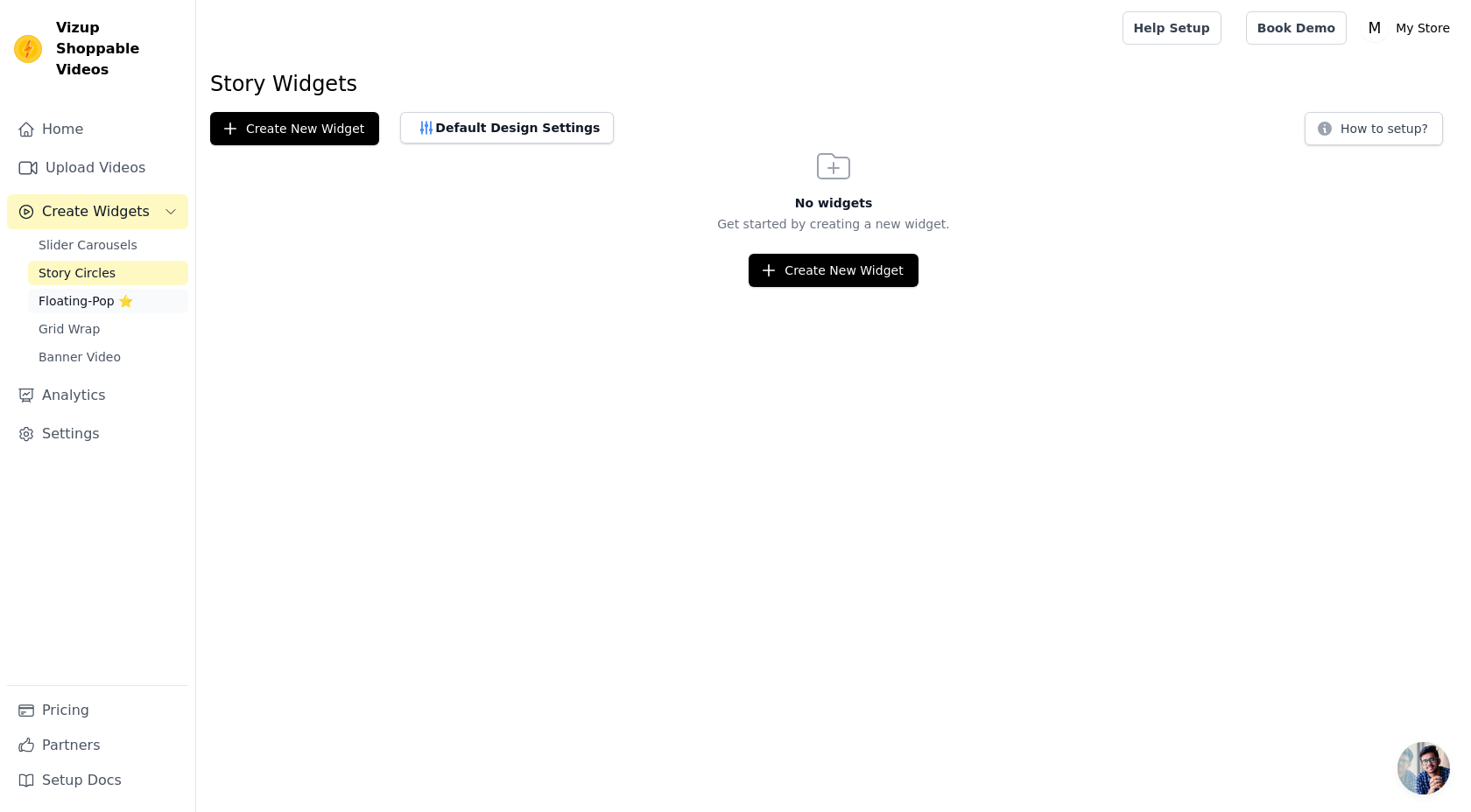
click at [97, 292] on span "Floating-Pop ⭐" at bounding box center [85, 301] width 94 height 18
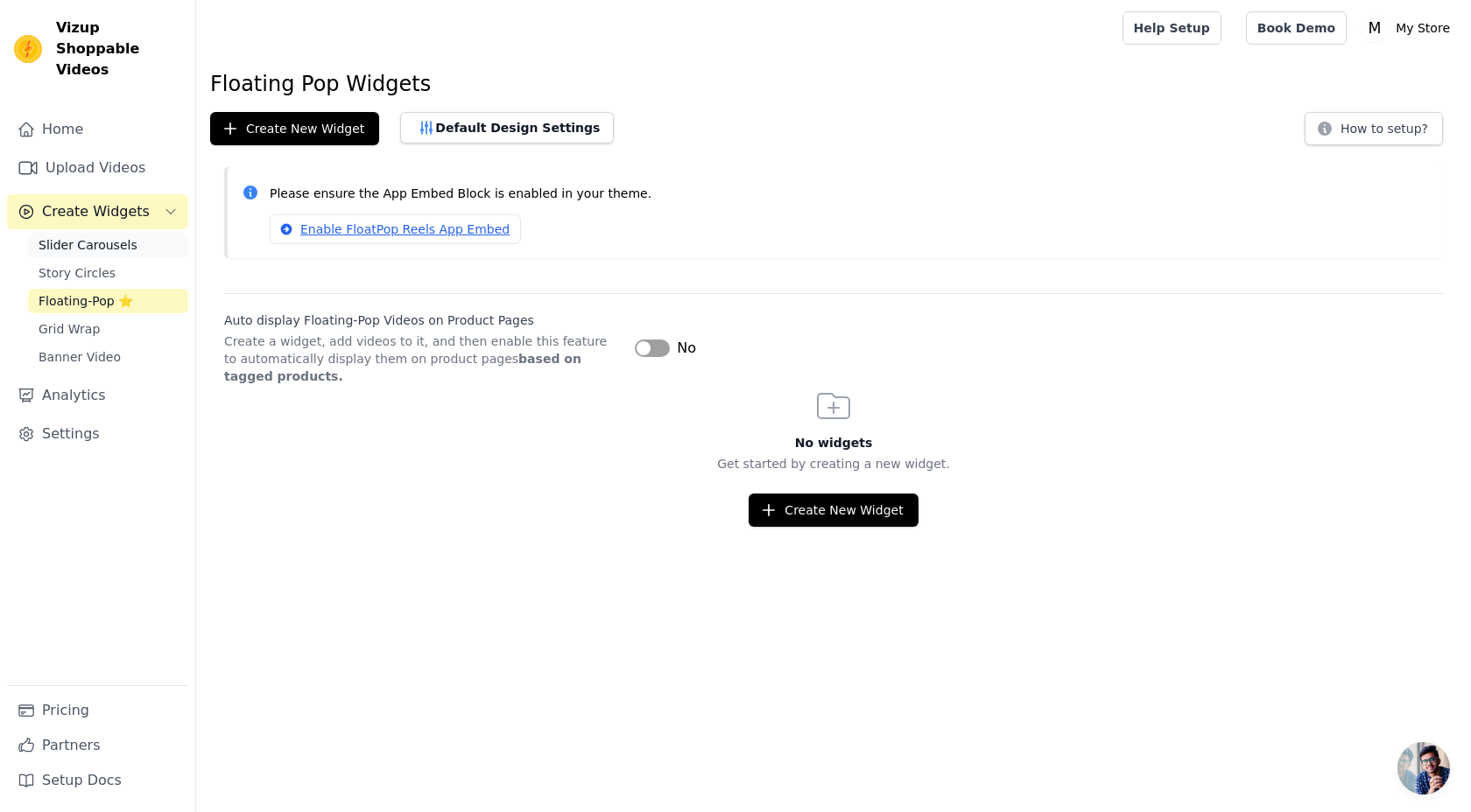
click at [113, 237] on span "Slider Carousels" at bounding box center [88, 246] width 99 height 18
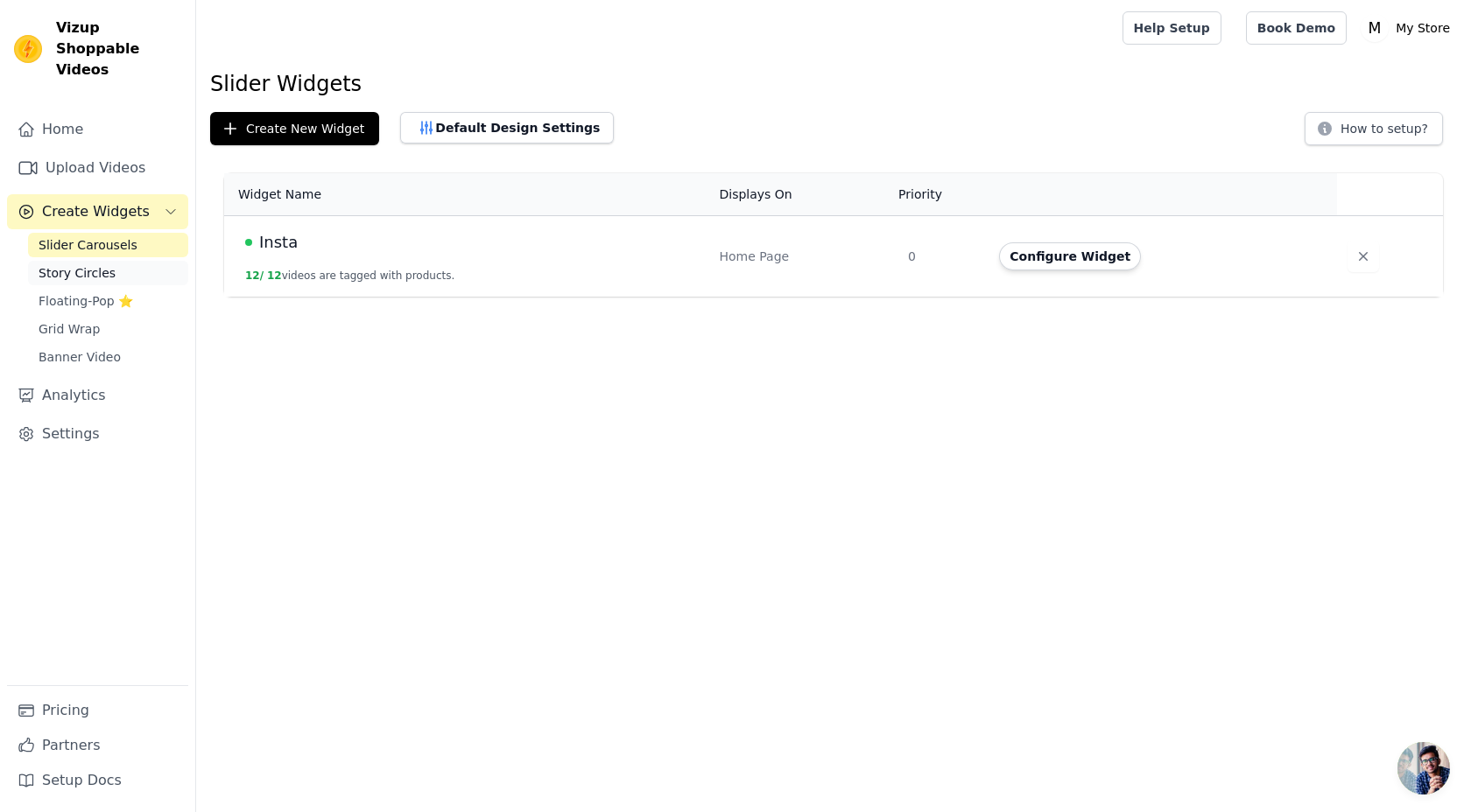
click at [120, 261] on link "Story Circles" at bounding box center [108, 272] width 160 height 24
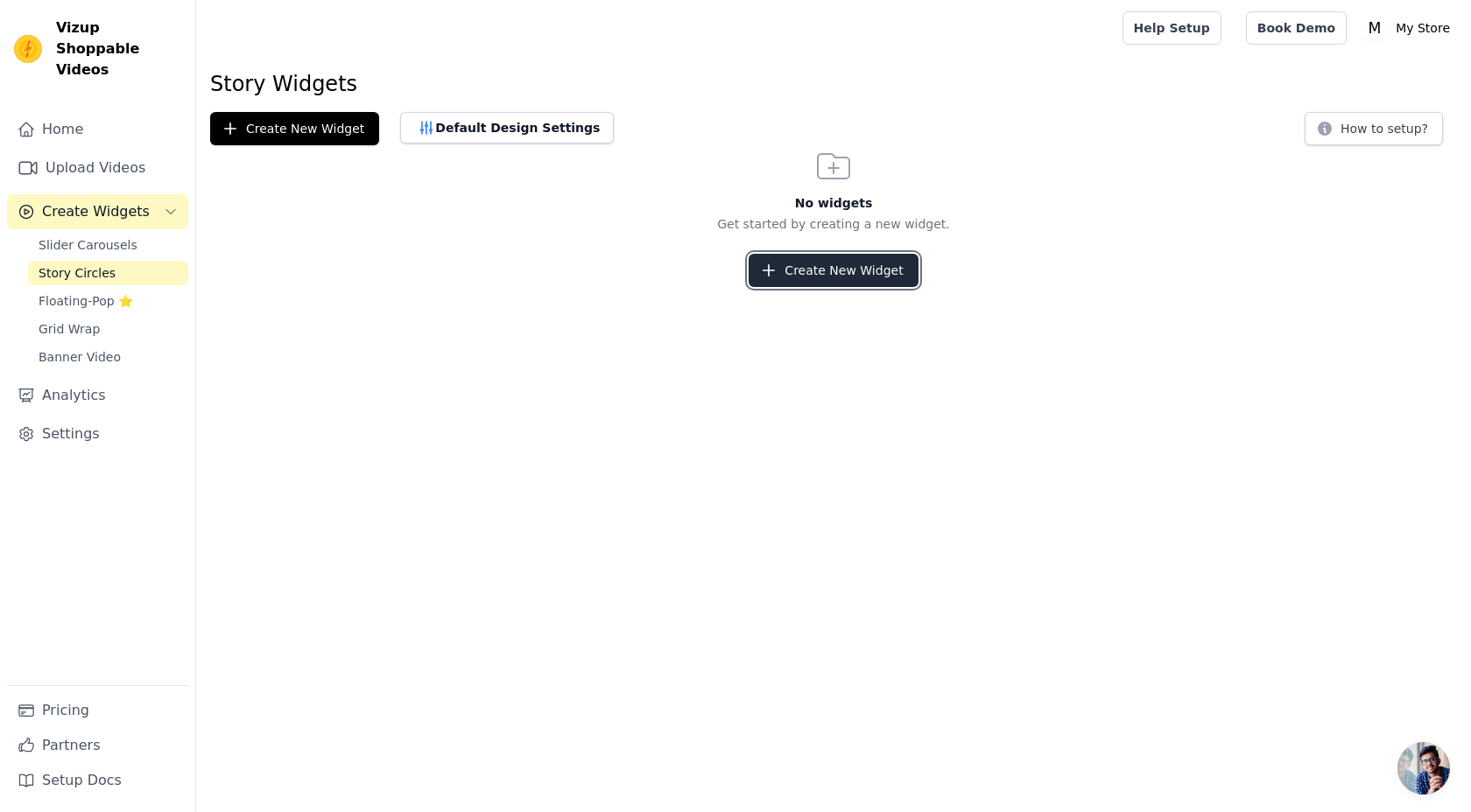
click at [783, 282] on button "Create New Widget" at bounding box center [833, 270] width 169 height 33
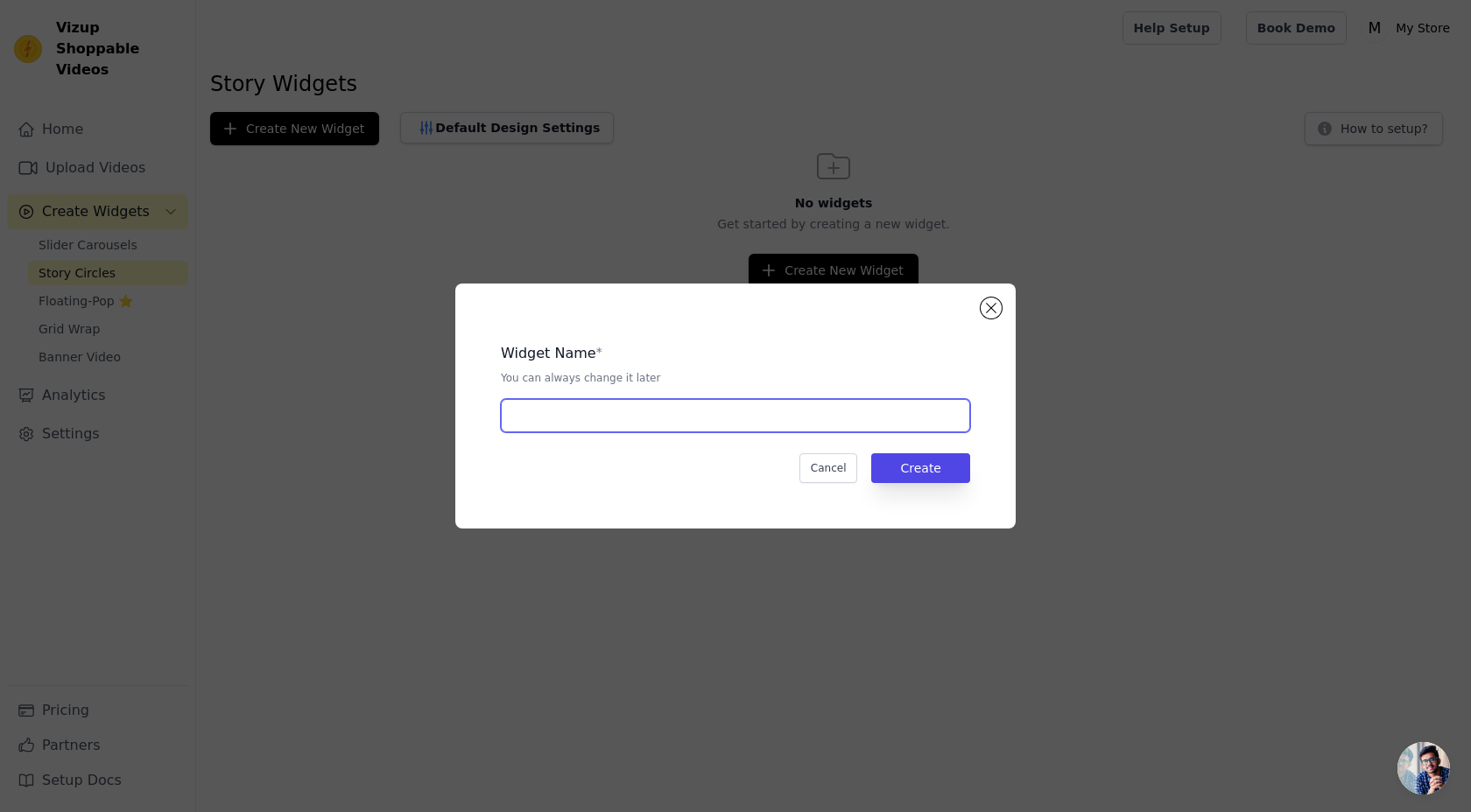
click at [678, 418] on input "text" at bounding box center [735, 415] width 469 height 33
type input "Story"
click at [947, 470] on button "Create" at bounding box center [921, 468] width 99 height 30
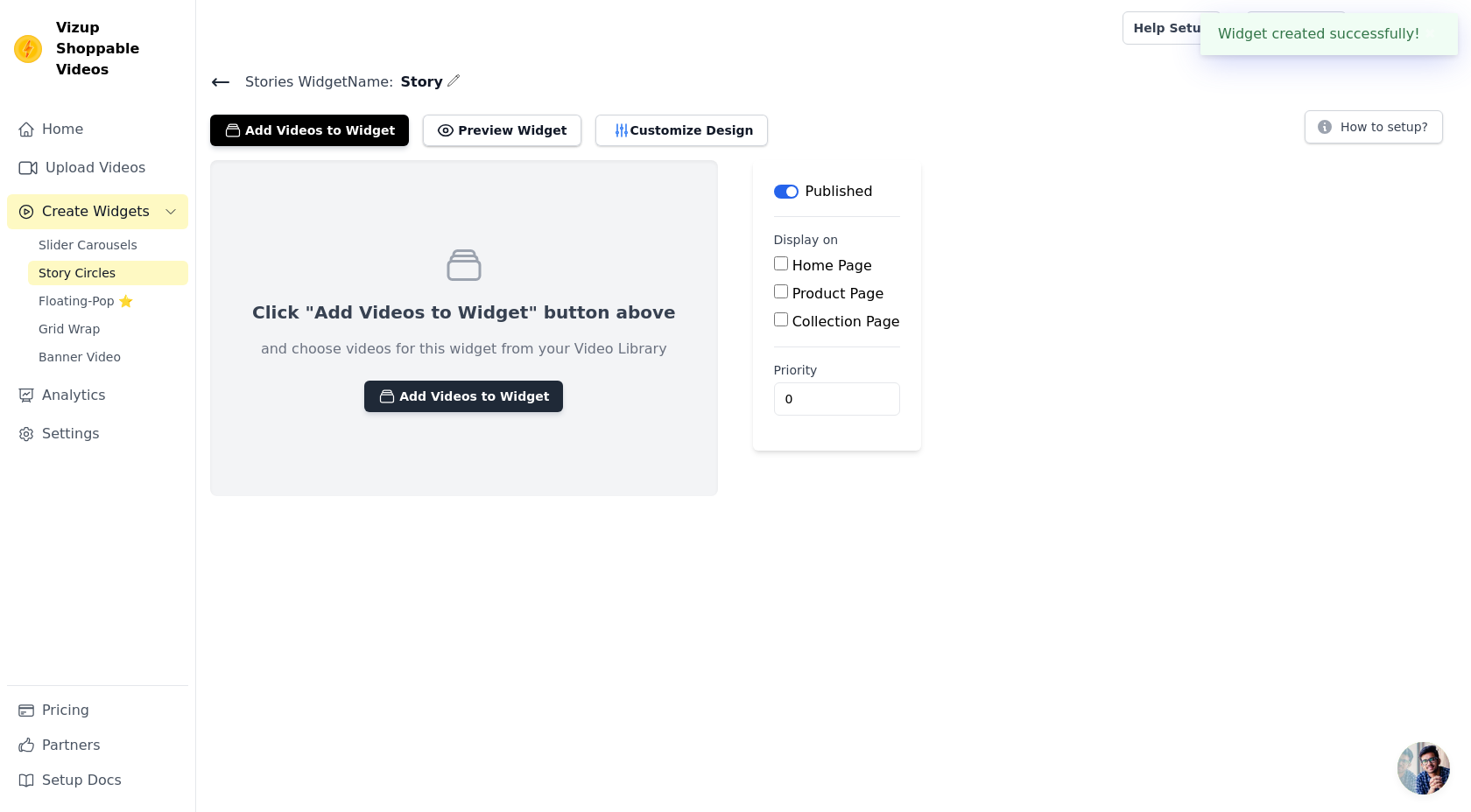
click at [475, 400] on button "Add Videos to Widget" at bounding box center [463, 396] width 199 height 31
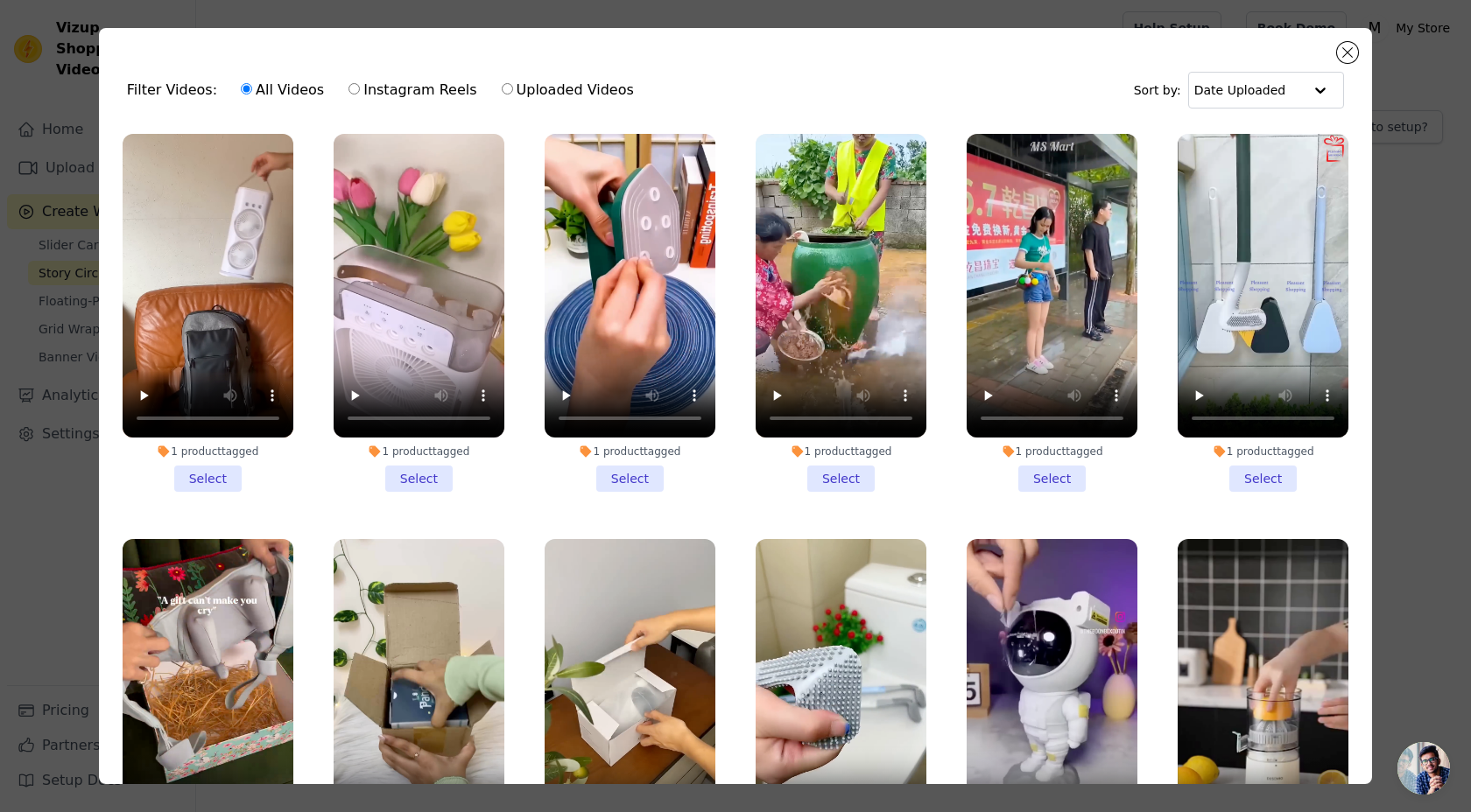
click at [424, 479] on li "1 product tagged Select" at bounding box center [419, 312] width 170 height 358
click at [0, 0] on input "1 product tagged Select" at bounding box center [0, 0] width 0 height 0
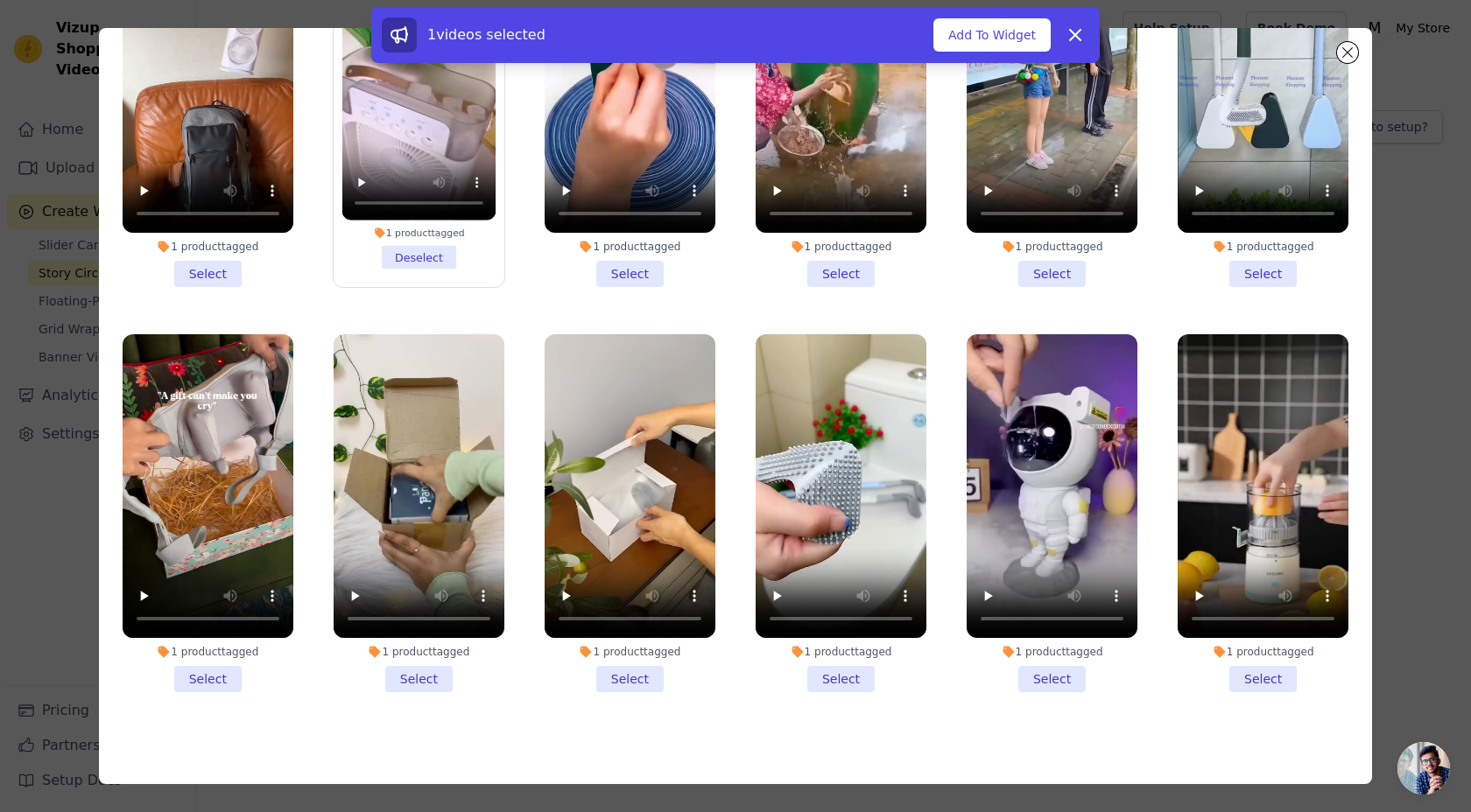
scroll to position [150, 0]
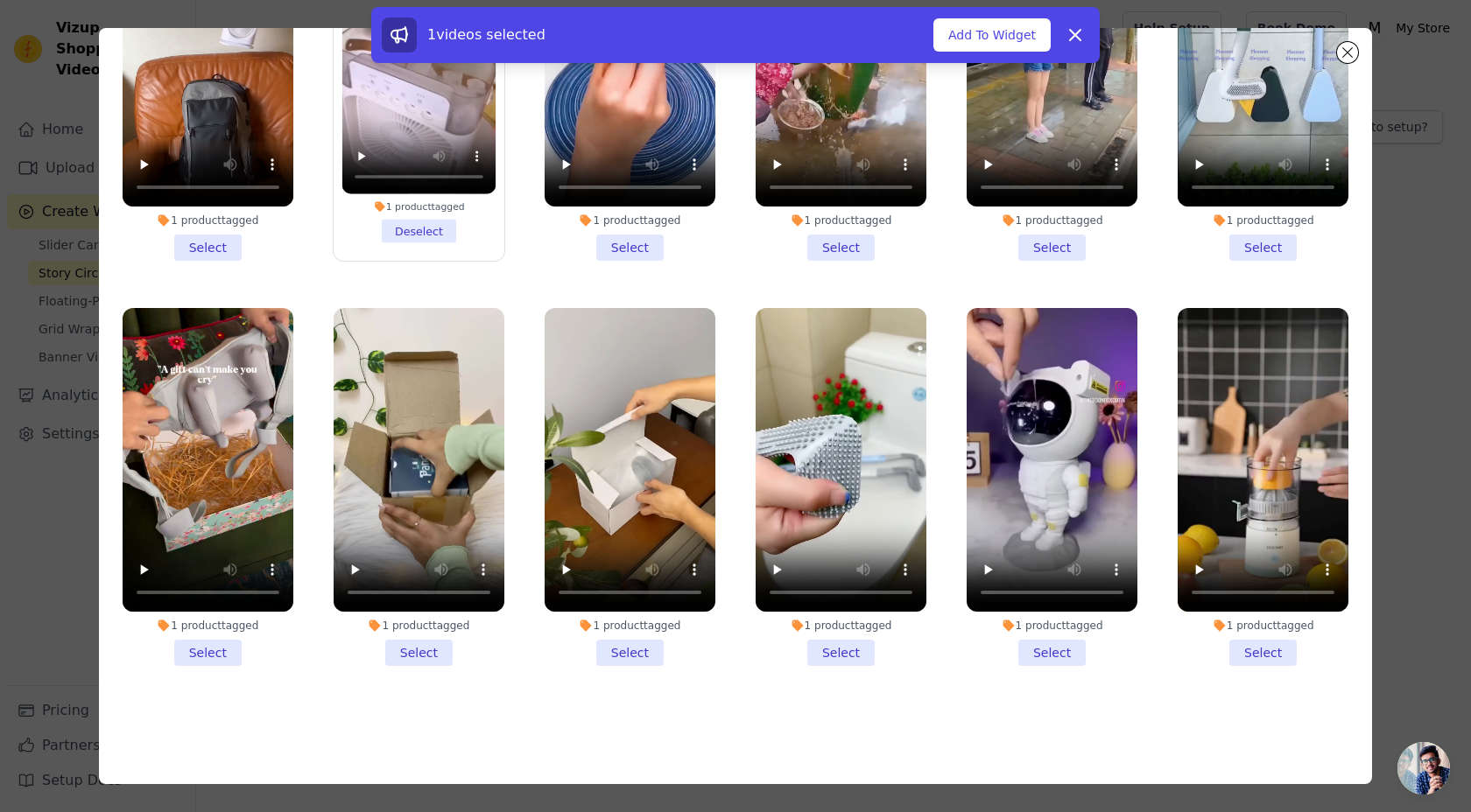
click at [431, 665] on label "1 product tagged Select" at bounding box center [419, 487] width 172 height 359
click at [0, 0] on input "1 product tagged Select" at bounding box center [0, 0] width 0 height 0
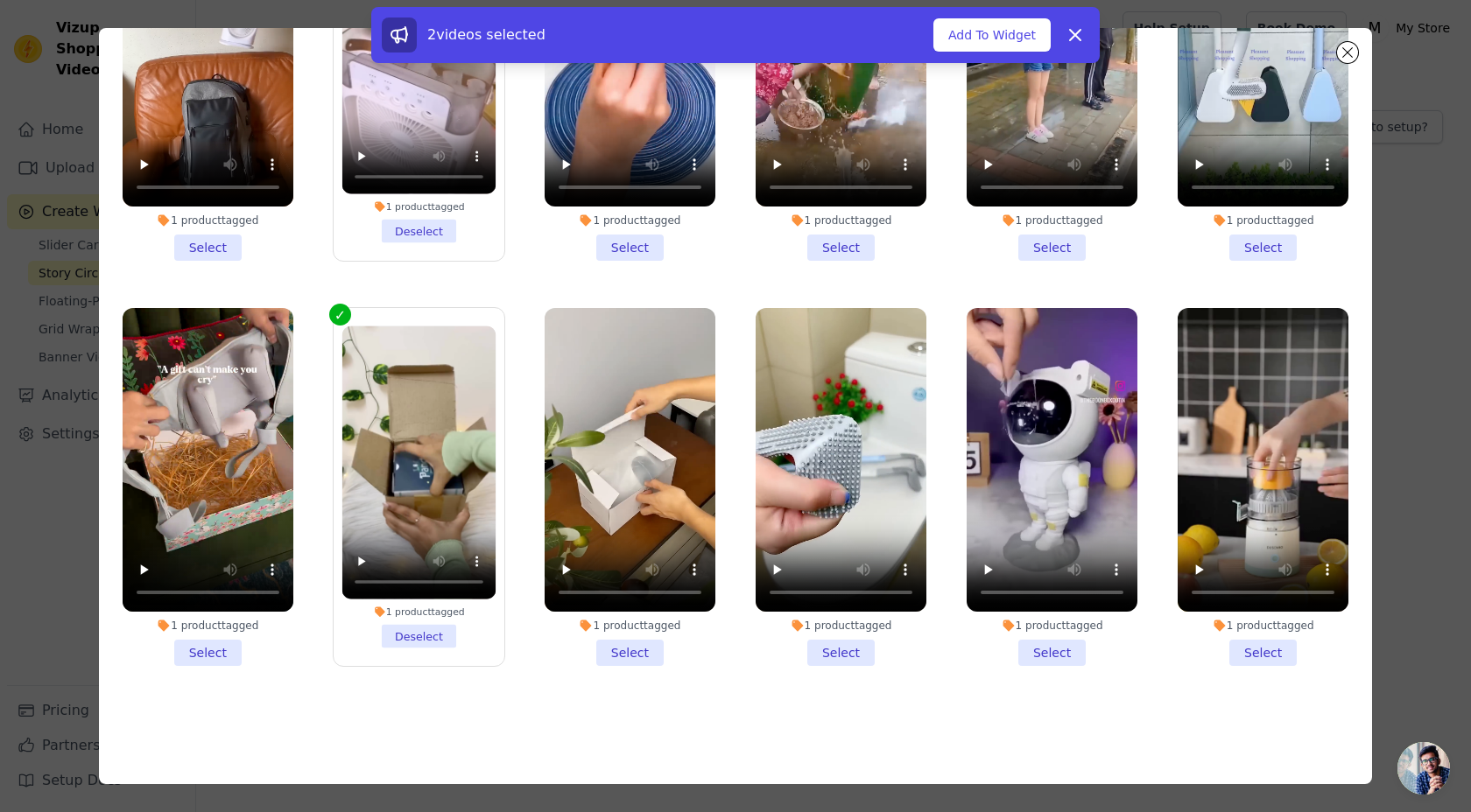
click at [1067, 651] on li "1 product tagged Select" at bounding box center [1051, 487] width 170 height 358
click at [0, 0] on input "1 product tagged Select" at bounding box center [0, 0] width 0 height 0
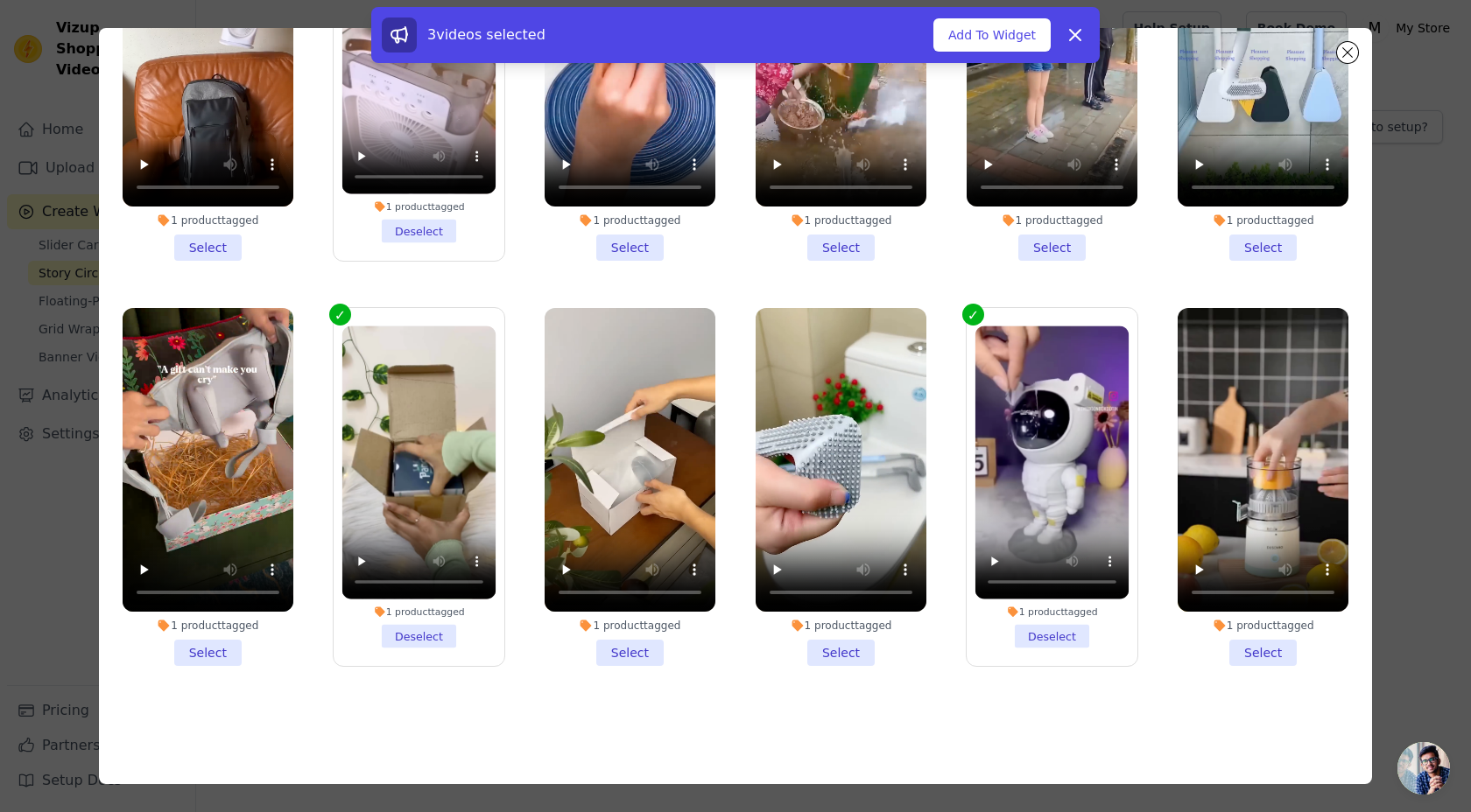
click at [1278, 654] on li "1 product tagged Select" at bounding box center [1262, 487] width 170 height 358
click at [0, 0] on input "1 product tagged Select" at bounding box center [0, 0] width 0 height 0
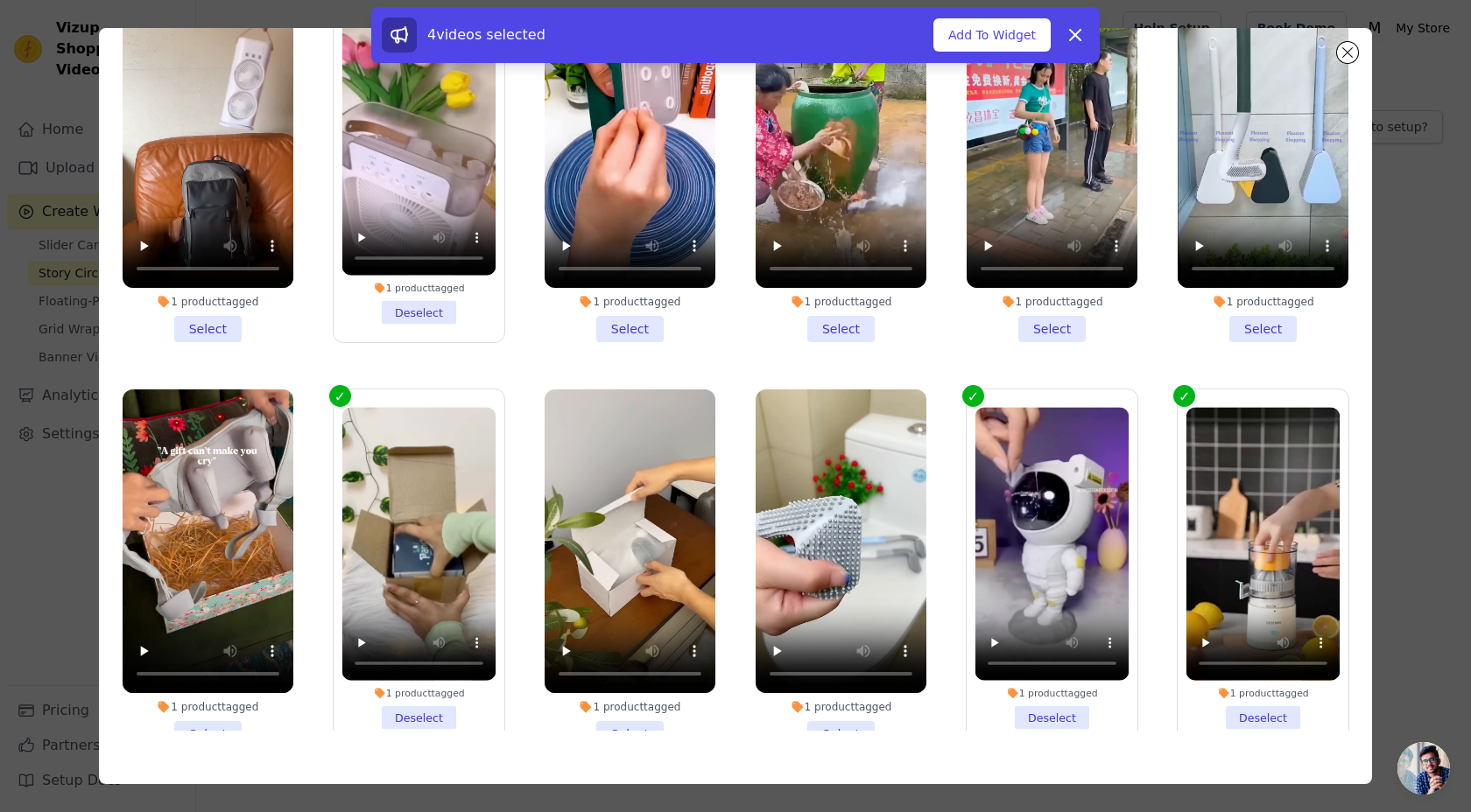
scroll to position [0, 0]
click at [634, 722] on li "1 product tagged Select" at bounding box center [629, 568] width 170 height 358
click at [0, 0] on input "1 product tagged Select" at bounding box center [0, 0] width 0 height 0
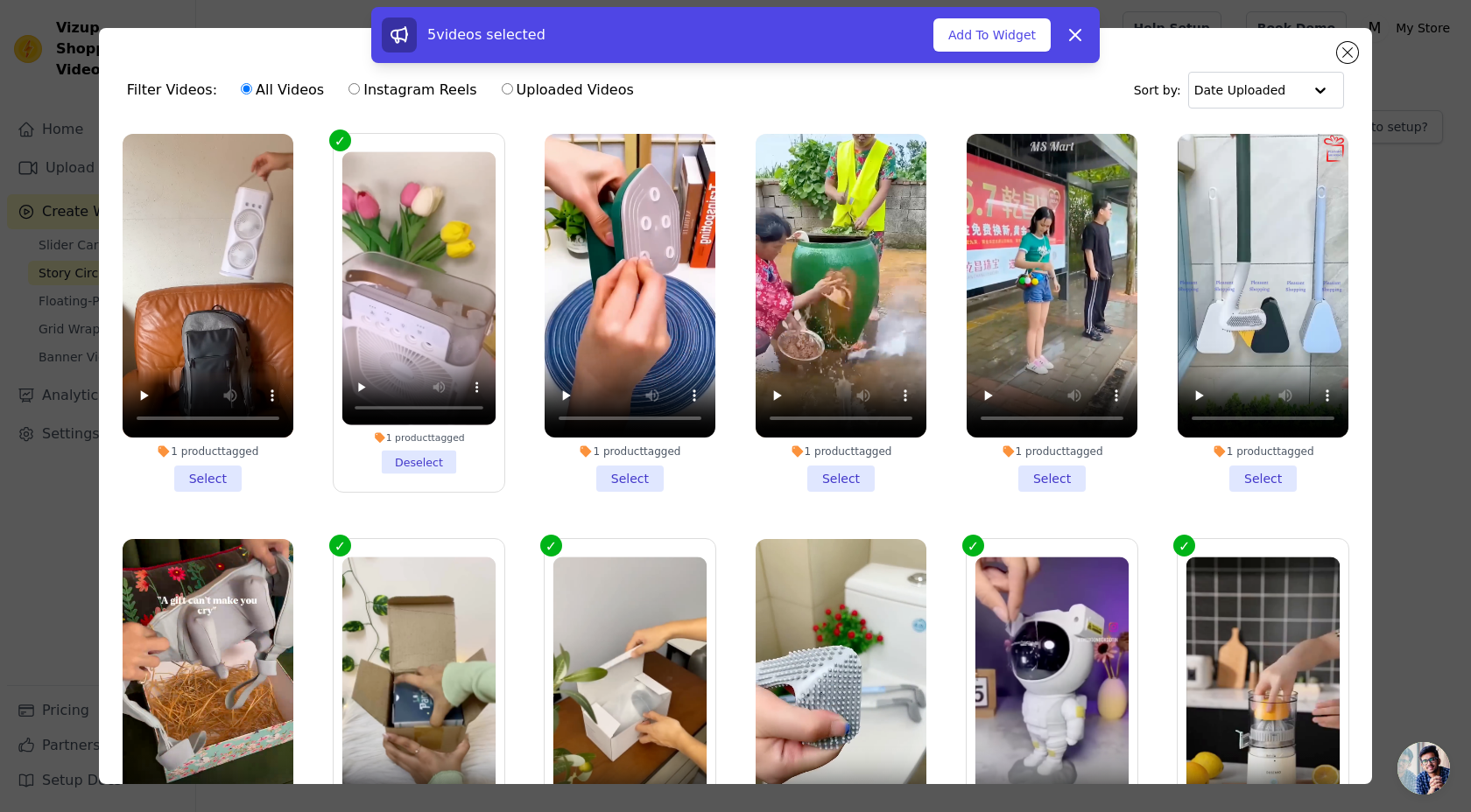
click at [222, 474] on li "1 product tagged Select" at bounding box center [208, 312] width 170 height 358
click at [0, 0] on input "1 product tagged Select" at bounding box center [0, 0] width 0 height 0
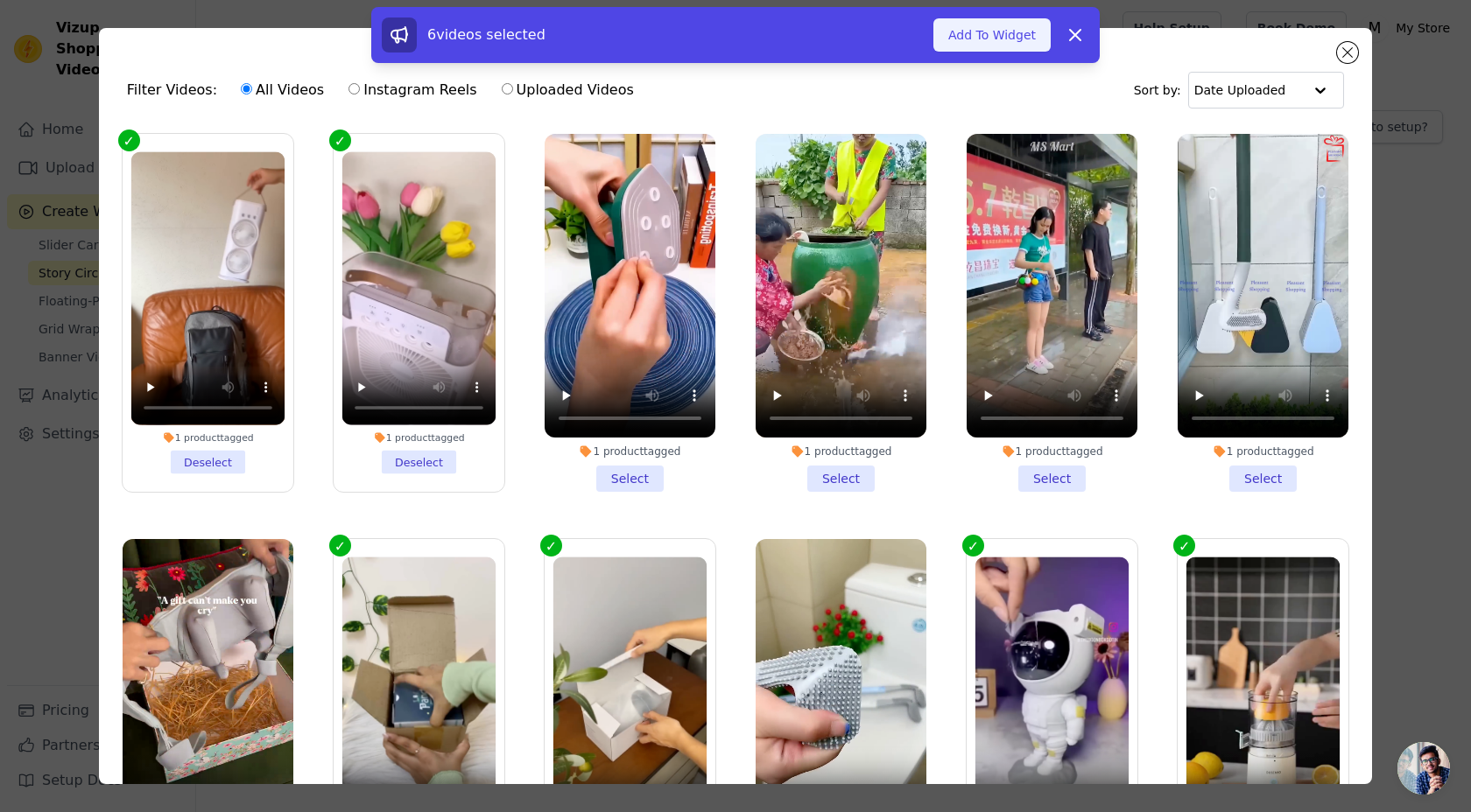
click at [996, 31] on button "Add To Widget" at bounding box center [991, 35] width 117 height 33
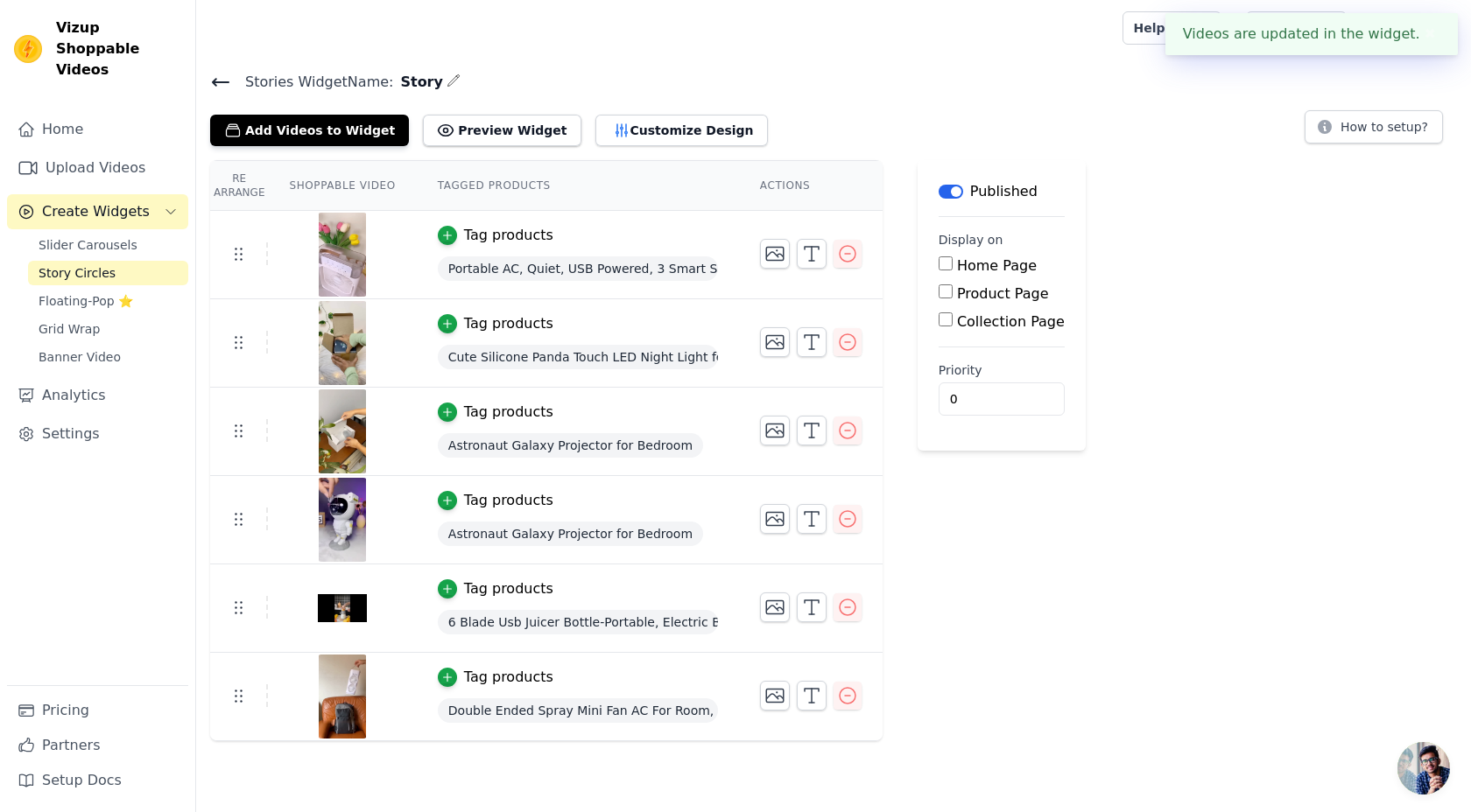
click at [947, 263] on input "Home Page" at bounding box center [946, 263] width 14 height 14
checkbox input "true"
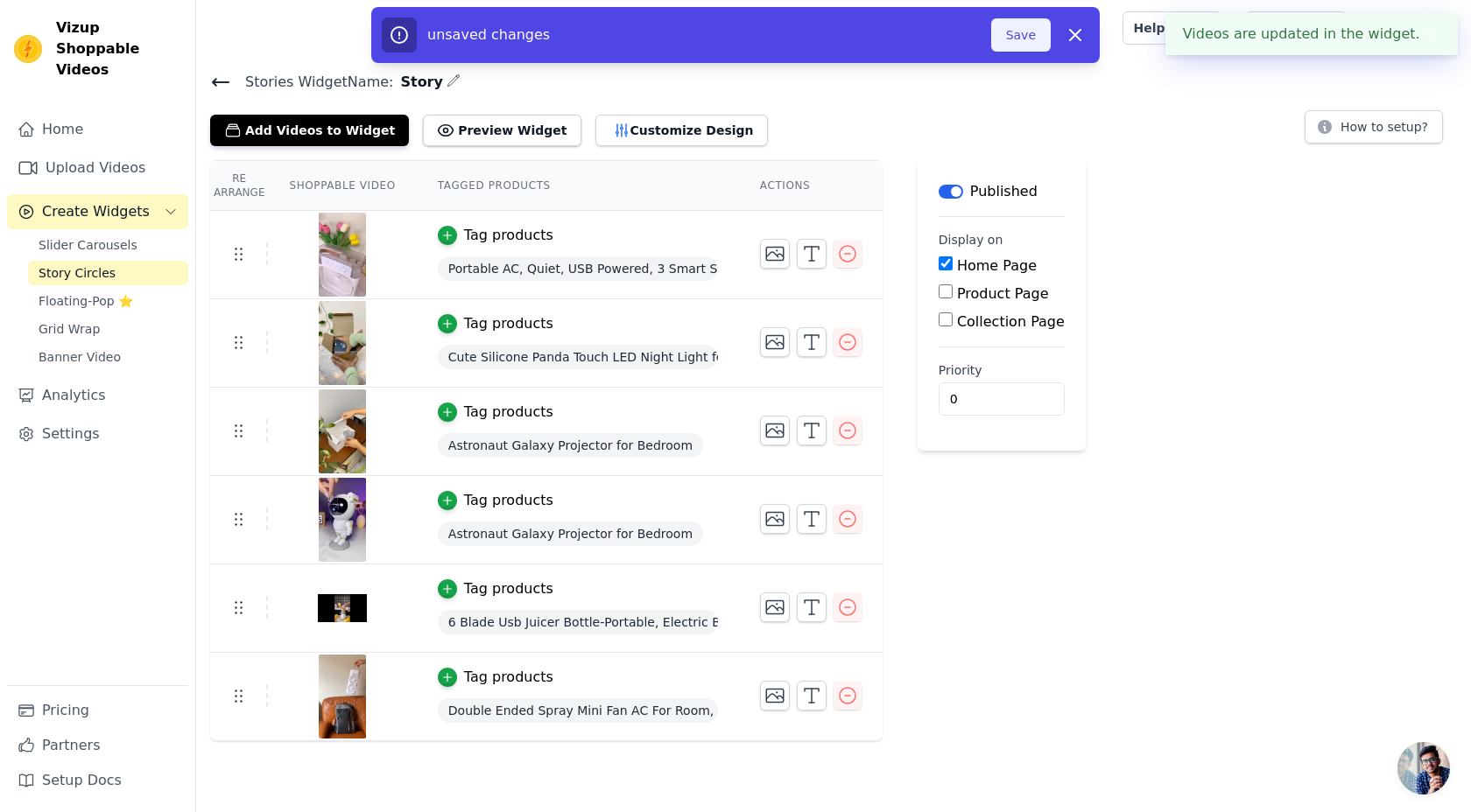
click at [1025, 36] on button "Save" at bounding box center [1020, 35] width 59 height 33
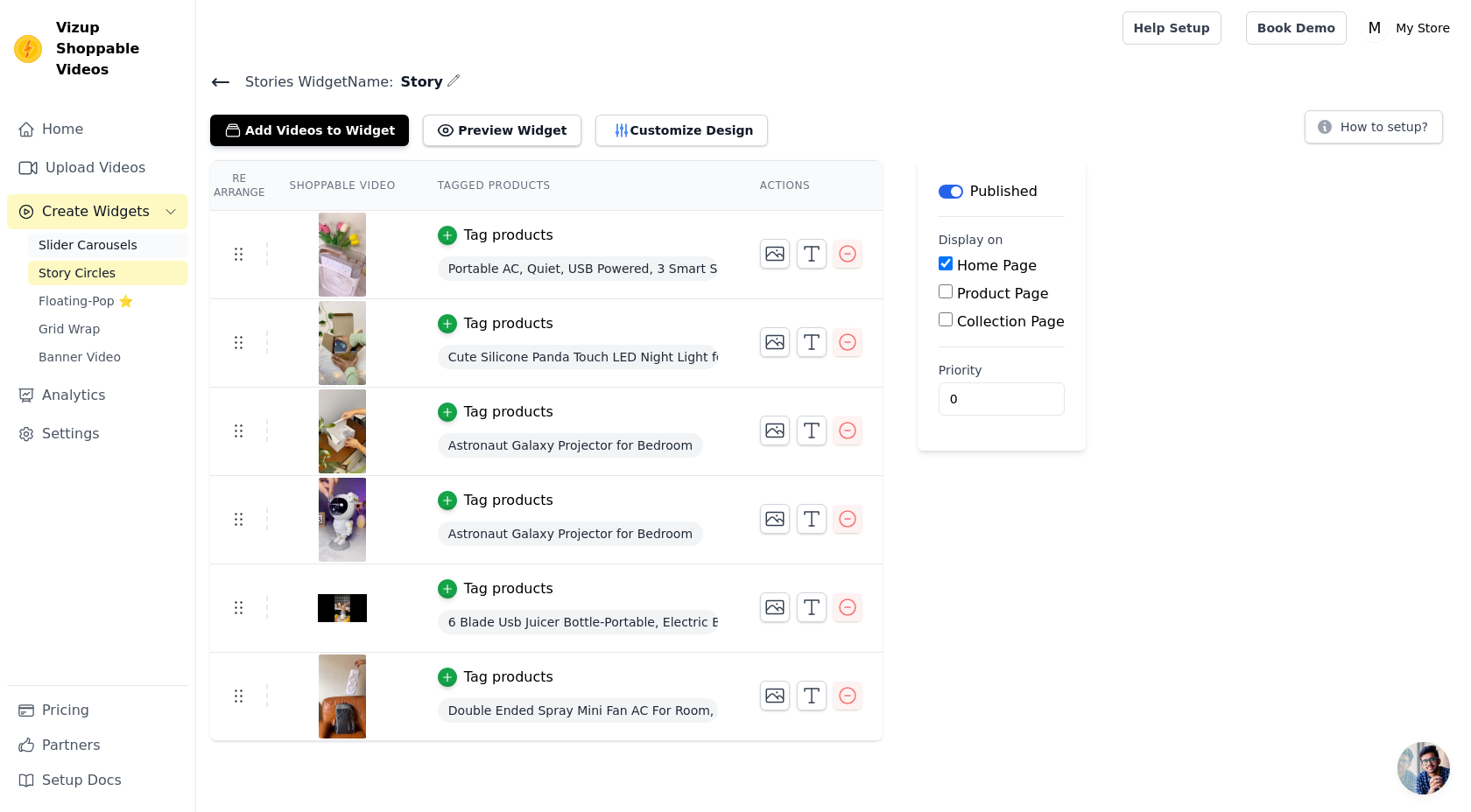
click at [110, 237] on span "Slider Carousels" at bounding box center [88, 246] width 99 height 18
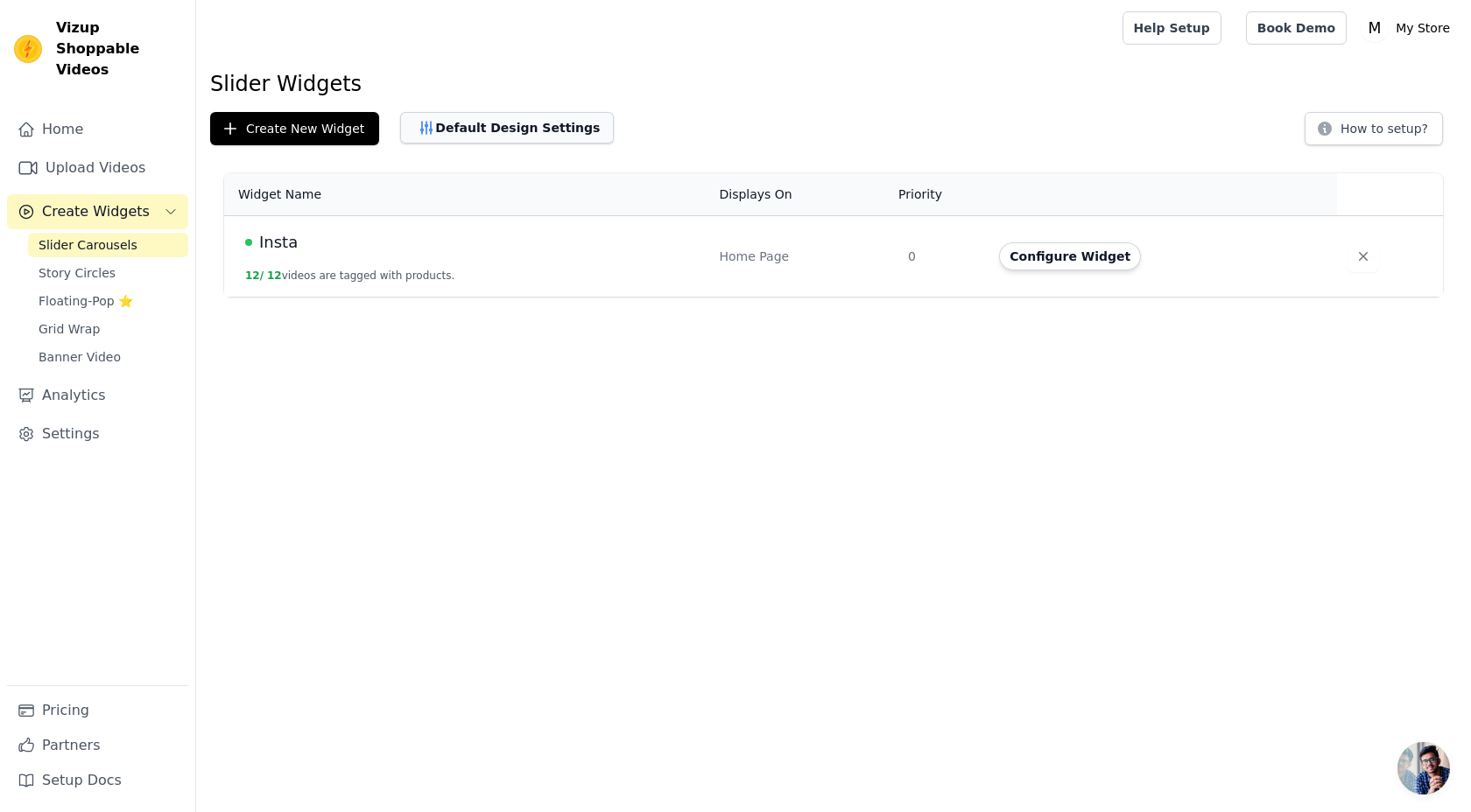
click at [522, 131] on button "Default Design Settings" at bounding box center [506, 127] width 213 height 31
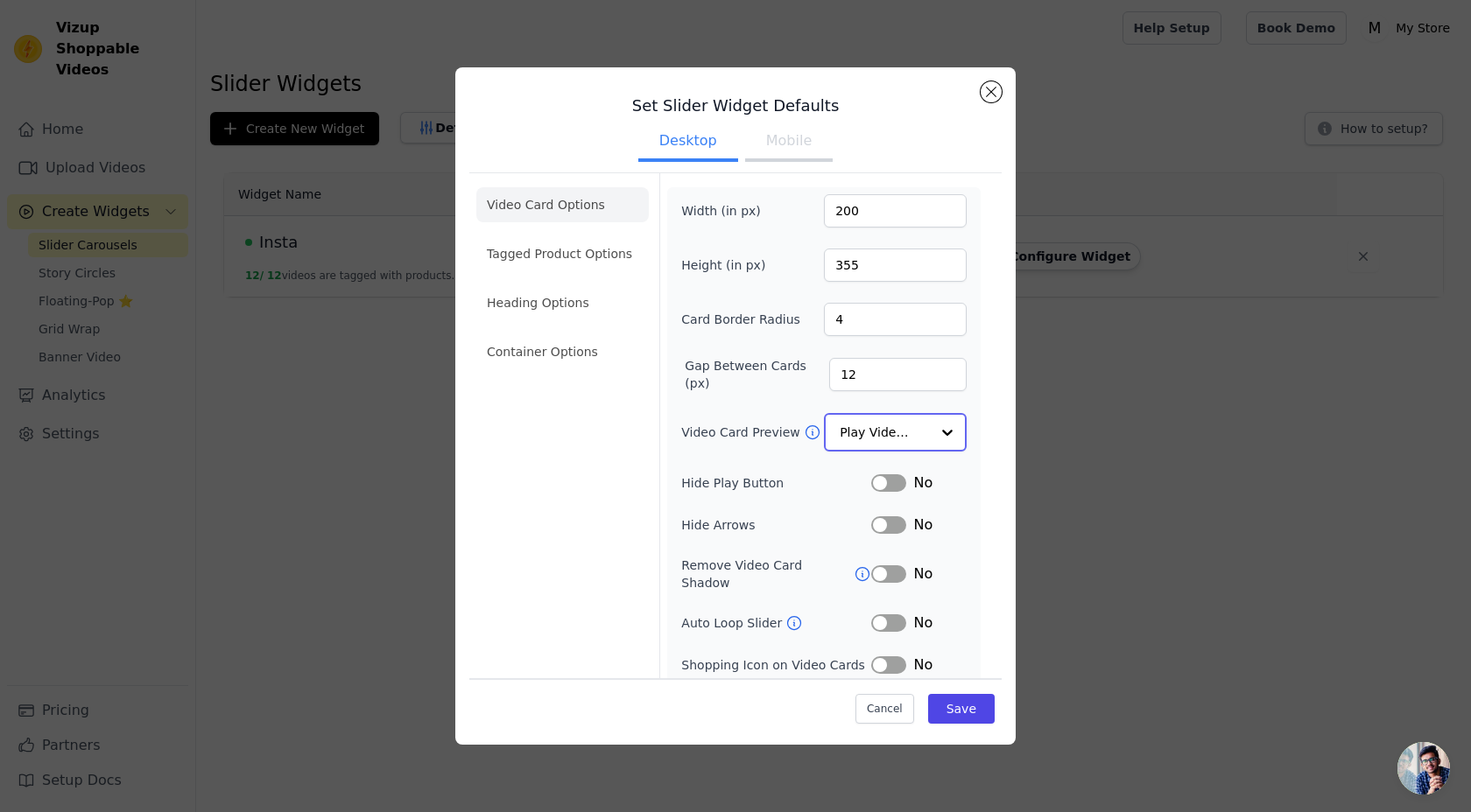
click at [944, 431] on div at bounding box center [947, 432] width 35 height 35
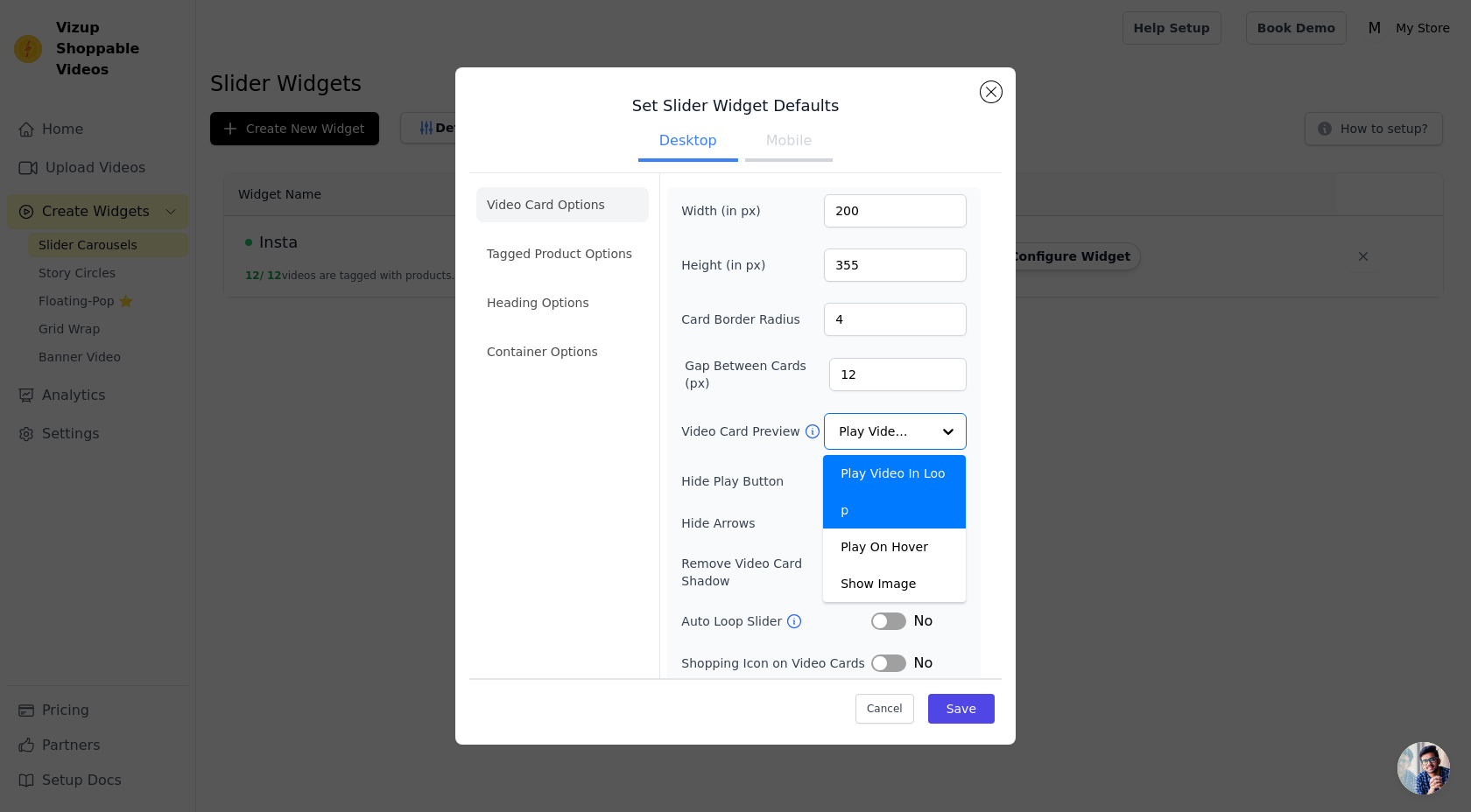
click at [984, 425] on form "Width (in px) 200 Height (in px) 355 Card Border Radius 4 Gap Between Cards (px…" at bounding box center [823, 451] width 328 height 557
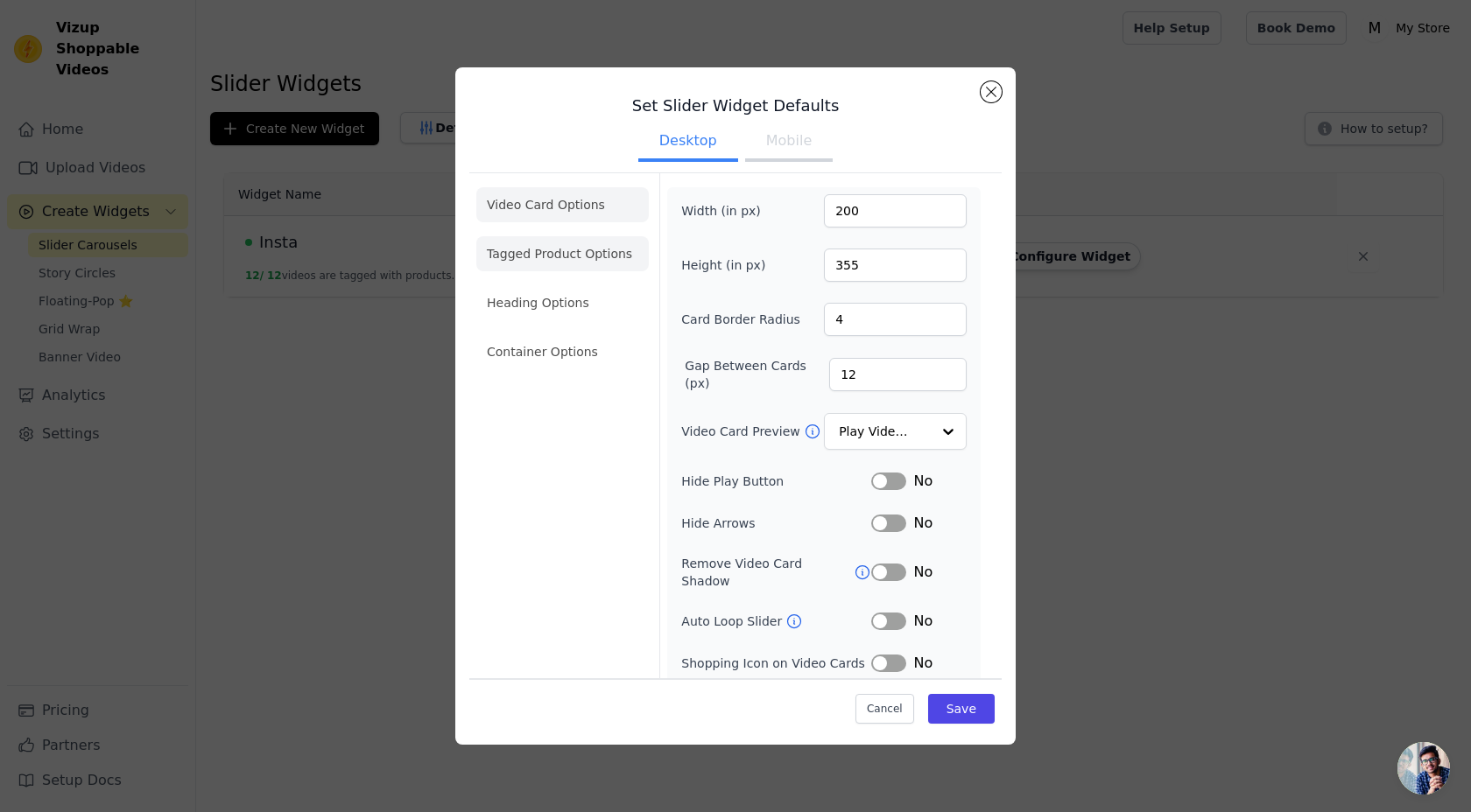
click at [599, 334] on li "Tagged Product Options" at bounding box center [562, 351] width 172 height 35
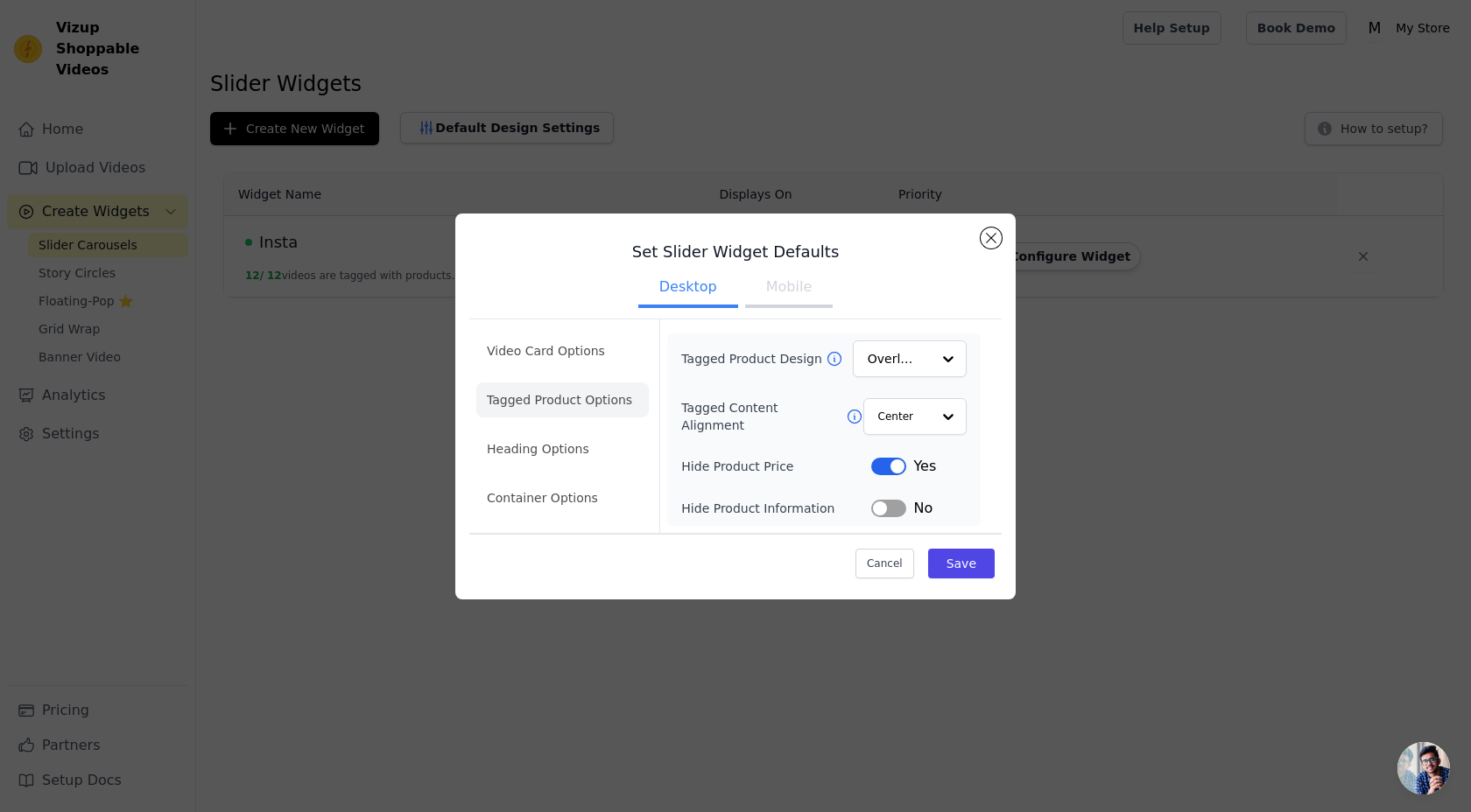
click at [884, 464] on button "Label" at bounding box center [888, 467] width 35 height 18
click at [960, 557] on button "Save" at bounding box center [961, 563] width 66 height 30
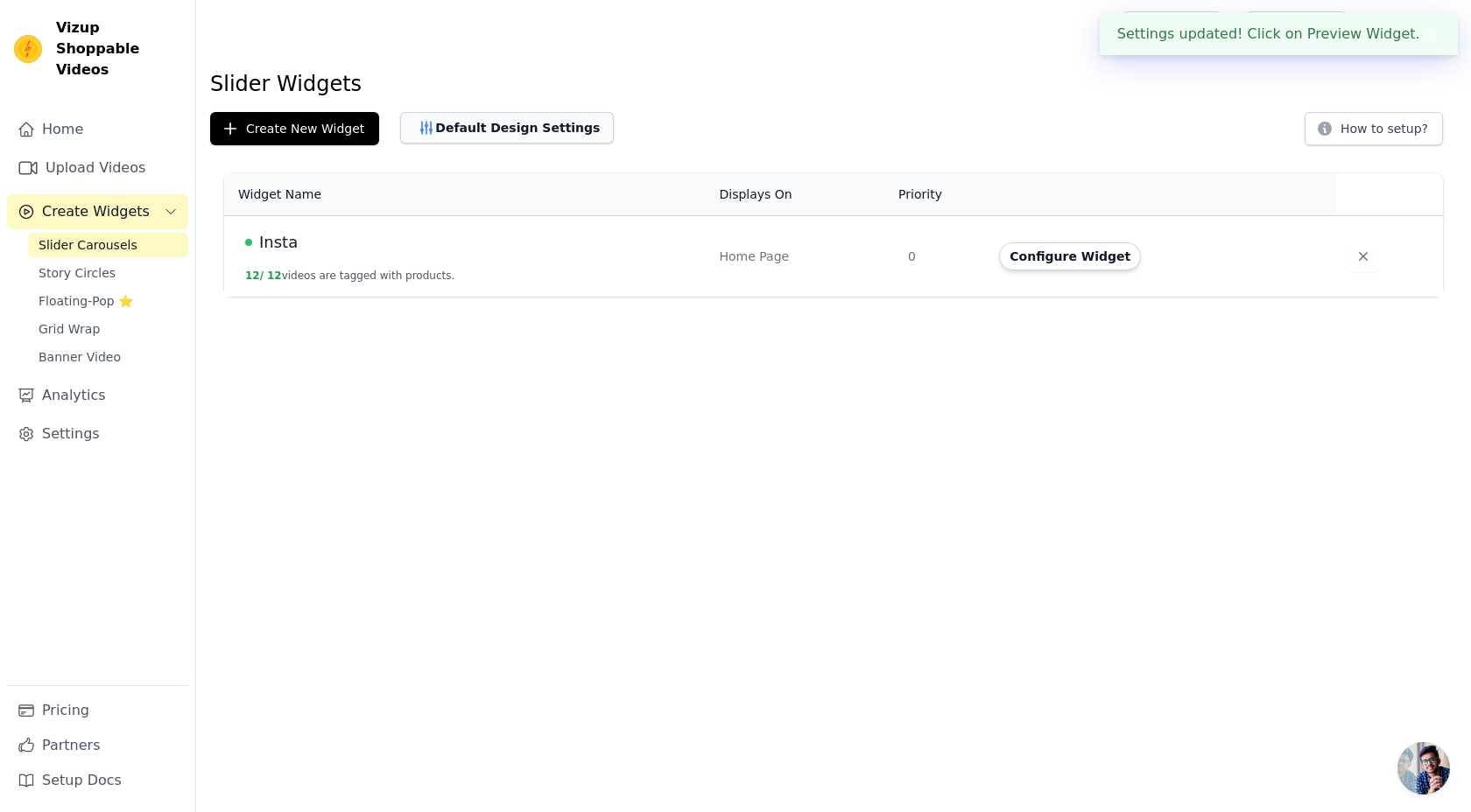
click at [497, 128] on button "Default Design Settings" at bounding box center [506, 127] width 213 height 31
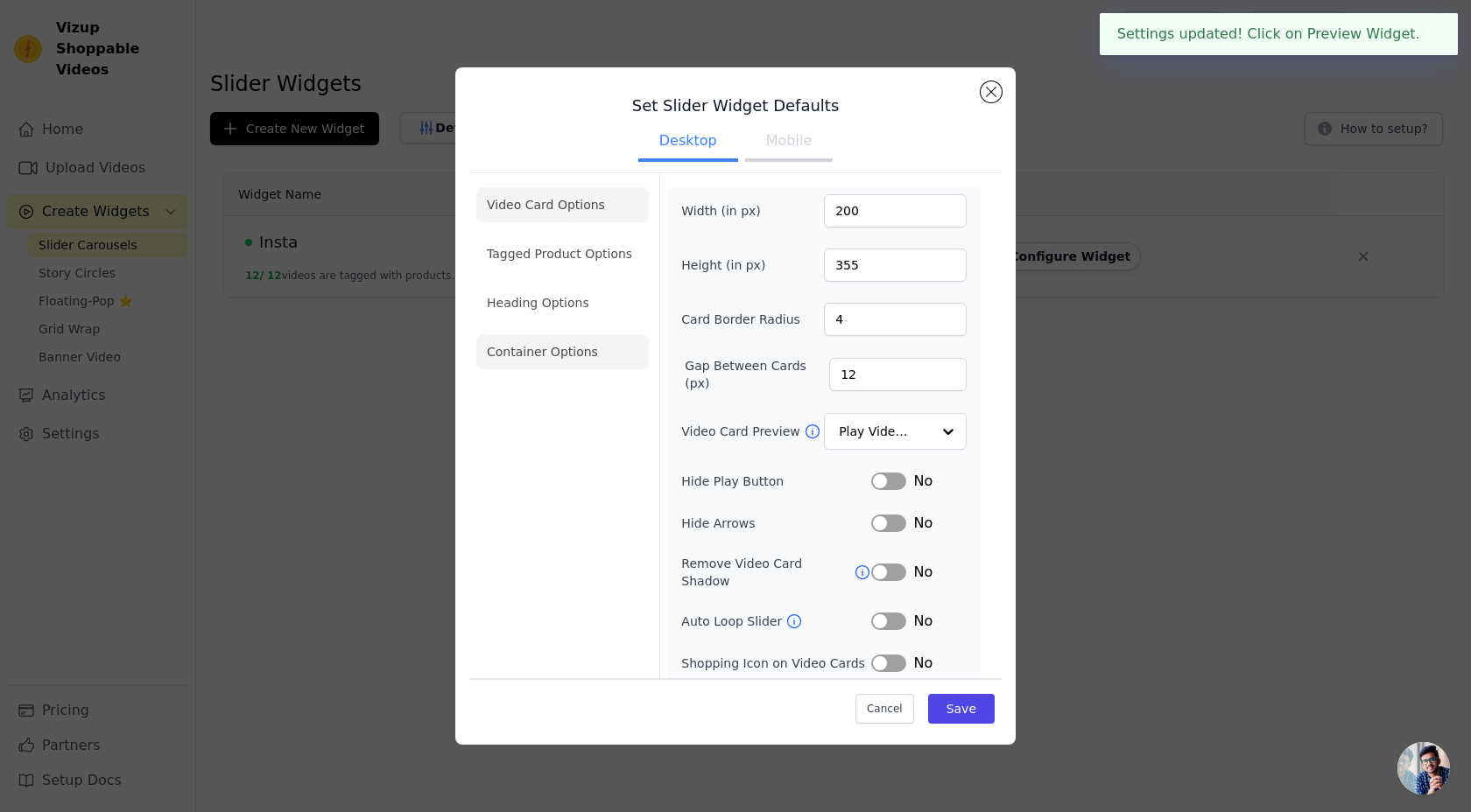
click at [541, 343] on li "Container Options" at bounding box center [562, 351] width 172 height 35
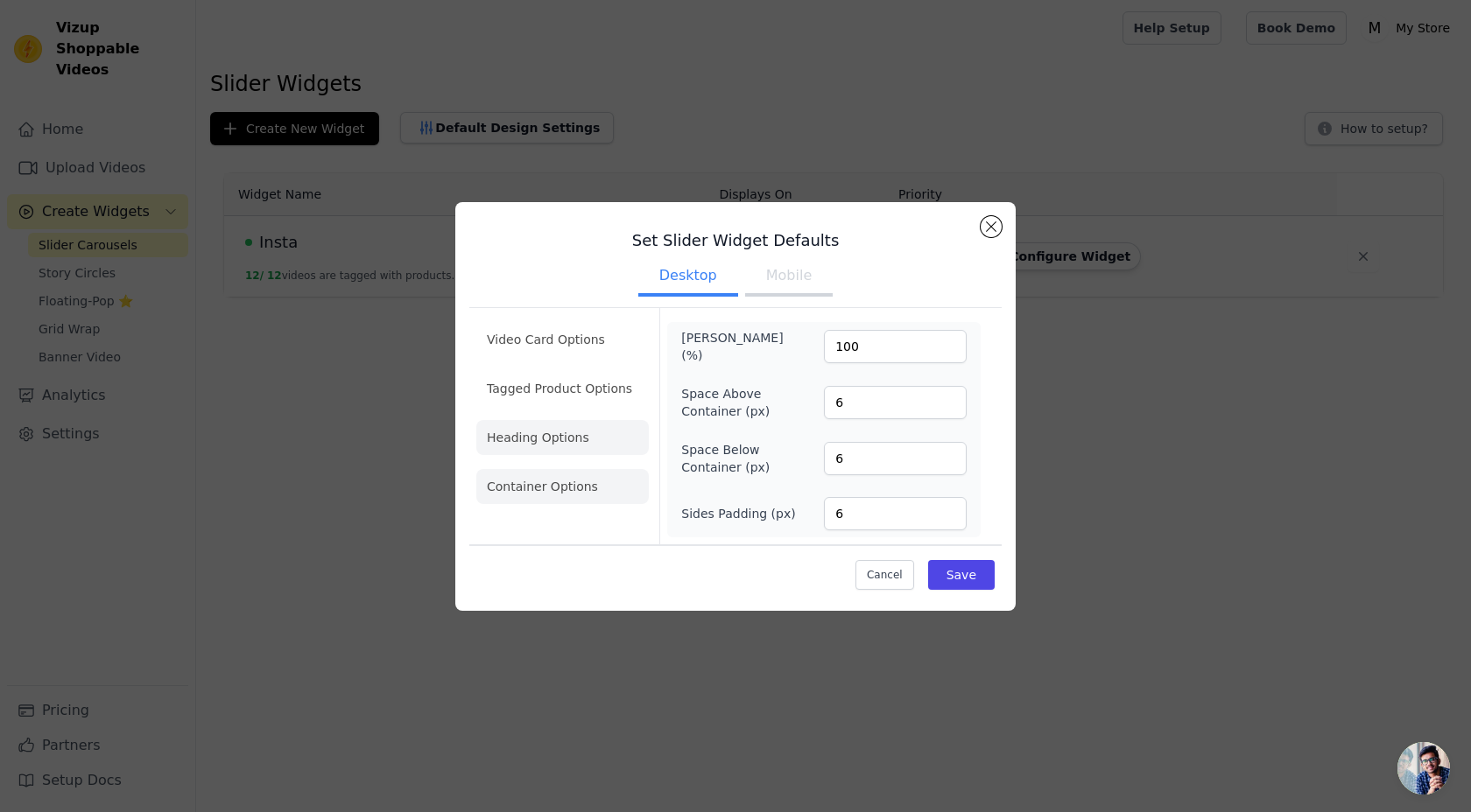
click at [582, 436] on li "Heading Options" at bounding box center [562, 437] width 172 height 35
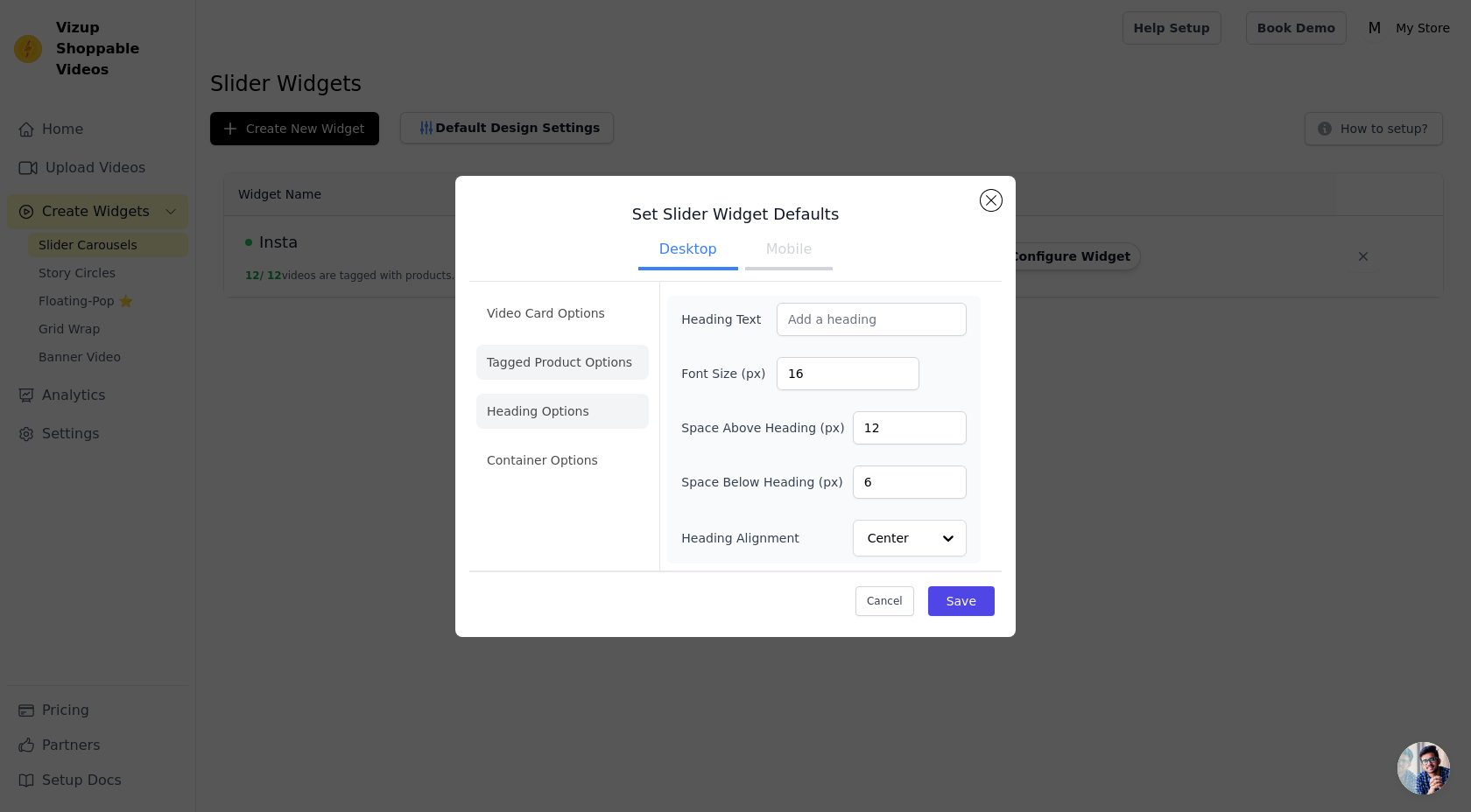
click at [574, 443] on li "Tagged Product Options" at bounding box center [562, 460] width 172 height 35
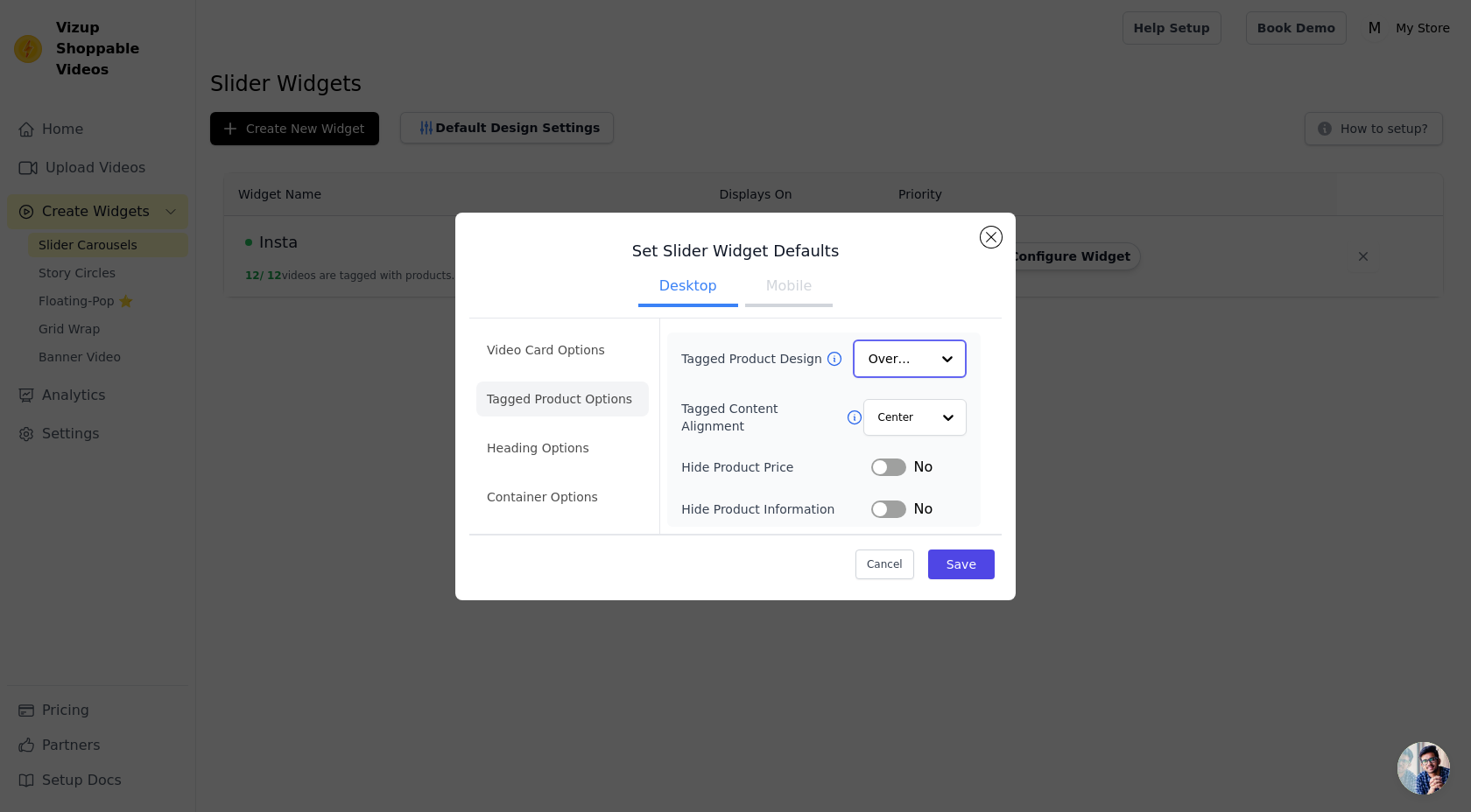
click at [948, 346] on div at bounding box center [947, 358] width 35 height 35
click at [995, 374] on div "Video Card Options Tagged Product Options Heading Options Container Options Tag…" at bounding box center [735, 425] width 532 height 214
click at [945, 418] on div at bounding box center [947, 416] width 35 height 35
click at [989, 400] on div "Video Card Options Tagged Product Options Heading Options Container Options Tag…" at bounding box center [735, 425] width 532 height 214
click at [554, 383] on li "Video Card Options" at bounding box center [562, 400] width 172 height 35
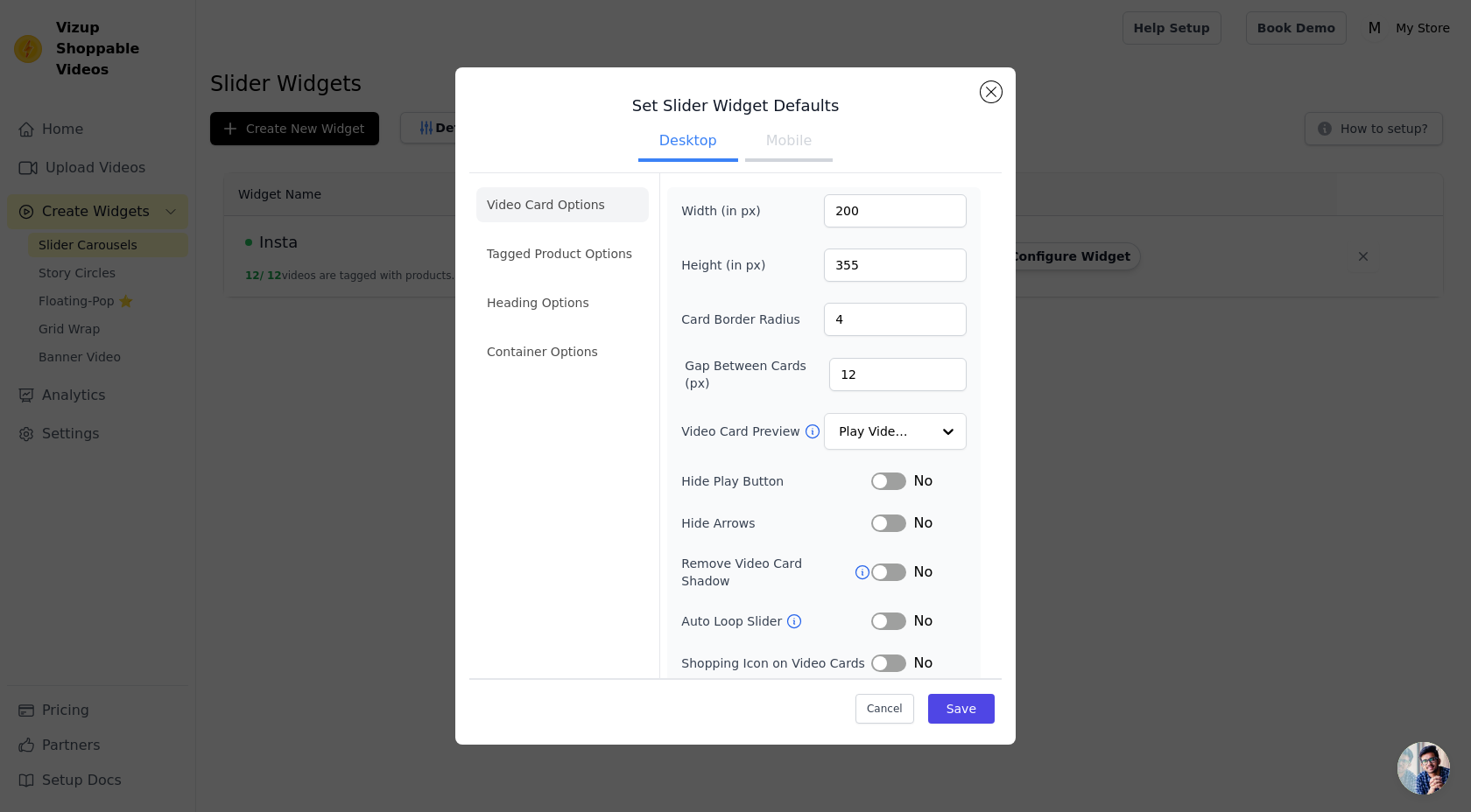
scroll to position [37, 0]
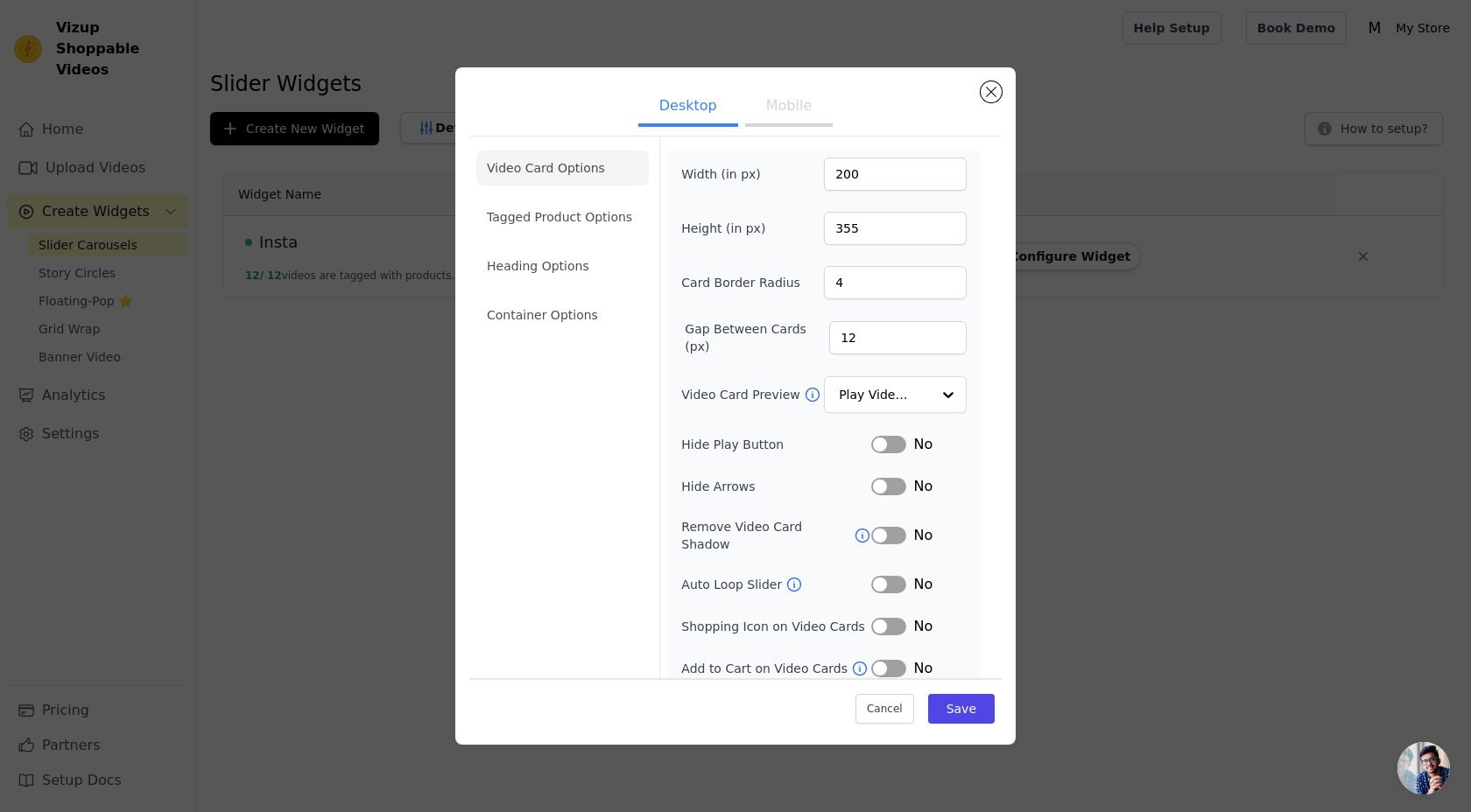
click at [878, 443] on button "Label" at bounding box center [888, 445] width 35 height 18
click at [960, 712] on button "Save" at bounding box center [961, 708] width 66 height 30
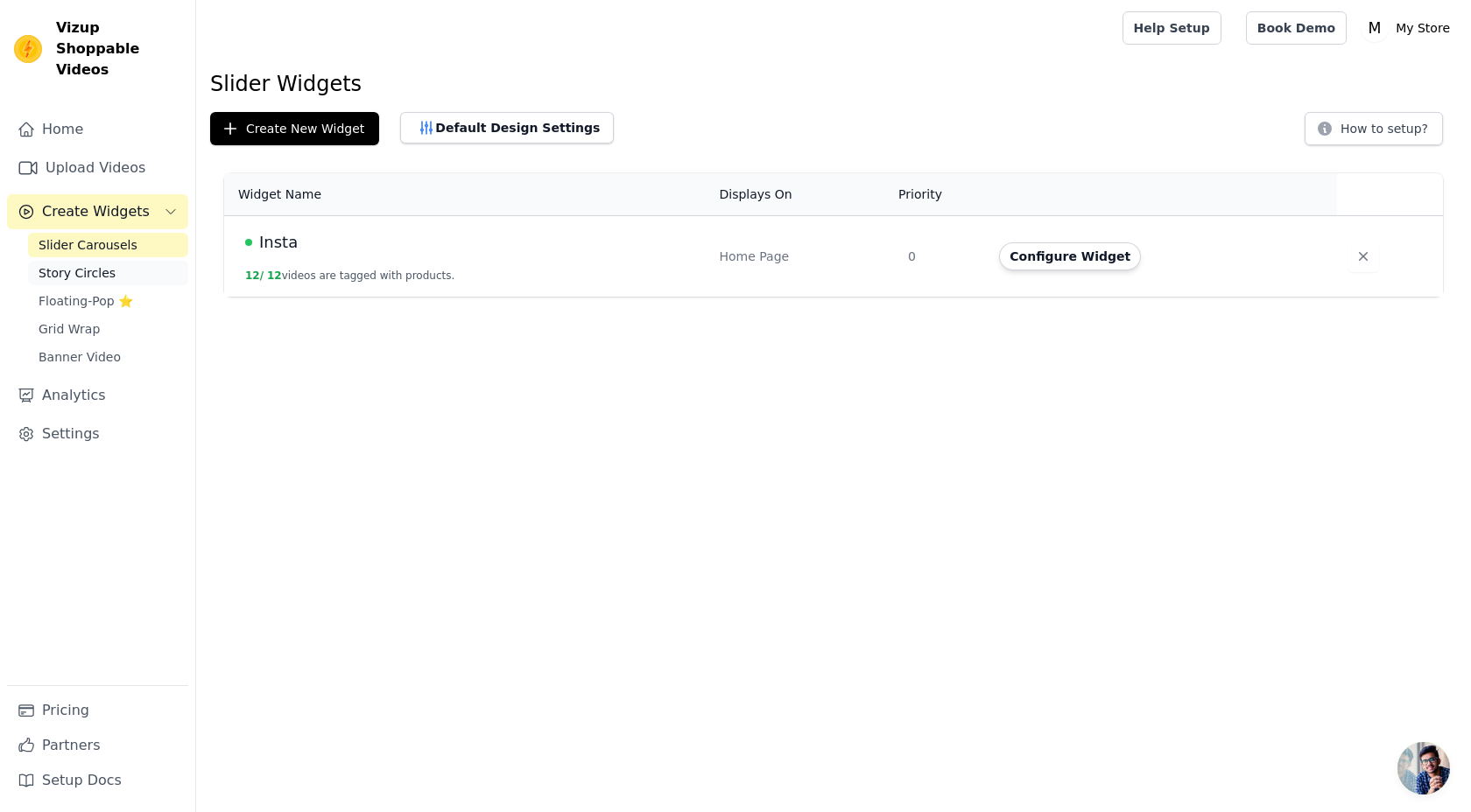
click at [114, 261] on link "Story Circles" at bounding box center [108, 272] width 160 height 24
click at [476, 113] on button "Default Design Settings" at bounding box center [506, 127] width 213 height 31
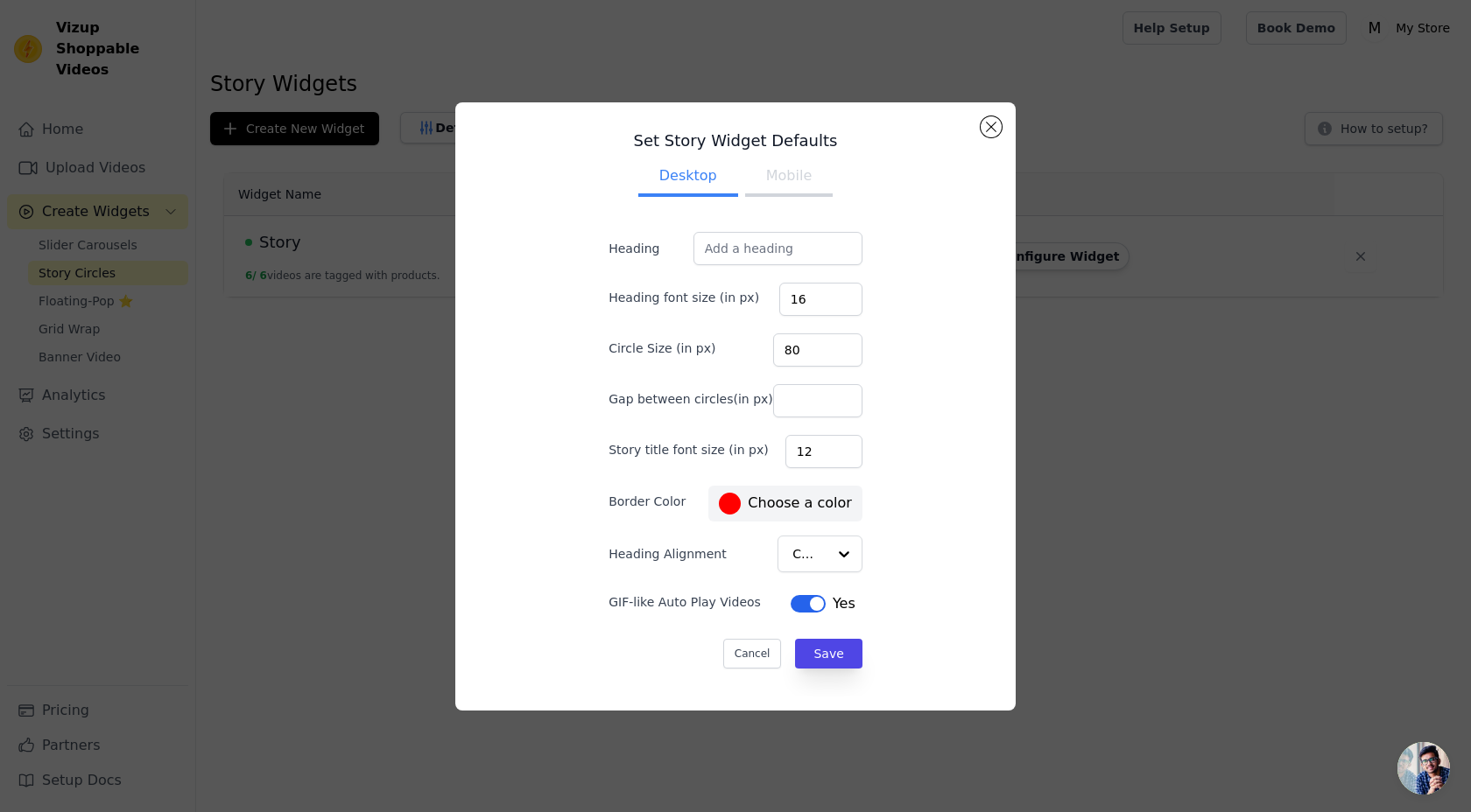
click at [781, 174] on button "Mobile" at bounding box center [789, 177] width 88 height 39
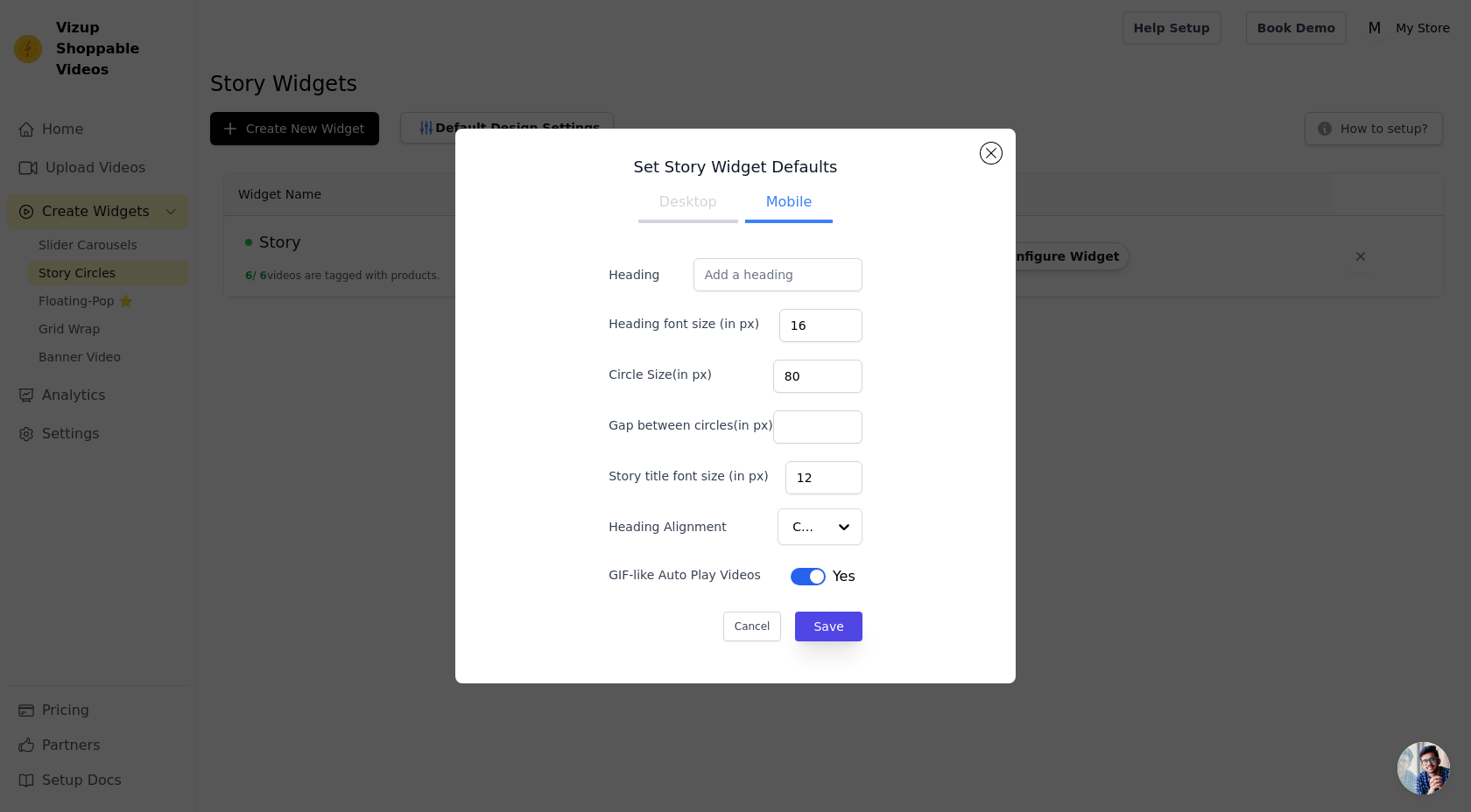
click at [978, 158] on div "Set Story Widget Defaults Desktop Mobile Heading Heading font size (in px) 16 C…" at bounding box center [735, 406] width 532 height 527
click at [989, 155] on button "Close modal" at bounding box center [991, 152] width 21 height 21
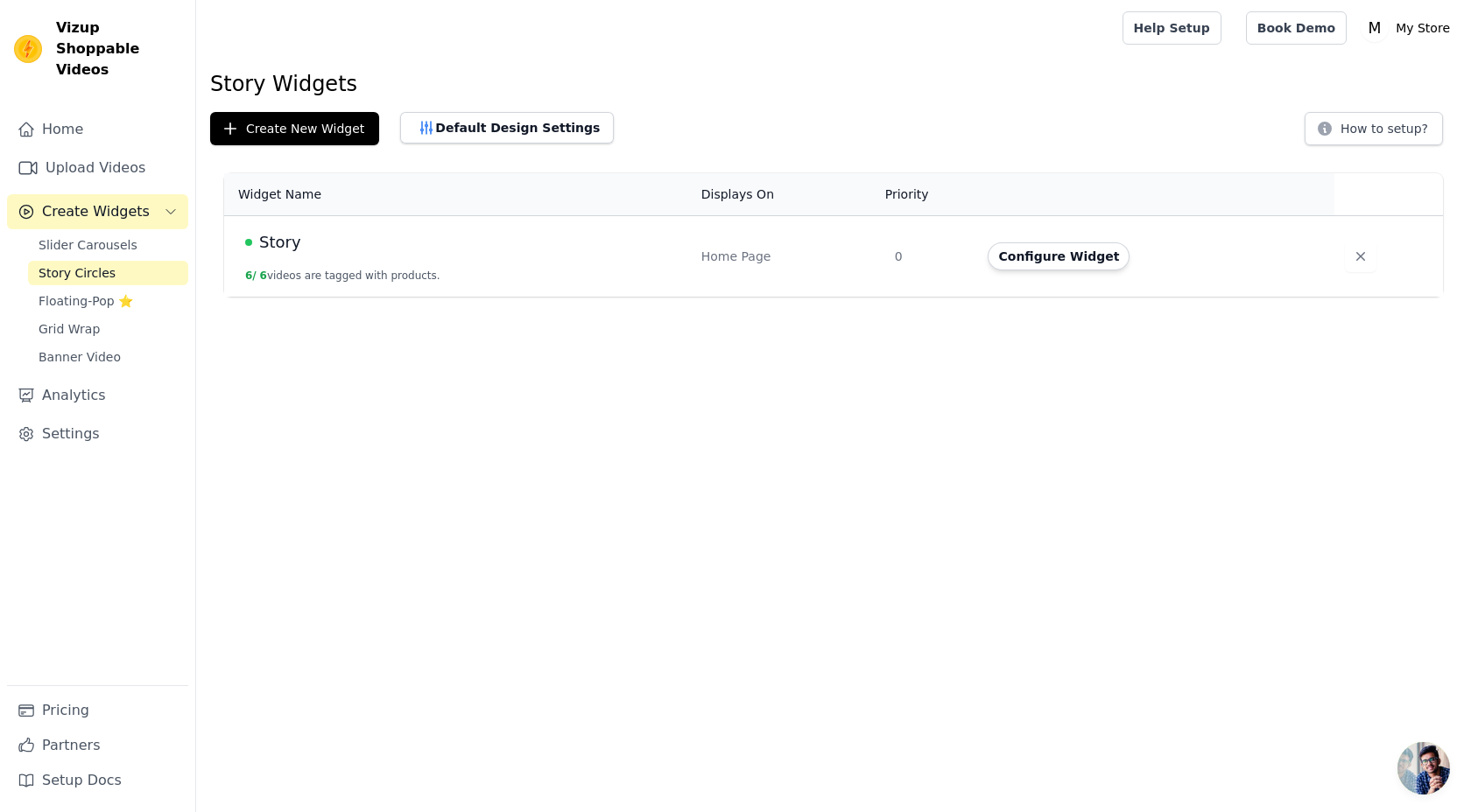
click at [390, 259] on td "Story 6 / 6 videos are tagged with products." at bounding box center [457, 256] width 466 height 82
click at [132, 261] on link "Story Circles" at bounding box center [108, 272] width 160 height 24
click at [296, 225] on td "Story 6 / 6 videos are tagged with products." at bounding box center [457, 256] width 466 height 82
click at [277, 251] on span "Story" at bounding box center [280, 242] width 42 height 24
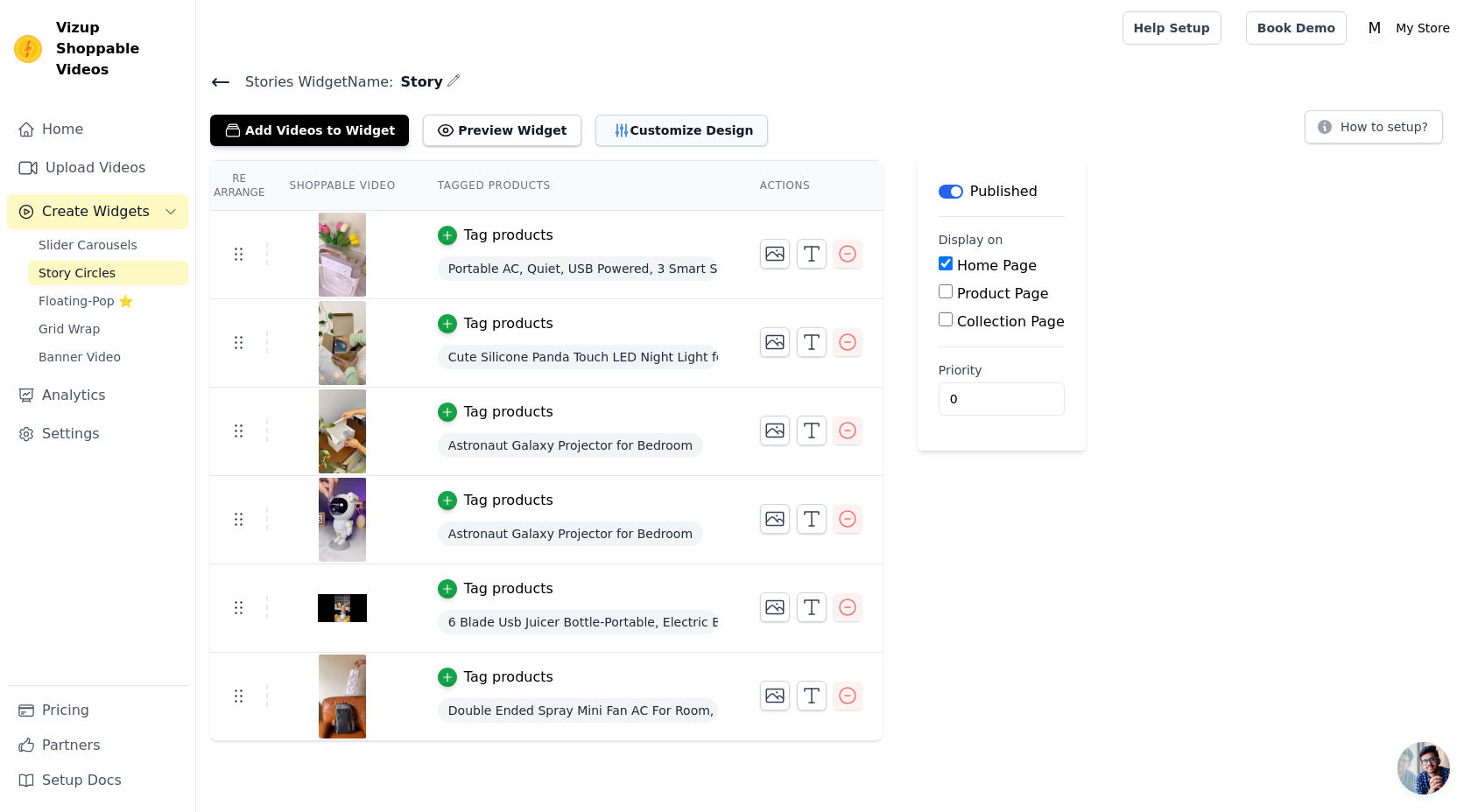
click at [601, 126] on button "Customize Design" at bounding box center [681, 130] width 172 height 31
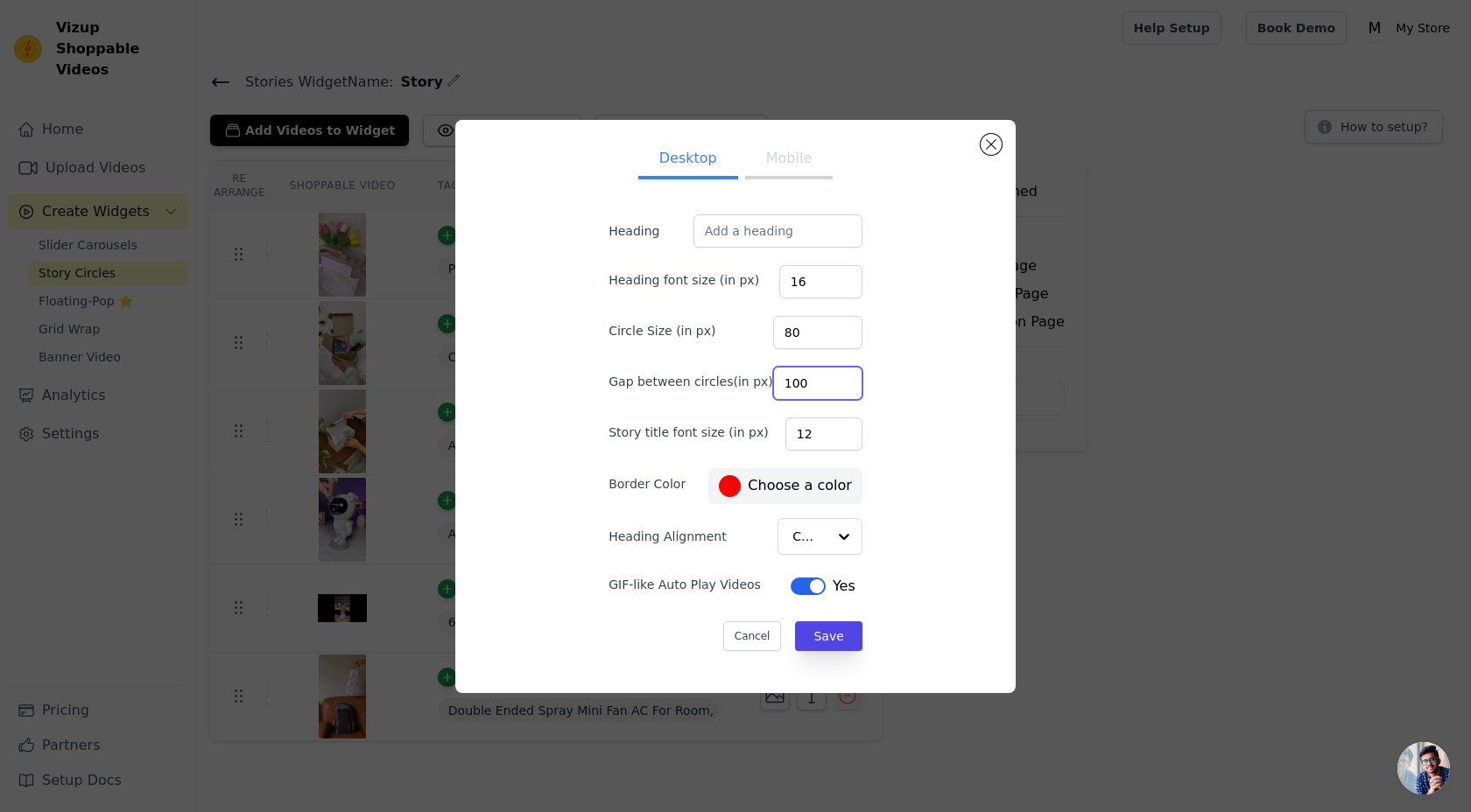
click at [828, 389] on input "100" at bounding box center [818, 383] width 90 height 33
drag, startPoint x: 816, startPoint y: 387, endPoint x: 770, endPoint y: 386, distance: 46.0
click at [770, 386] on div "Gap between circles(in px) 100" at bounding box center [735, 381] width 254 height 37
type input "200"
click at [829, 335] on input "80" at bounding box center [818, 333] width 90 height 33
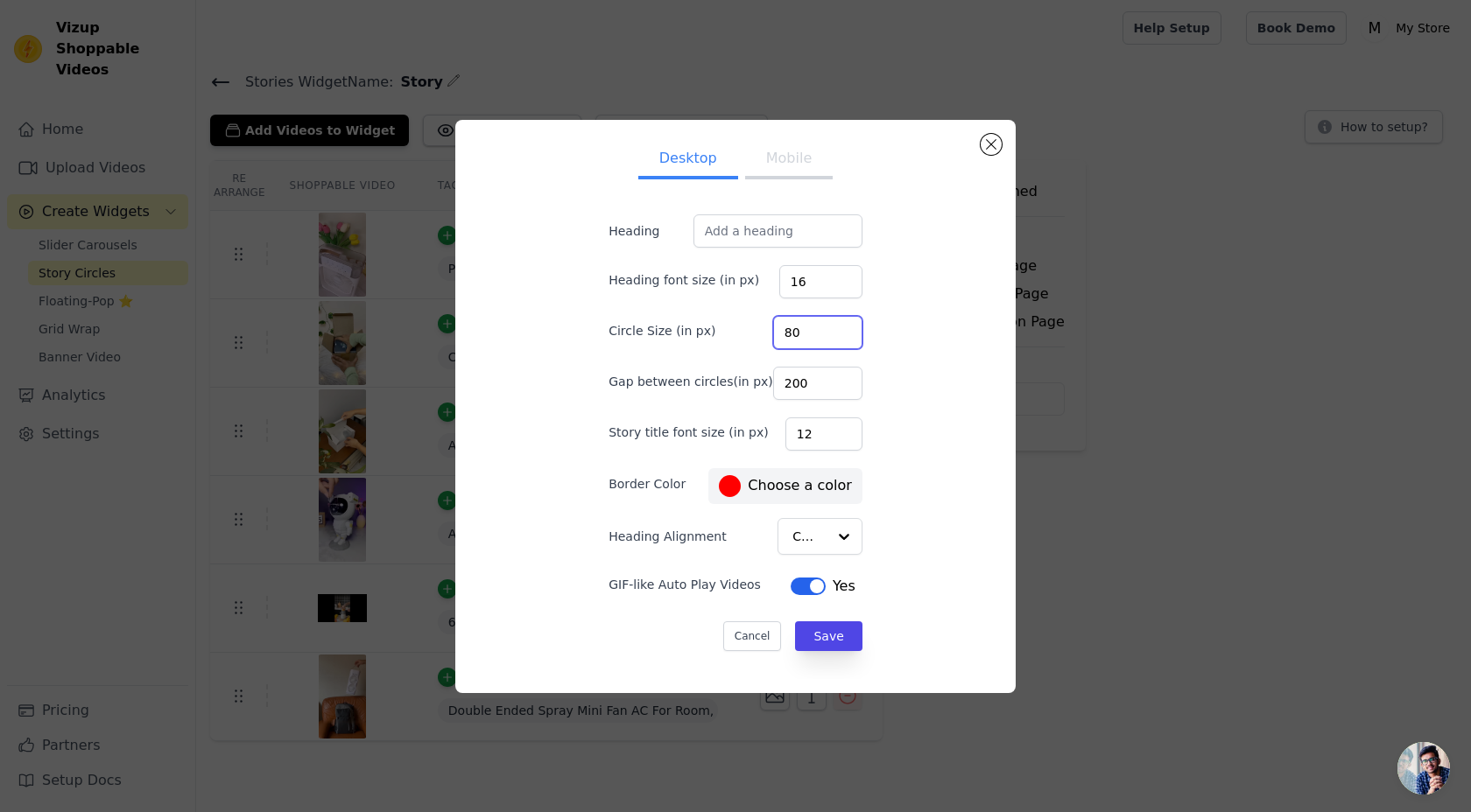
click at [829, 335] on input "80" at bounding box center [818, 333] width 90 height 33
type input "120"
click at [878, 354] on div "Desktop Mobile Heading Heading font size (in px) 16 Circle Size (in px) 120 Gap…" at bounding box center [735, 406] width 532 height 545
click at [817, 634] on button "Save" at bounding box center [828, 635] width 66 height 30
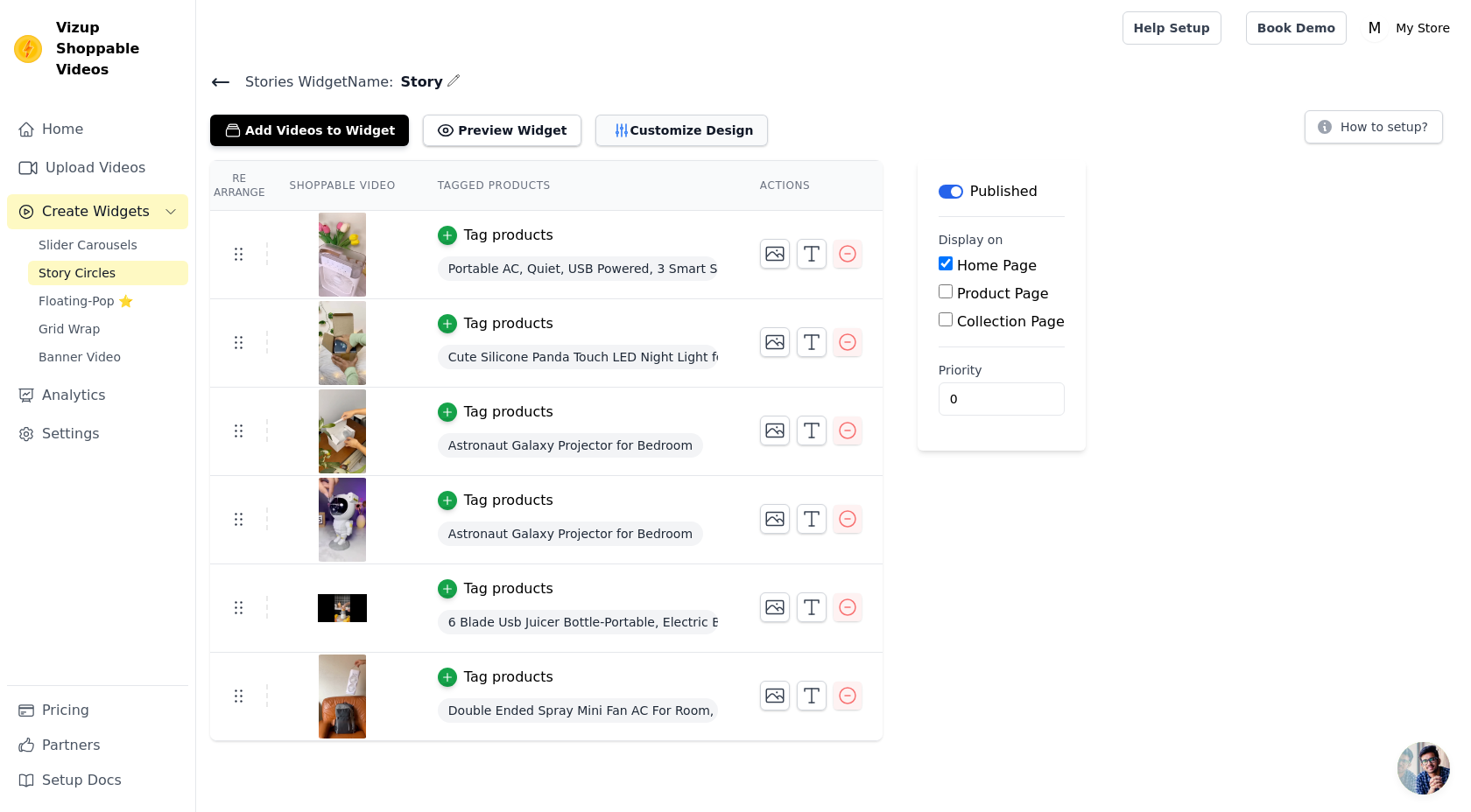
click at [602, 122] on button "Customize Design" at bounding box center [681, 130] width 172 height 31
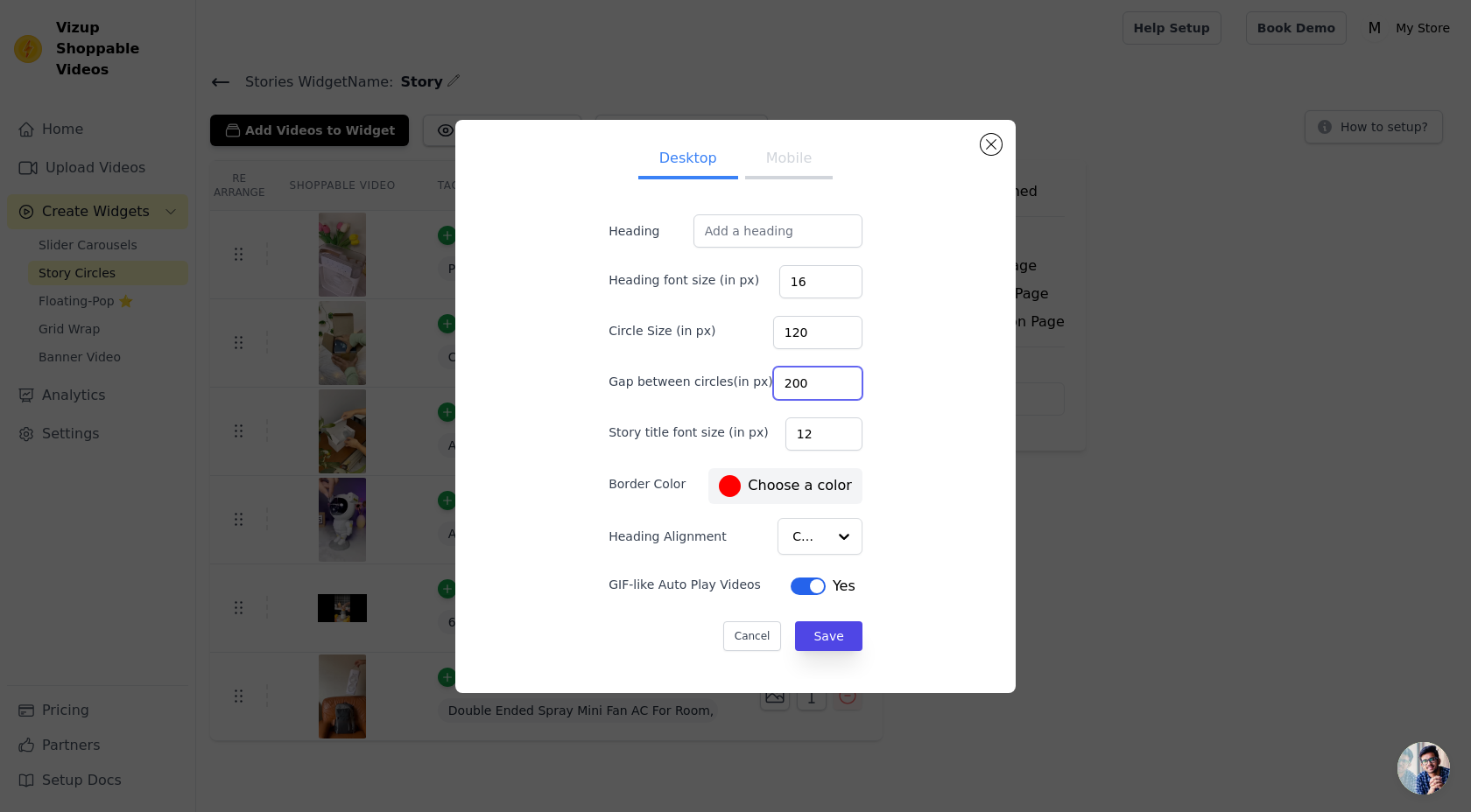
click at [817, 386] on input "200" at bounding box center [818, 383] width 90 height 33
type input "120"
click at [833, 636] on button "Save" at bounding box center [828, 635] width 66 height 30
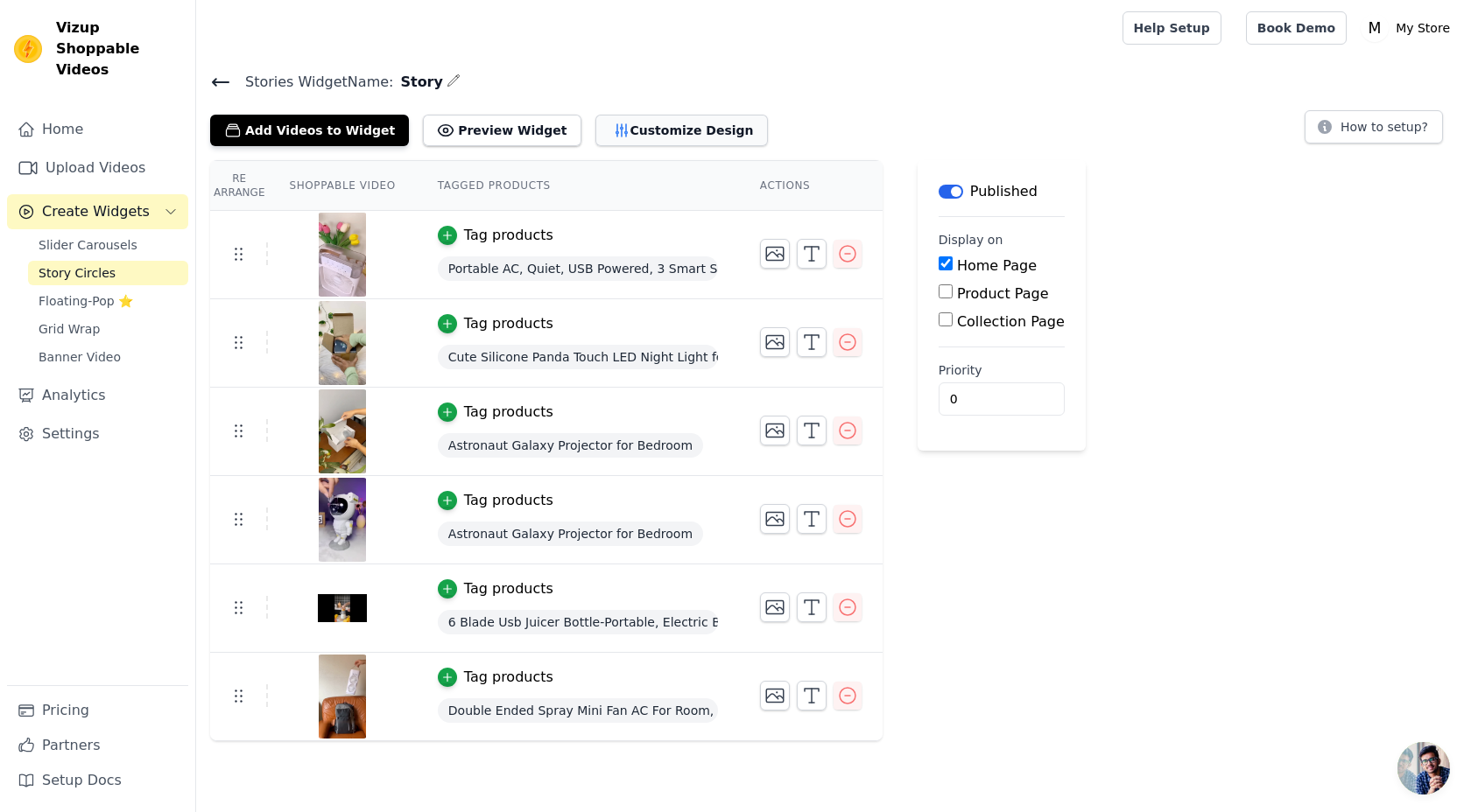
click at [643, 132] on button "Customize Design" at bounding box center [681, 130] width 172 height 31
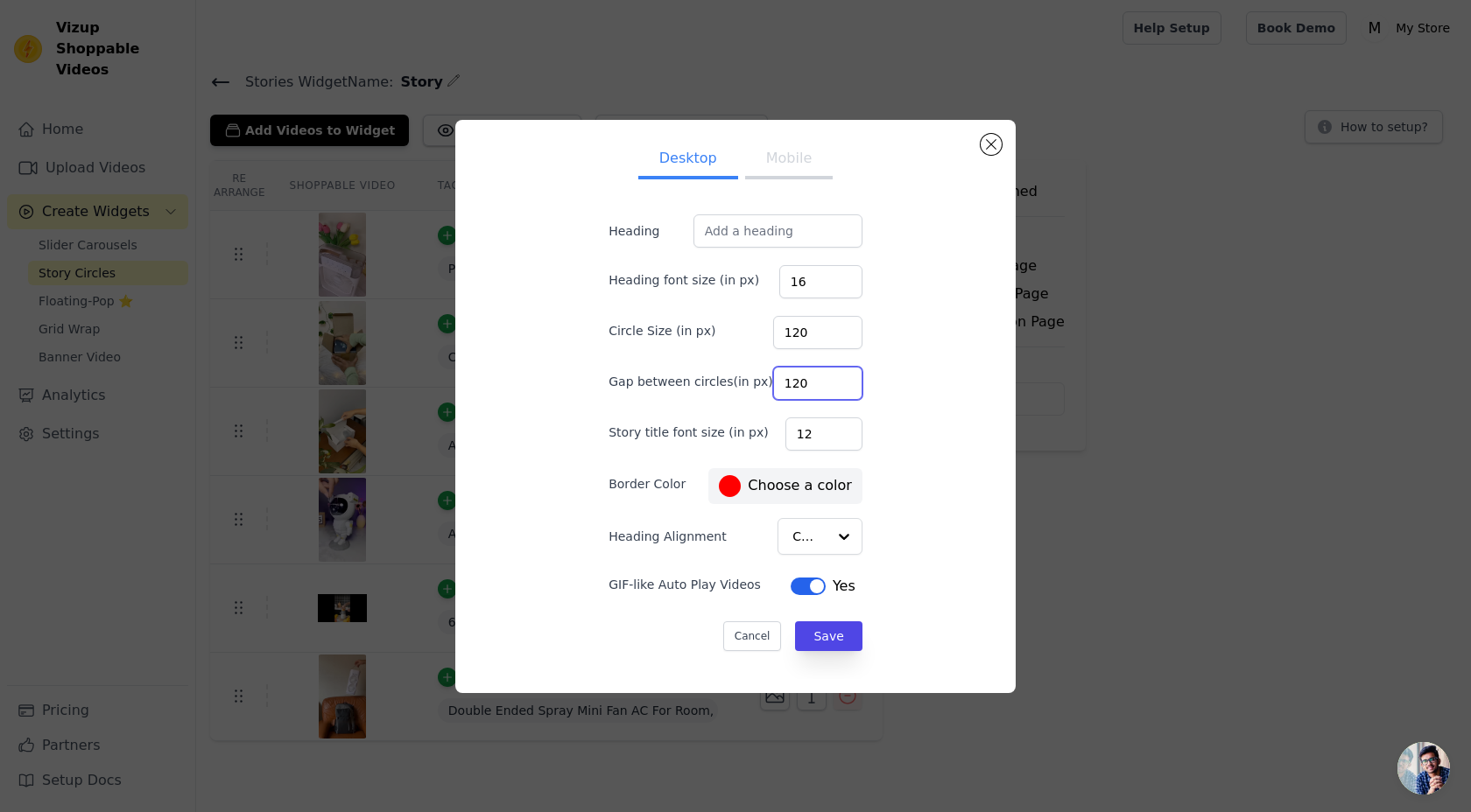
click at [818, 390] on input "120" at bounding box center [818, 383] width 90 height 33
type input "110"
click at [796, 636] on button "Save" at bounding box center [828, 635] width 66 height 30
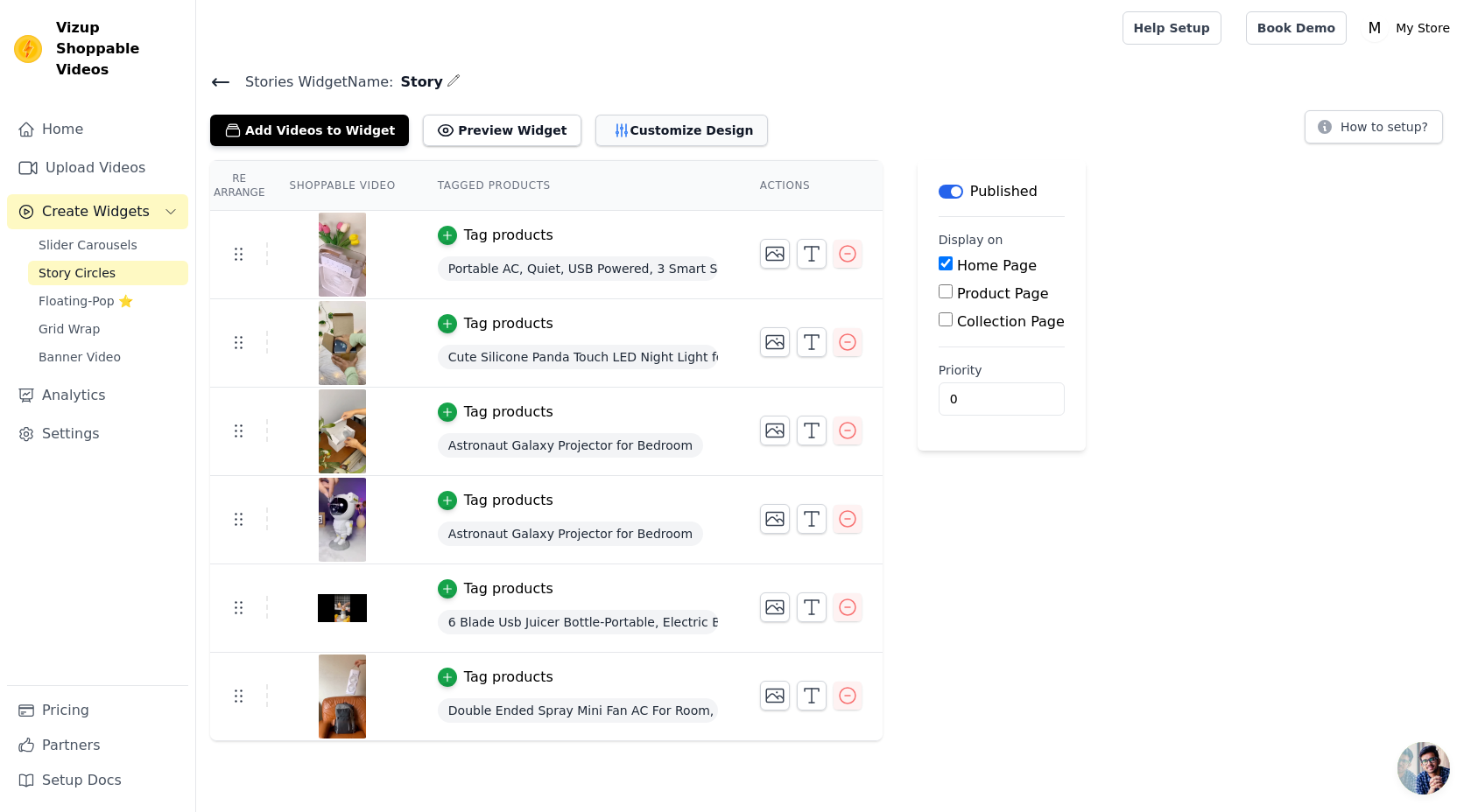
click at [619, 135] on button "Customize Design" at bounding box center [681, 130] width 172 height 31
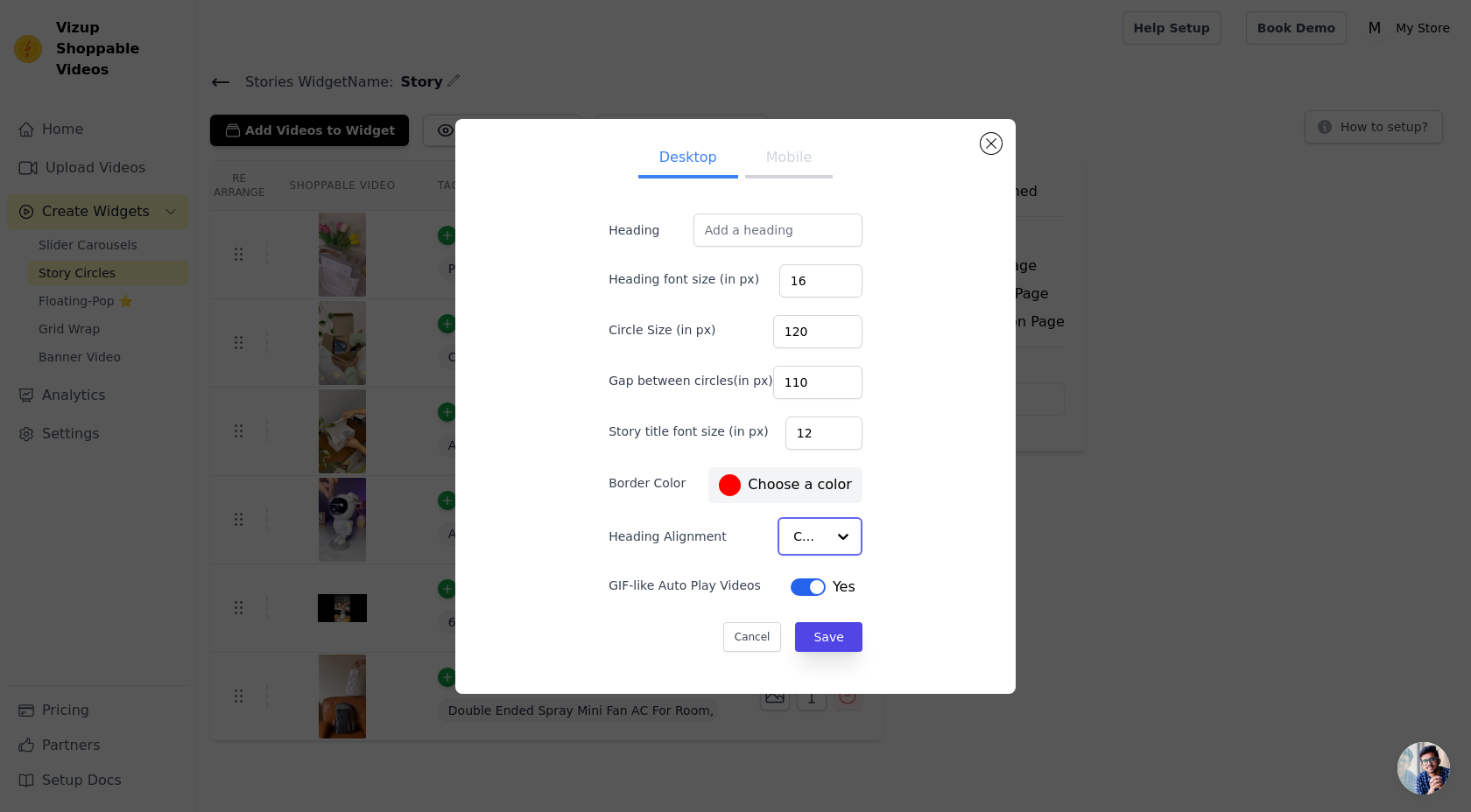
click at [827, 538] on div at bounding box center [843, 536] width 35 height 35
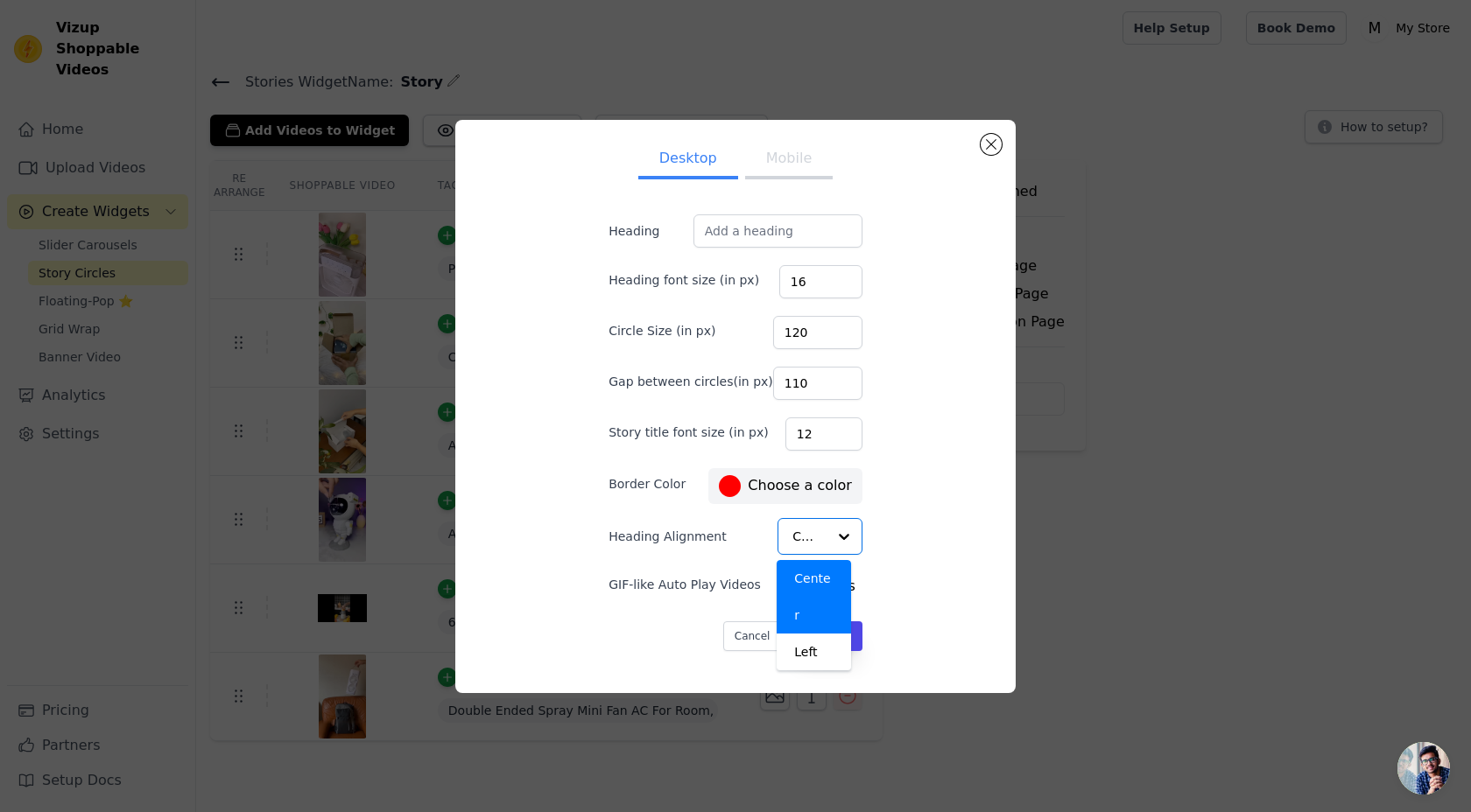
click at [888, 532] on div "Desktop Mobile Heading Heading font size (in px) 16 Circle Size (in px) 120 Gap…" at bounding box center [735, 406] width 532 height 545
click at [813, 646] on button "Save" at bounding box center [828, 635] width 66 height 30
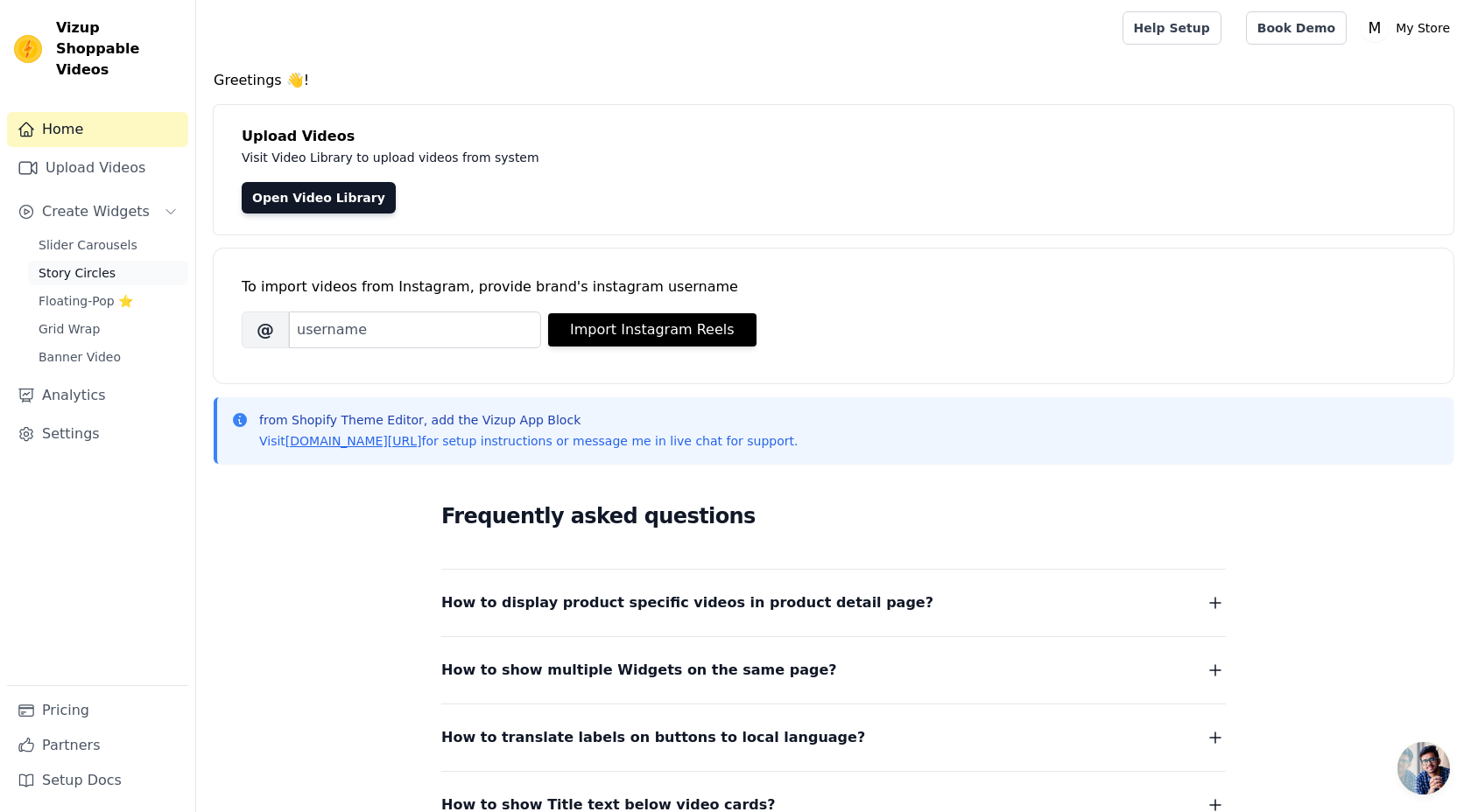
click at [88, 264] on span "Story Circles" at bounding box center [77, 273] width 77 height 18
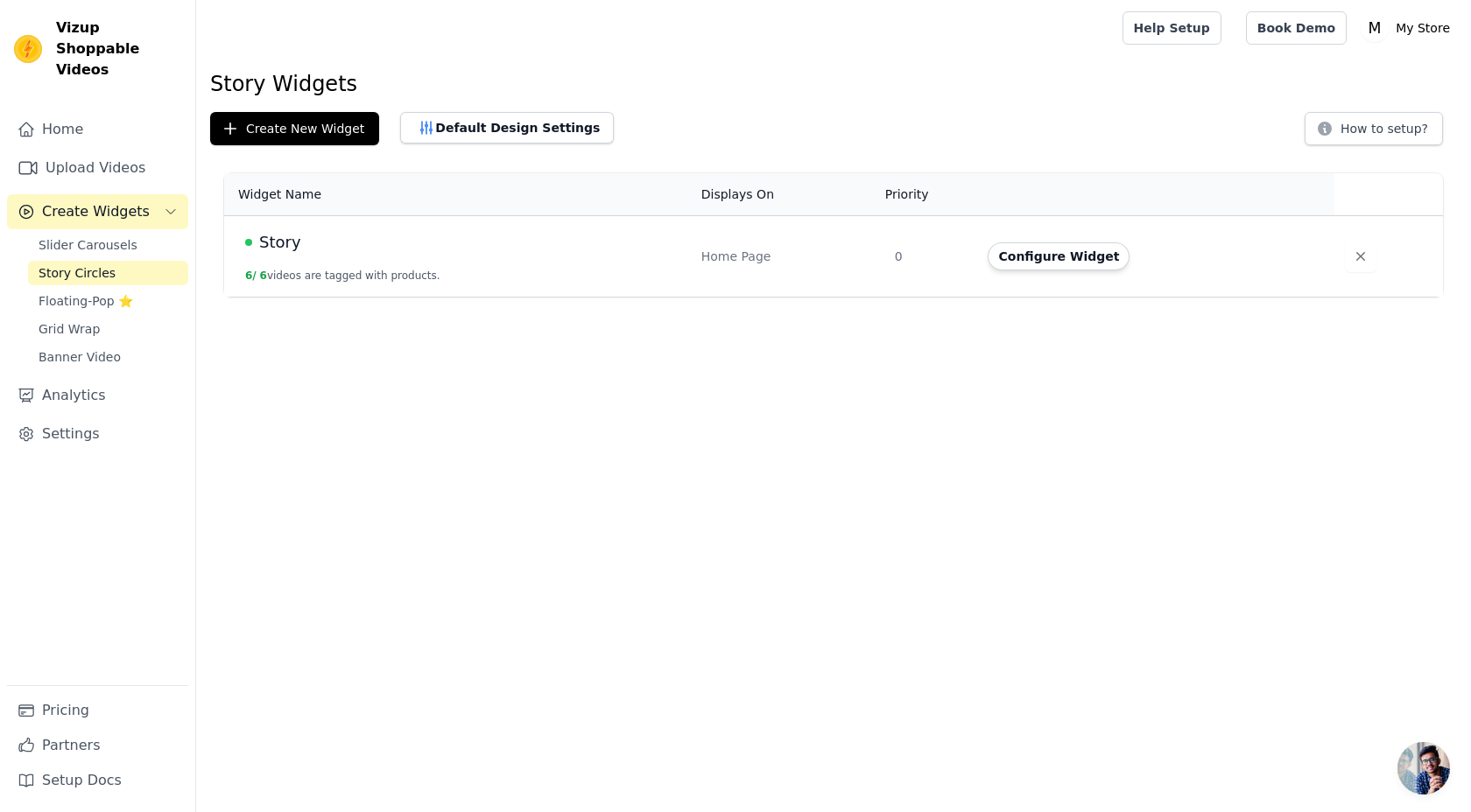
click at [523, 244] on div "Story" at bounding box center [462, 242] width 435 height 24
click at [874, 251] on div "Home Page" at bounding box center [787, 256] width 172 height 18
click at [565, 271] on td "Story 6 / 6 videos are tagged with products." at bounding box center [457, 256] width 466 height 82
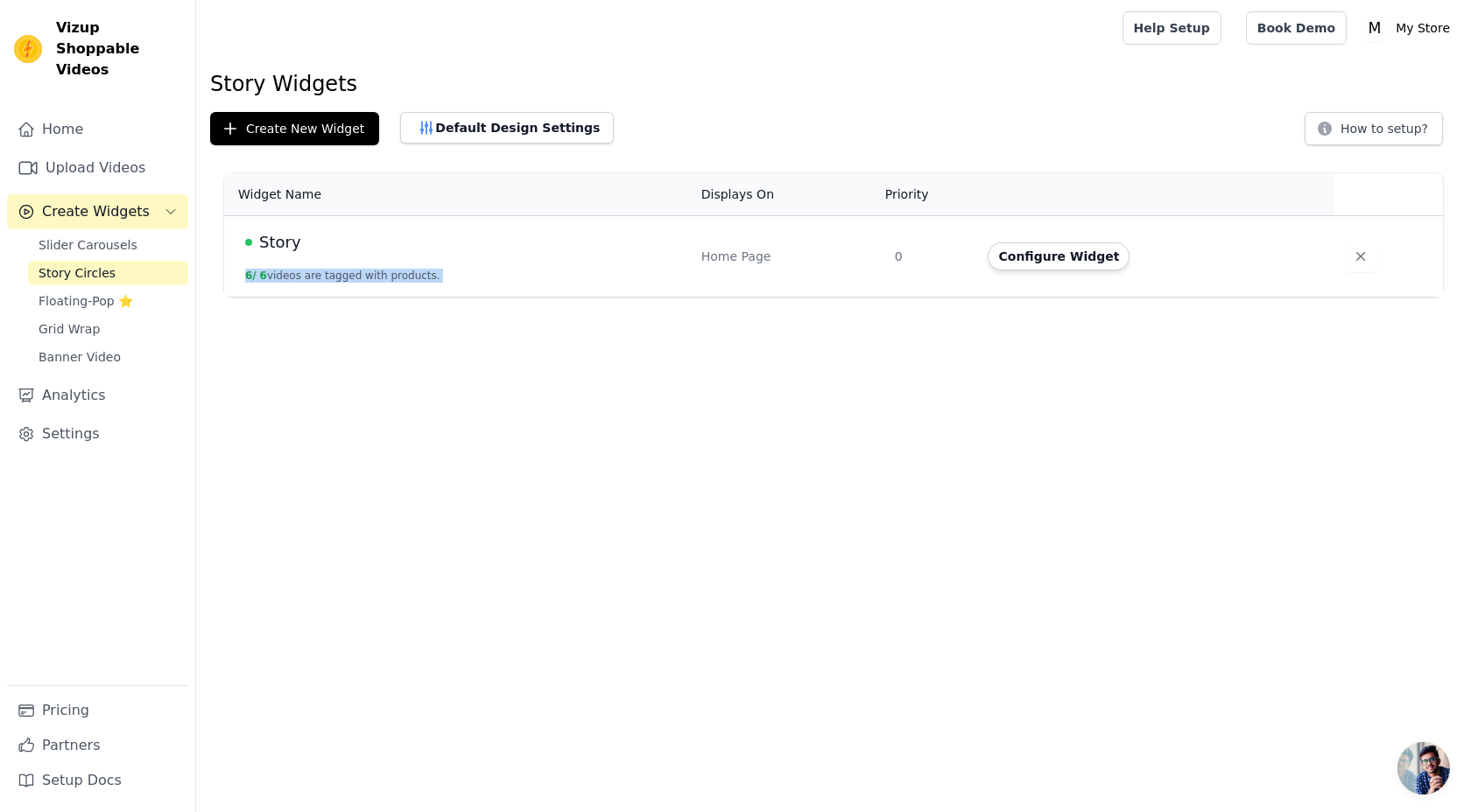
click at [268, 245] on span "Story" at bounding box center [280, 242] width 42 height 24
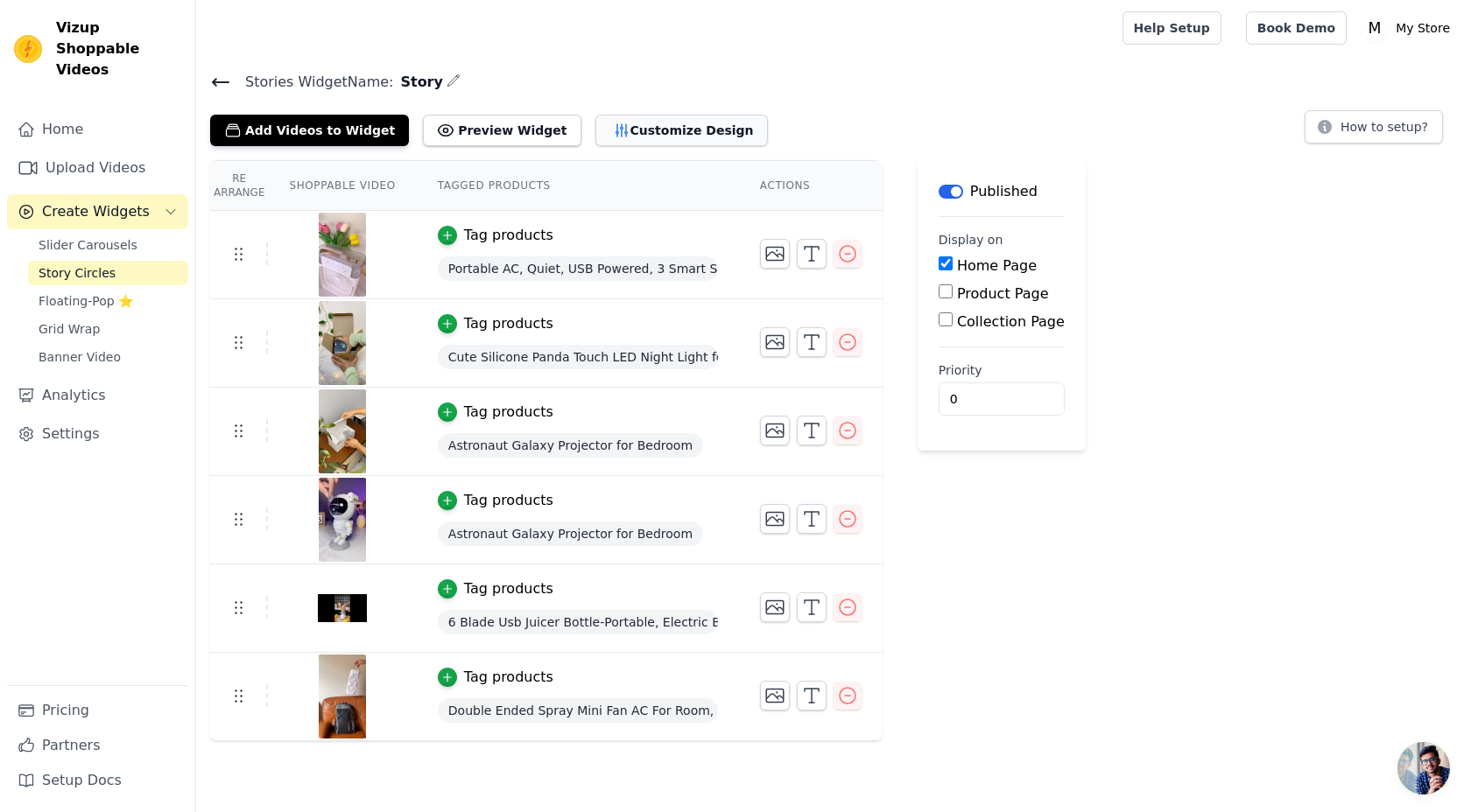
click at [614, 127] on button "Customize Design" at bounding box center [681, 130] width 172 height 31
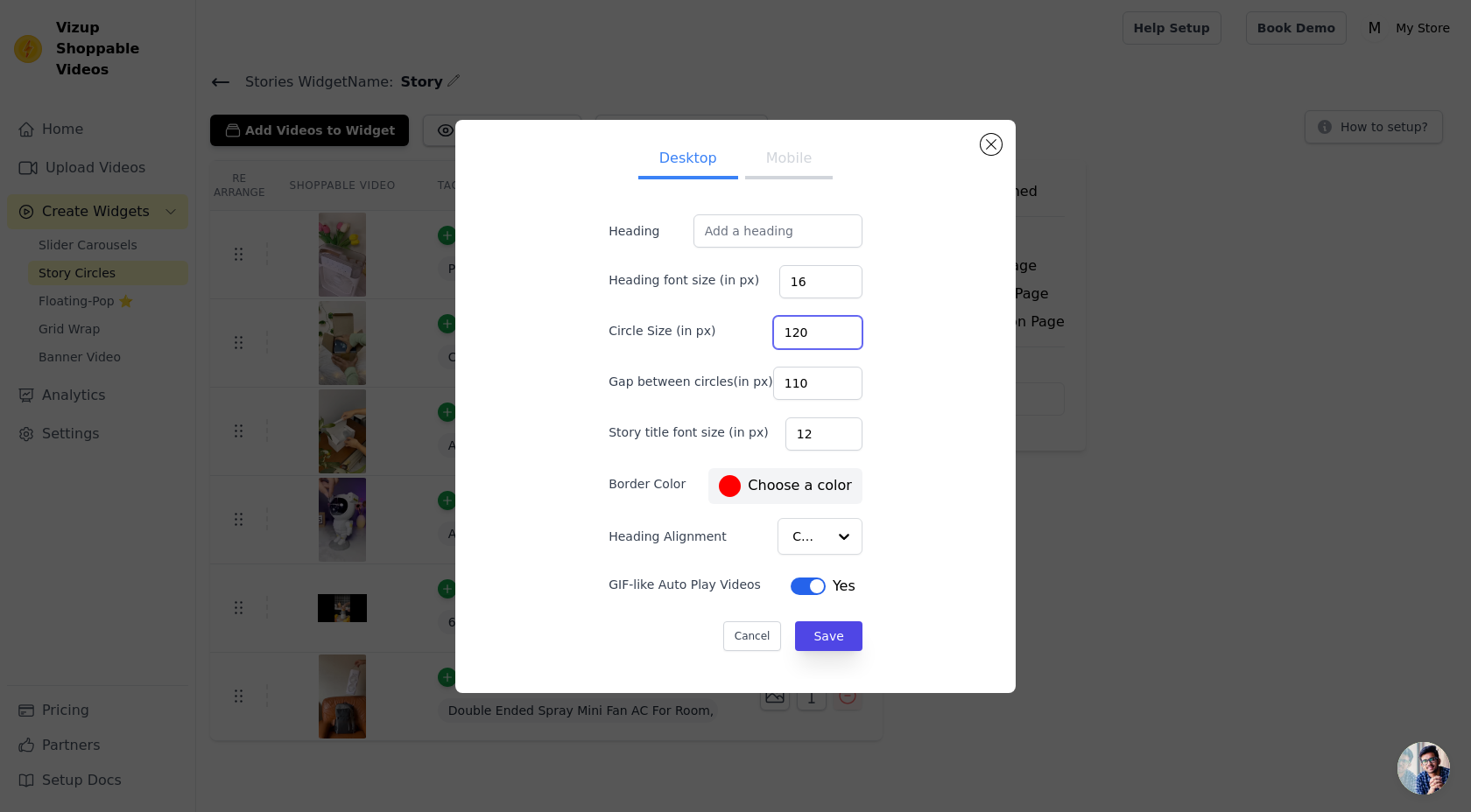
click at [802, 333] on input "120" at bounding box center [818, 333] width 90 height 33
type input "90"
click at [825, 645] on button "Save" at bounding box center [828, 635] width 66 height 30
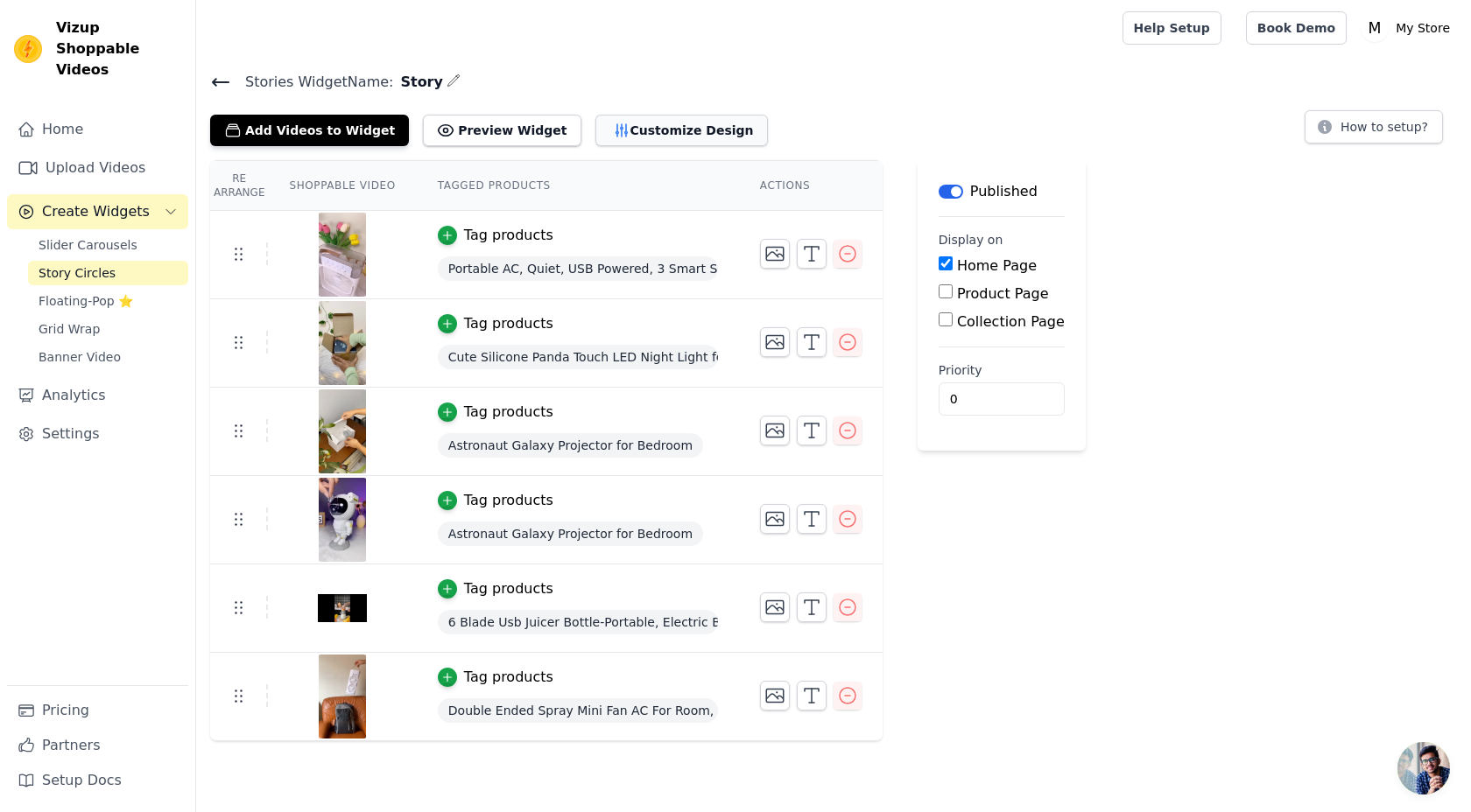
click at [662, 143] on button "Customize Design" at bounding box center [681, 130] width 172 height 31
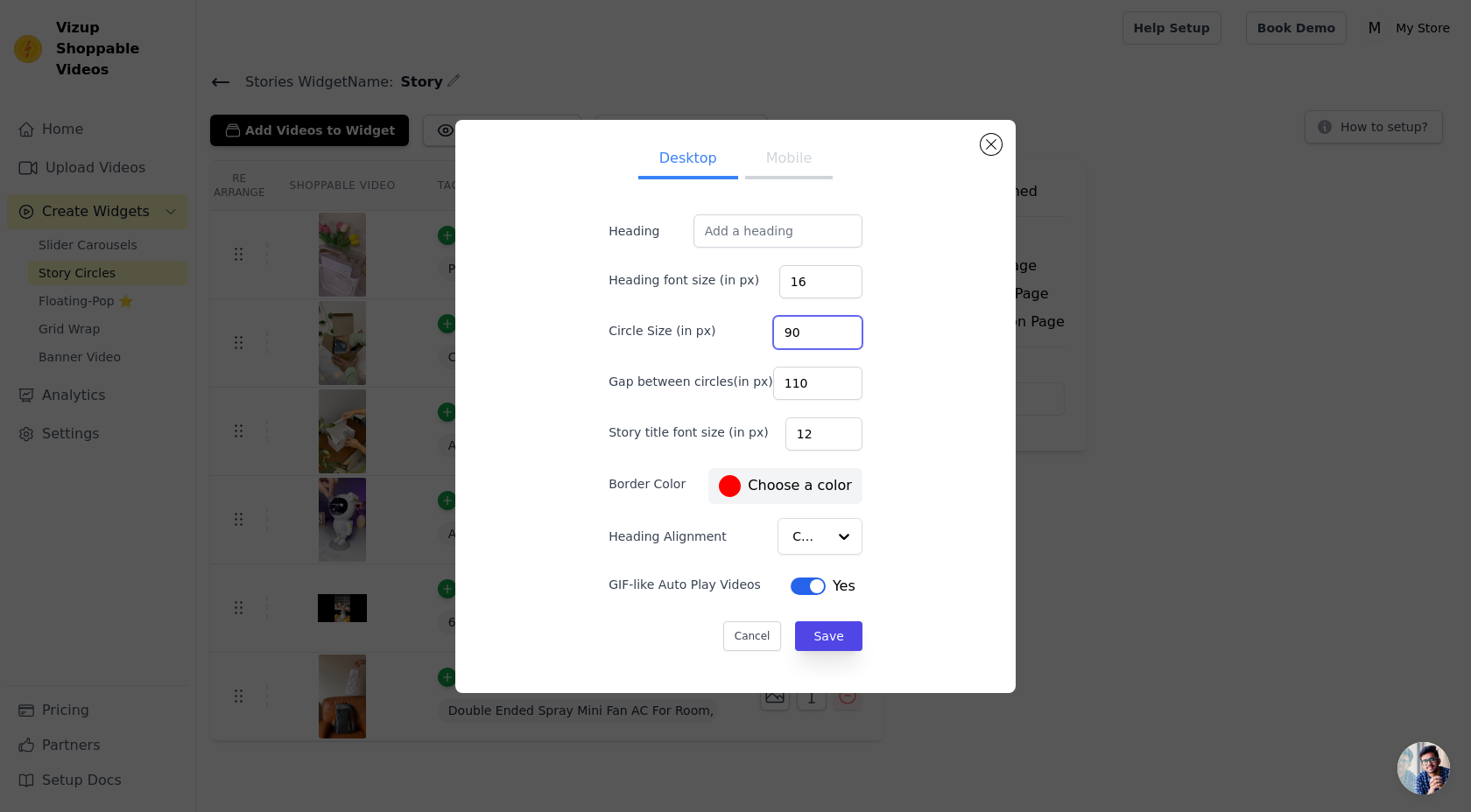
click at [800, 331] on input "90" at bounding box center [818, 333] width 90 height 33
click at [803, 339] on input "808" at bounding box center [818, 333] width 90 height 33
type input "80"
click at [818, 635] on button "Save" at bounding box center [828, 635] width 66 height 30
